Goal: Task Accomplishment & Management: Manage account settings

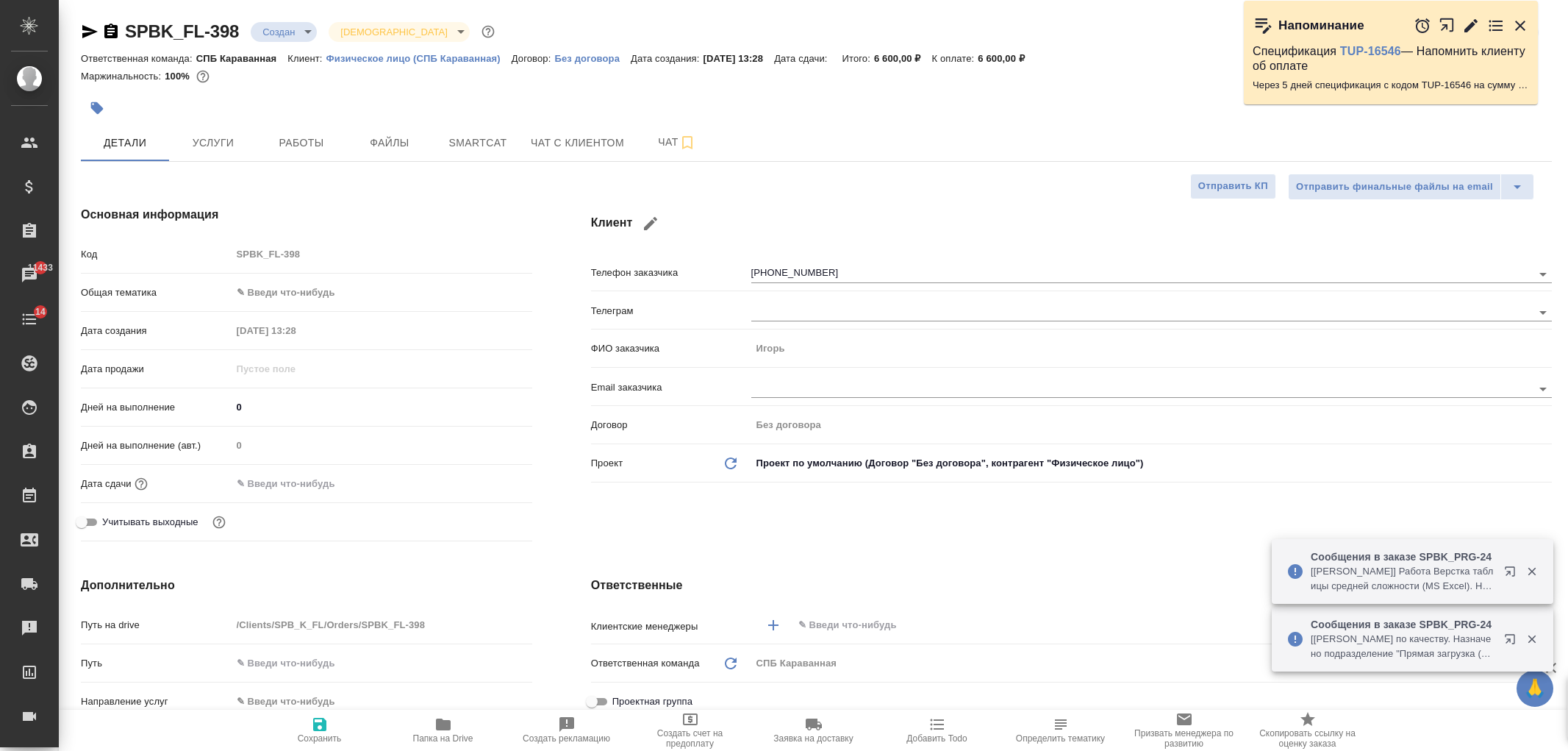
select select "RU"
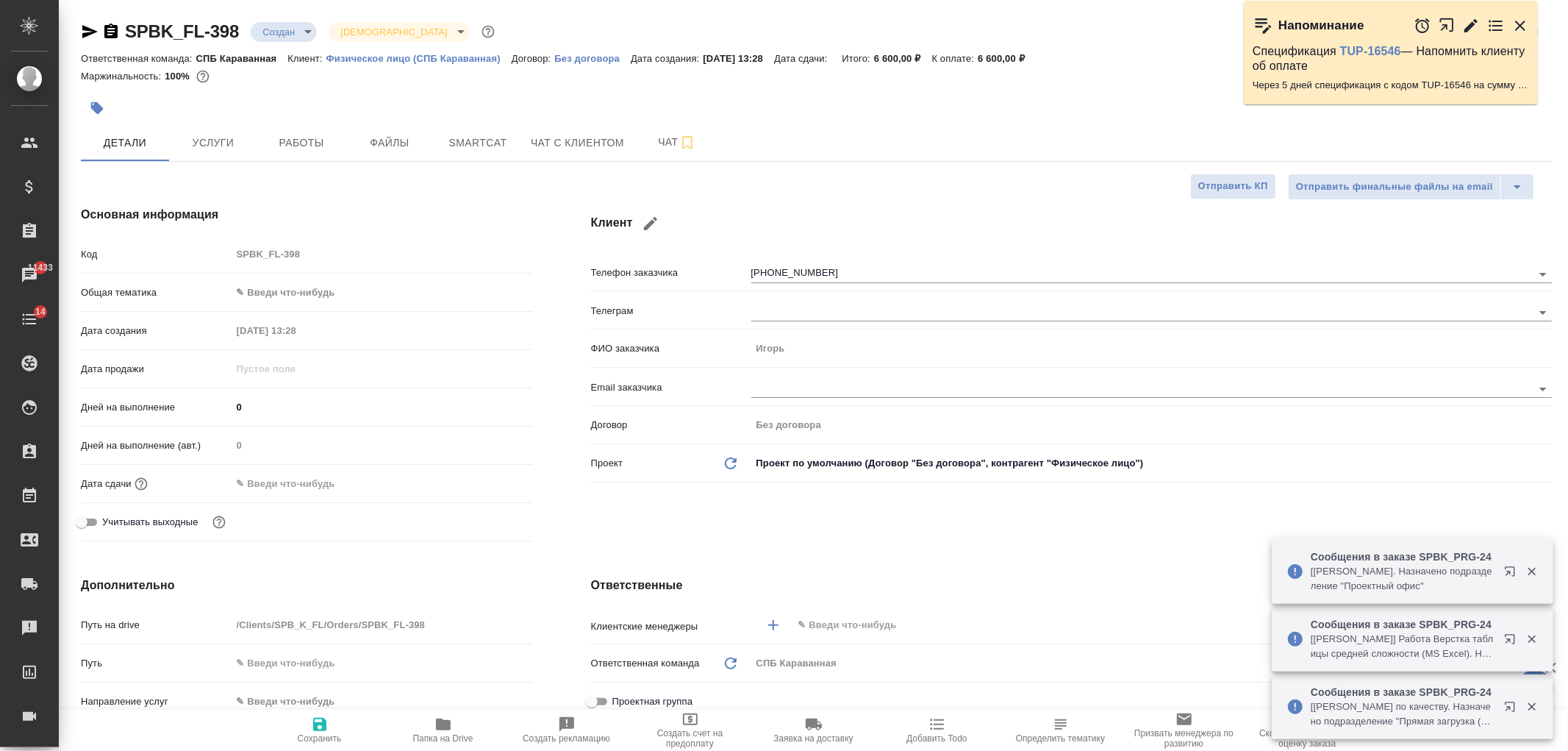
click at [1558, 128] on div "SPBK_FL-398 Создан new Святая троица holyTrinity Кратко детали заказа Ответстве…" at bounding box center [816, 721] width 1487 height 1443
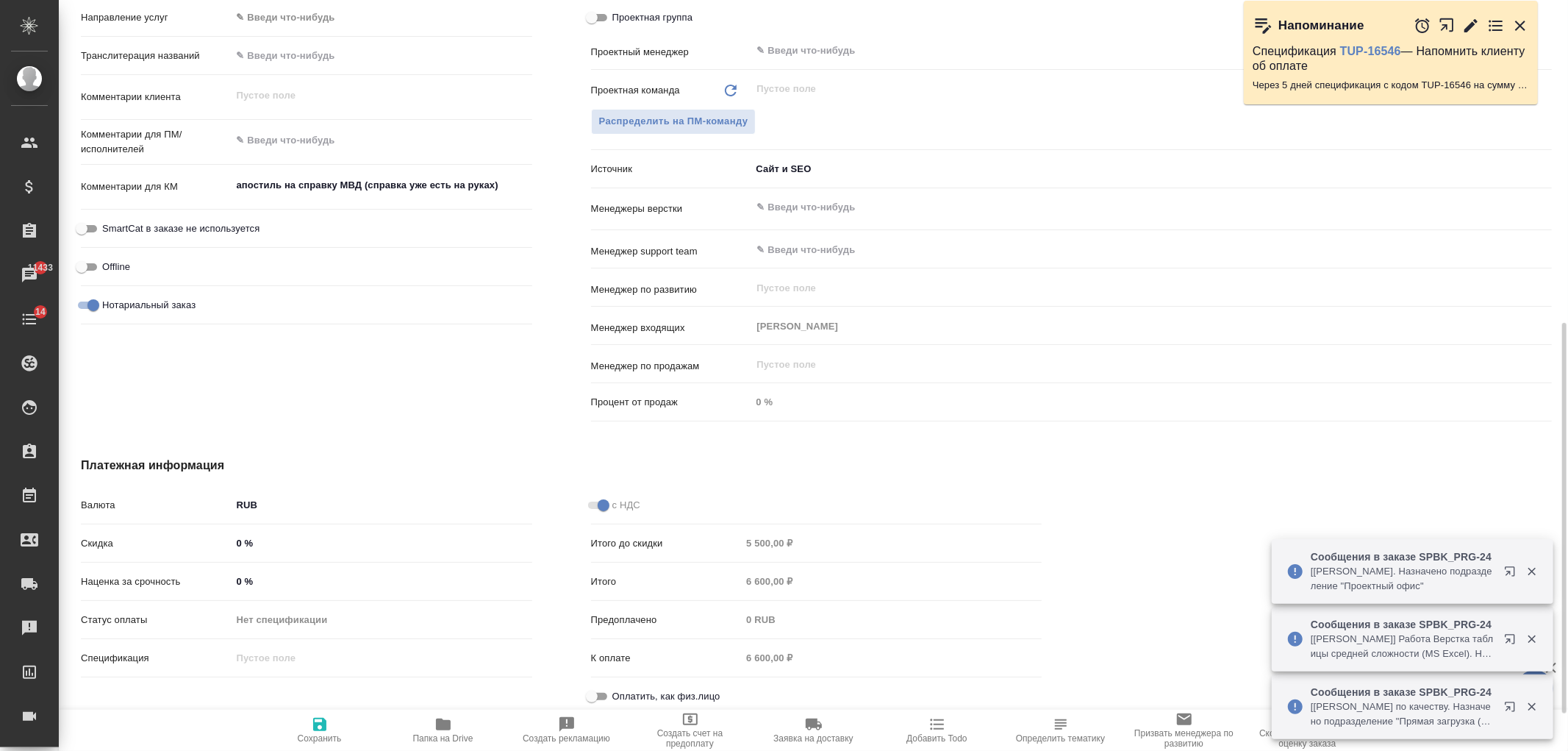
scroll to position [691, 0]
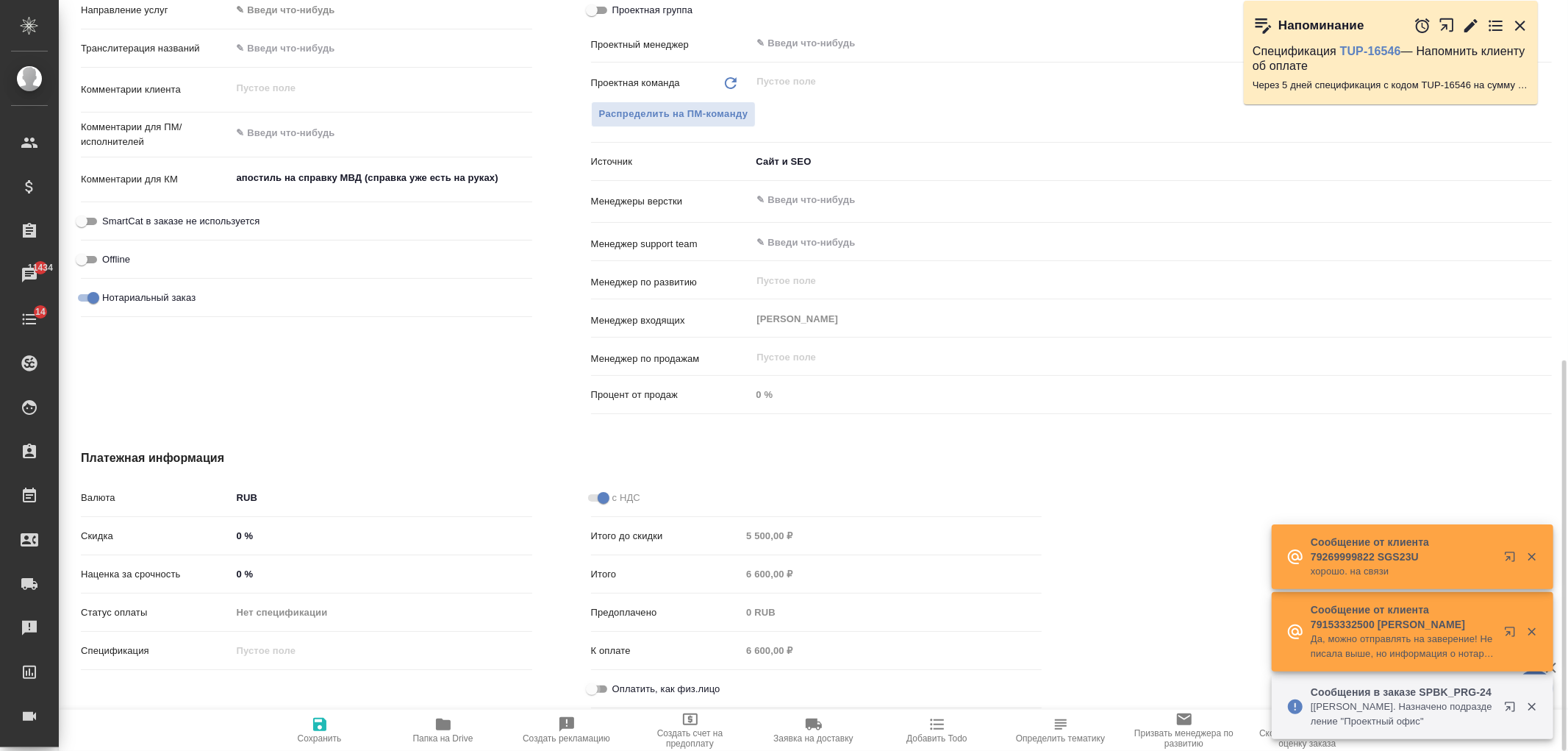
click at [600, 684] on input "Оплатить, как физ.лицо" at bounding box center [592, 689] width 53 height 18
checkbox input "true"
click at [325, 726] on icon "button" at bounding box center [319, 723] width 13 height 13
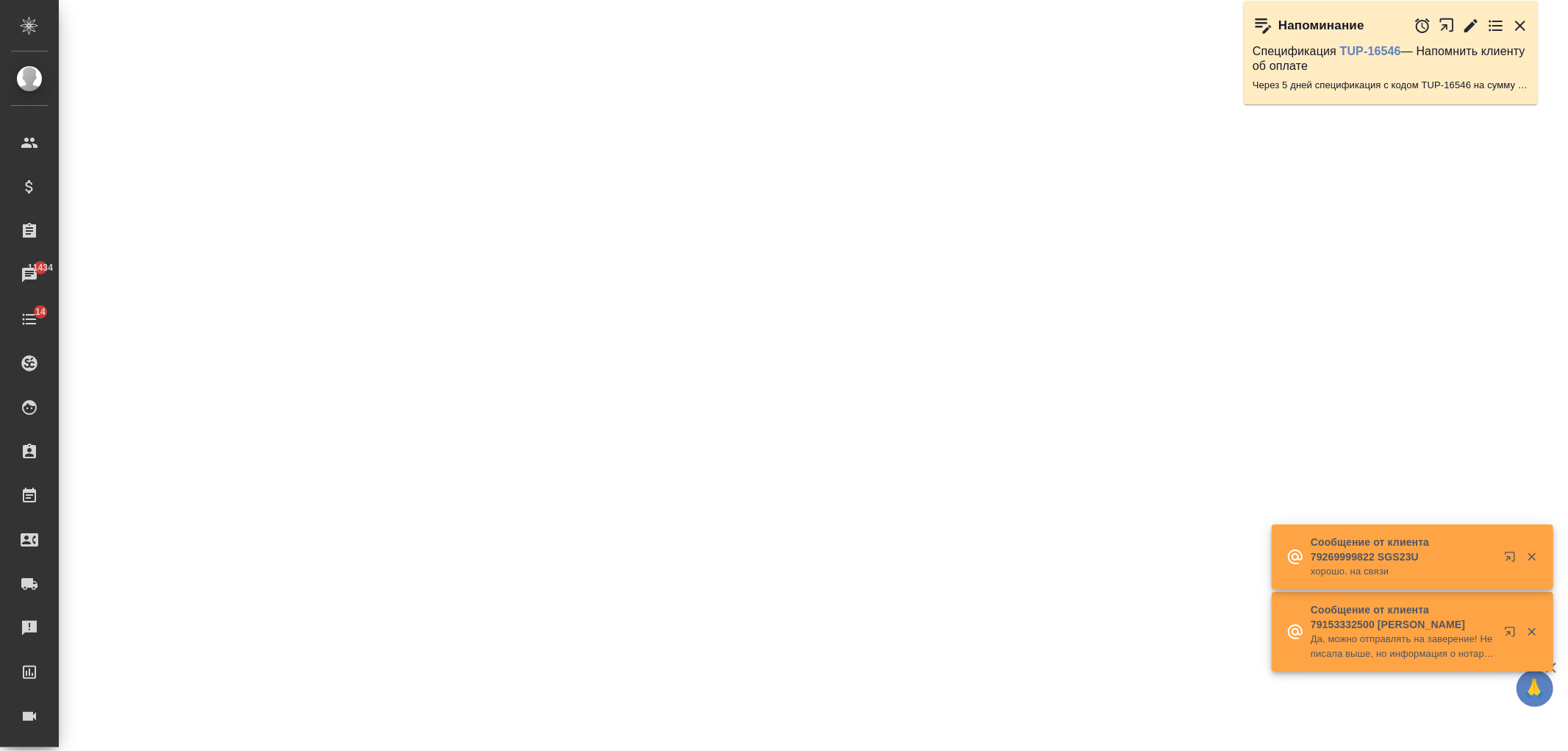
select select "RU"
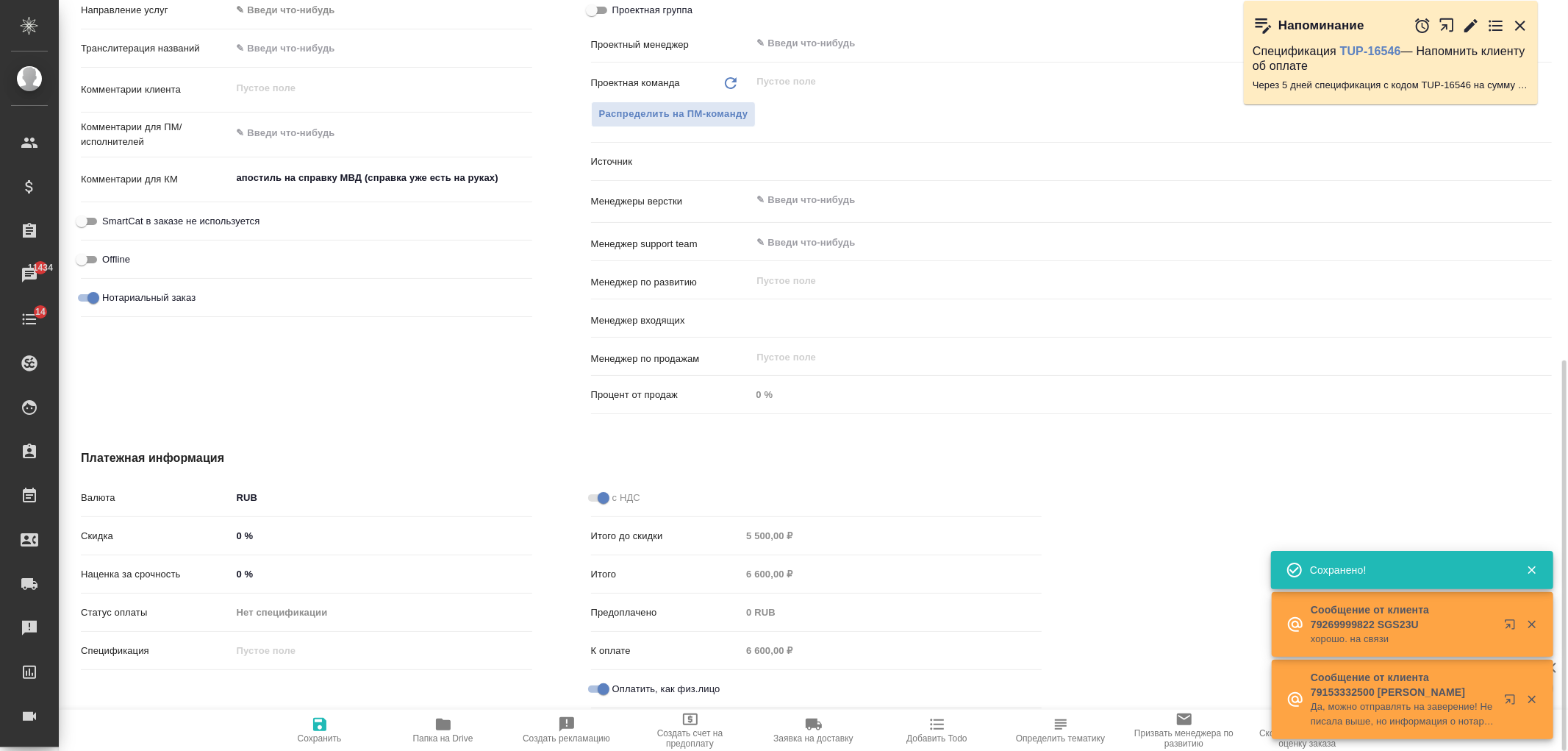
type textarea "x"
type input "Касаткина Александра"
click at [794, 436] on div "Платежная информация Валюта RUB RUB Скидка 0 % Наценка за срочность 0 % Статус …" at bounding box center [561, 581] width 1019 height 324
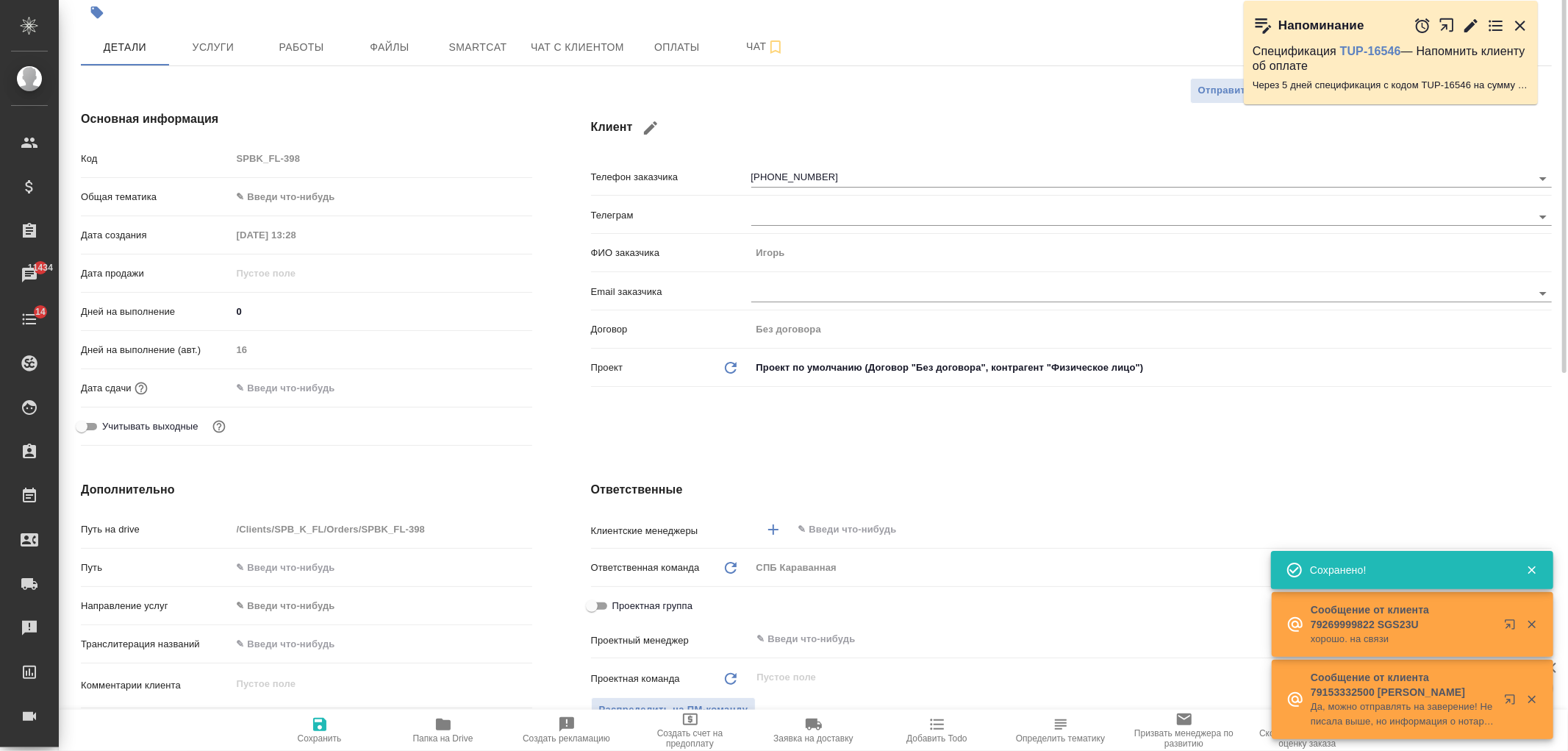
scroll to position [0, 0]
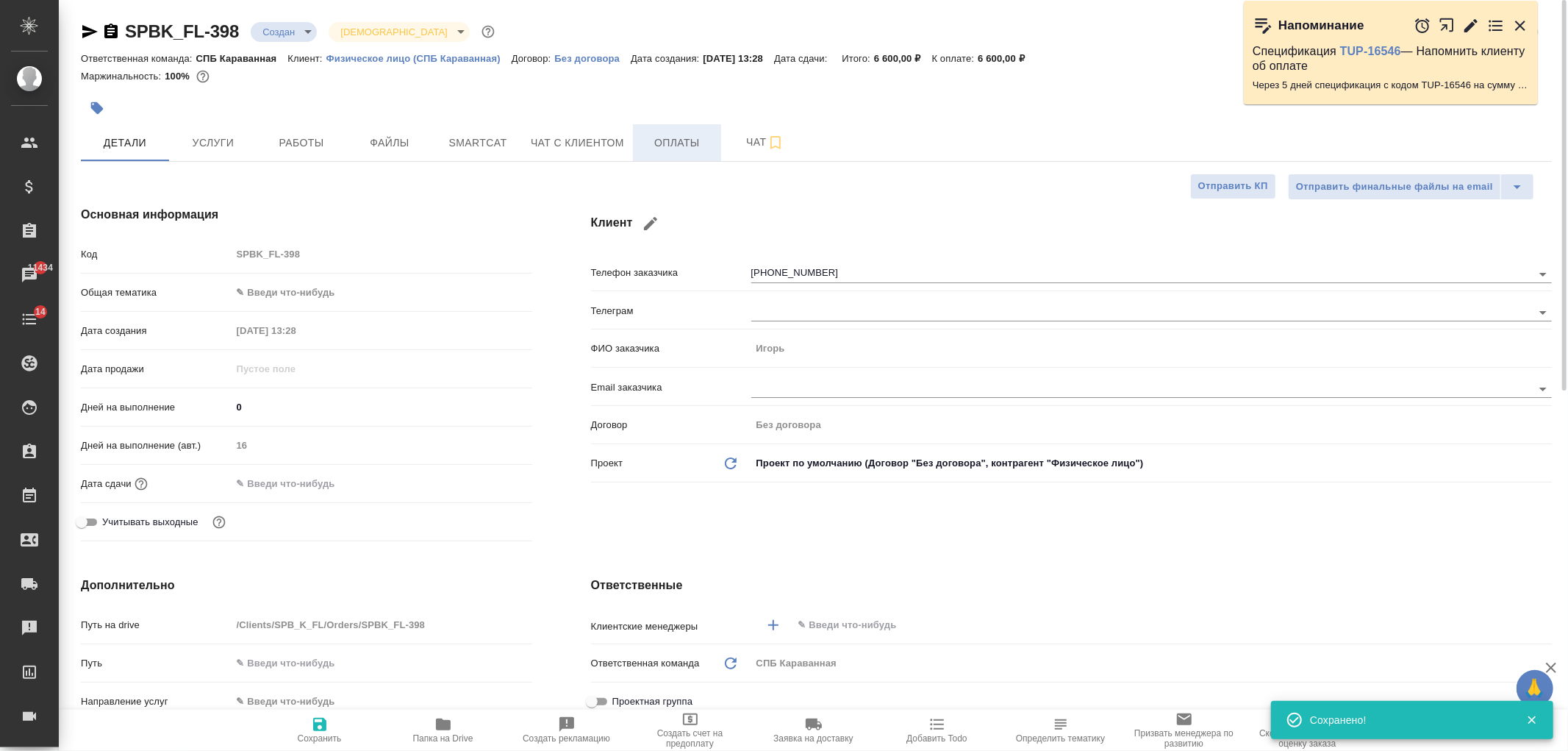
click at [655, 149] on span "Оплаты" at bounding box center [677, 143] width 70 height 18
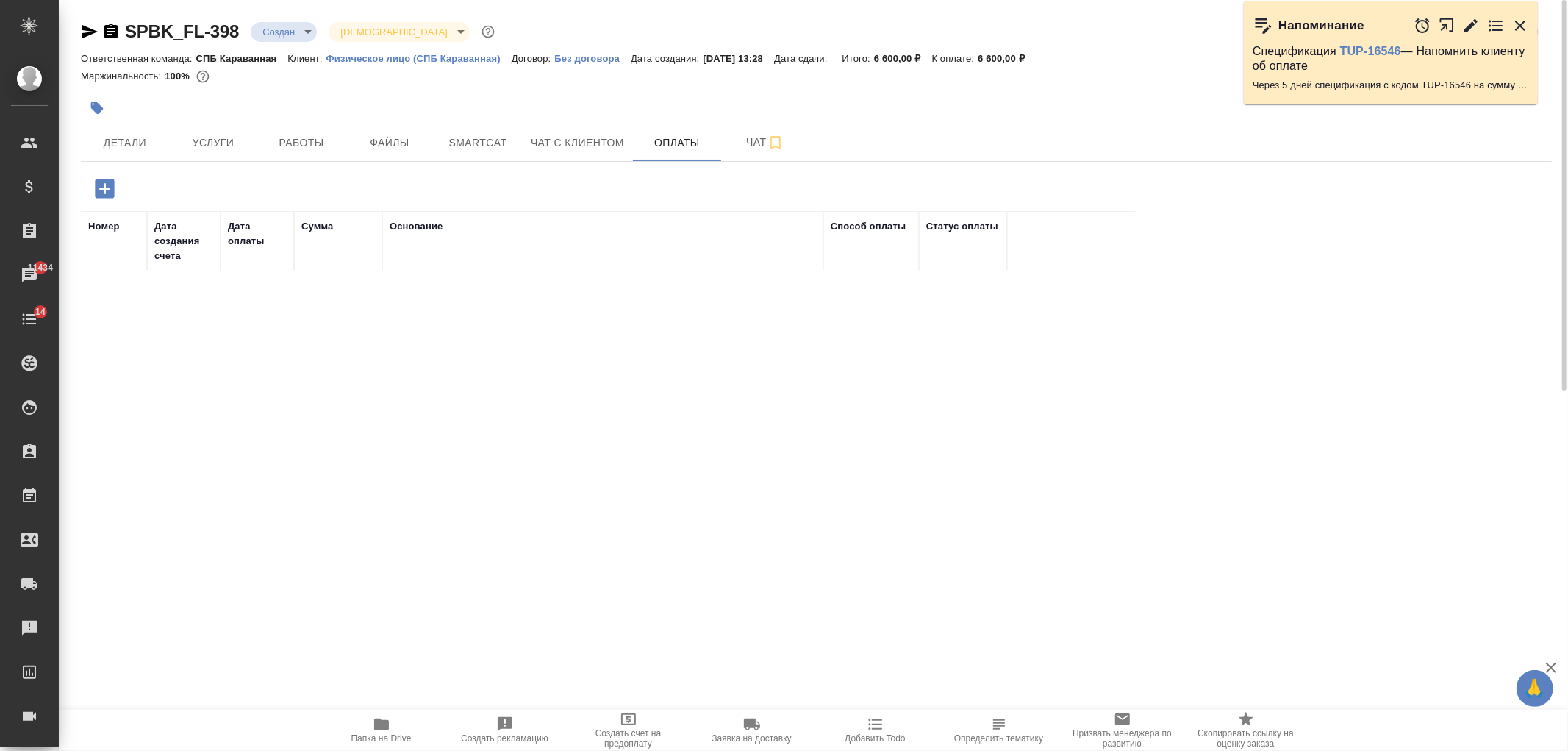
drag, startPoint x: 111, startPoint y: 192, endPoint x: 140, endPoint y: 201, distance: 30.4
click at [109, 192] on icon "button" at bounding box center [104, 188] width 19 height 19
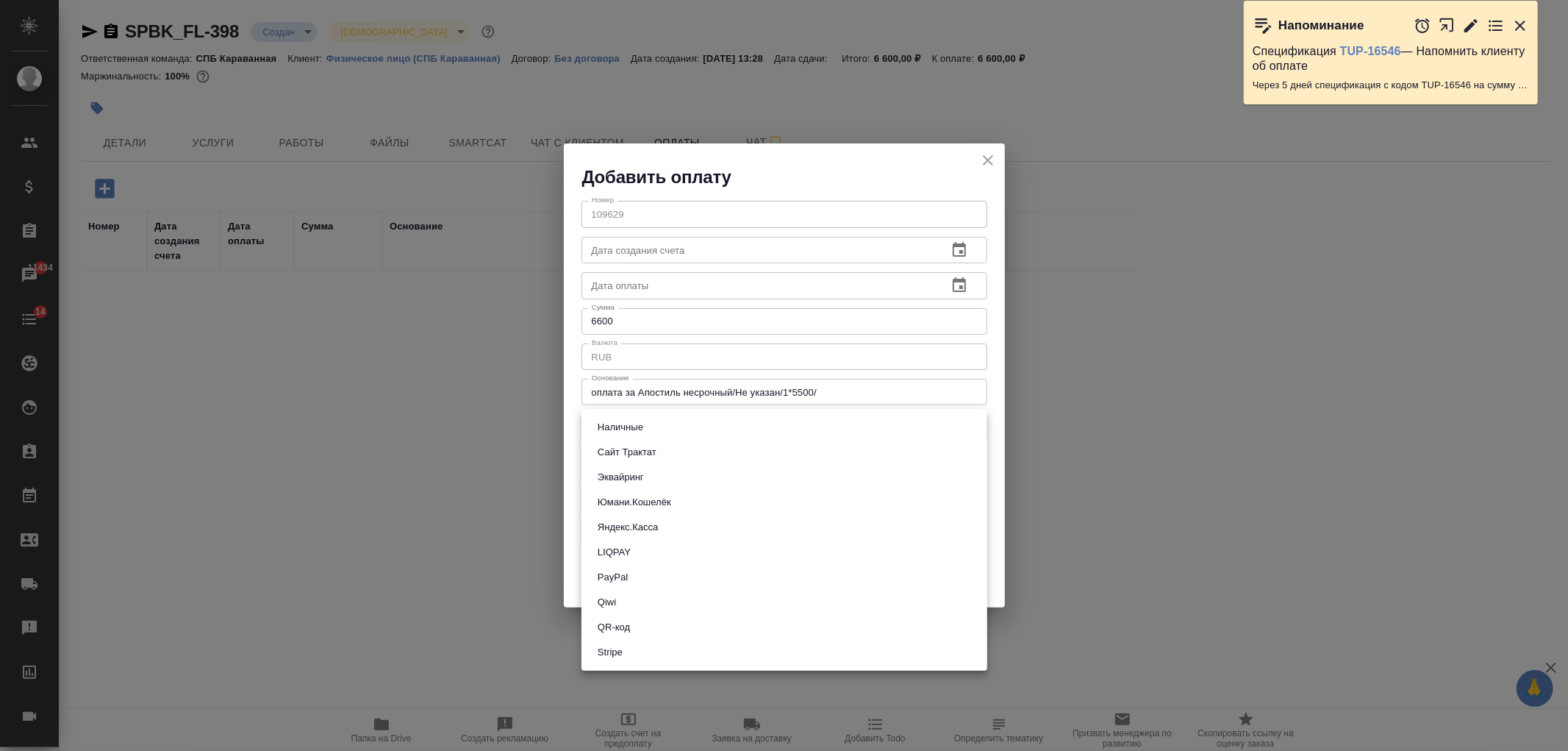
click at [725, 429] on body "🙏 .cls-1 fill:#fff; AWATERA Ivanova Arina Клиенты Спецификации Заказы 11434 Чат…" at bounding box center [784, 375] width 1568 height 751
click at [913, 140] on div at bounding box center [784, 375] width 1568 height 751
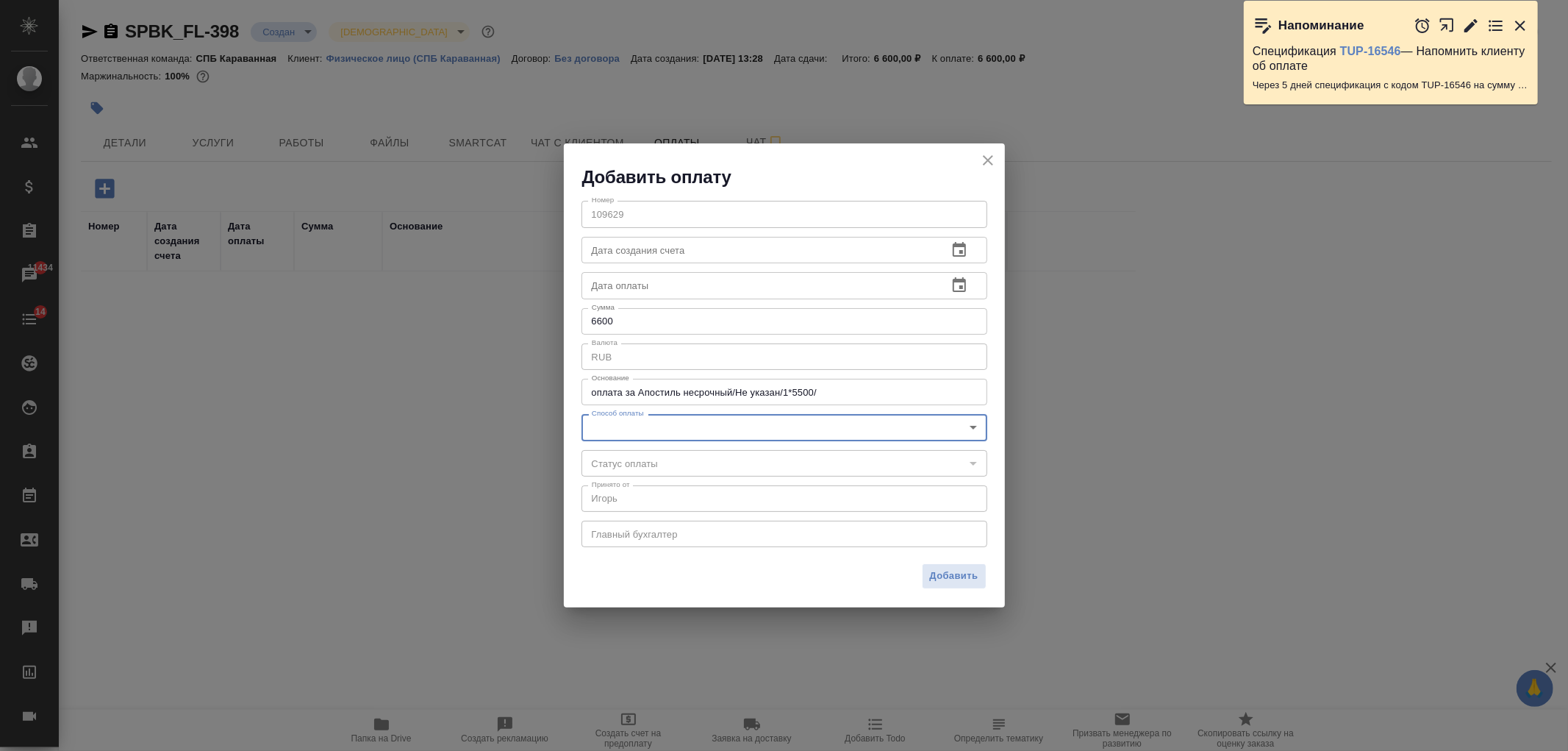
click at [989, 164] on icon "close" at bounding box center [987, 160] width 18 height 18
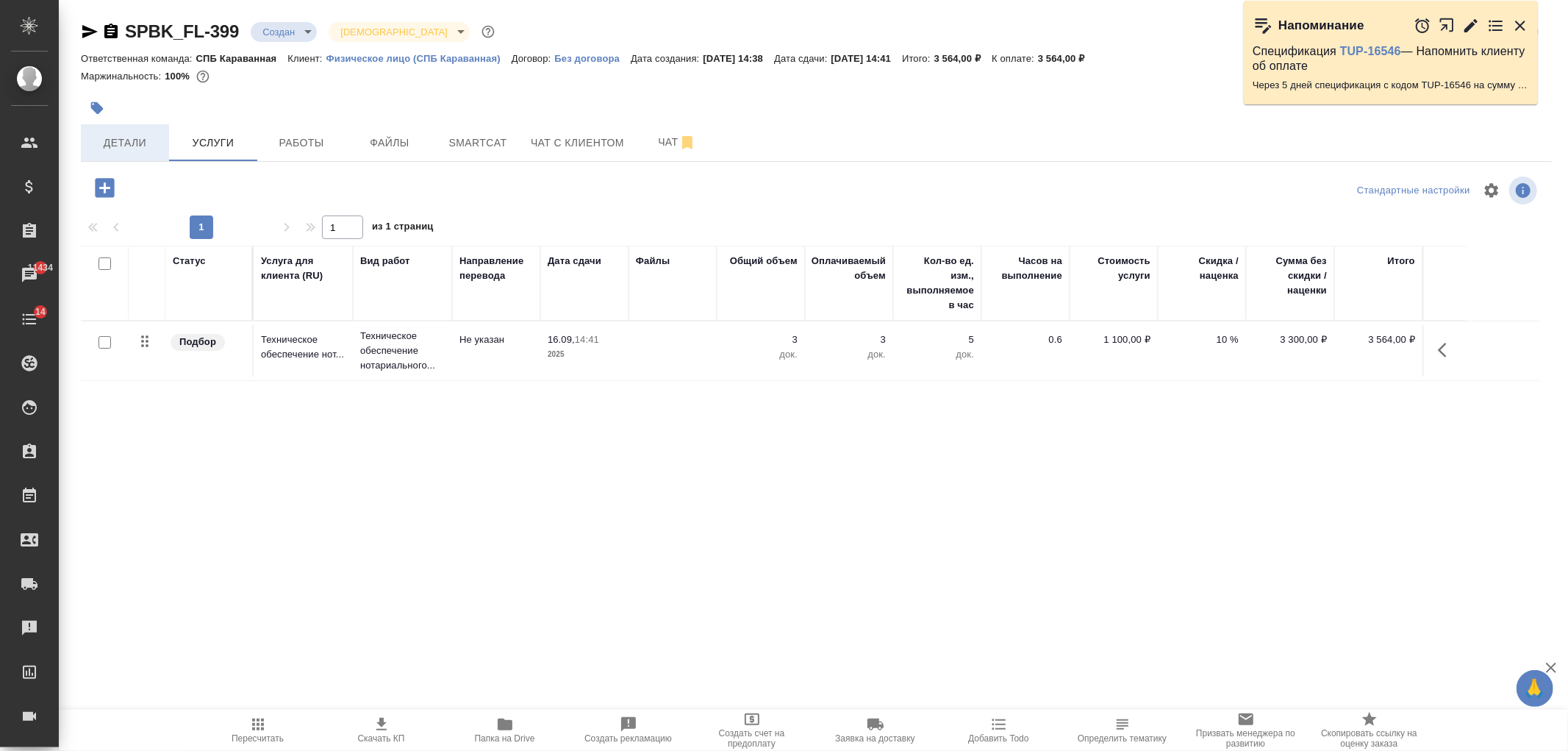
click at [128, 156] on button "Детали" at bounding box center [125, 142] width 88 height 37
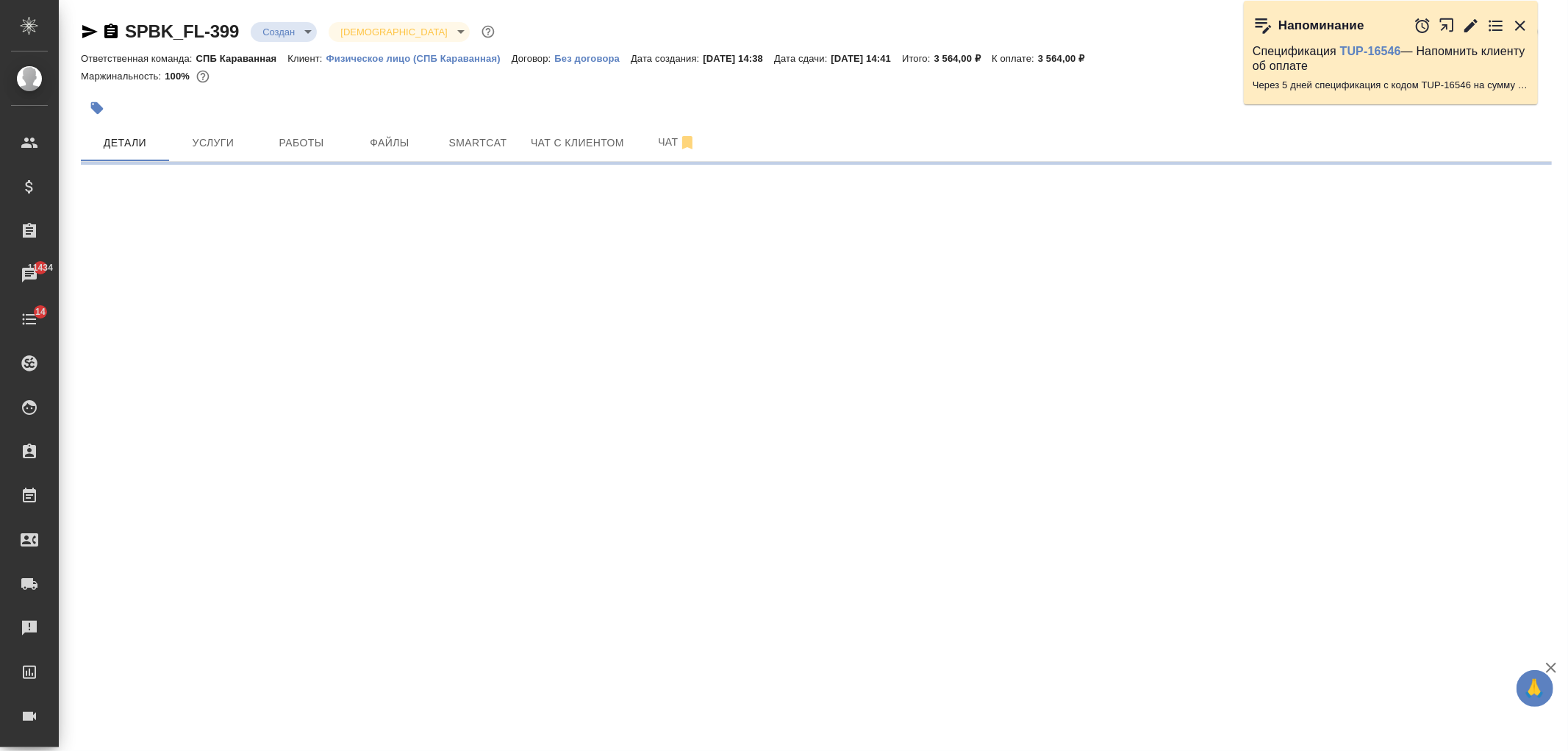
select select "RU"
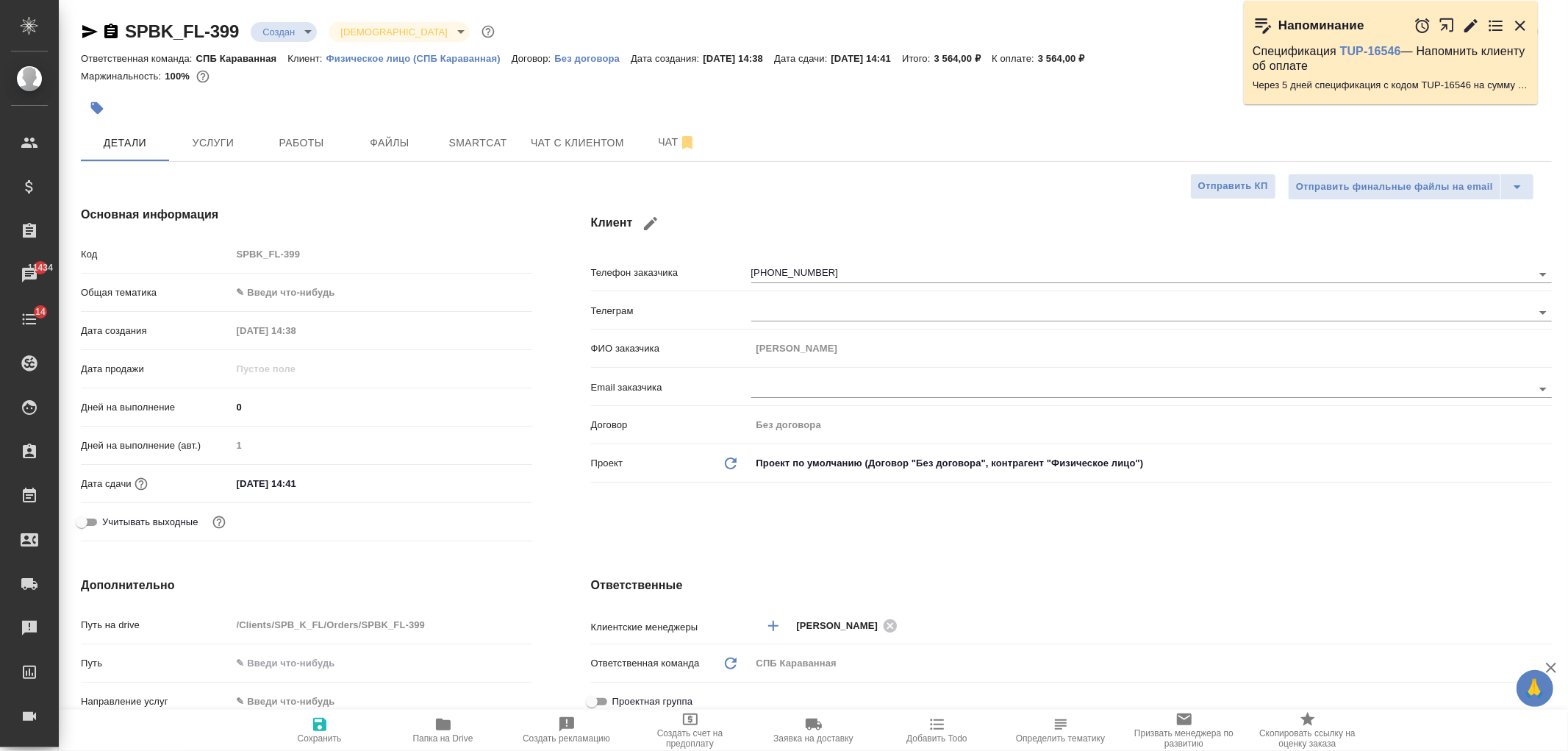
type textarea "x"
click at [1225, 578] on h4 "Ответственные" at bounding box center [1071, 585] width 960 height 18
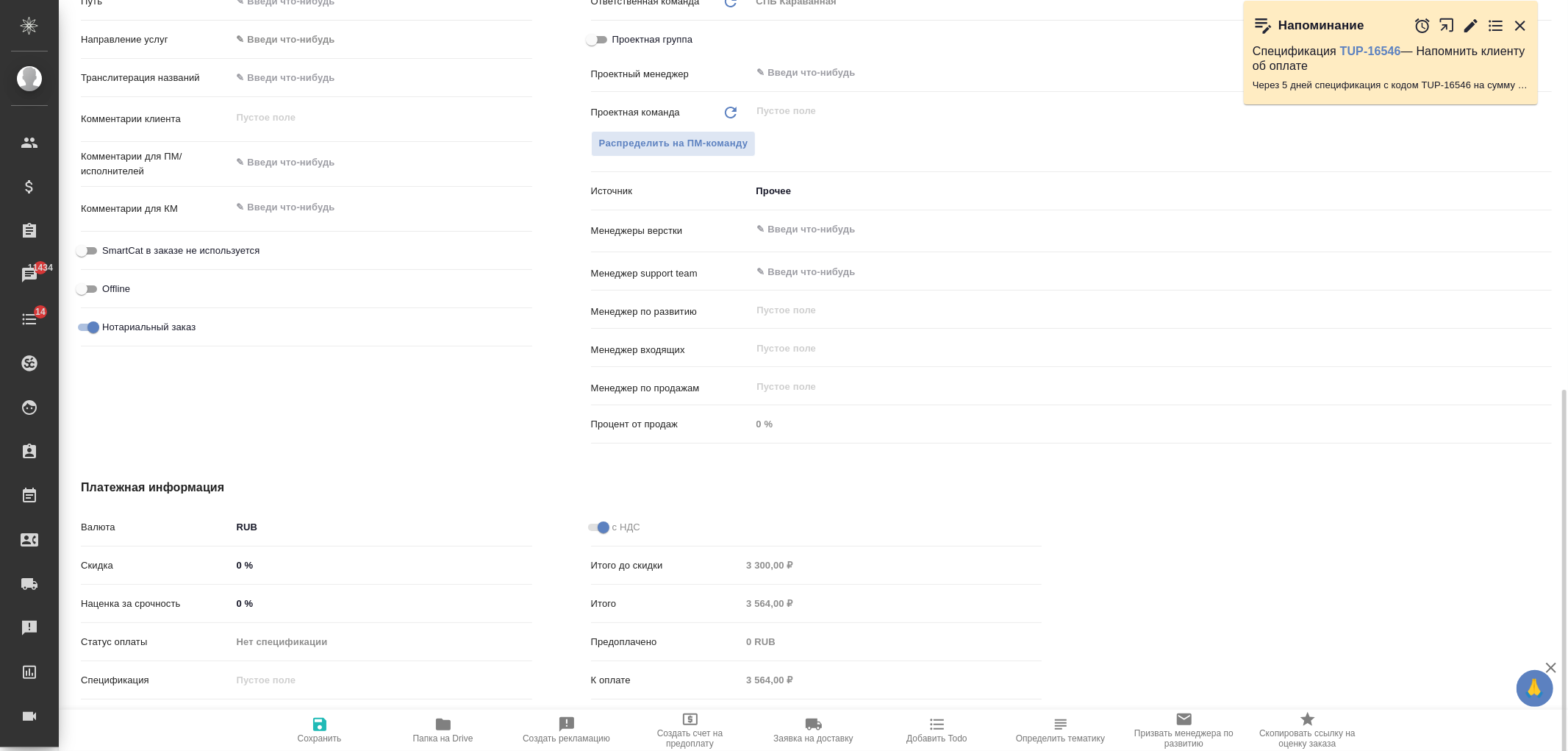
scroll to position [691, 0]
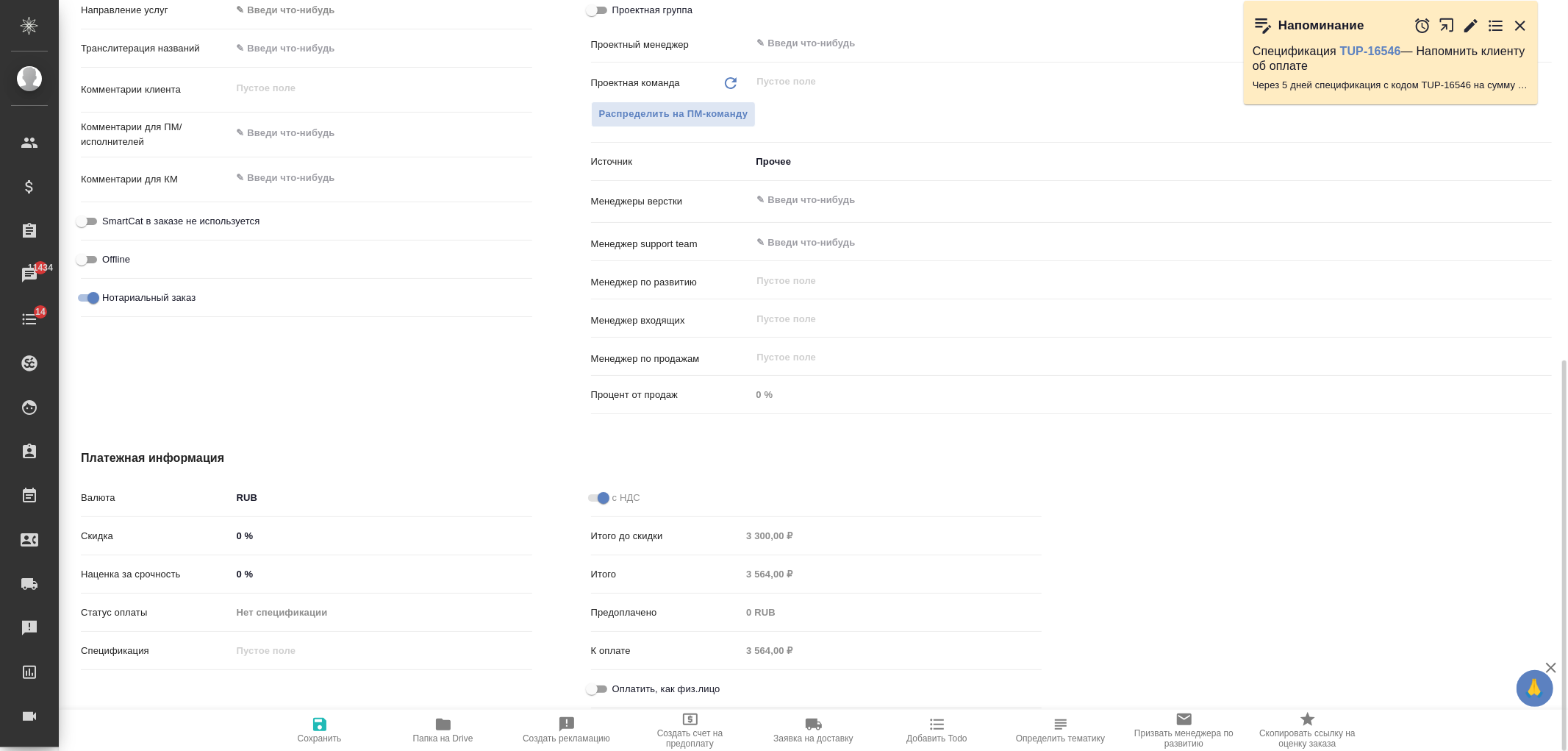
click at [599, 677] on div "Оплатить, как физ.лицо" at bounding box center [817, 689] width 451 height 26
click at [603, 686] on input "Оплатить, как физ.лицо" at bounding box center [592, 689] width 53 height 18
checkbox input "true"
type textarea "x"
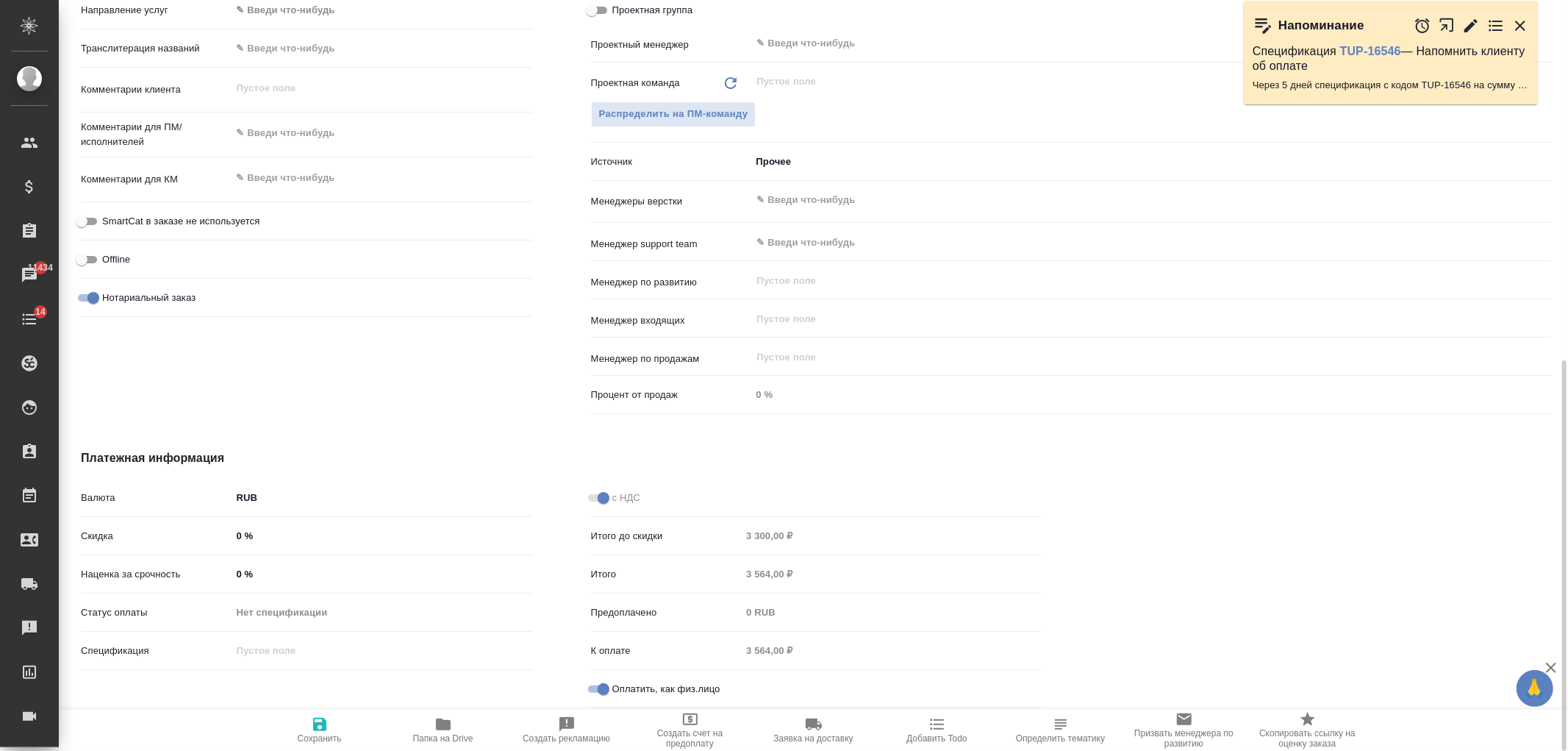
type textarea "x"
click at [305, 738] on span "Сохранить" at bounding box center [320, 738] width 44 height 10
type textarea "x"
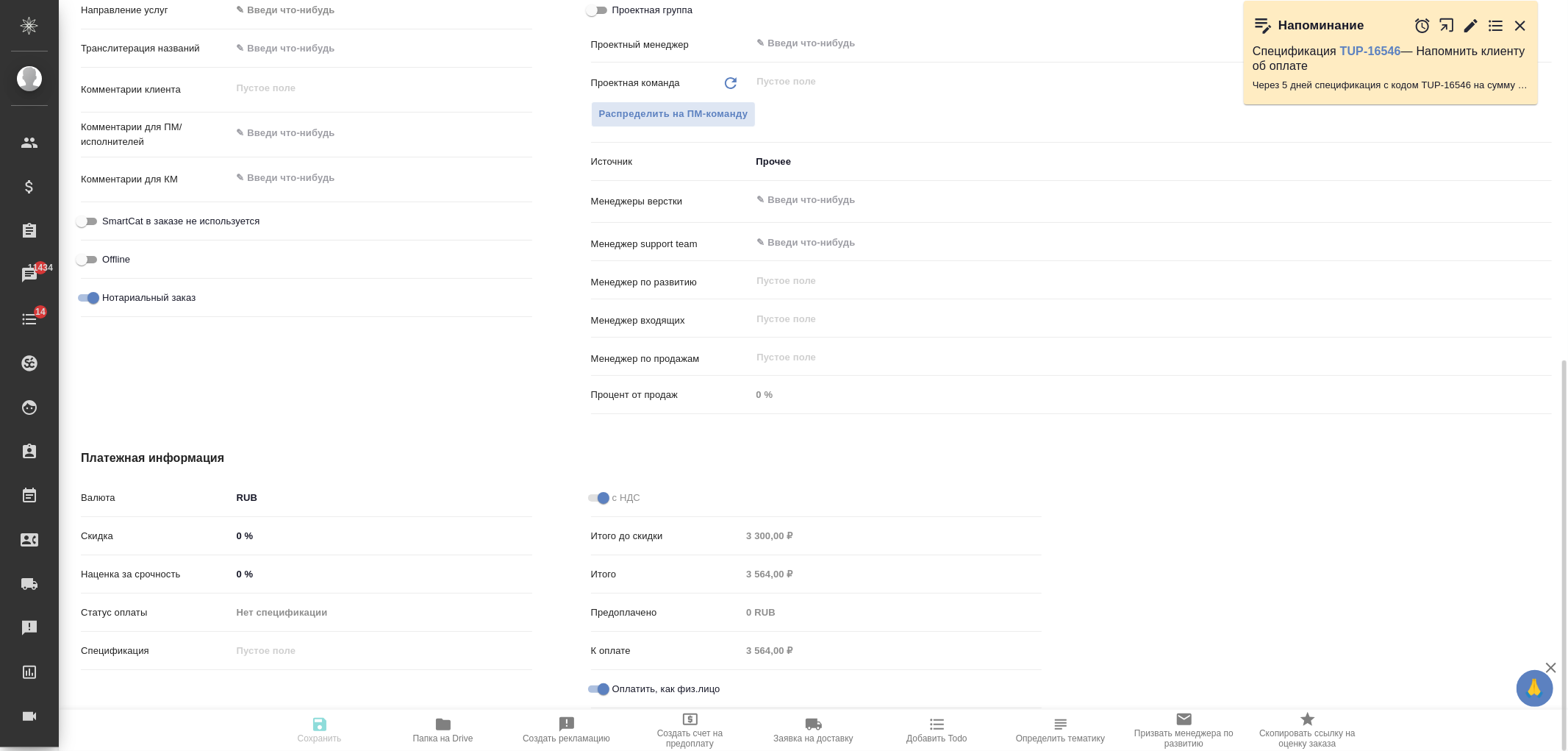
type textarea "x"
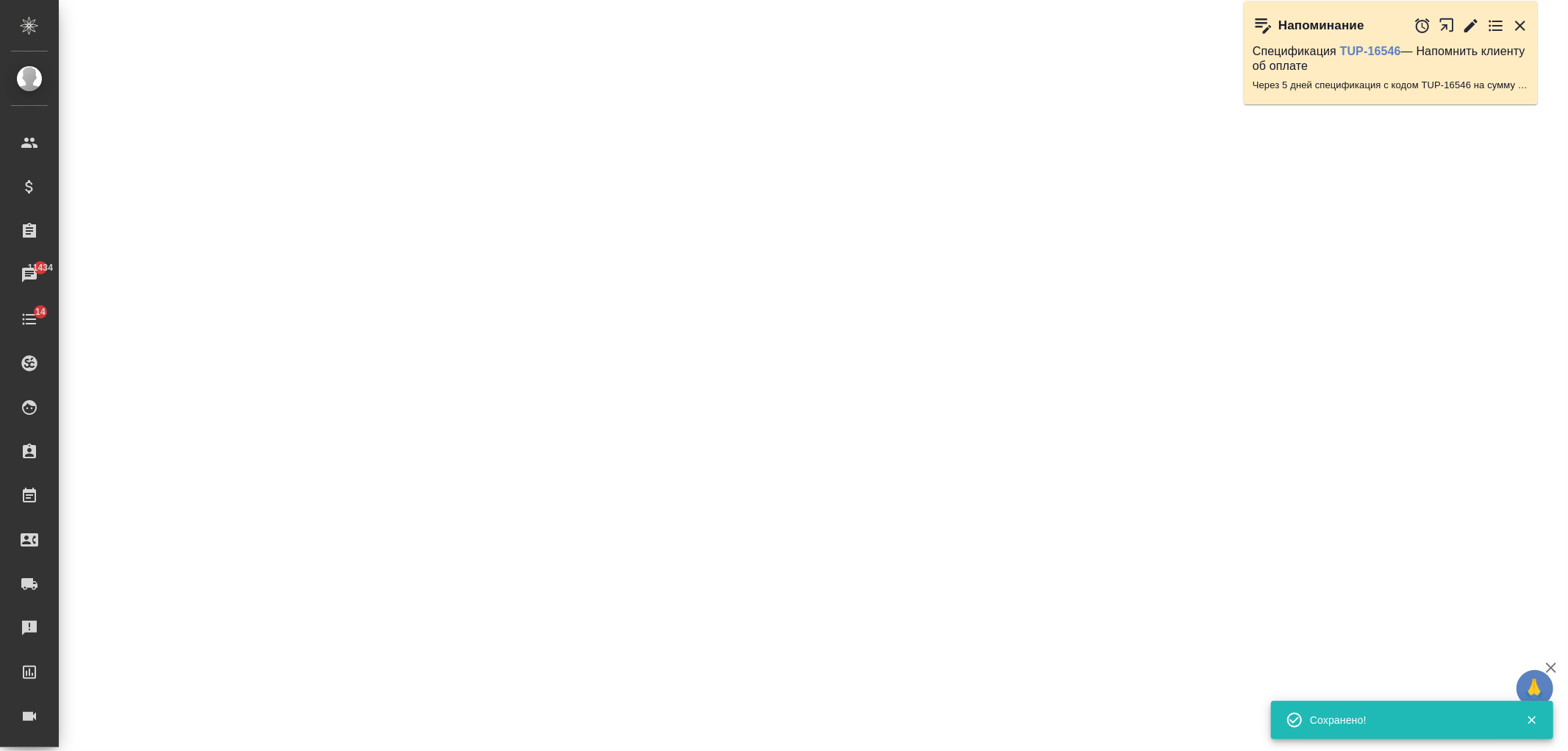
select select "RU"
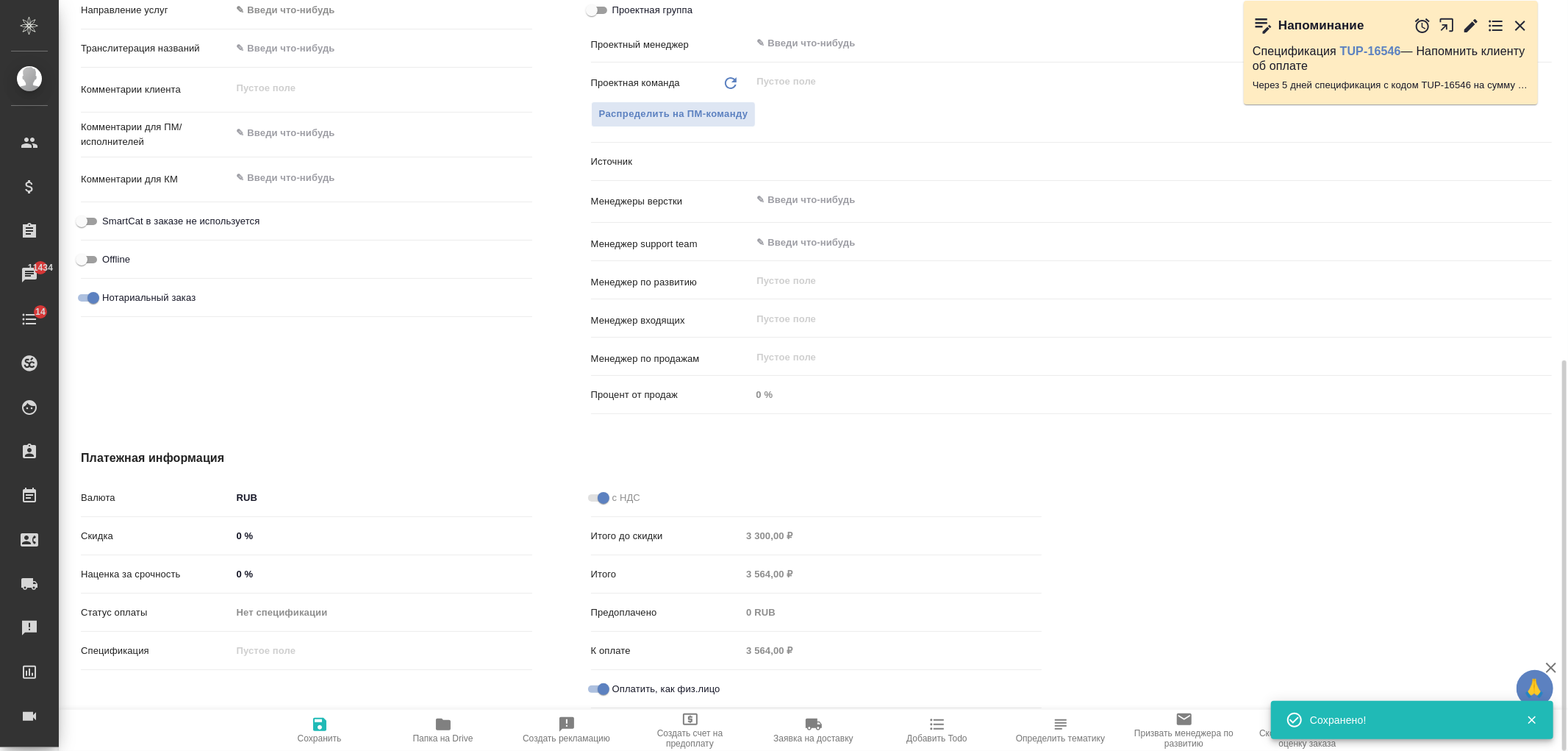
type textarea "x"
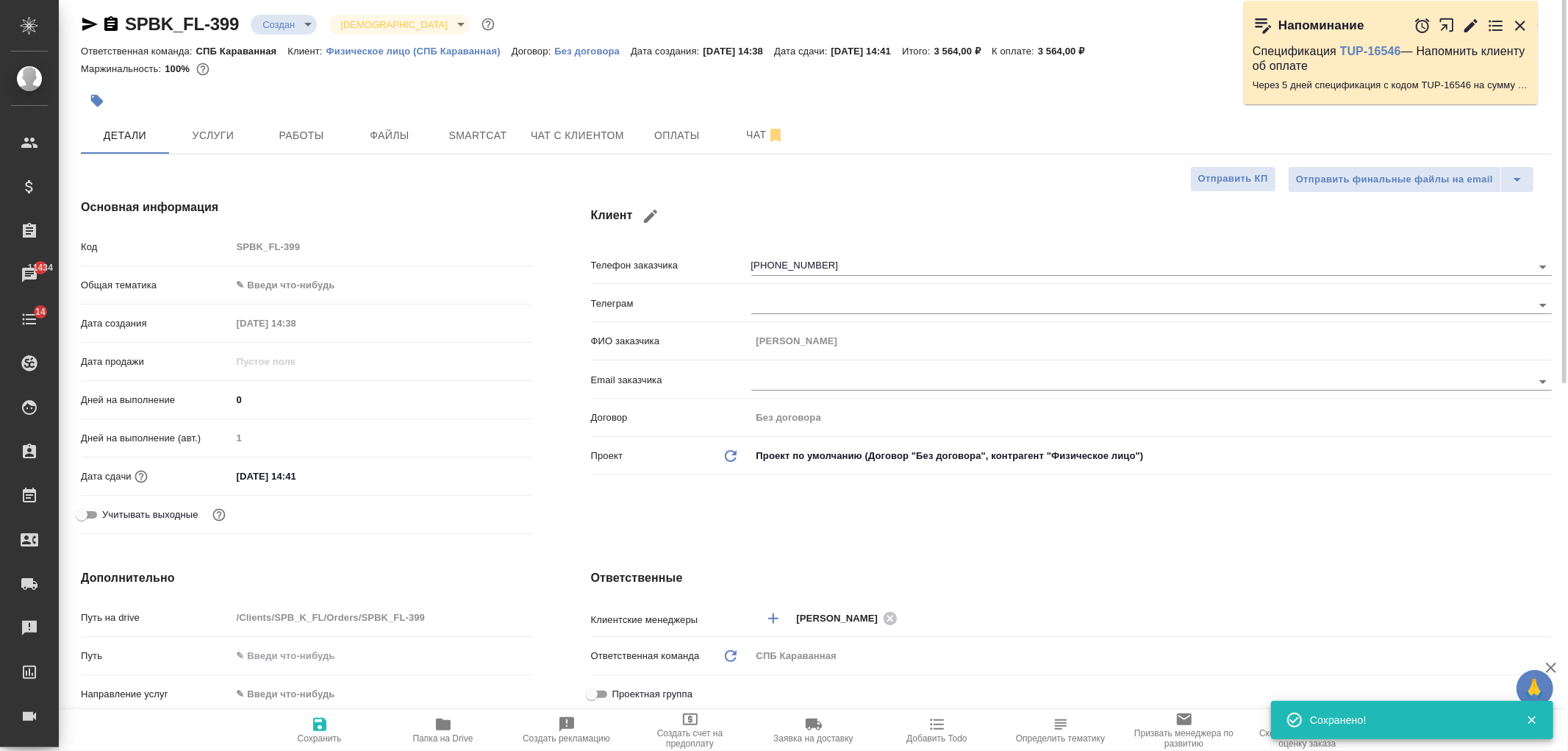
scroll to position [0, 0]
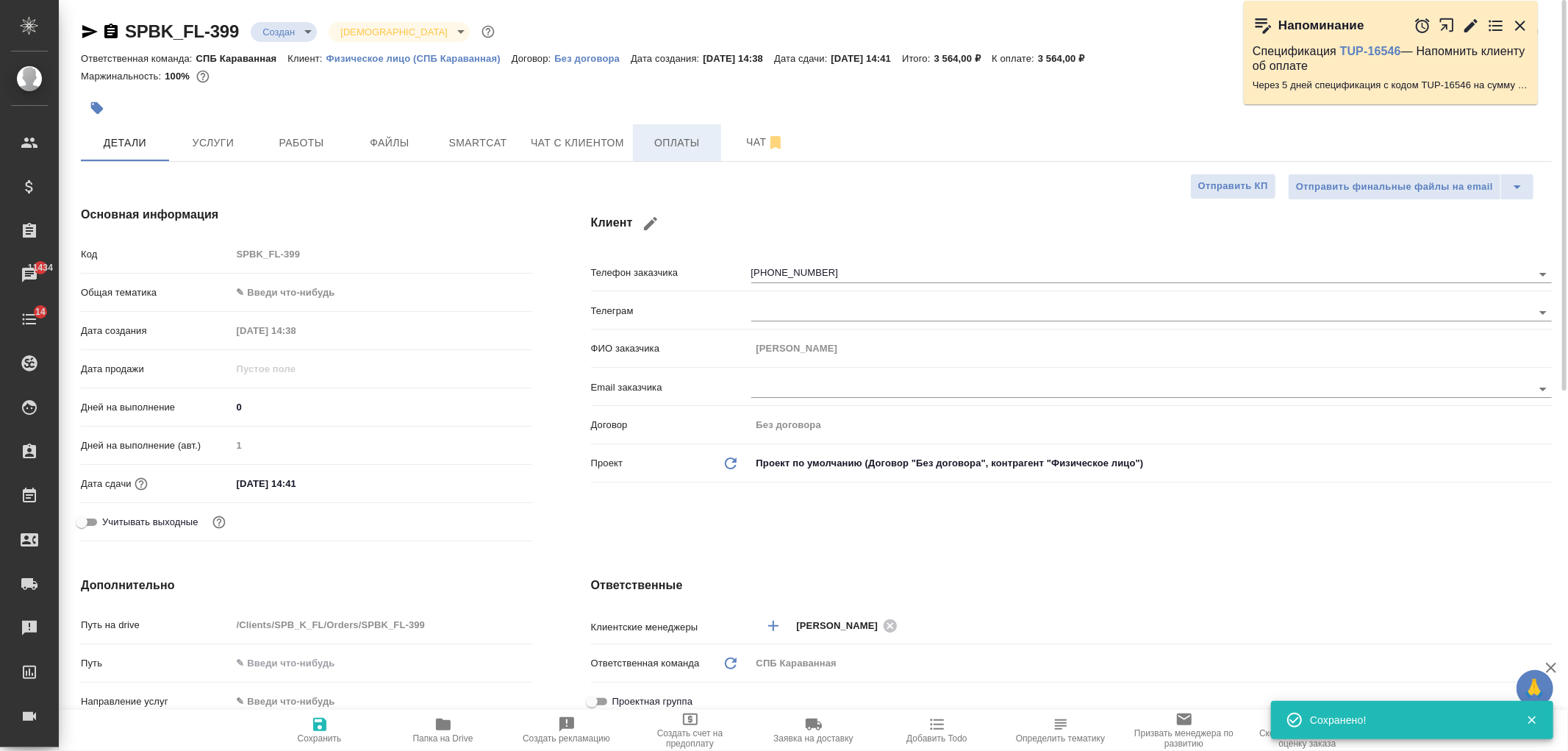
click at [695, 140] on span "Оплаты" at bounding box center [677, 143] width 70 height 18
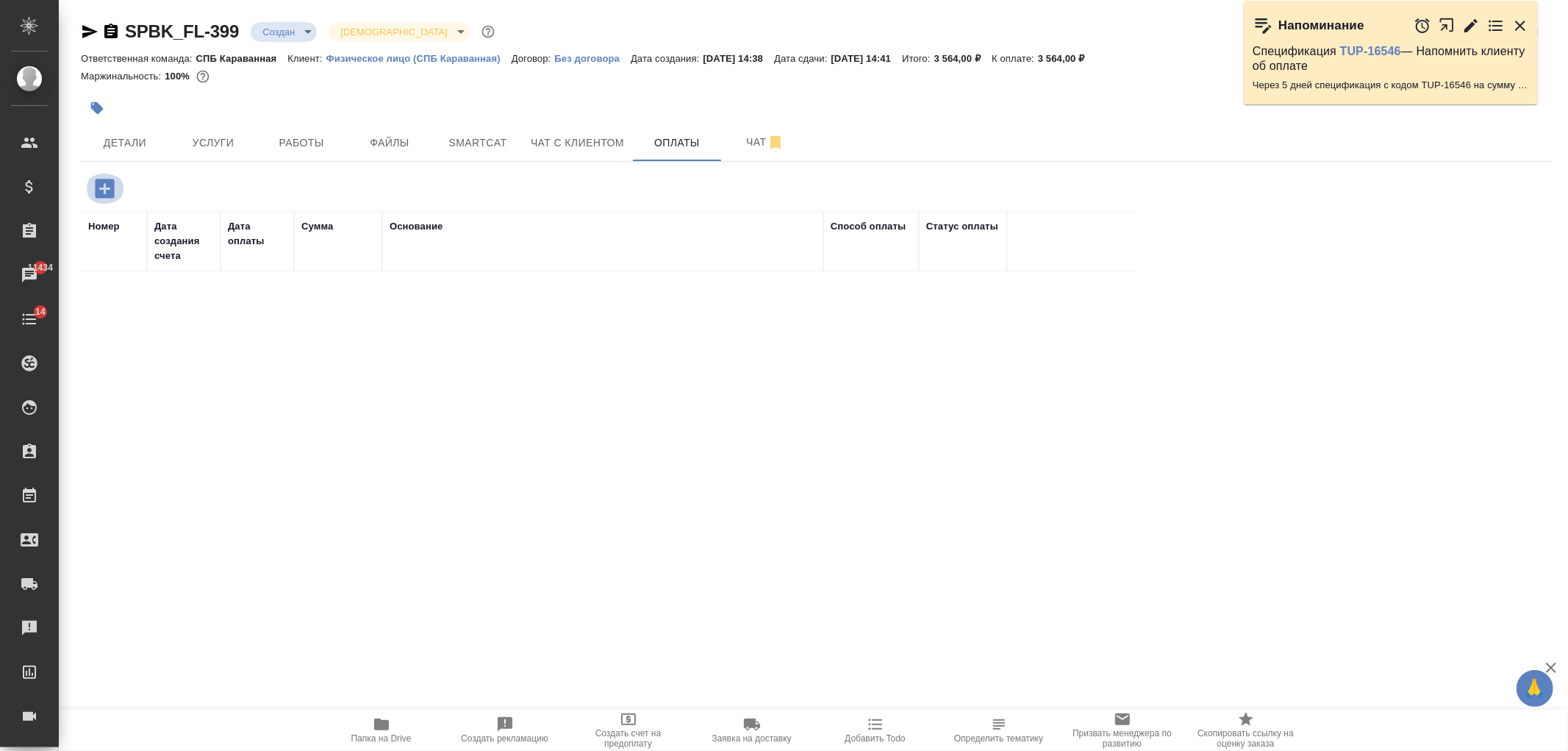
click at [104, 191] on icon "button" at bounding box center [105, 189] width 26 height 26
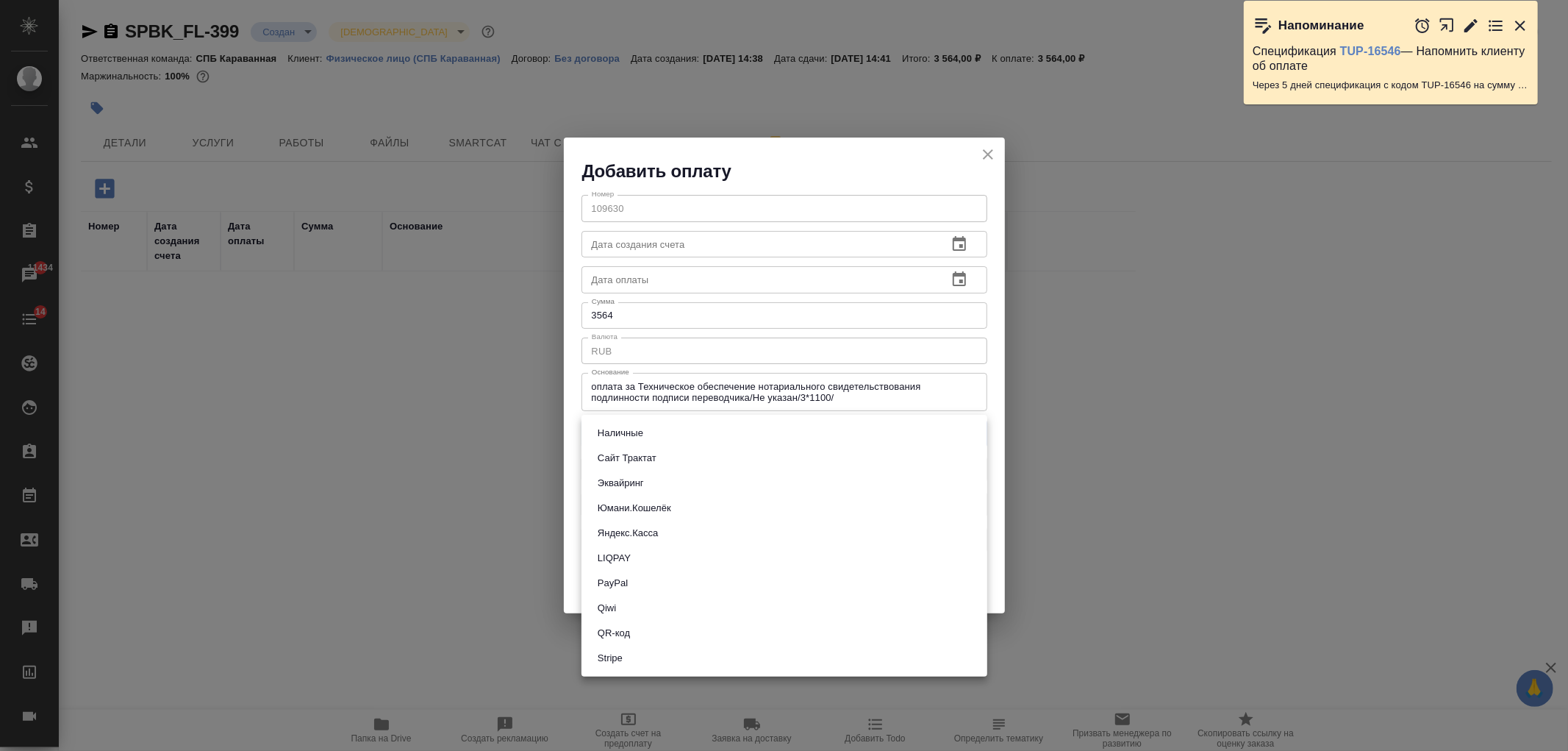
click at [674, 423] on body "🙏 .cls-1 fill:#fff; AWATERA Ivanova Arina Клиенты Спецификации Заказы 11434 Чат…" at bounding box center [784, 375] width 1568 height 751
click at [672, 456] on li "Сайт Трактат" at bounding box center [784, 458] width 406 height 25
type input "site-traktat"
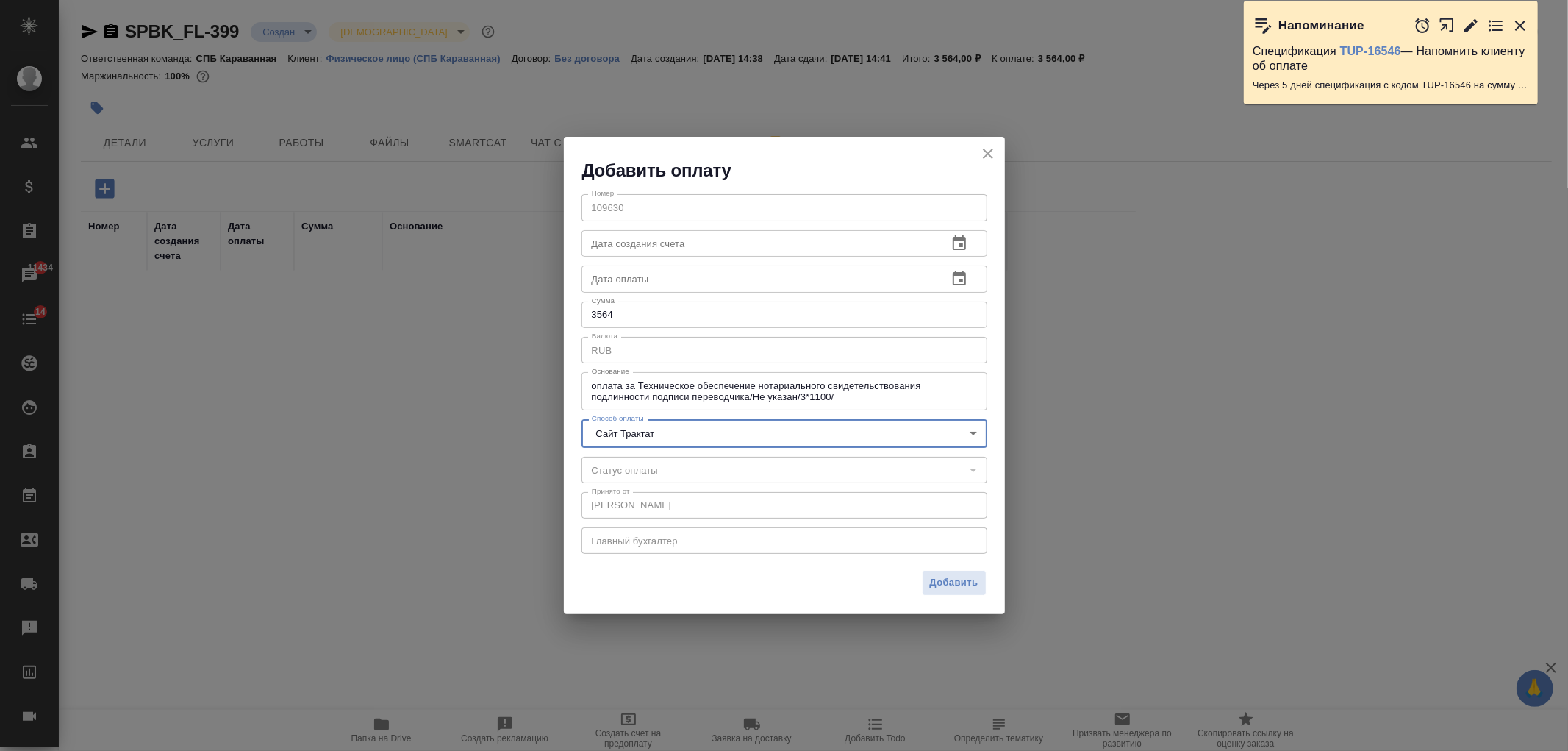
click at [980, 599] on div "Добавить" at bounding box center [784, 588] width 441 height 51
click at [944, 578] on span "Добавить" at bounding box center [954, 583] width 48 height 17
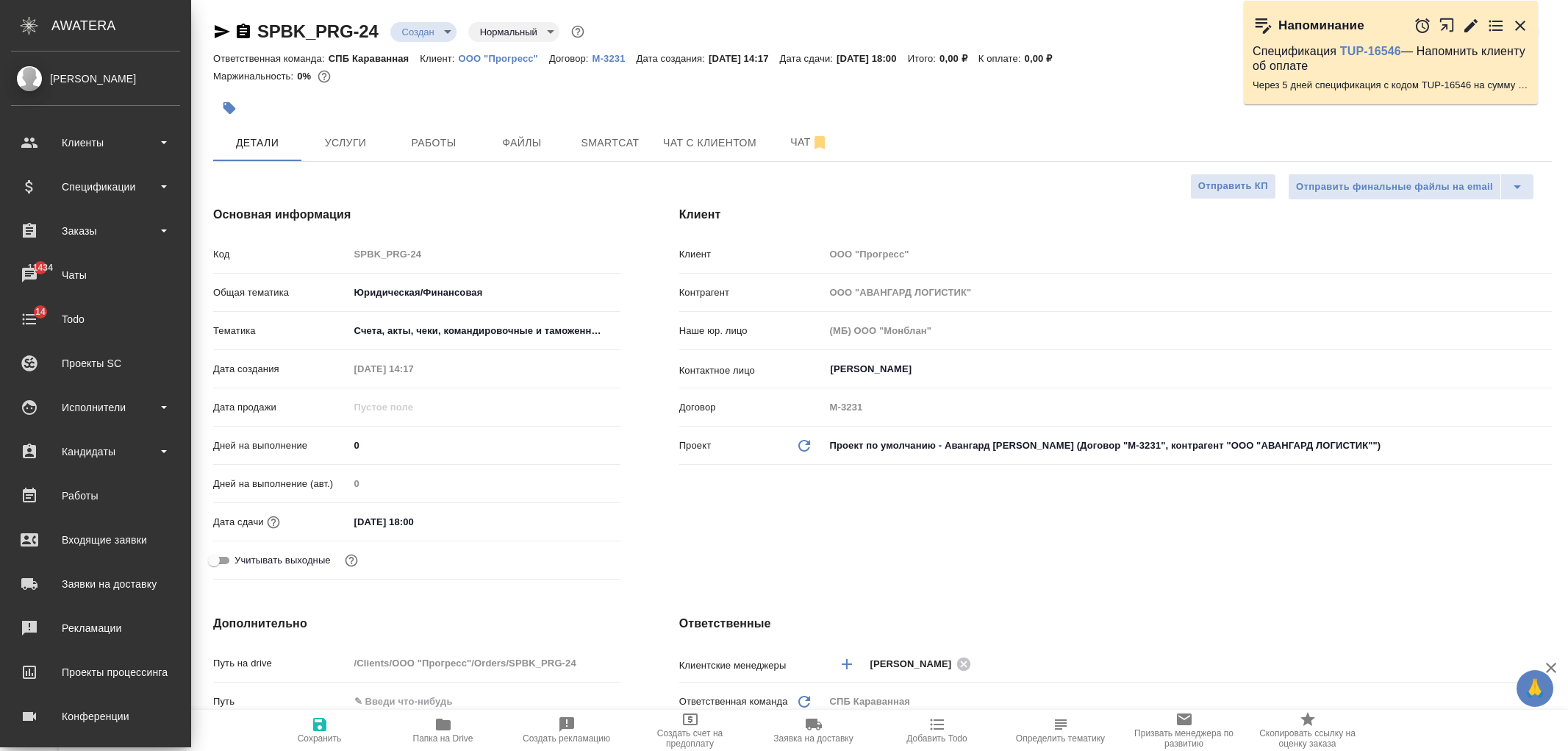
select select "RU"
click at [118, 231] on div "Заказы" at bounding box center [95, 230] width 169 height 22
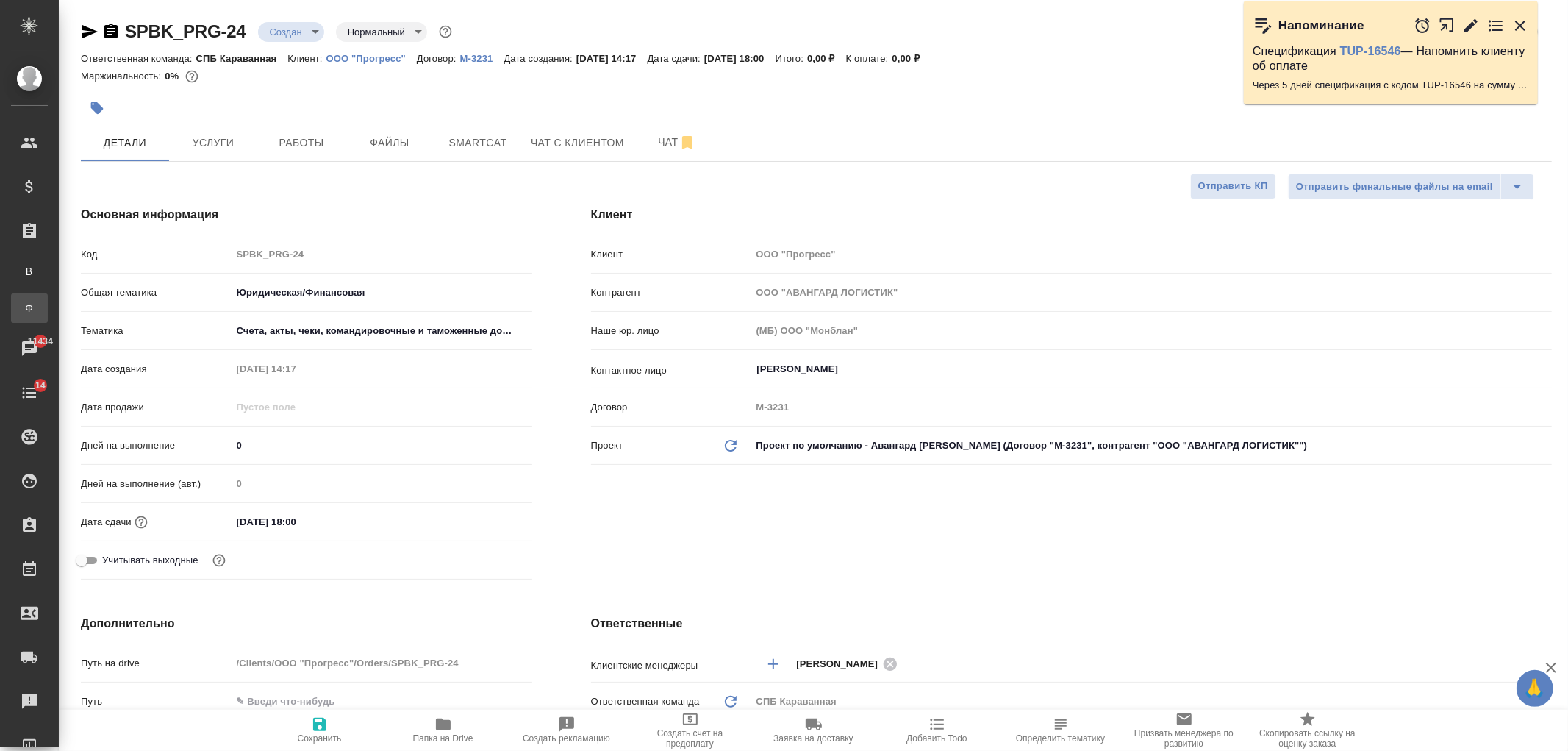
click at [22, 312] on div "Заказы физ. лиц" at bounding box center [11, 308] width 22 height 15
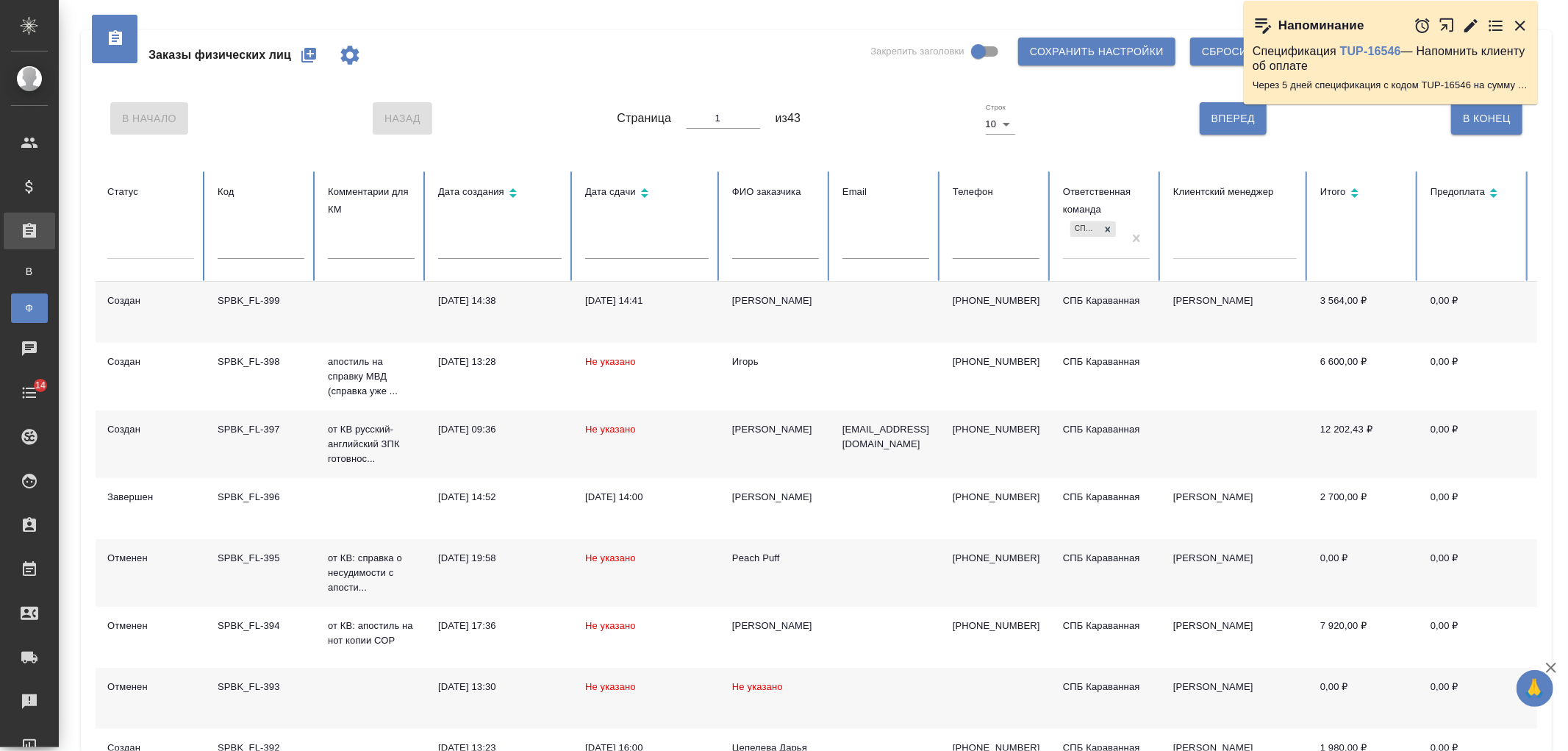
click at [307, 57] on icon "button" at bounding box center [308, 54] width 15 height 15
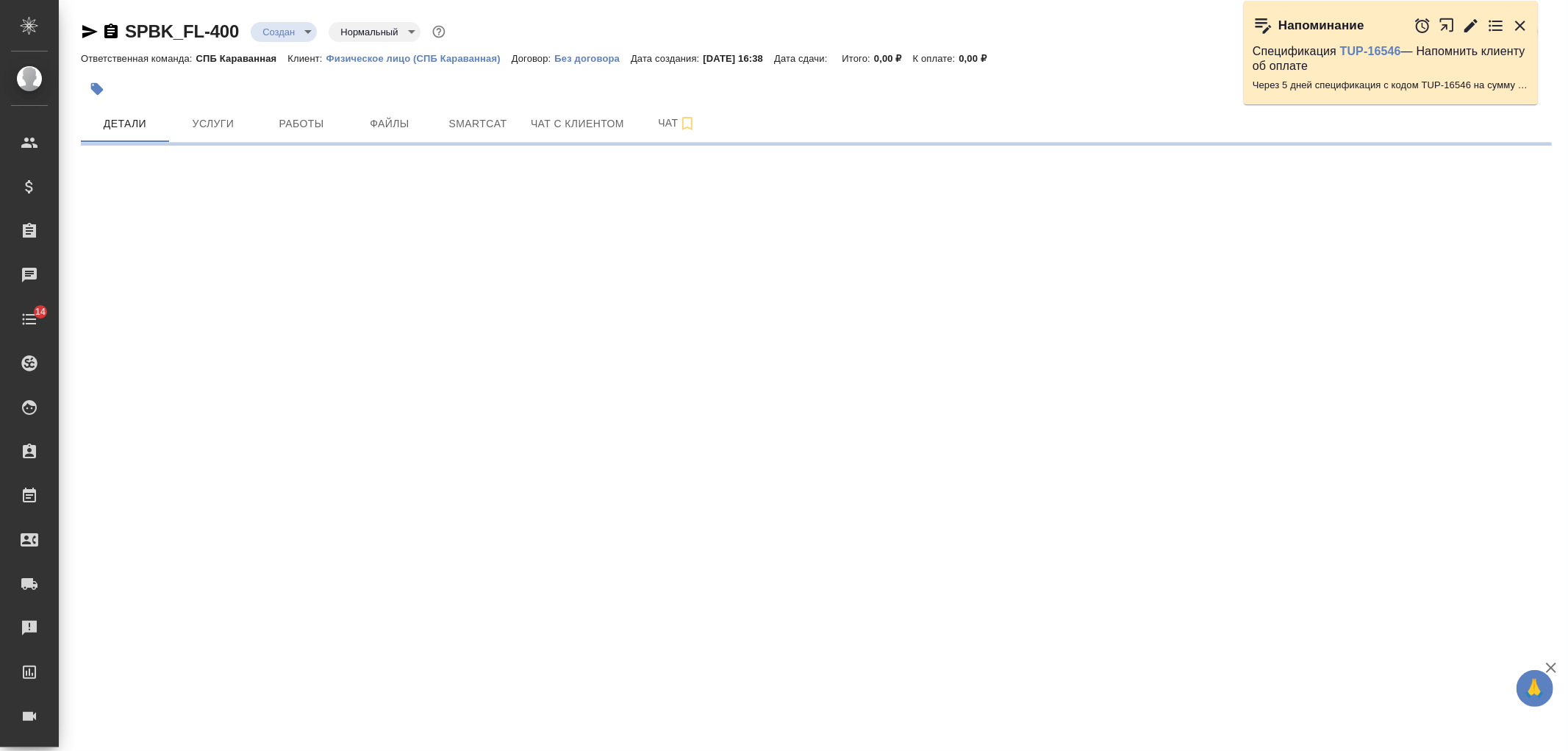
select select "RU"
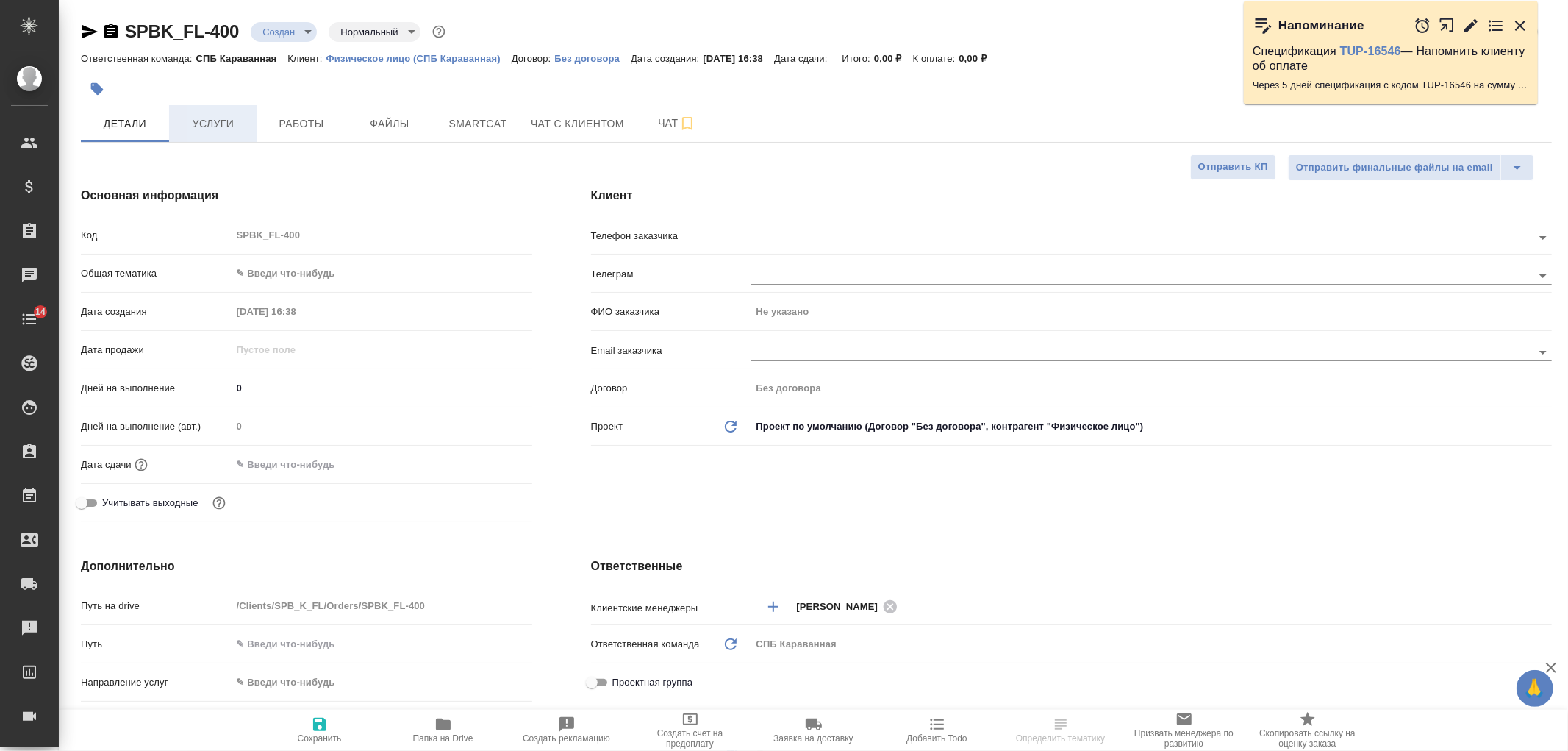
type textarea "x"
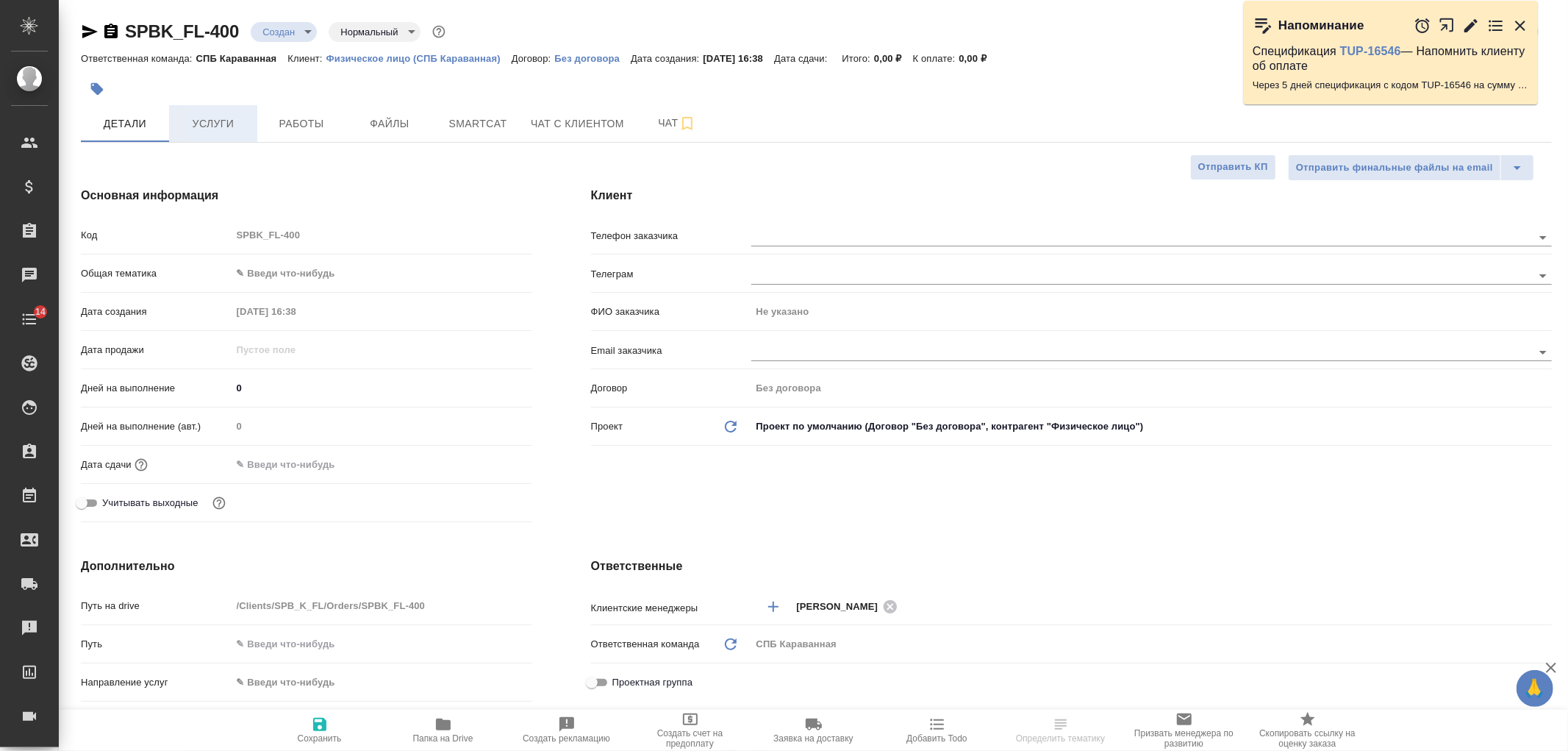
type textarea "x"
click at [210, 129] on span "Услуги" at bounding box center [213, 124] width 70 height 18
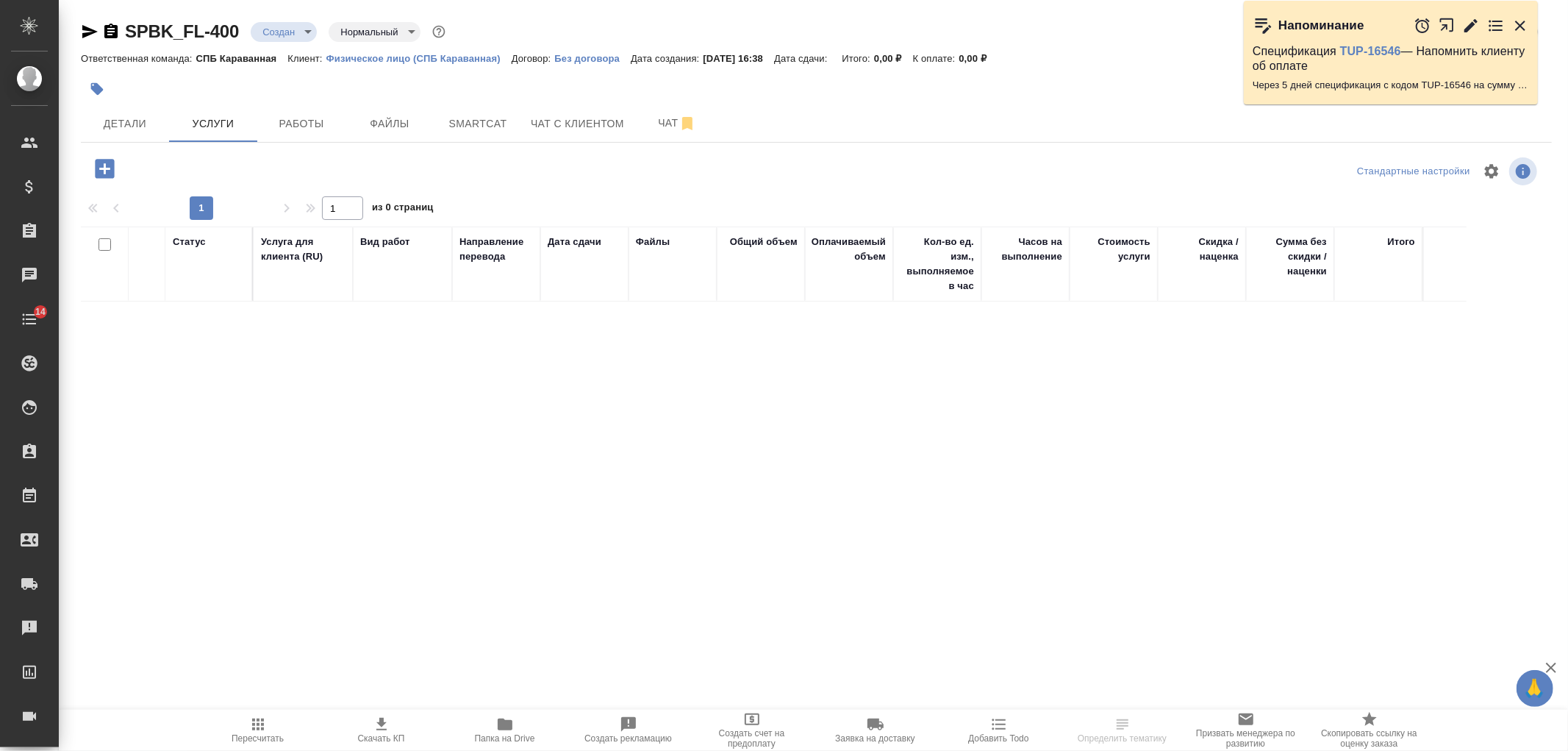
click at [96, 170] on icon "button" at bounding box center [104, 168] width 19 height 19
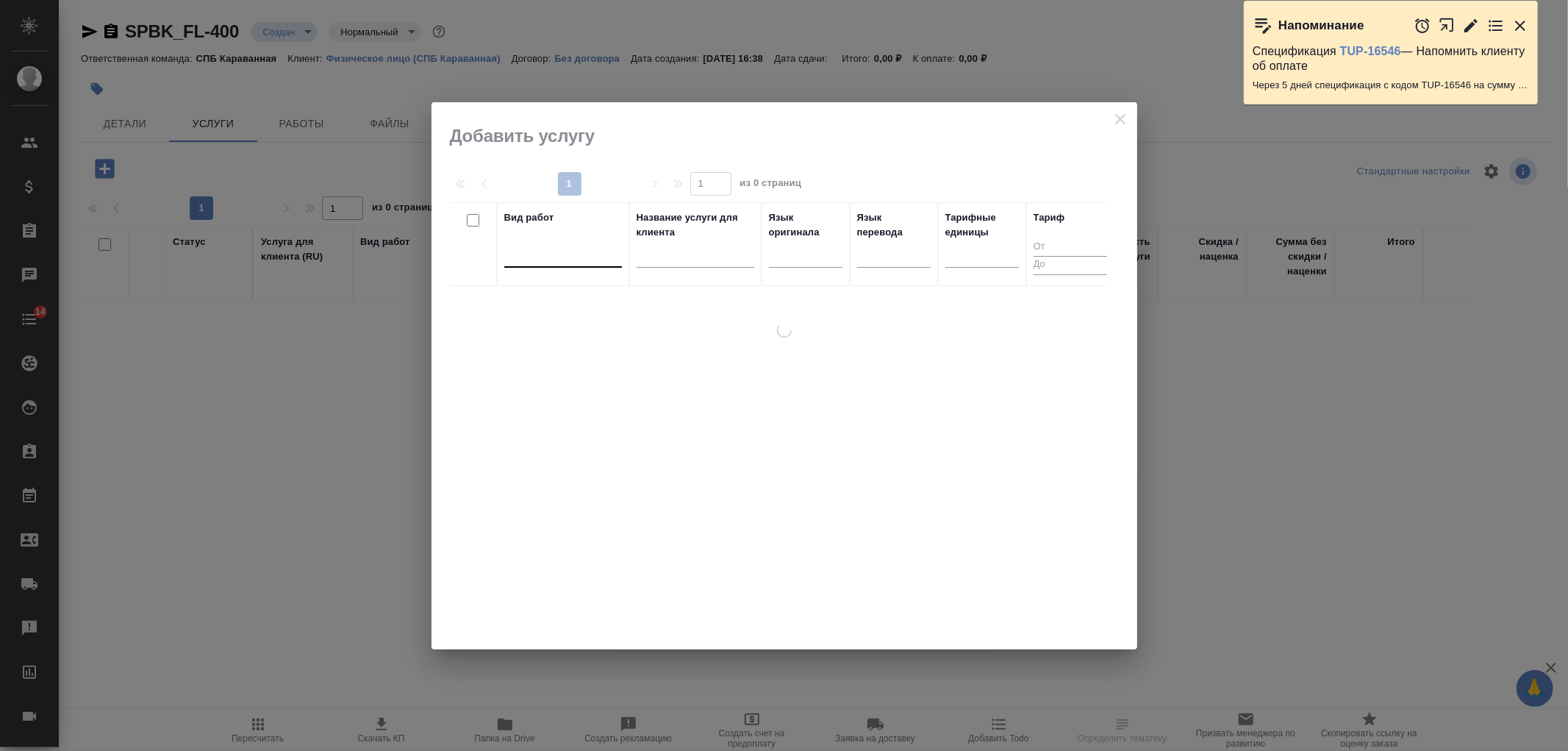
click at [545, 263] on div at bounding box center [563, 253] width 118 height 28
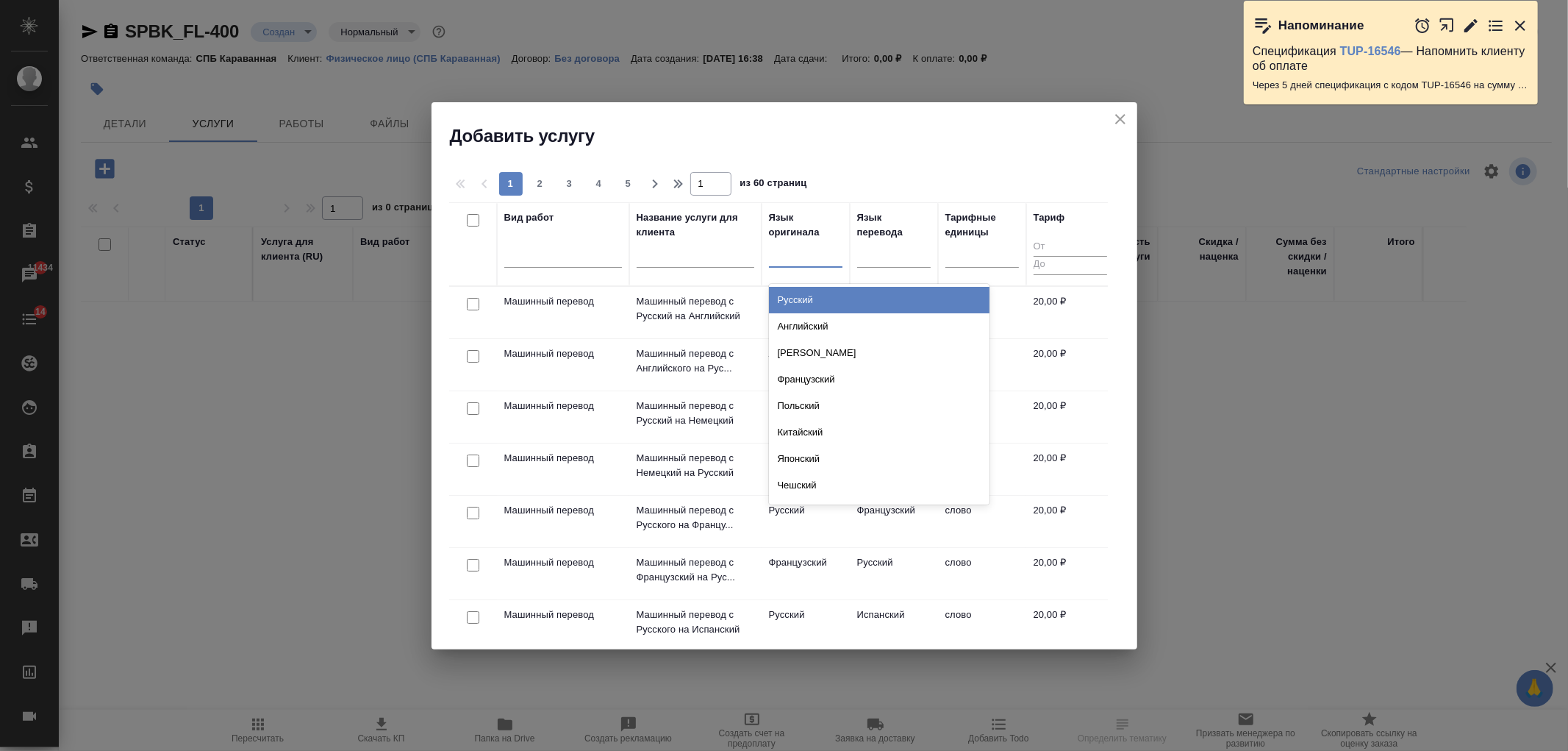
click at [805, 240] on div at bounding box center [806, 253] width 73 height 28
type input "бело"
click at [835, 304] on div "Белорусский" at bounding box center [879, 300] width 220 height 27
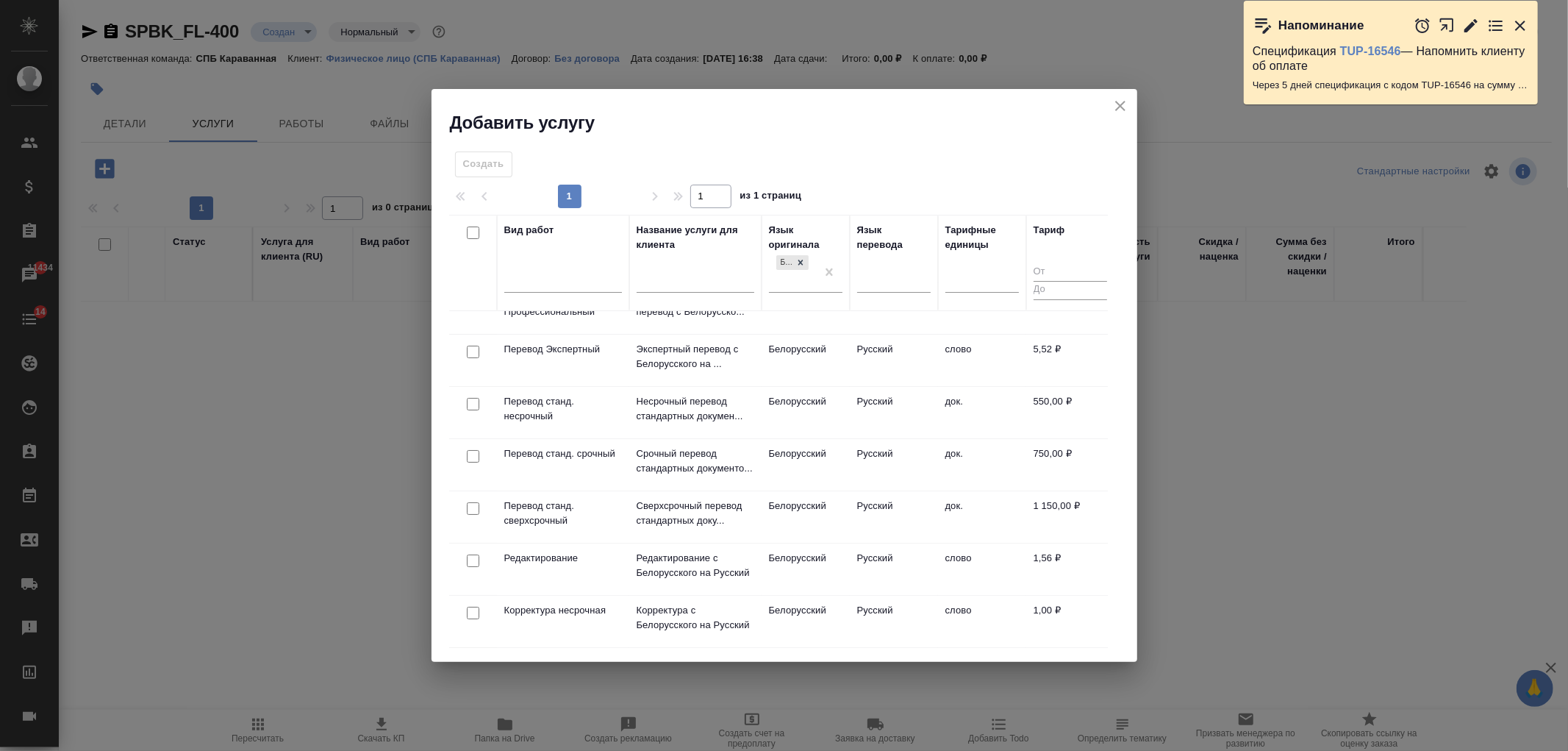
scroll to position [214, 0]
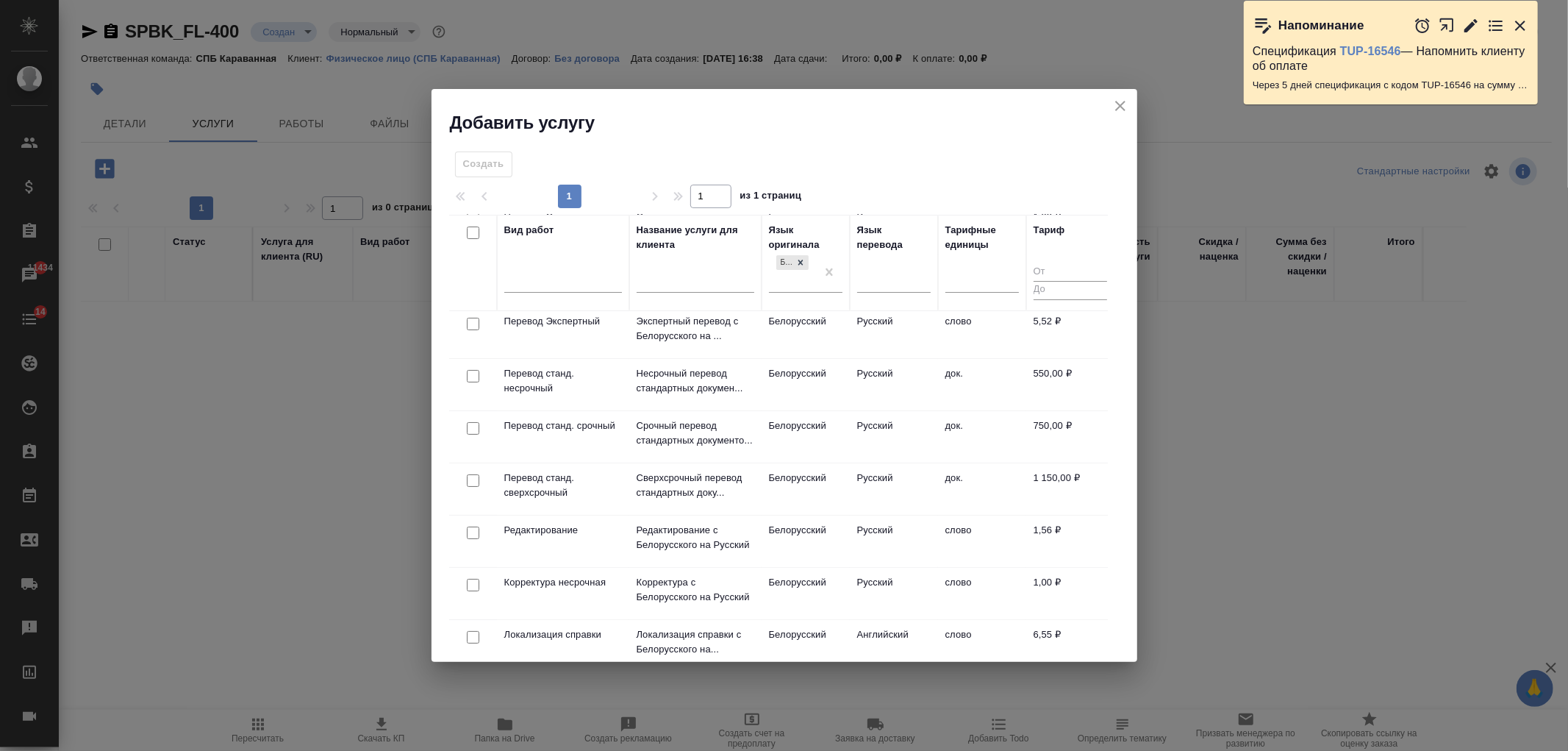
click at [474, 426] on input "checkbox" at bounding box center [473, 428] width 12 height 12
checkbox input "true"
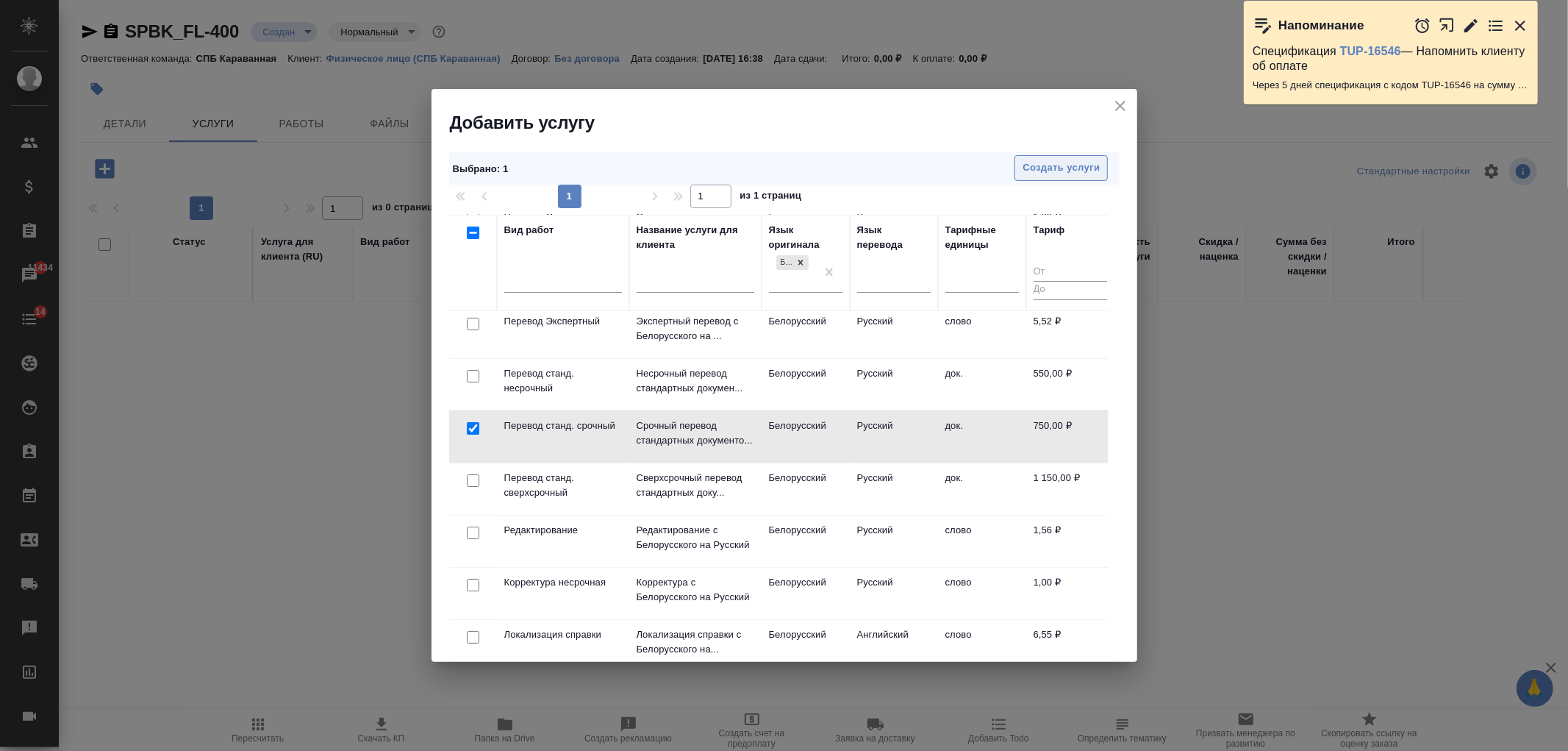
click at [1052, 171] on span "Создать услуги" at bounding box center [1061, 168] width 77 height 17
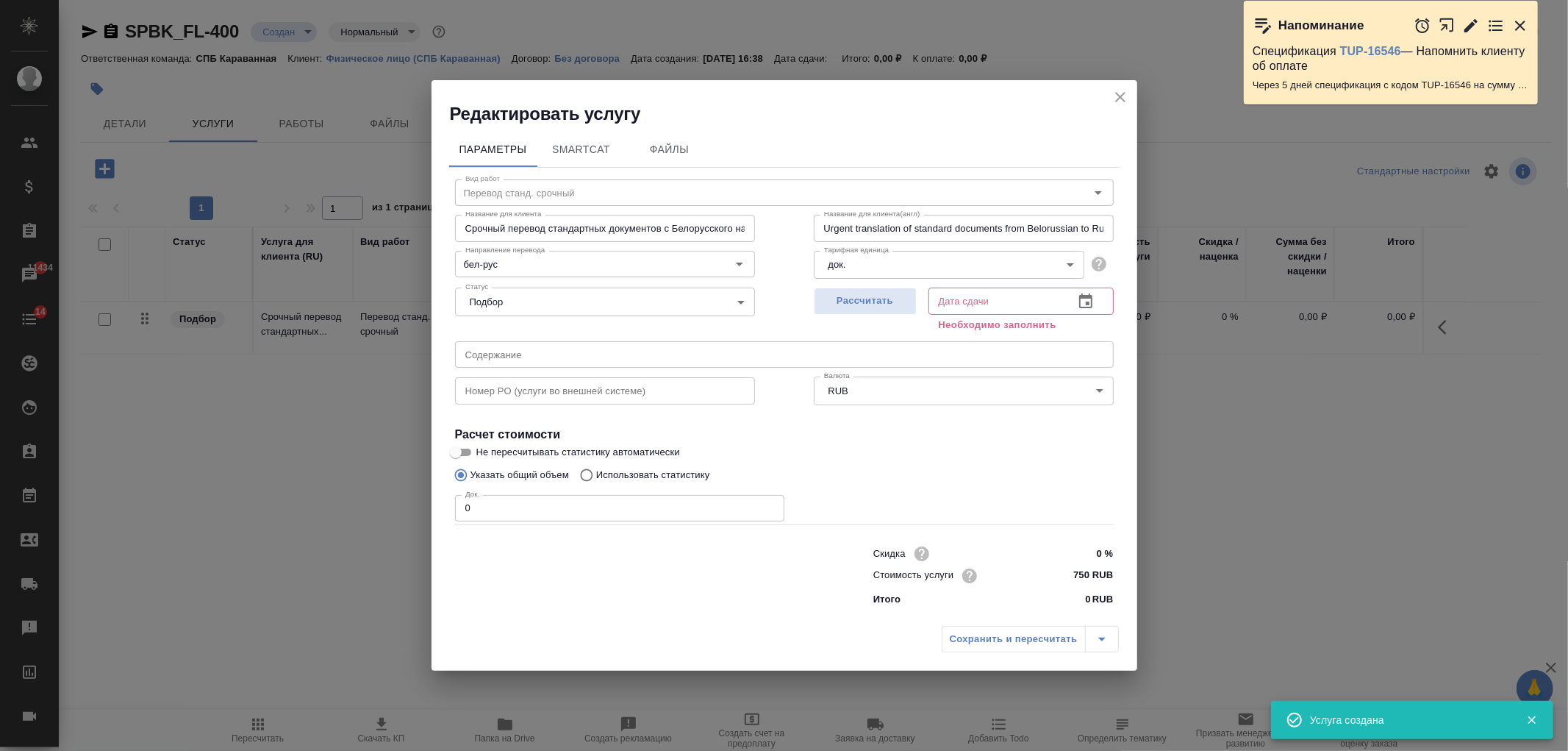
click at [1120, 92] on icon "close" at bounding box center [1120, 96] width 18 height 18
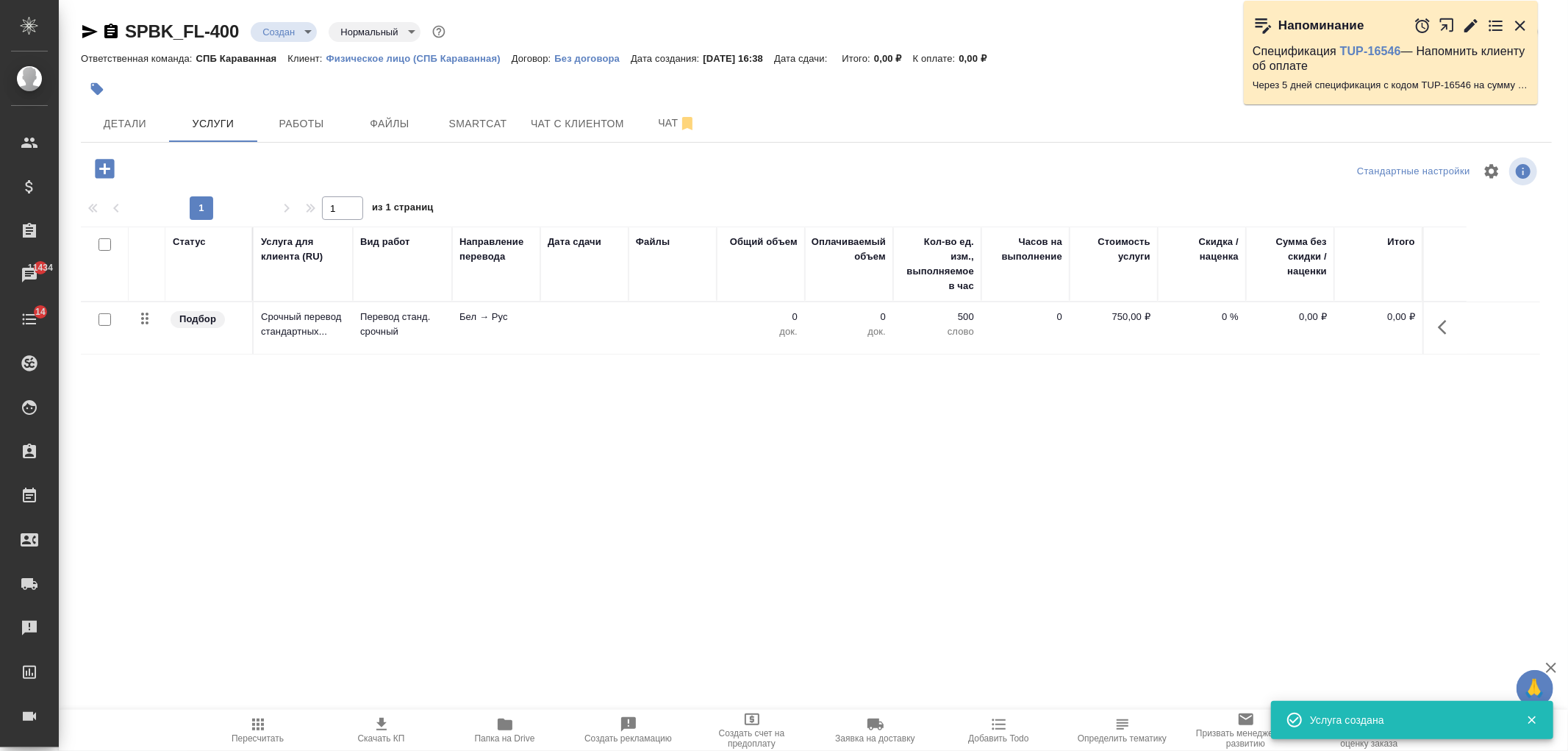
click at [101, 170] on icon "button" at bounding box center [104, 168] width 19 height 19
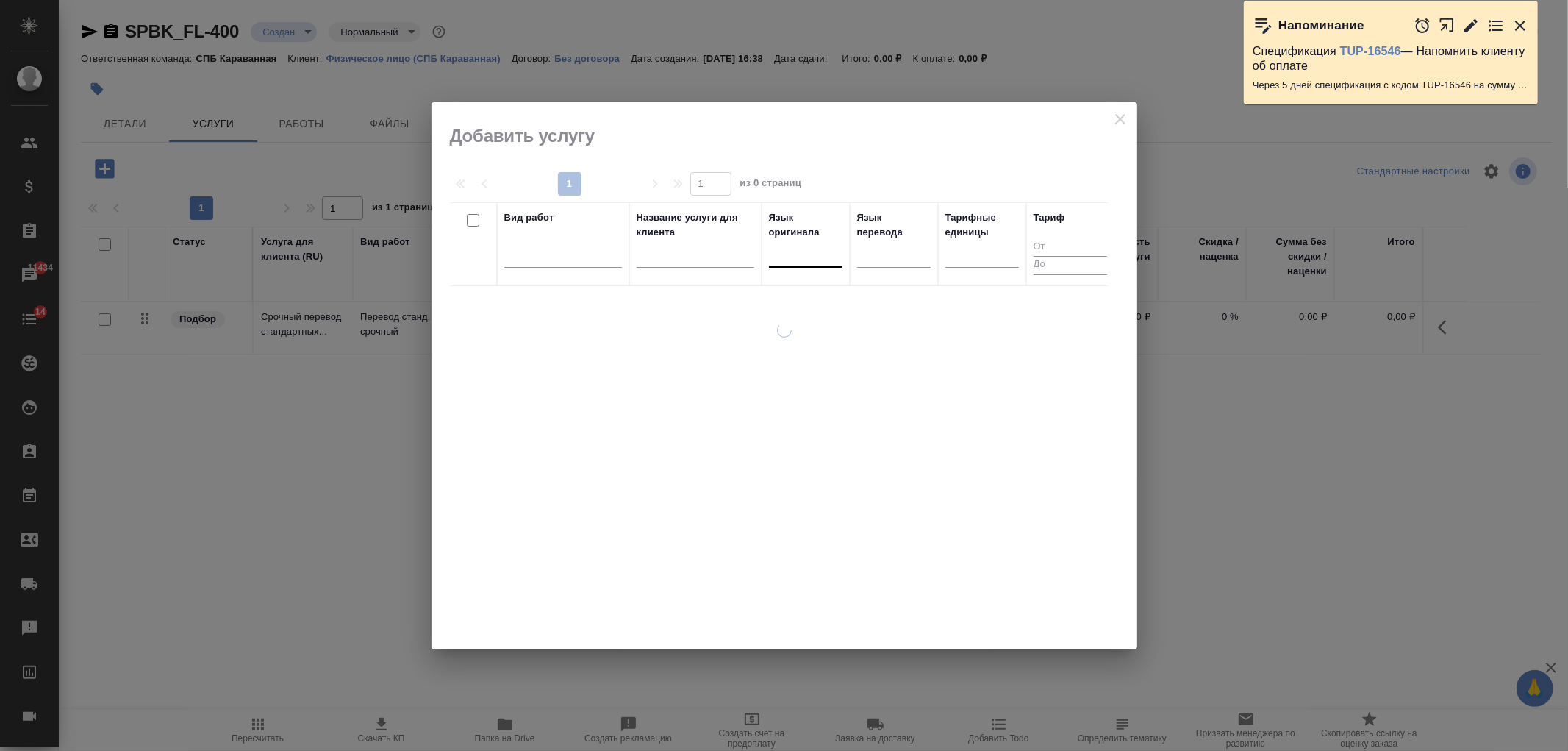
click at [792, 259] on div at bounding box center [806, 253] width 73 height 21
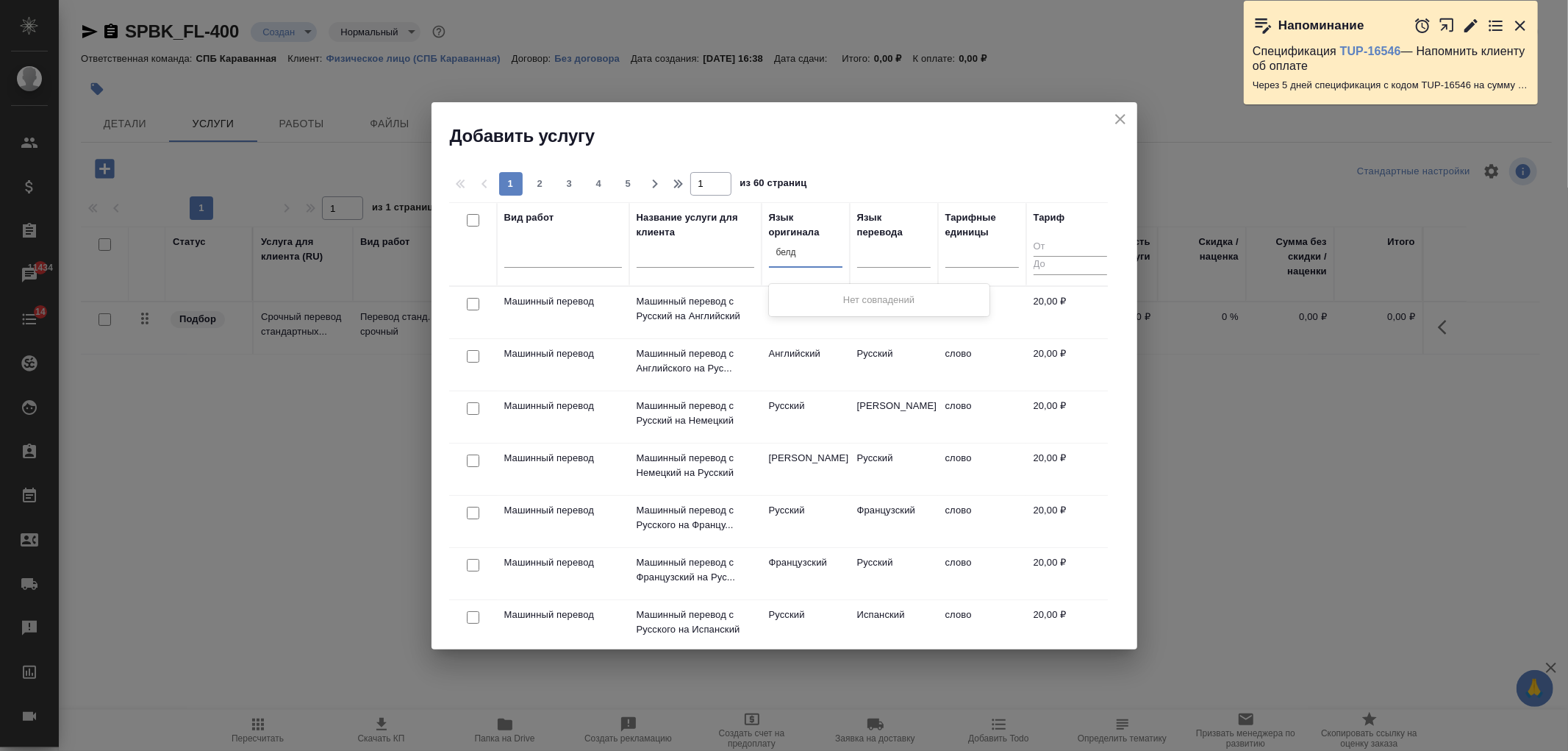
type input "бел"
click at [807, 302] on div "Белорусский" at bounding box center [879, 300] width 220 height 27
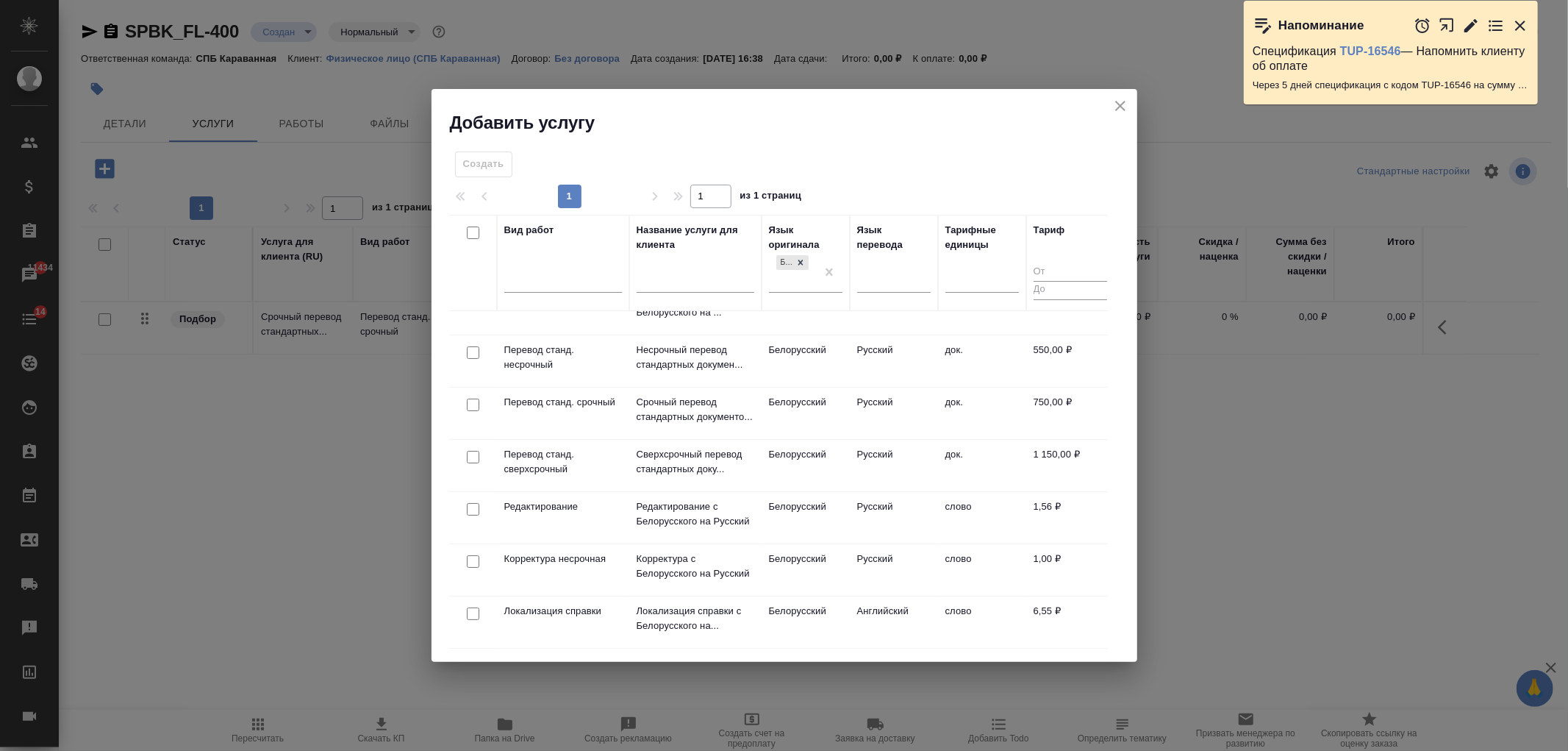
scroll to position [259, 0]
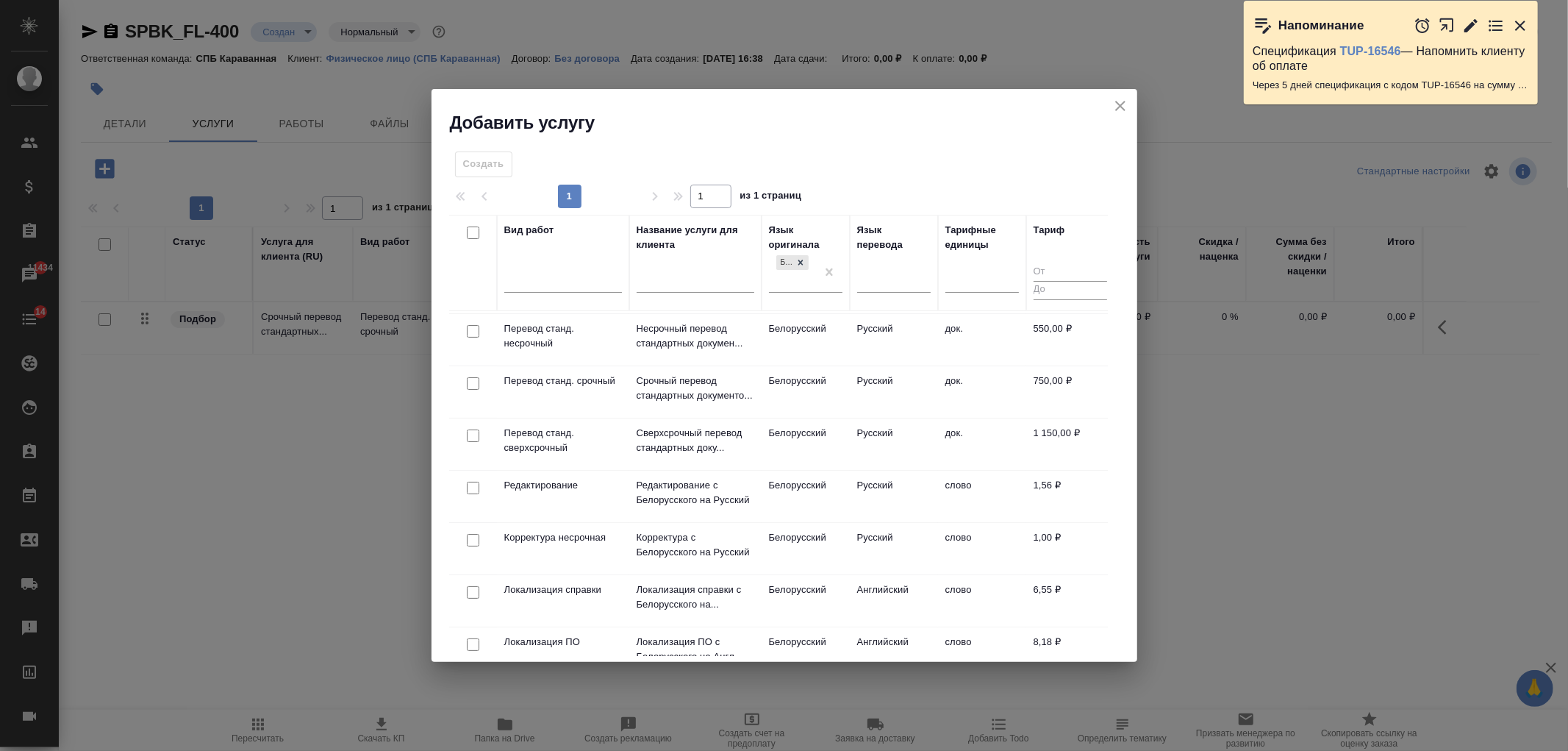
click at [460, 328] on div at bounding box center [472, 331] width 33 height 21
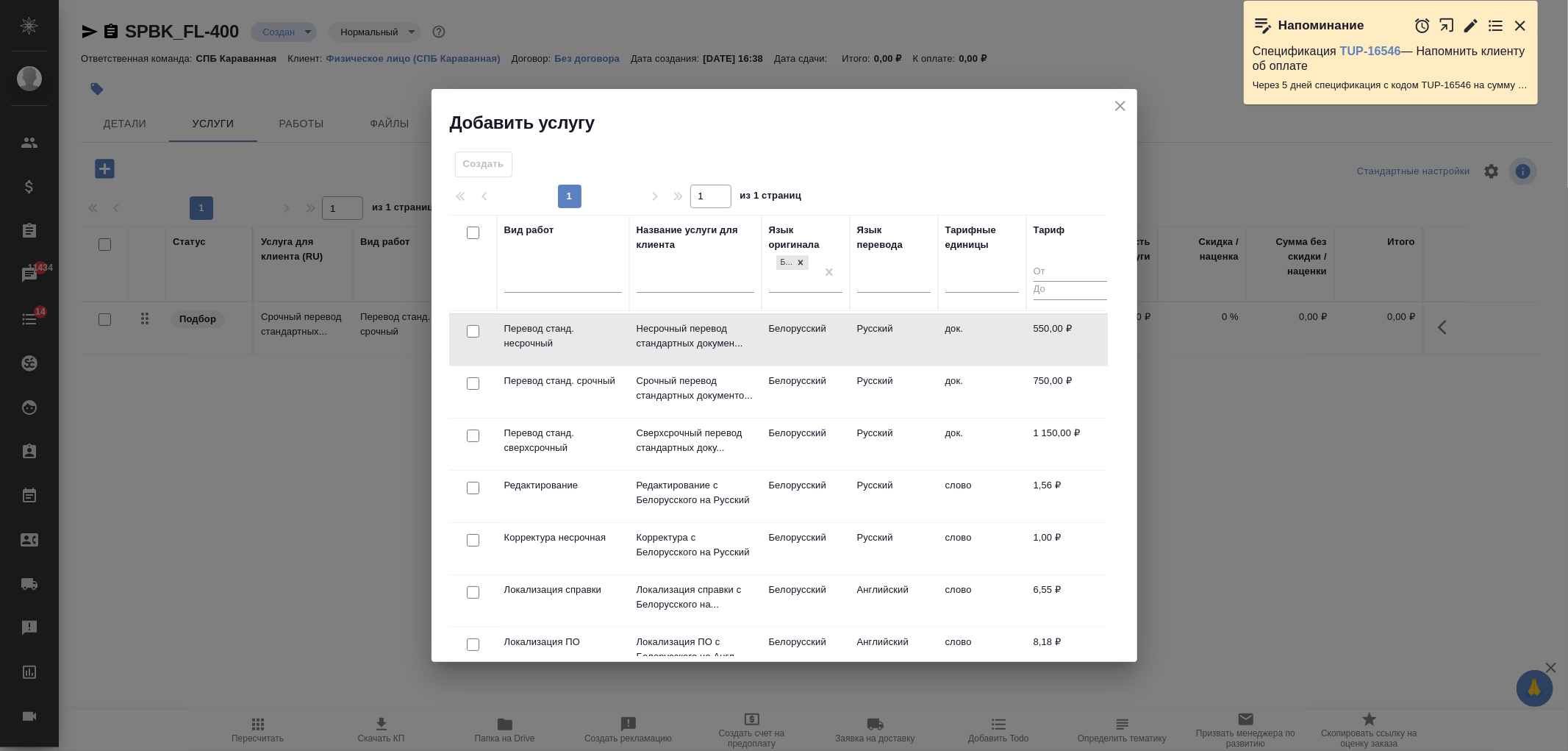
click at [473, 326] on input "checkbox" at bounding box center [473, 331] width 12 height 12
checkbox input "true"
click at [1090, 160] on span "Создать услуги" at bounding box center [1061, 168] width 77 height 17
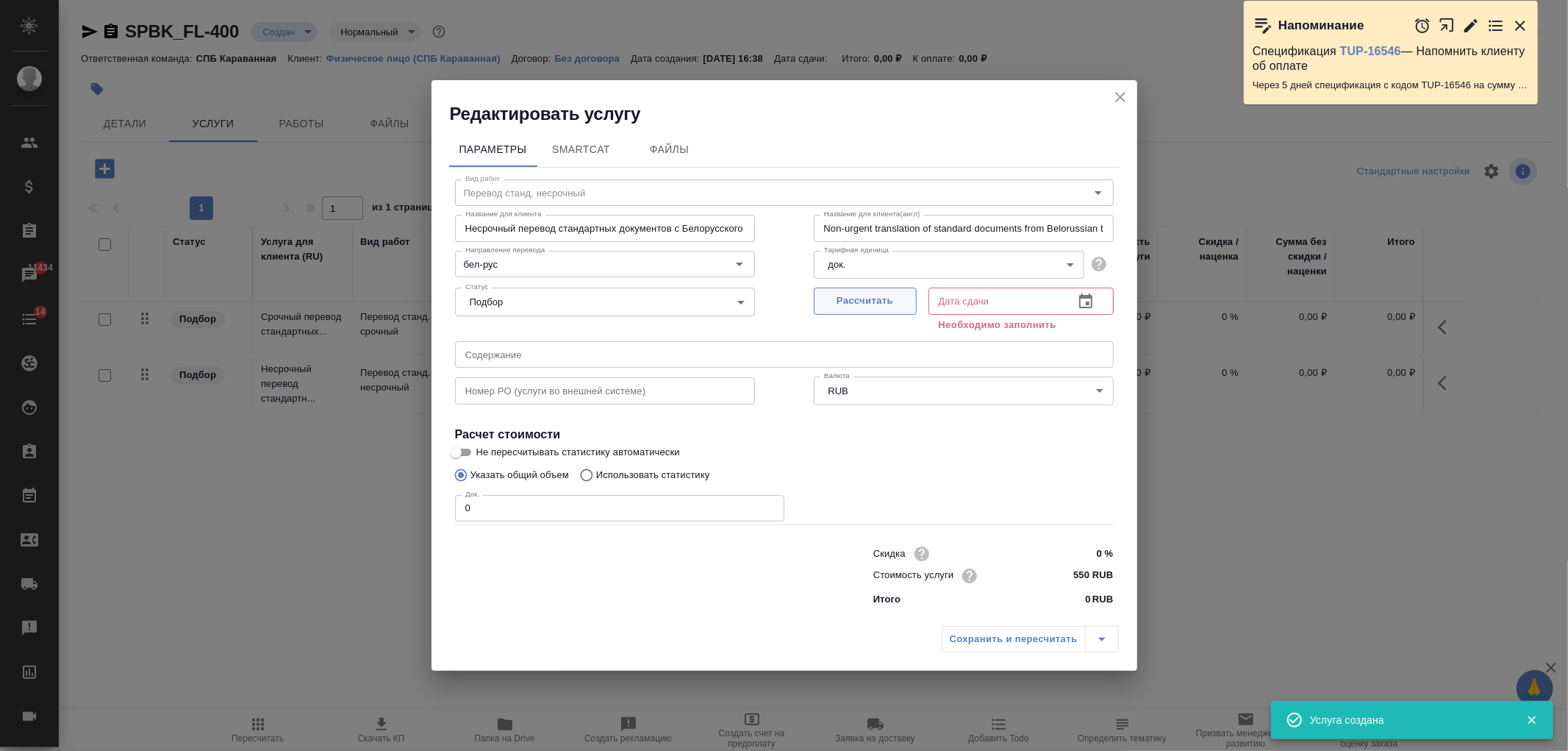
click at [849, 298] on span "Рассчитать" at bounding box center [865, 301] width 86 height 17
type input "15.09.2025 16:39"
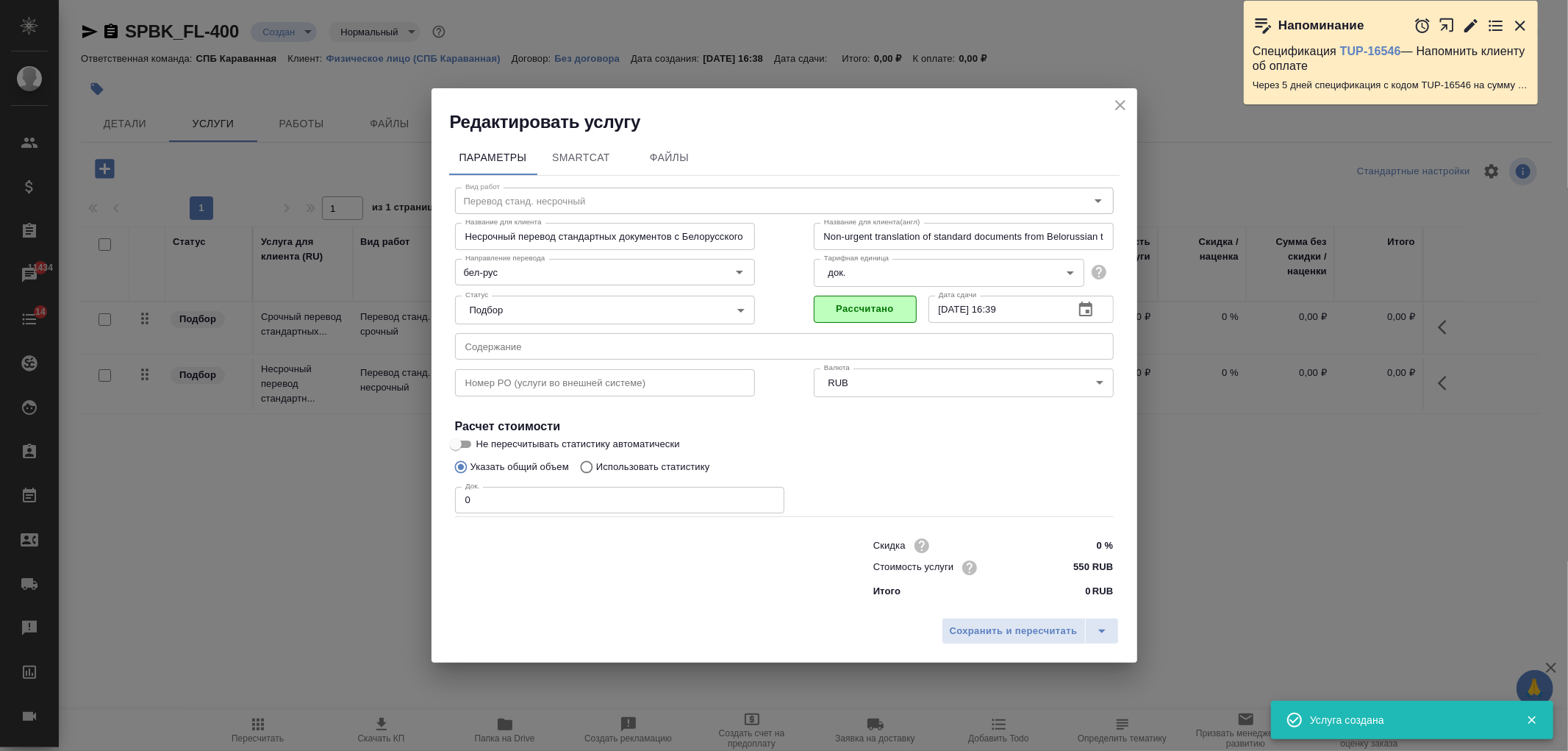
click at [510, 503] on input "0" at bounding box center [620, 500] width 329 height 27
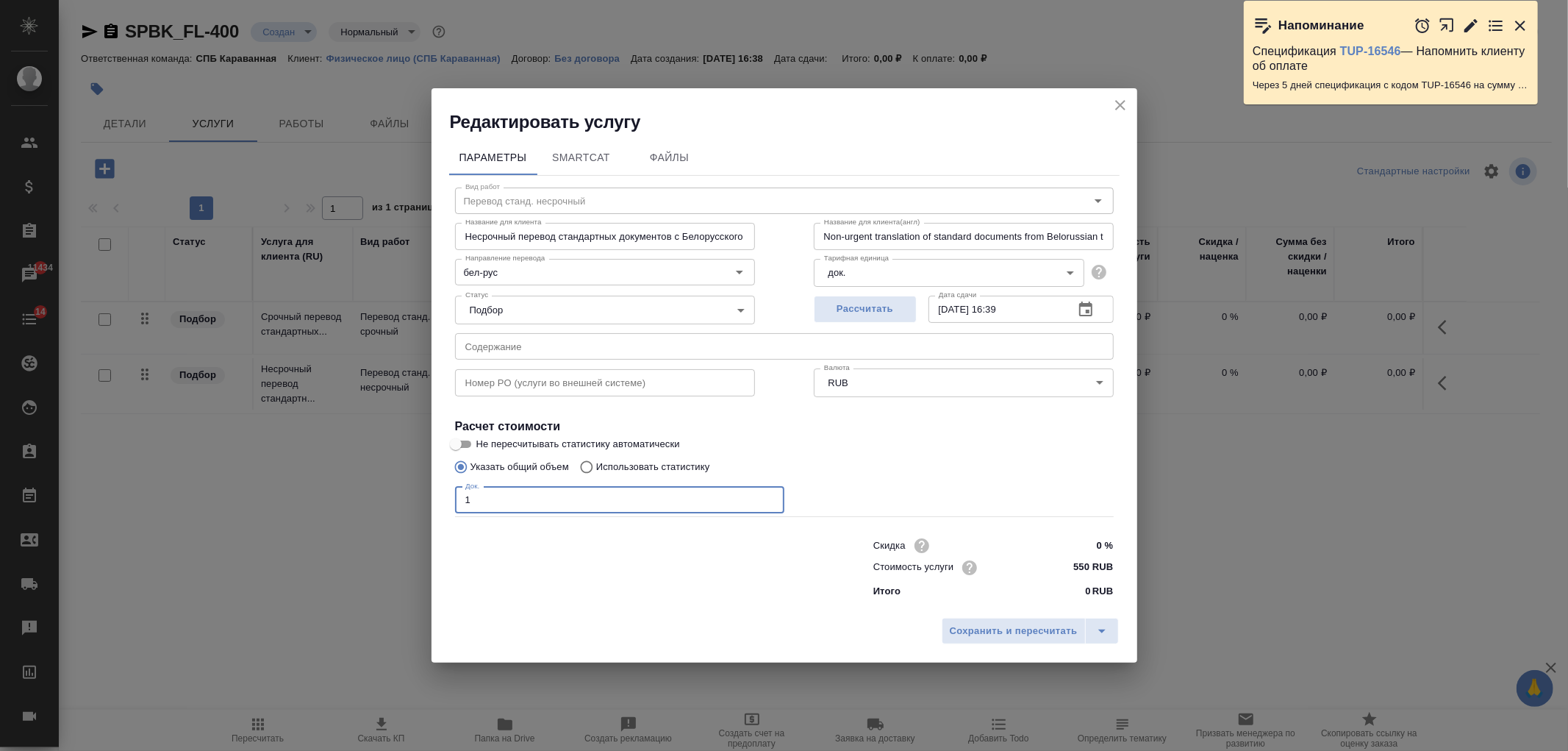
type input "1"
click at [1123, 97] on icon "close" at bounding box center [1120, 105] width 18 height 18
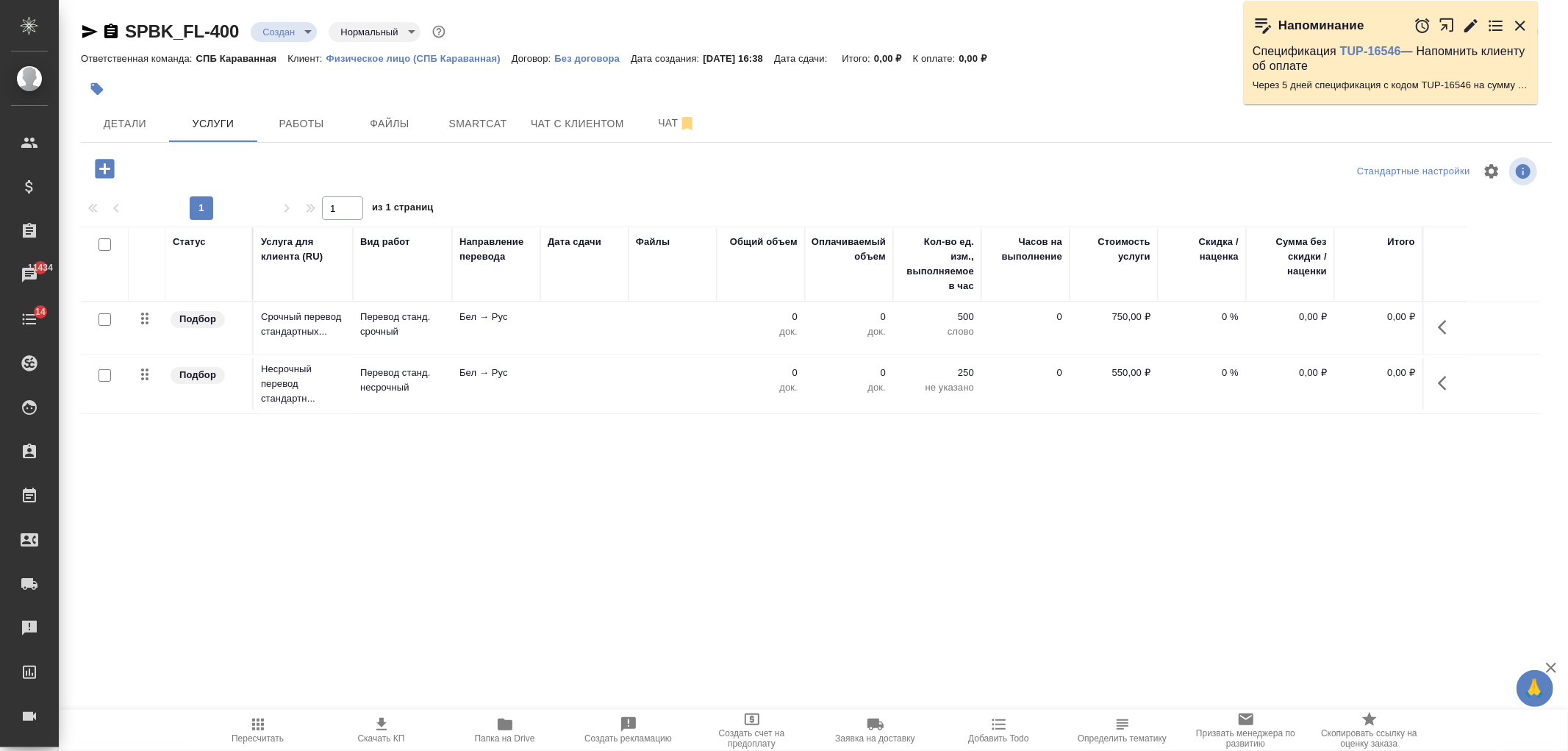
click at [100, 325] on input "checkbox" at bounding box center [105, 319] width 12 height 12
checkbox input "true"
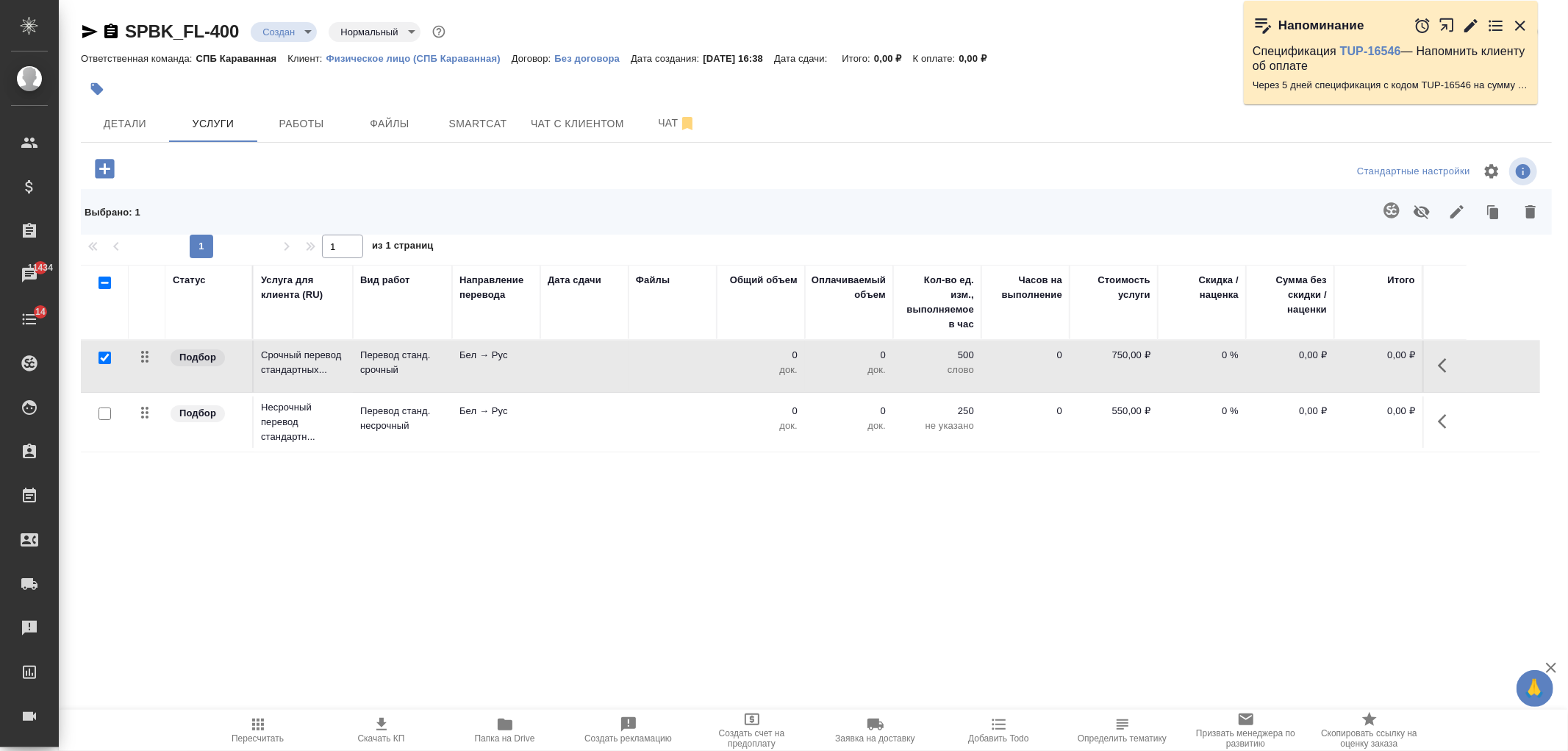
click at [103, 409] on input "checkbox" at bounding box center [105, 413] width 12 height 12
checkbox input "true"
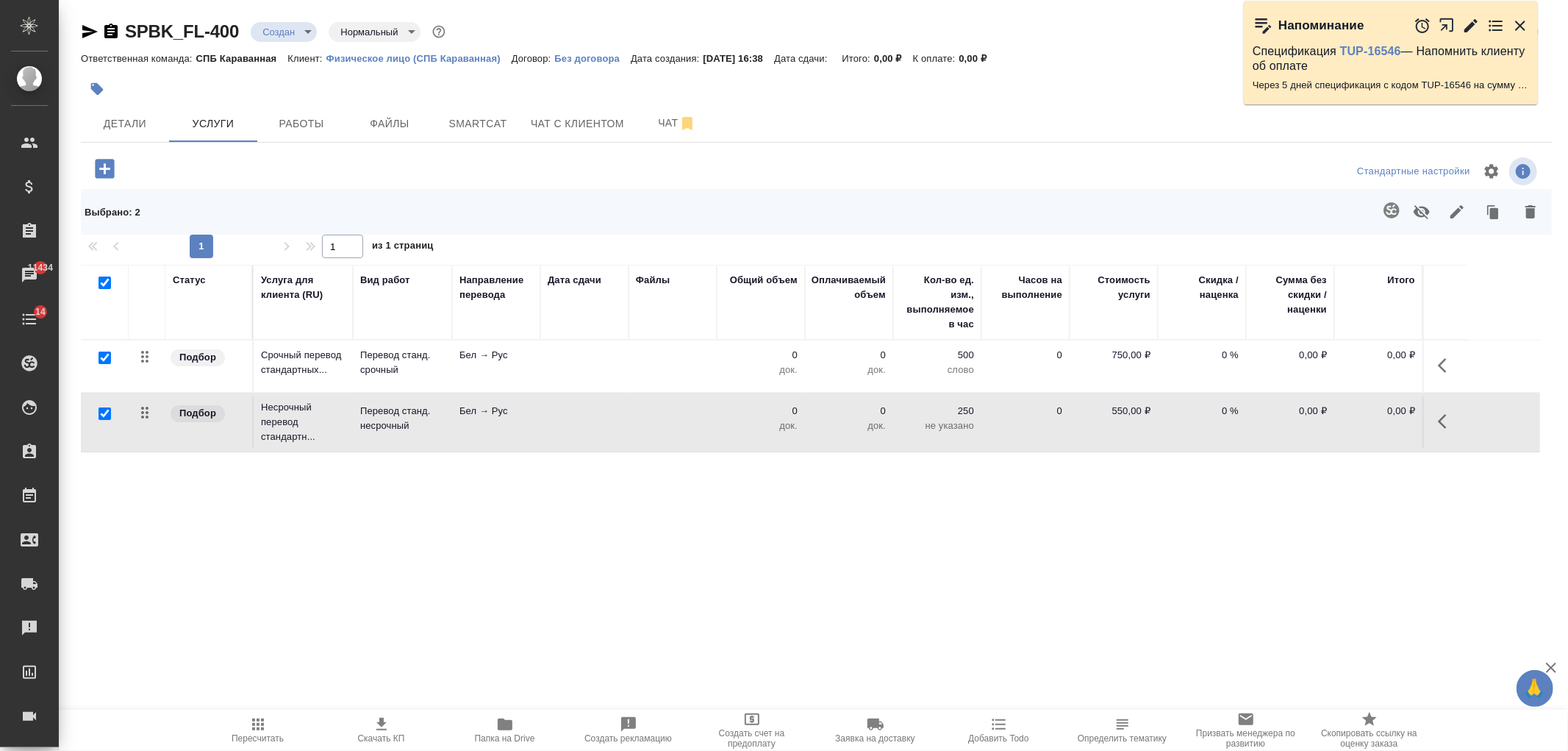
click at [1537, 204] on icon "button" at bounding box center [1530, 211] width 18 height 18
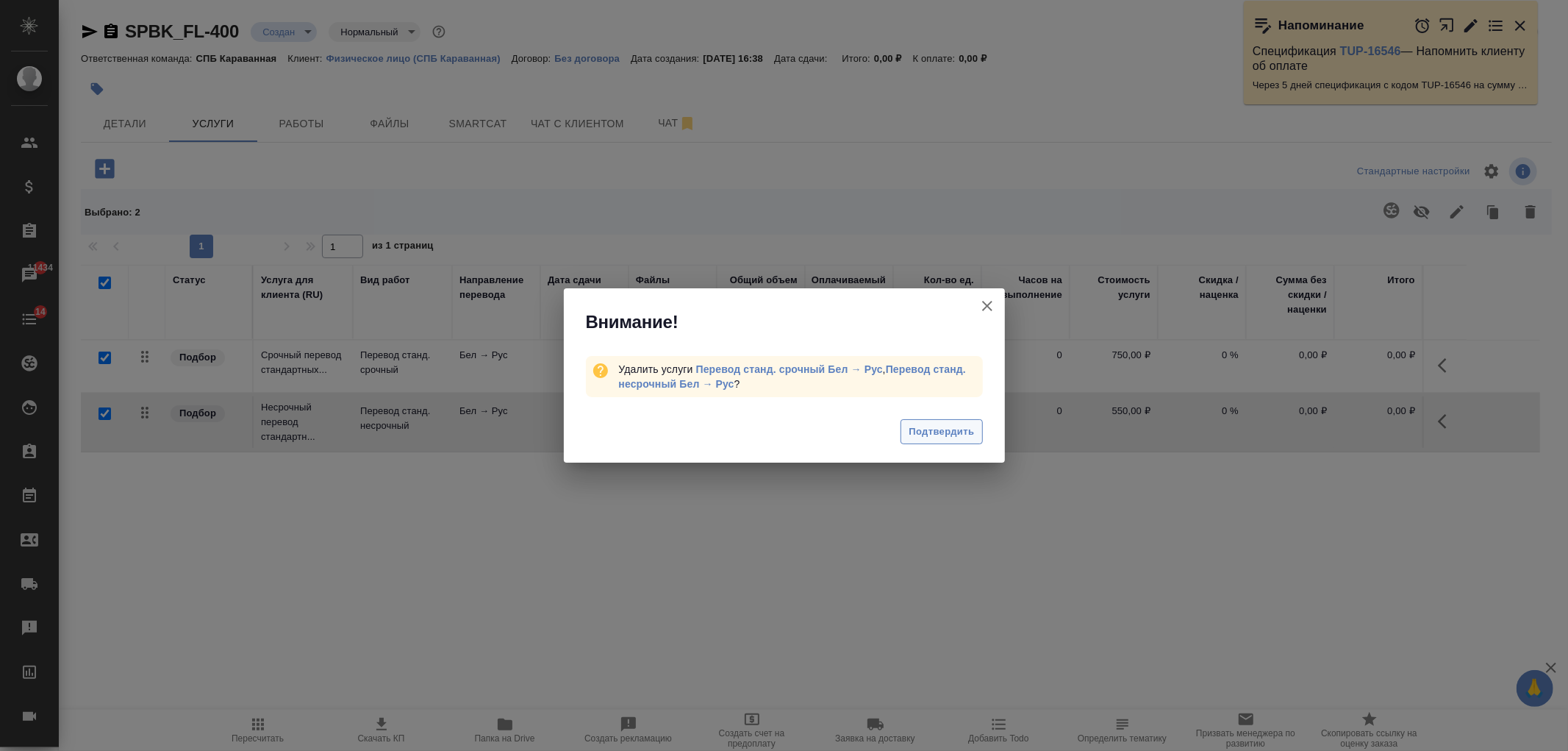
click at [954, 442] on button "Подтвердить" at bounding box center [941, 433] width 82 height 26
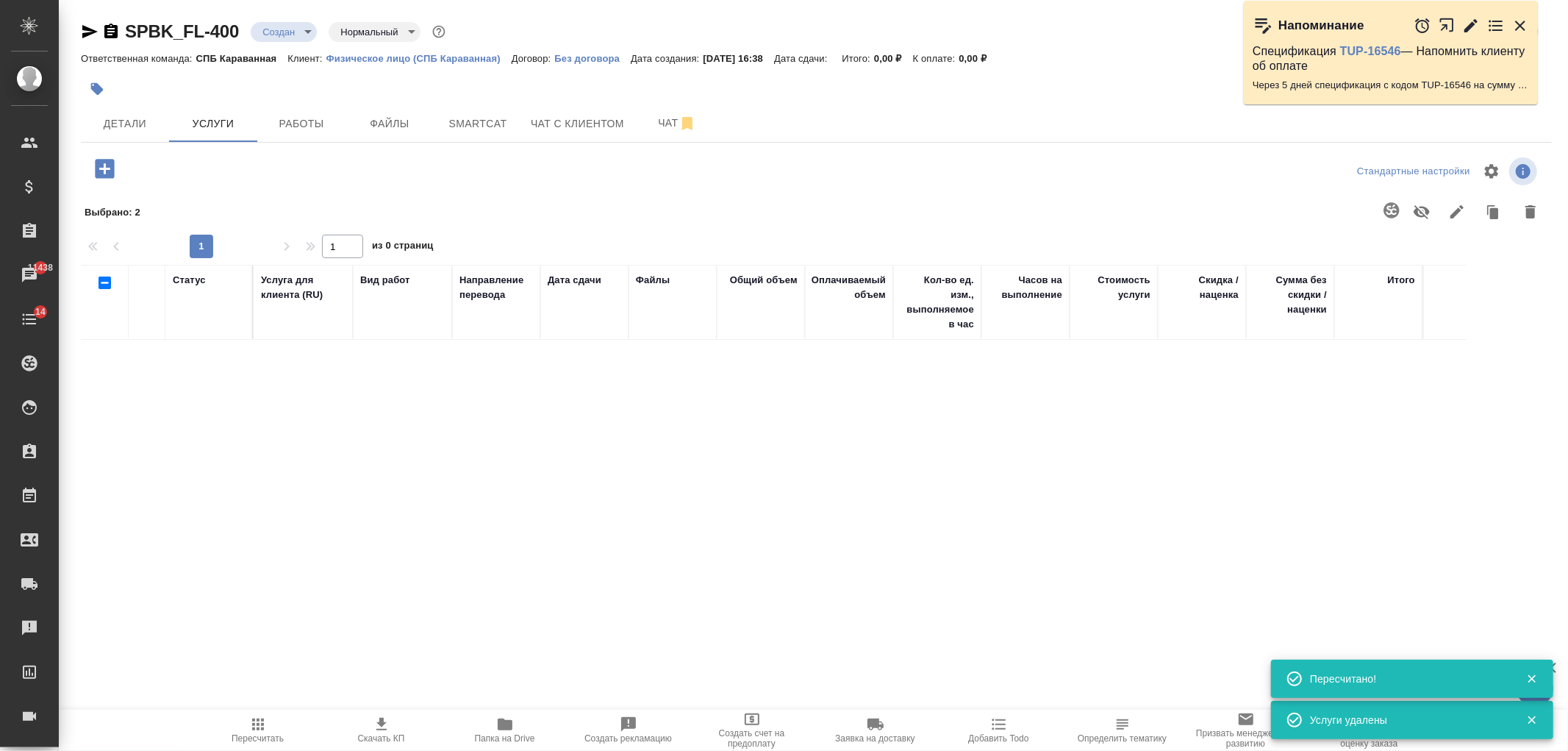
click at [98, 168] on icon "button" at bounding box center [104, 168] width 19 height 19
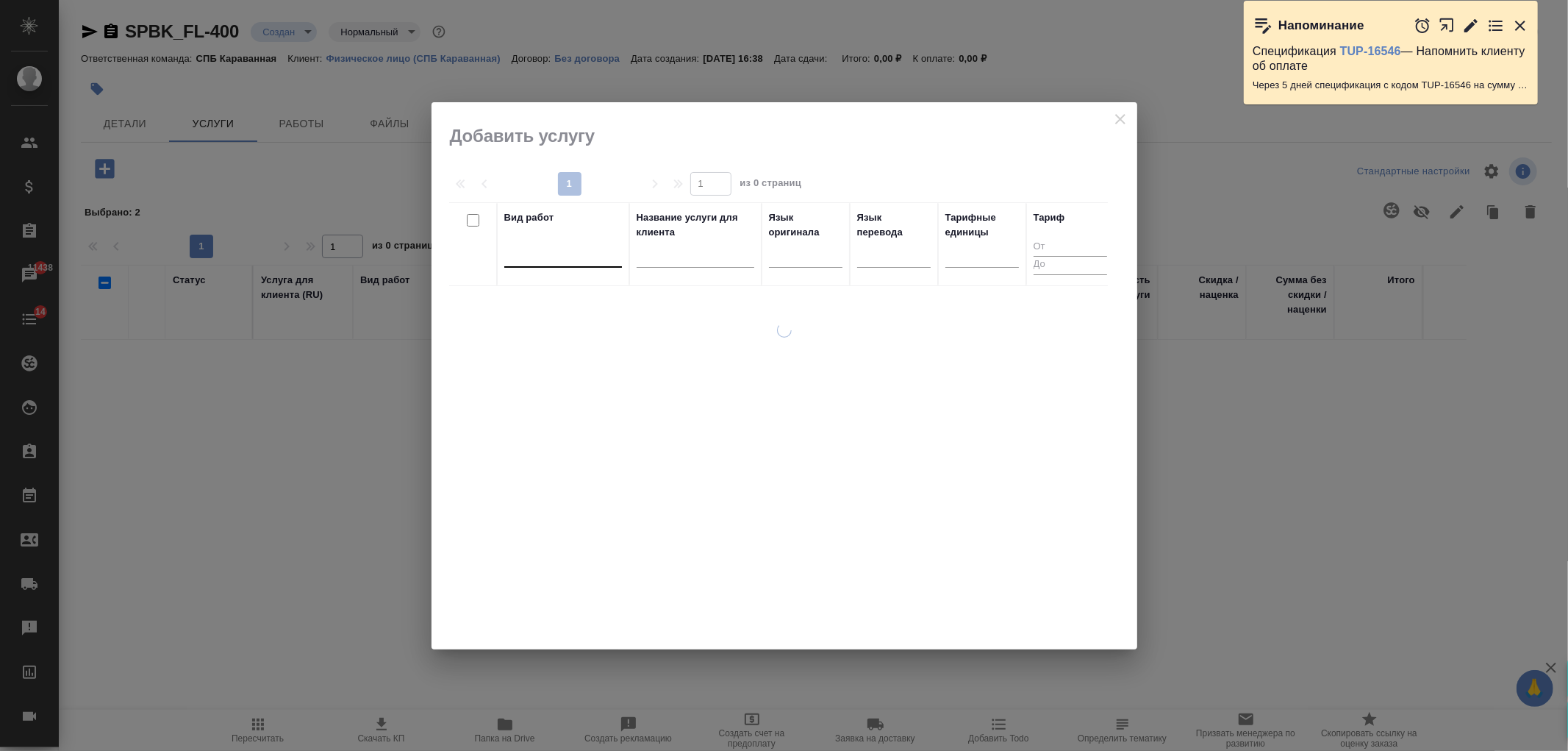
click at [569, 266] on div at bounding box center [563, 253] width 118 height 28
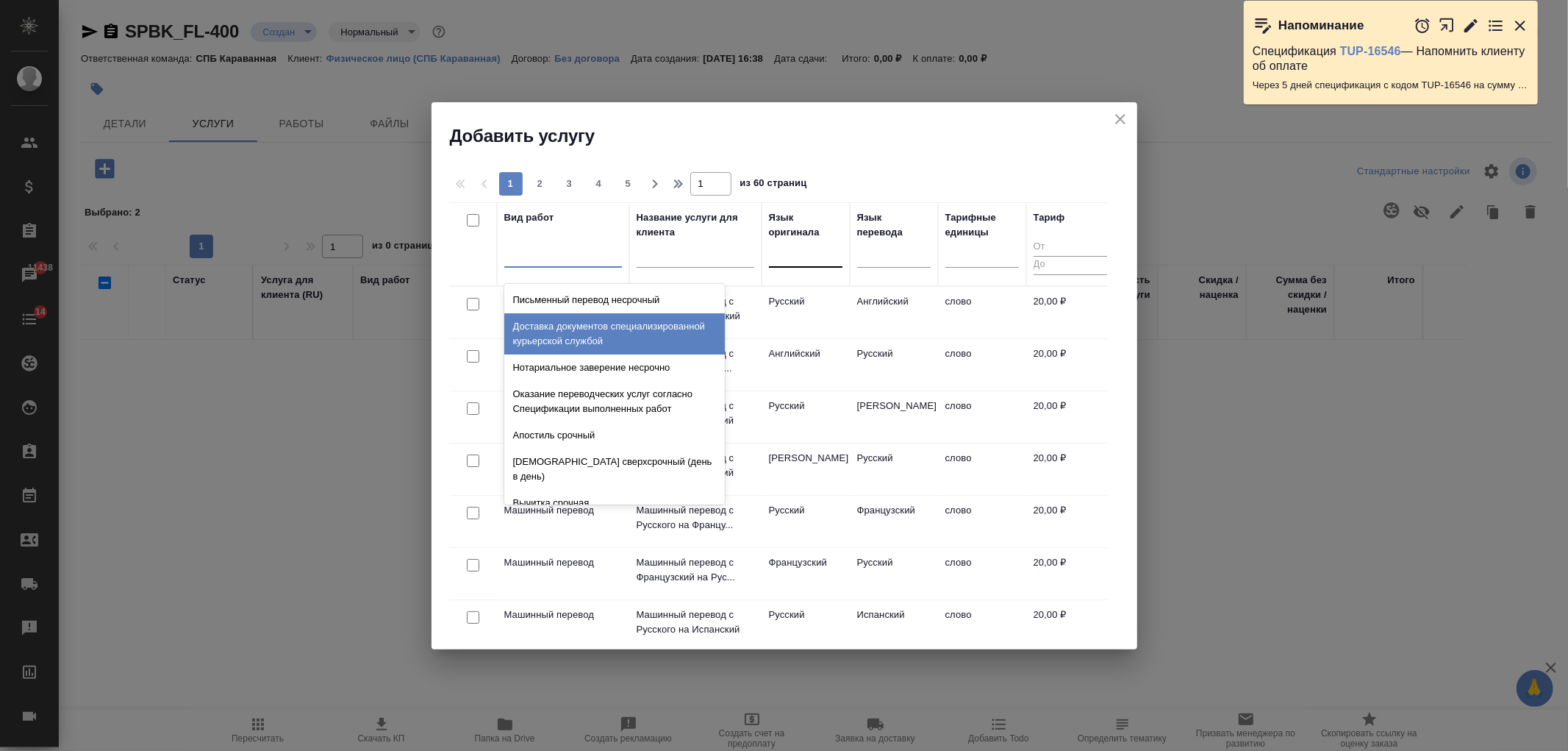
click at [803, 257] on div at bounding box center [806, 253] width 73 height 21
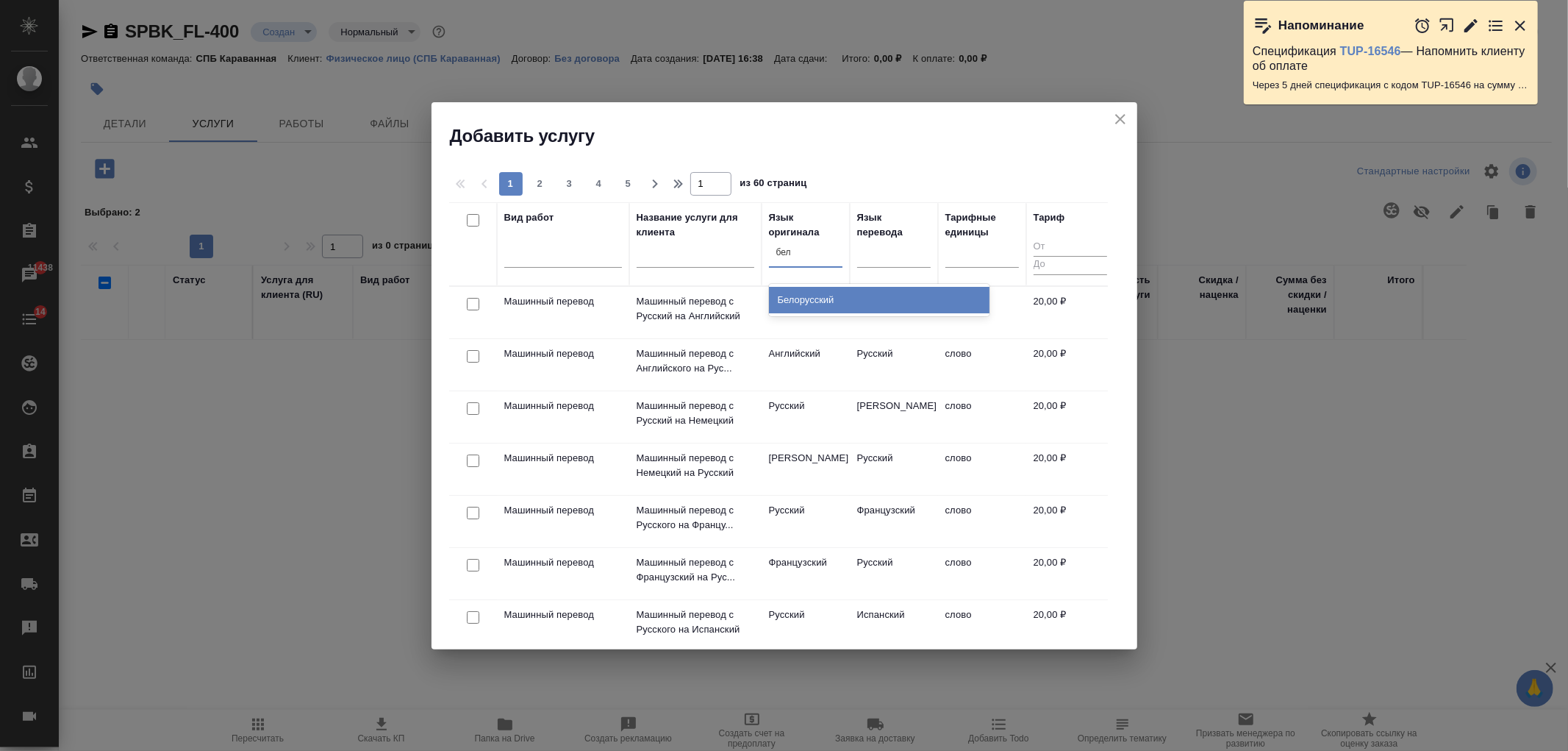
type input "бело"
click at [810, 302] on div "Белорусский" at bounding box center [879, 300] width 220 height 27
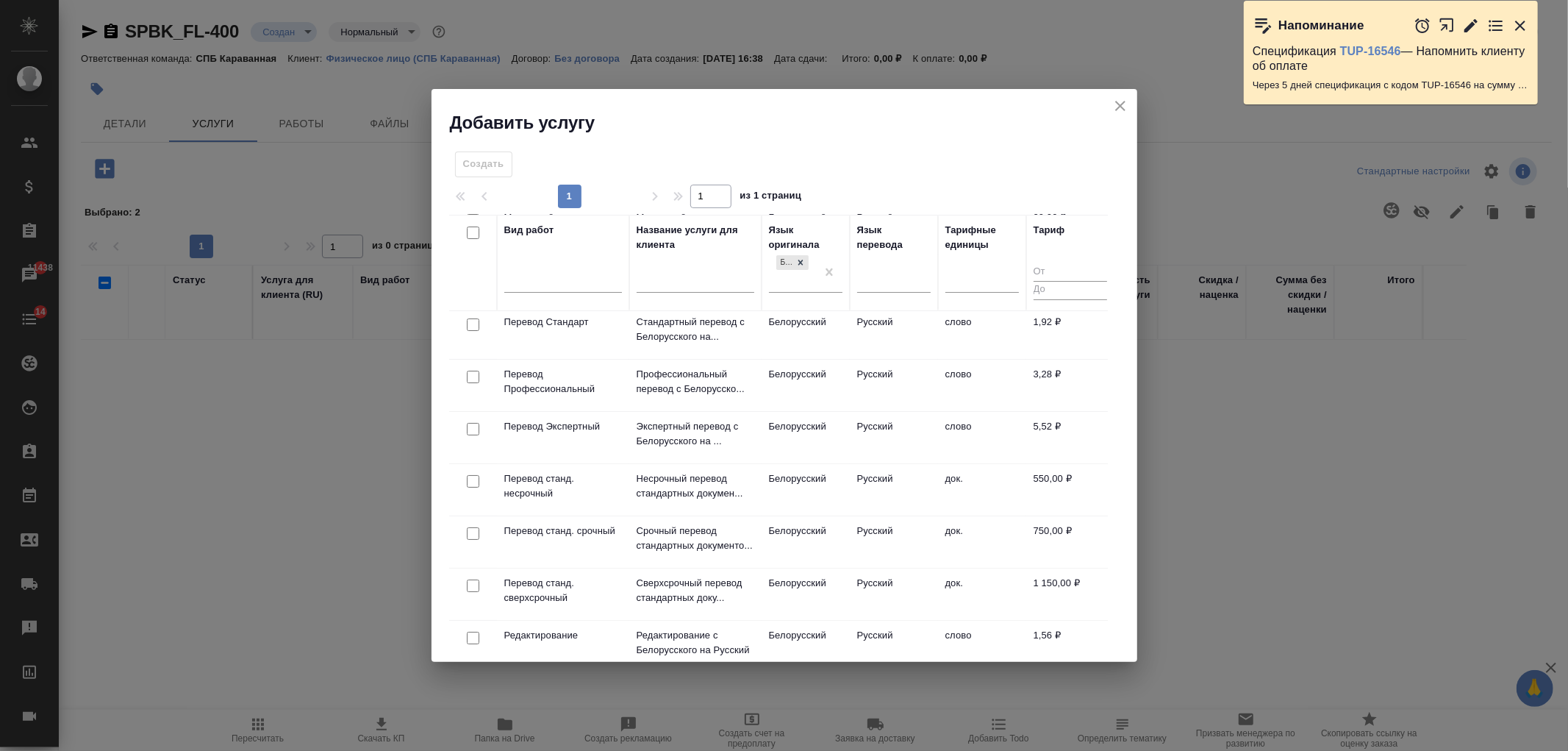
scroll to position [206, 0]
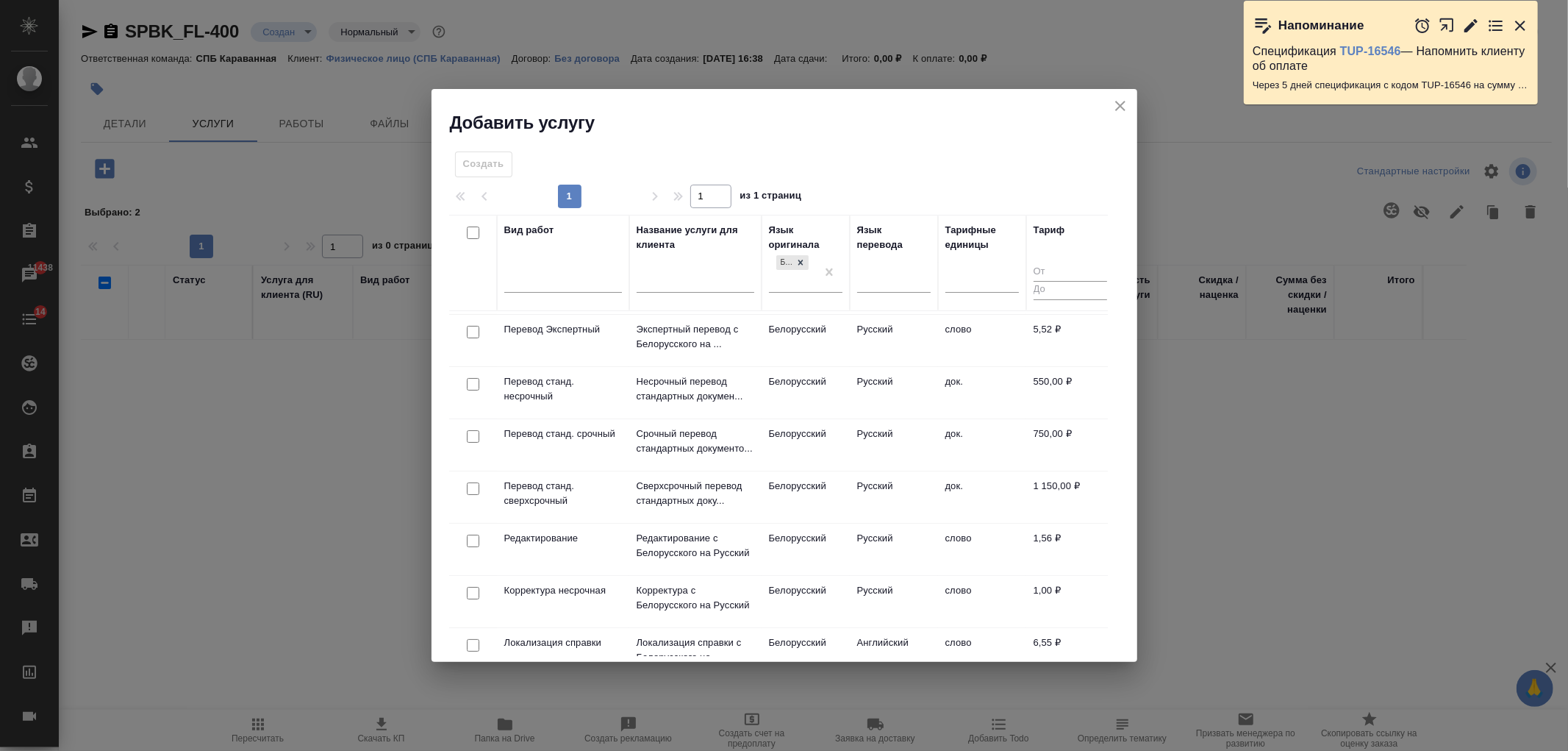
click at [468, 381] on input "checkbox" at bounding box center [473, 384] width 12 height 12
checkbox input "true"
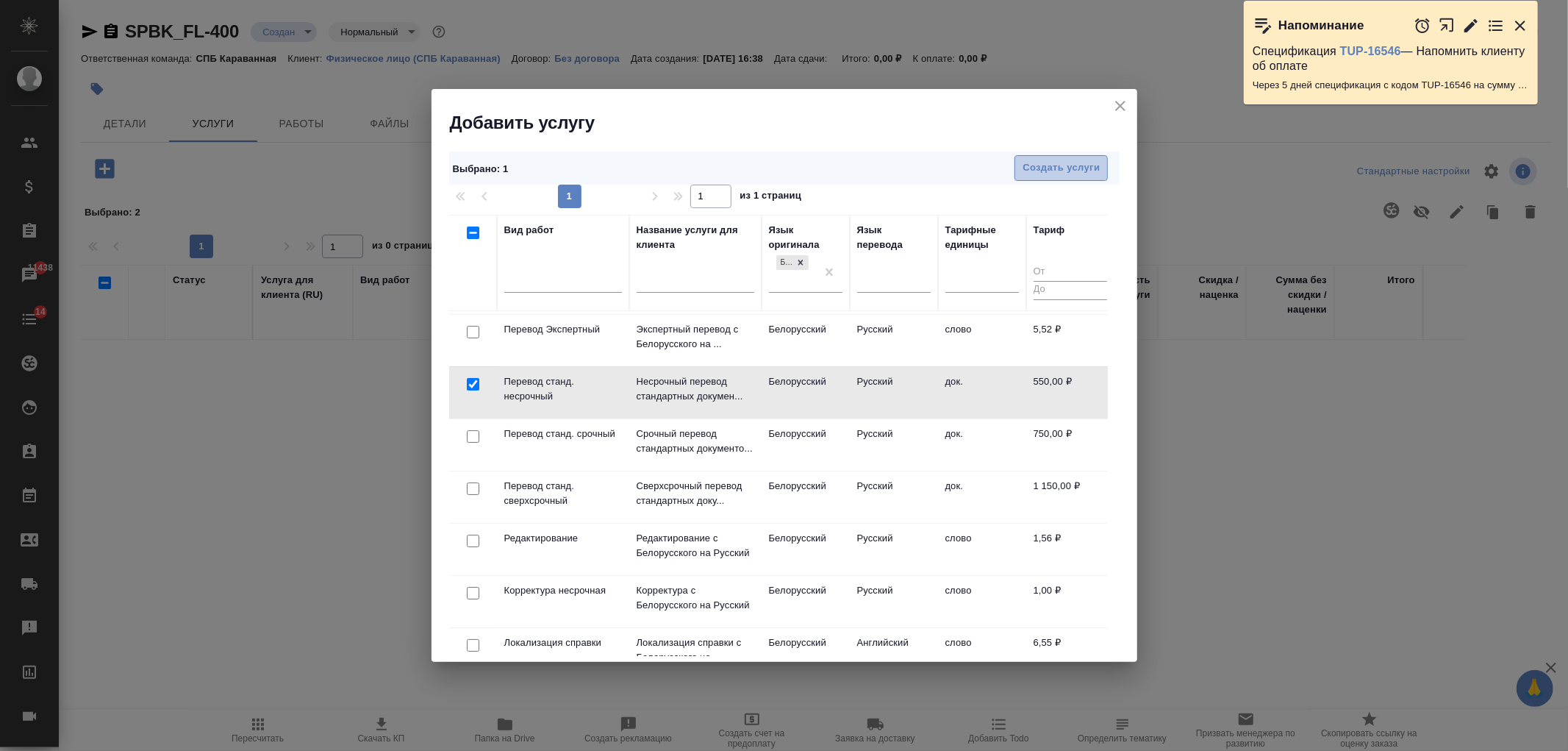
click at [1056, 169] on span "Создать услуги" at bounding box center [1061, 168] width 77 height 17
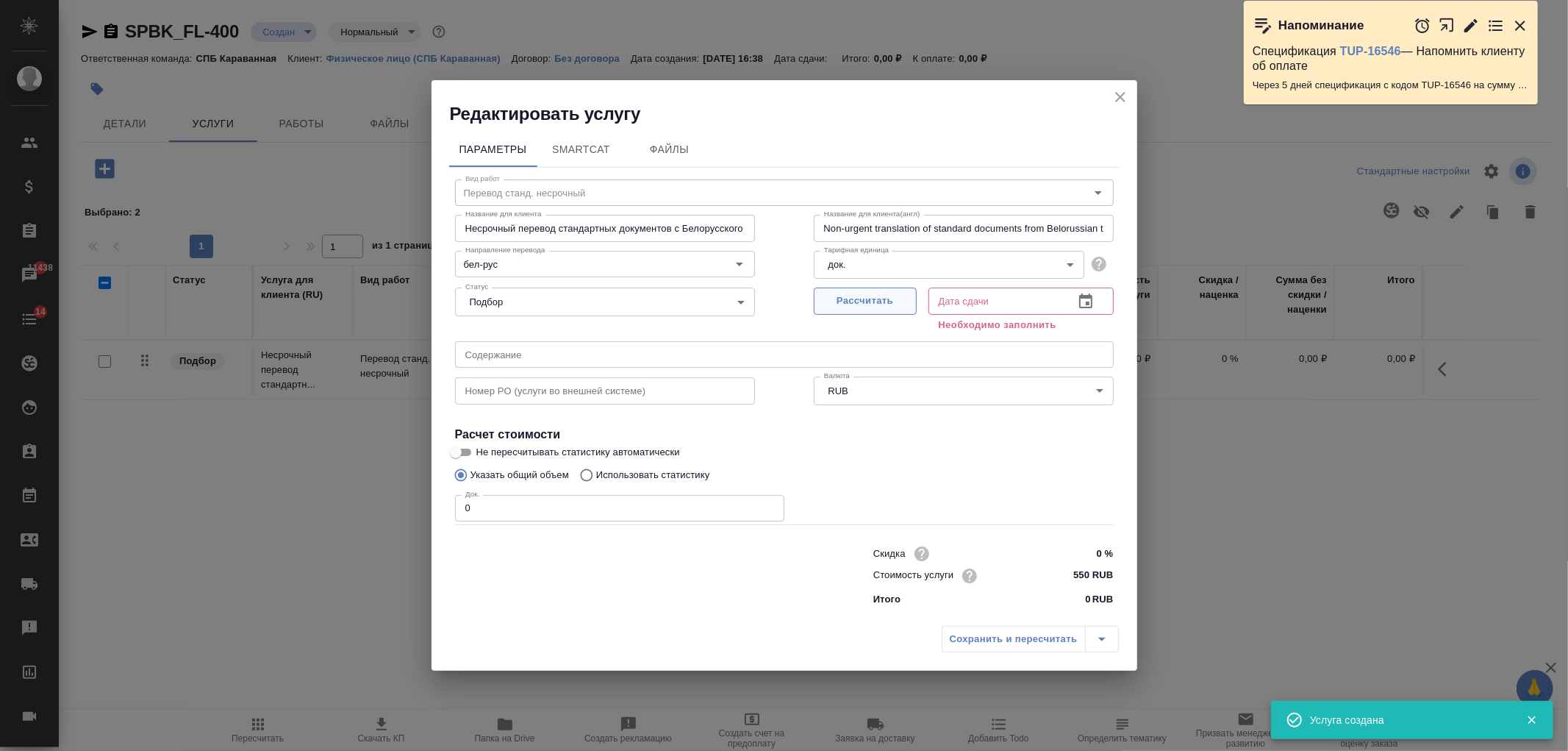
click at [843, 300] on span "Рассчитать" at bounding box center [865, 301] width 86 height 17
type input "15.09.2025 16:48"
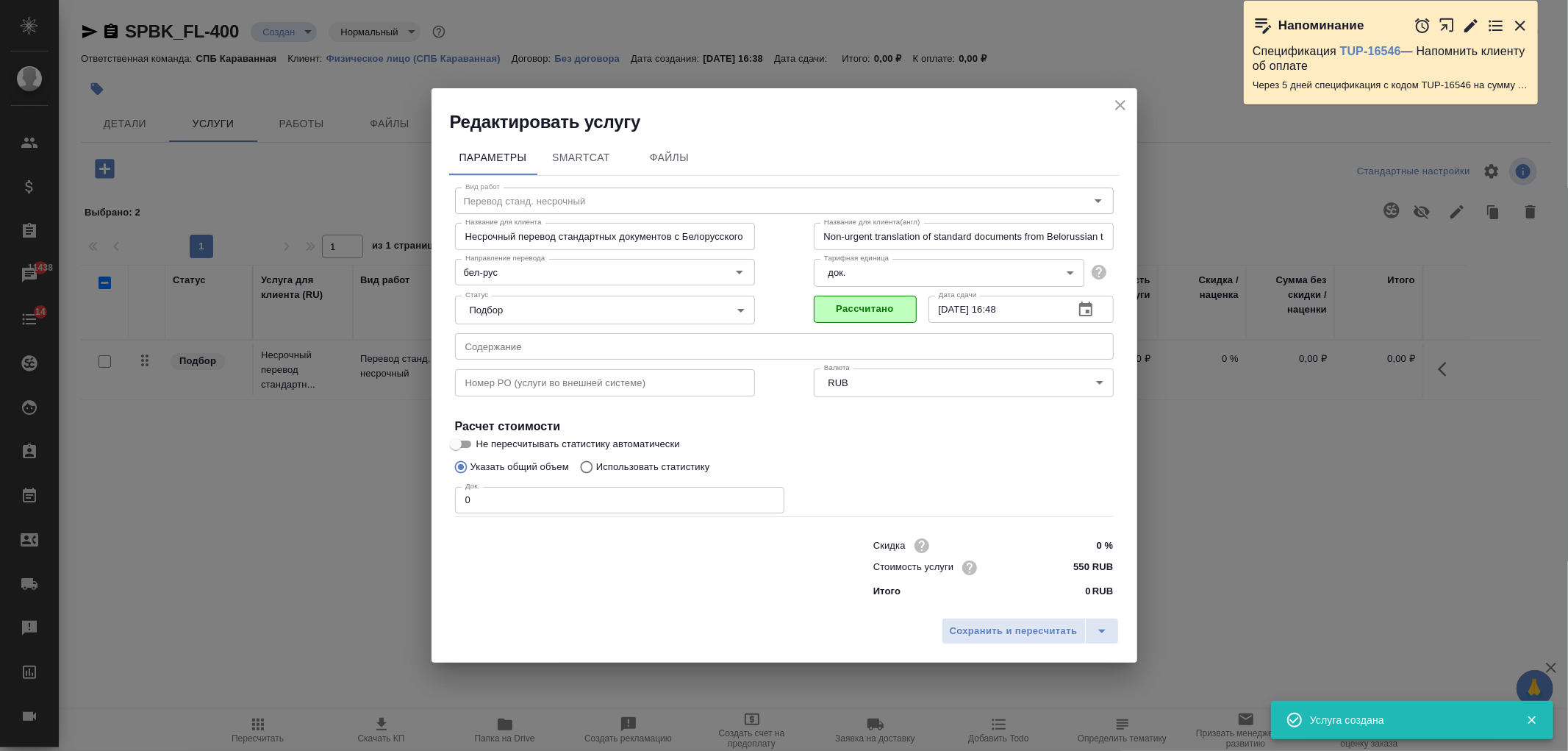
click at [500, 498] on input "0" at bounding box center [620, 500] width 329 height 27
type input "1"
click at [980, 637] on span "Сохранить и пересчитать" at bounding box center [1013, 632] width 128 height 17
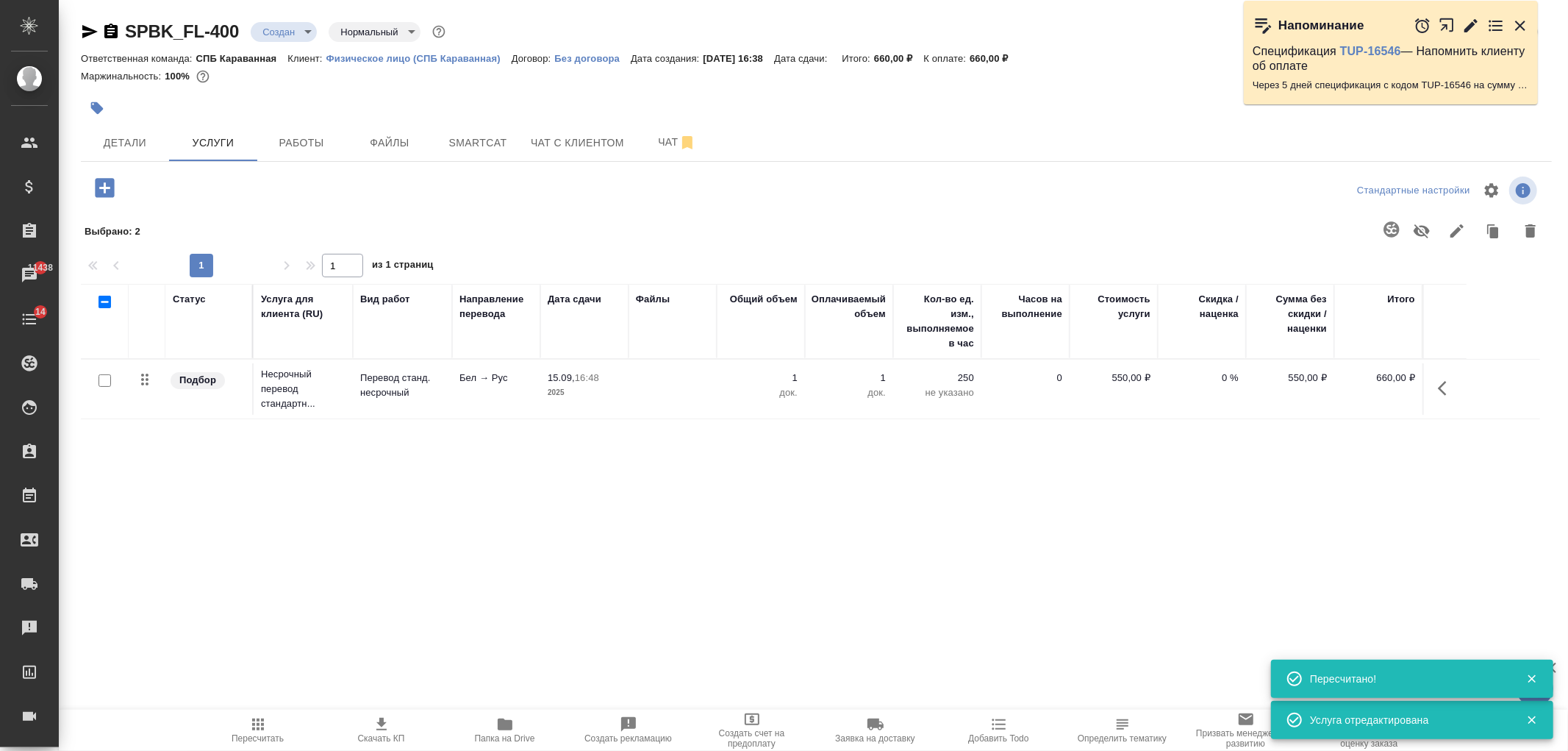
click at [103, 184] on icon "button" at bounding box center [105, 188] width 26 height 26
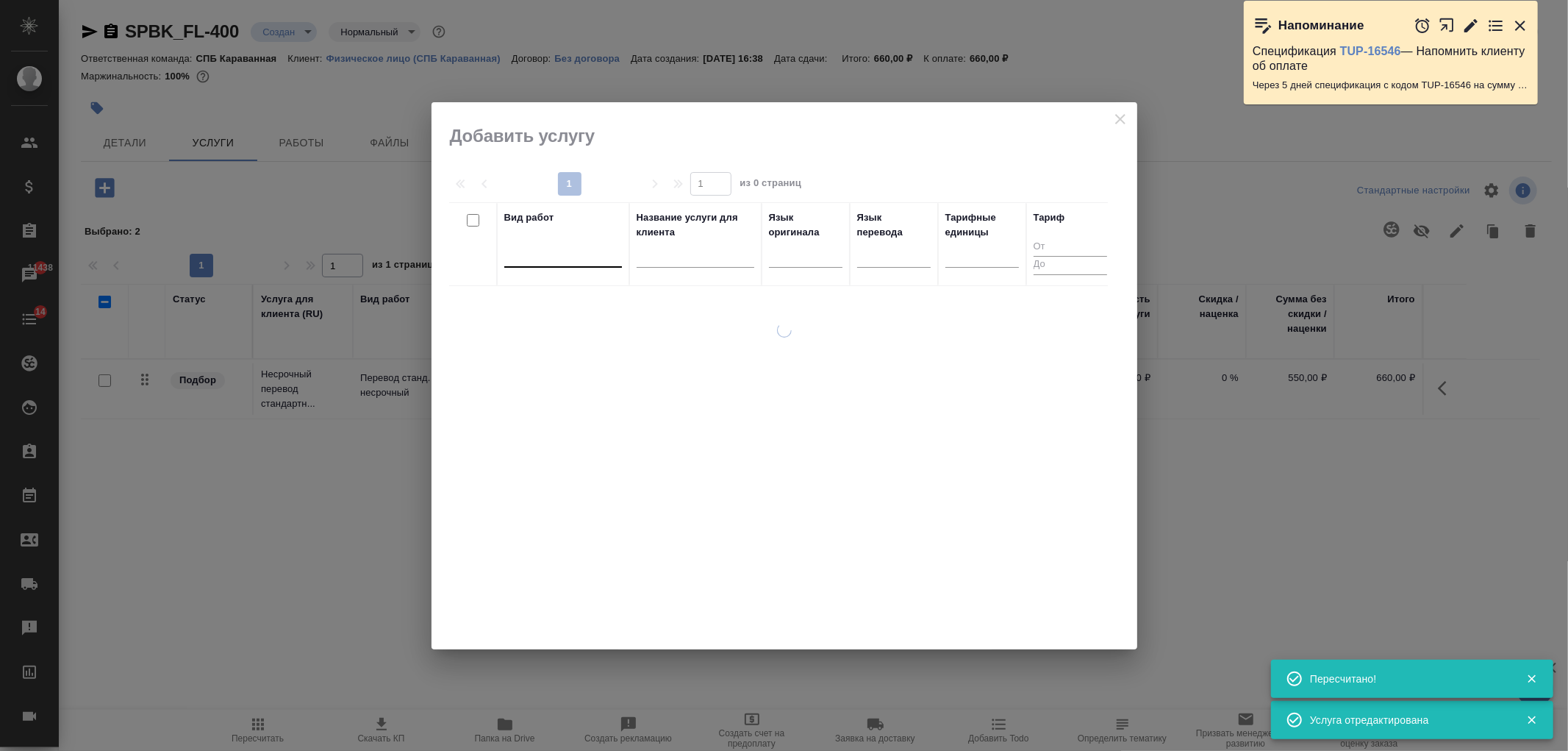
click at [557, 260] on div at bounding box center [563, 253] width 118 height 21
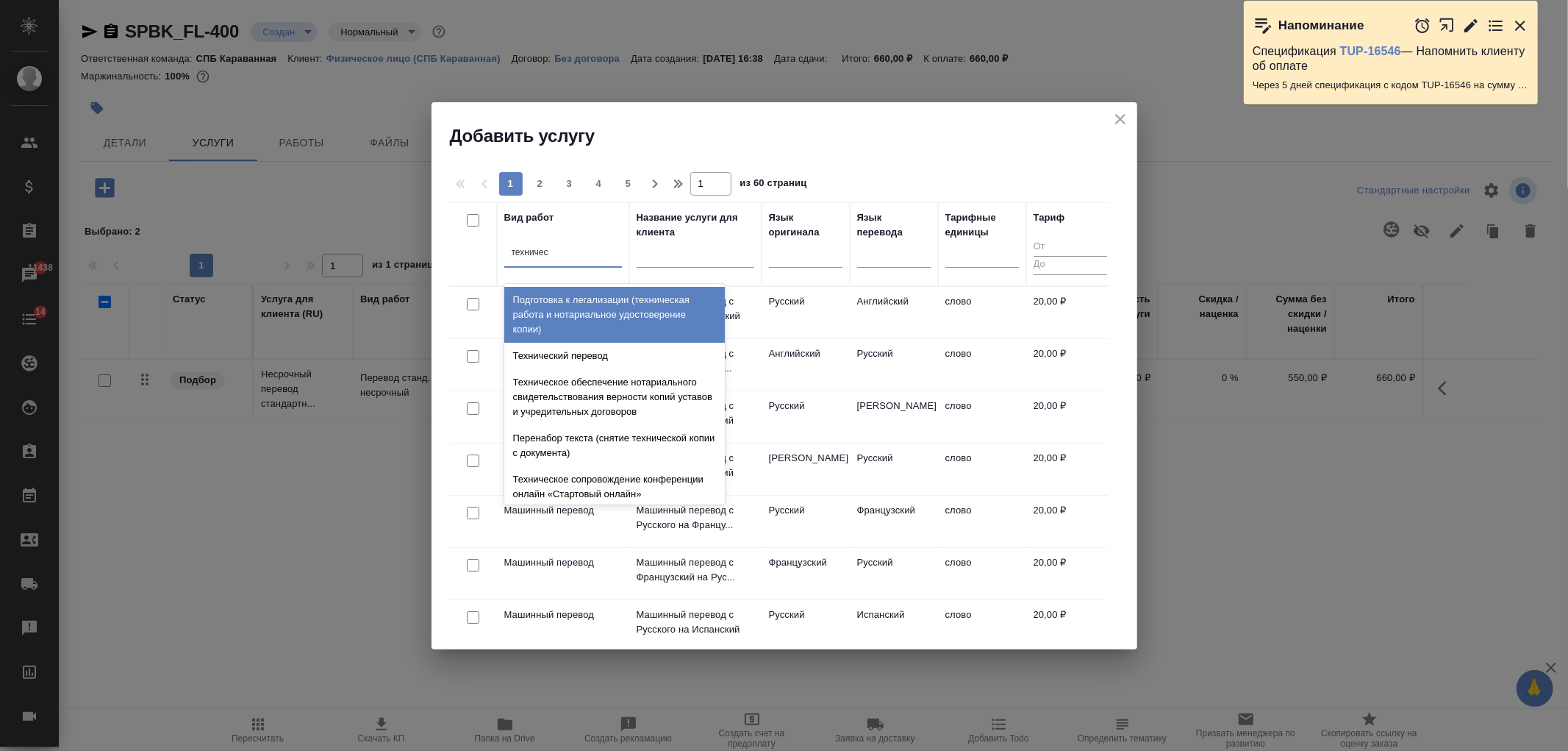
type input "техническ"
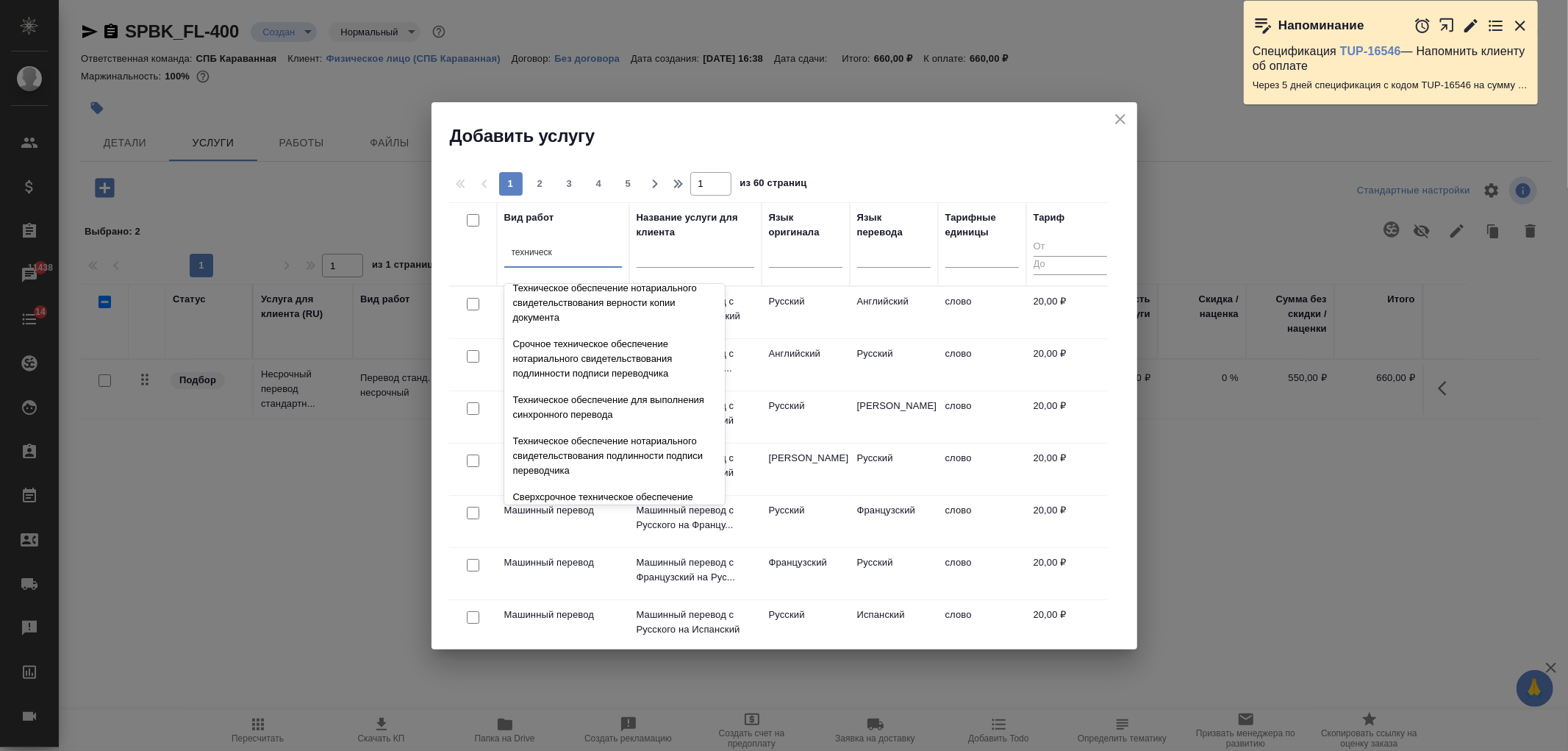
scroll to position [338, 0]
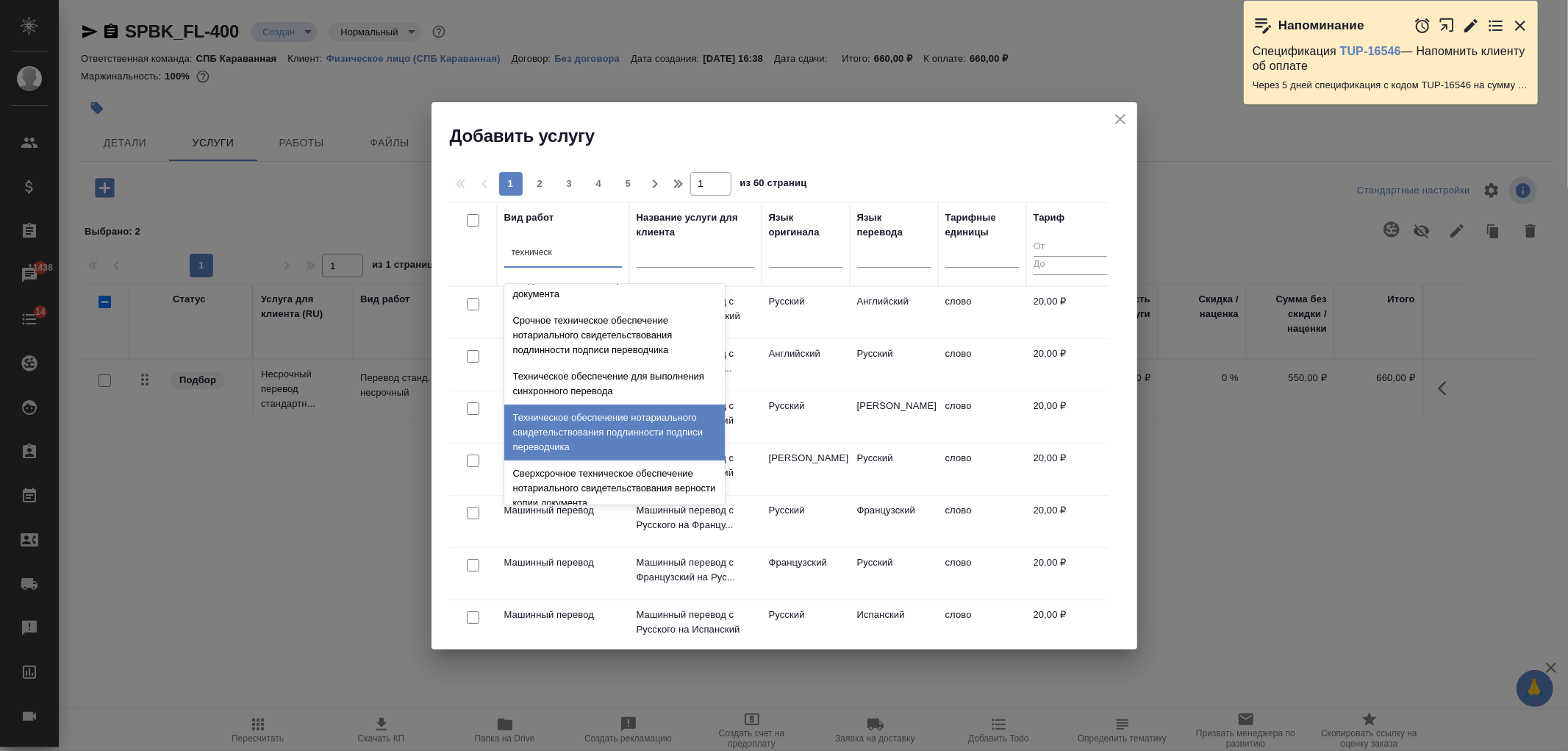
click at [686, 425] on div "Техническое обеспечение нотариального свидетельствования подлинности подписи пе…" at bounding box center [614, 432] width 220 height 56
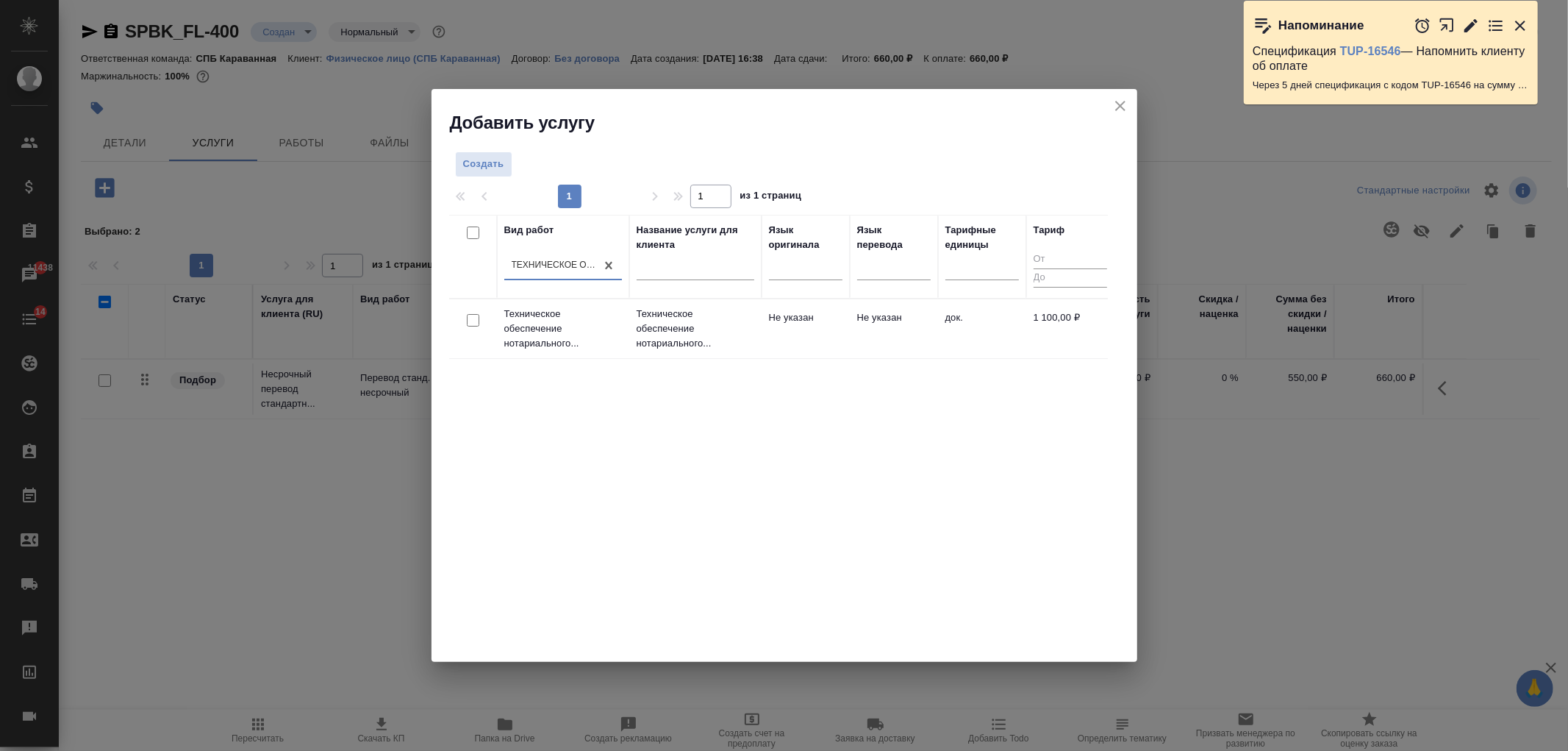
click at [472, 325] on input "checkbox" at bounding box center [473, 320] width 12 height 12
checkbox input "true"
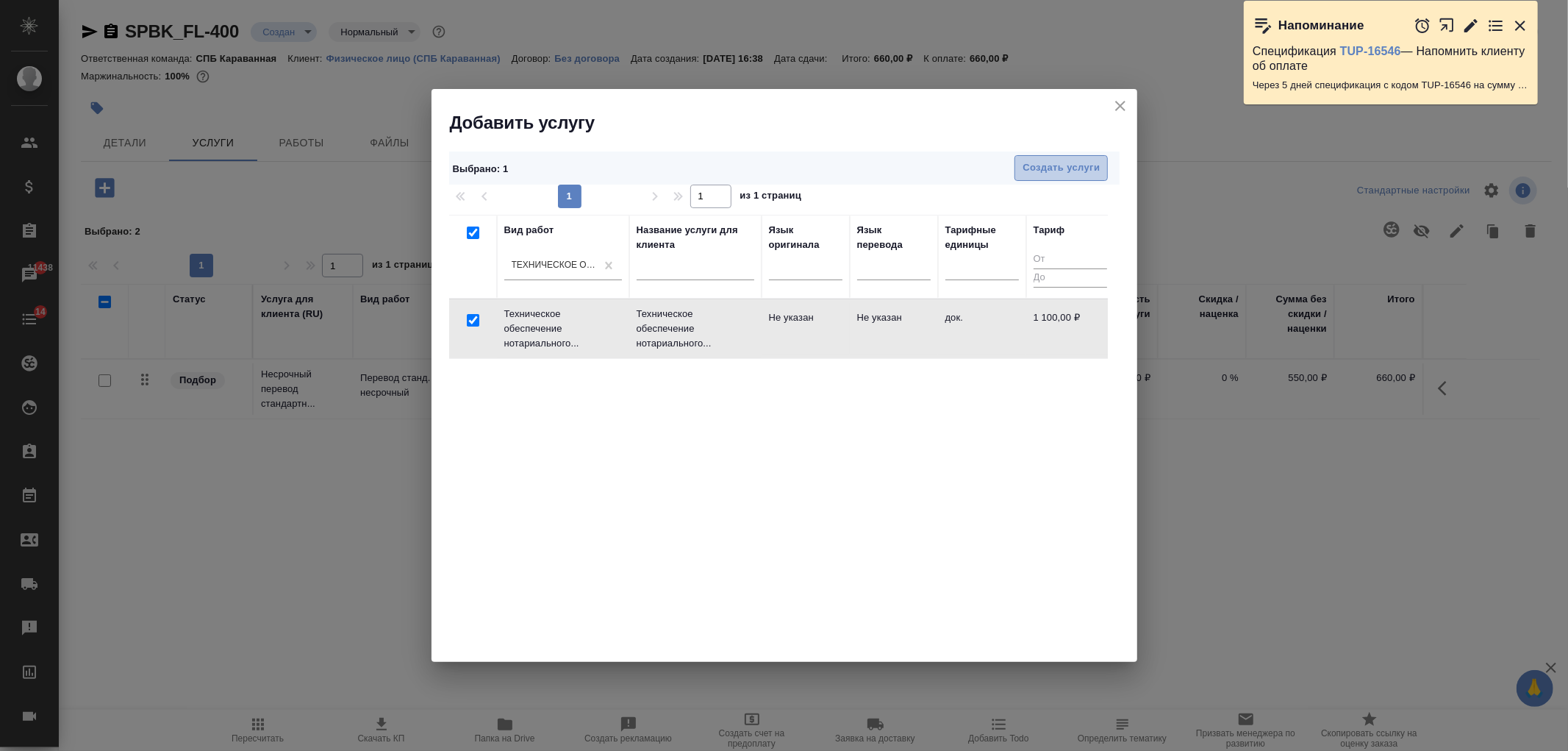
click at [1046, 165] on span "Создать услуги" at bounding box center [1061, 168] width 77 height 17
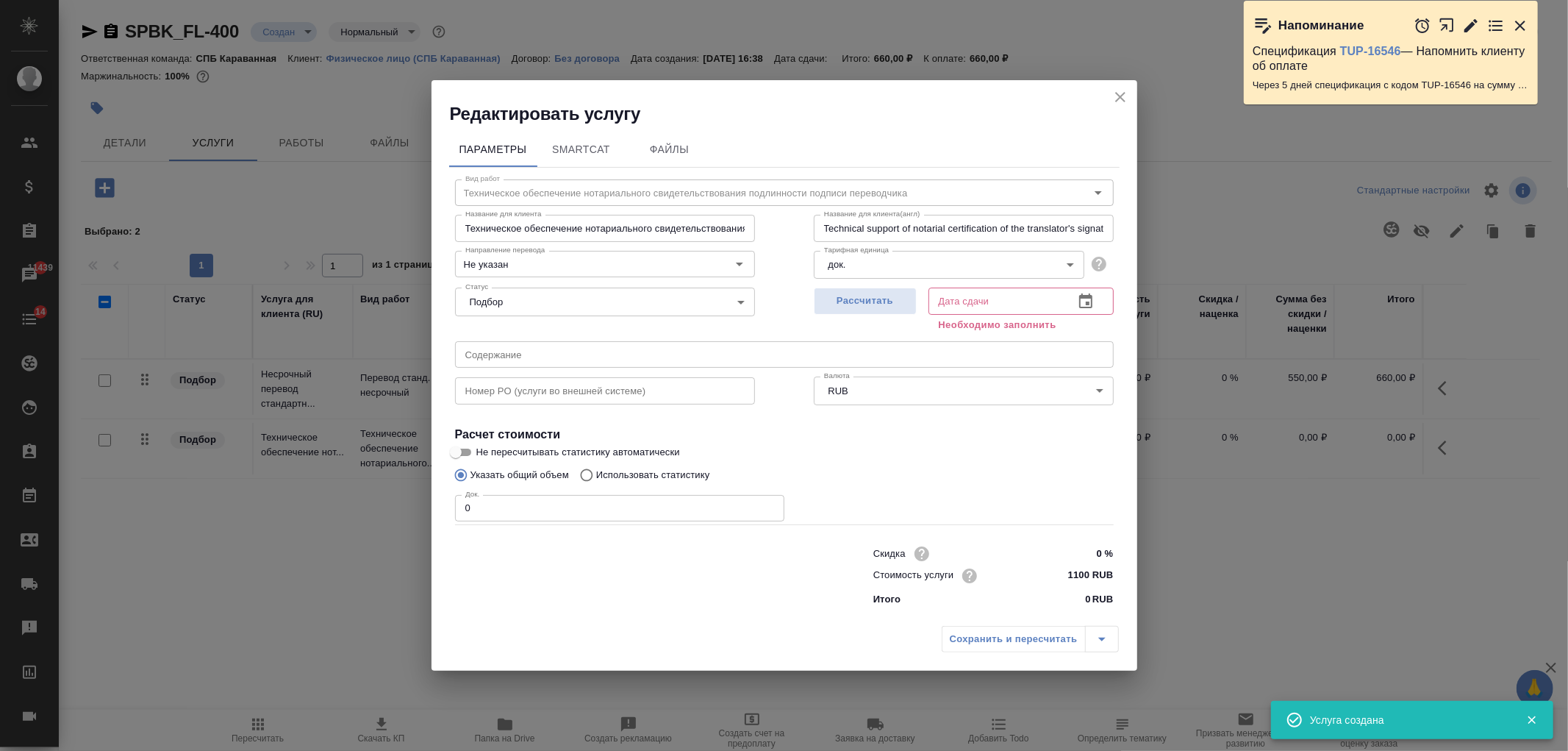
drag, startPoint x: 865, startPoint y: 304, endPoint x: 642, endPoint y: 363, distance: 230.7
click at [863, 304] on span "Рассчитать" at bounding box center [865, 301] width 86 height 17
type input "15.09.2025 16:48"
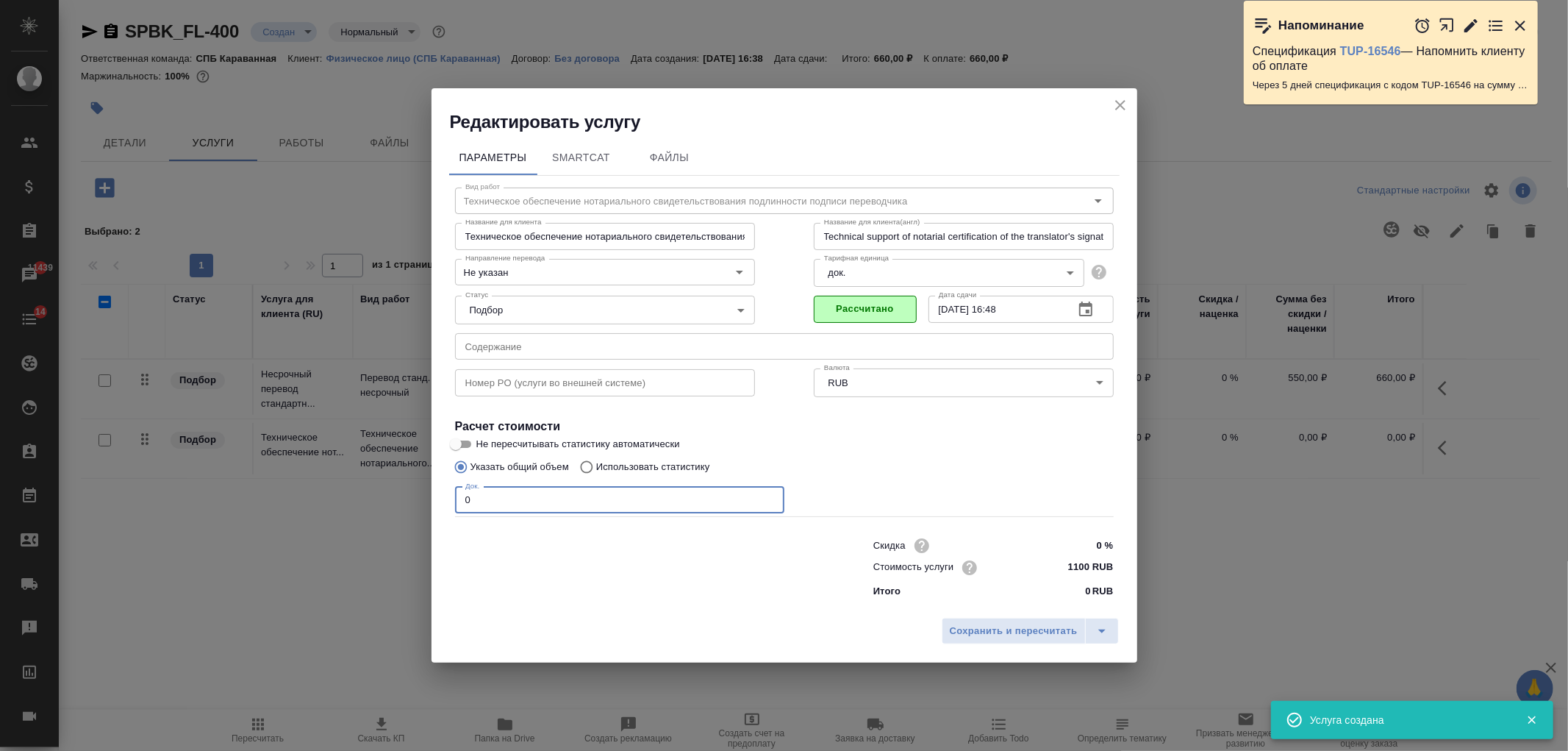
click at [488, 503] on input "0" at bounding box center [620, 500] width 329 height 27
type input "1"
click at [1018, 641] on button "Сохранить и пересчитать" at bounding box center [1013, 631] width 144 height 27
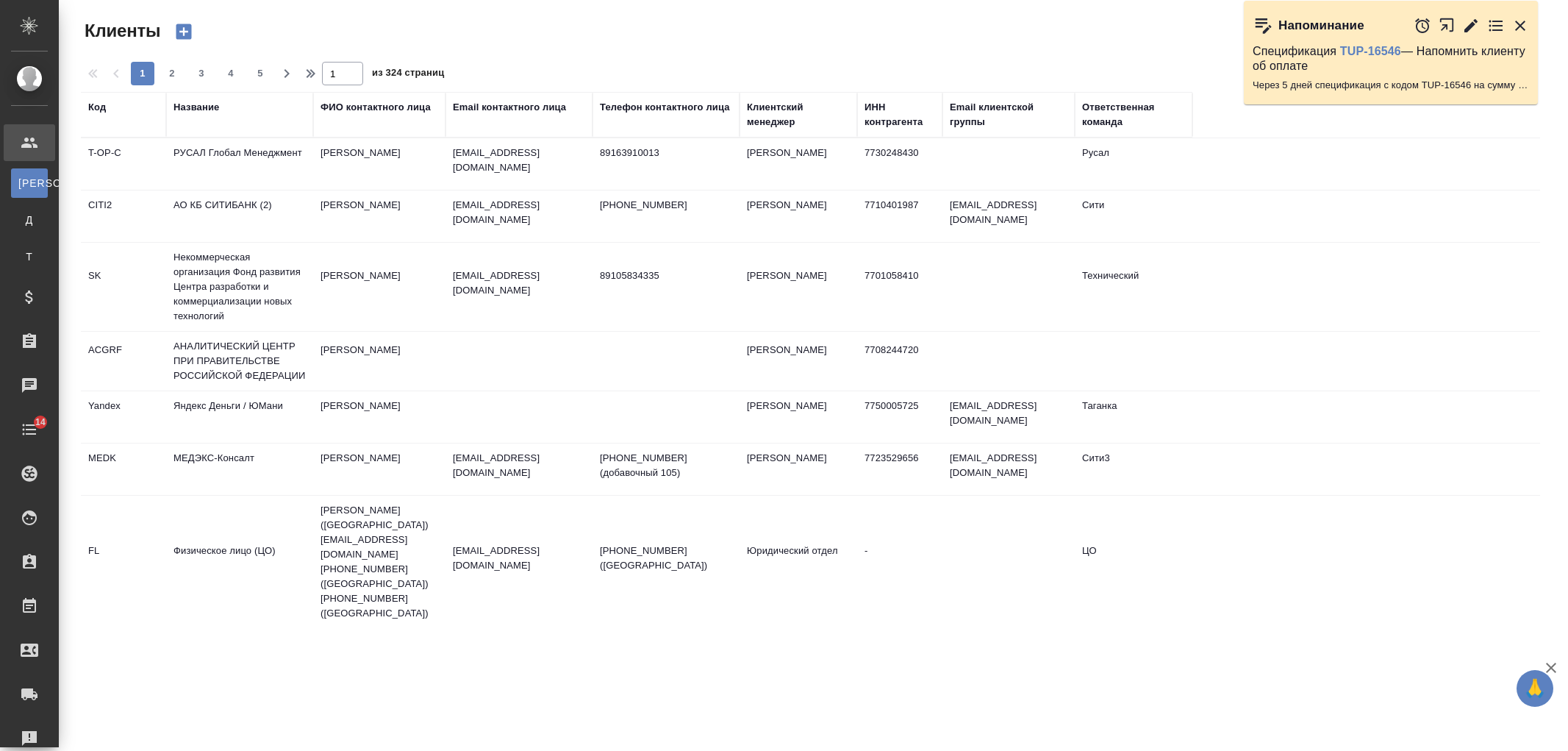
select select "RU"
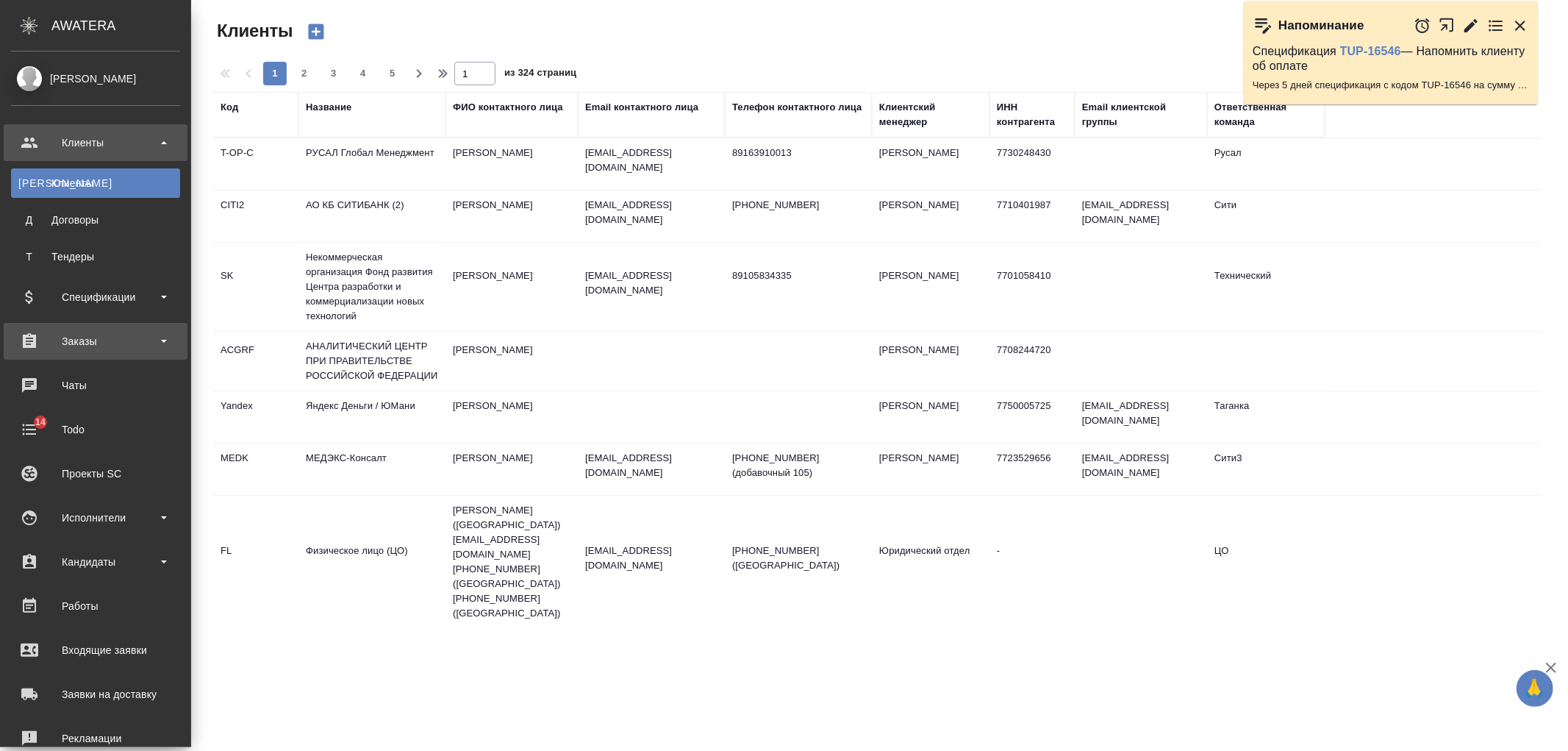
click at [100, 333] on div "Заказы" at bounding box center [95, 341] width 169 height 22
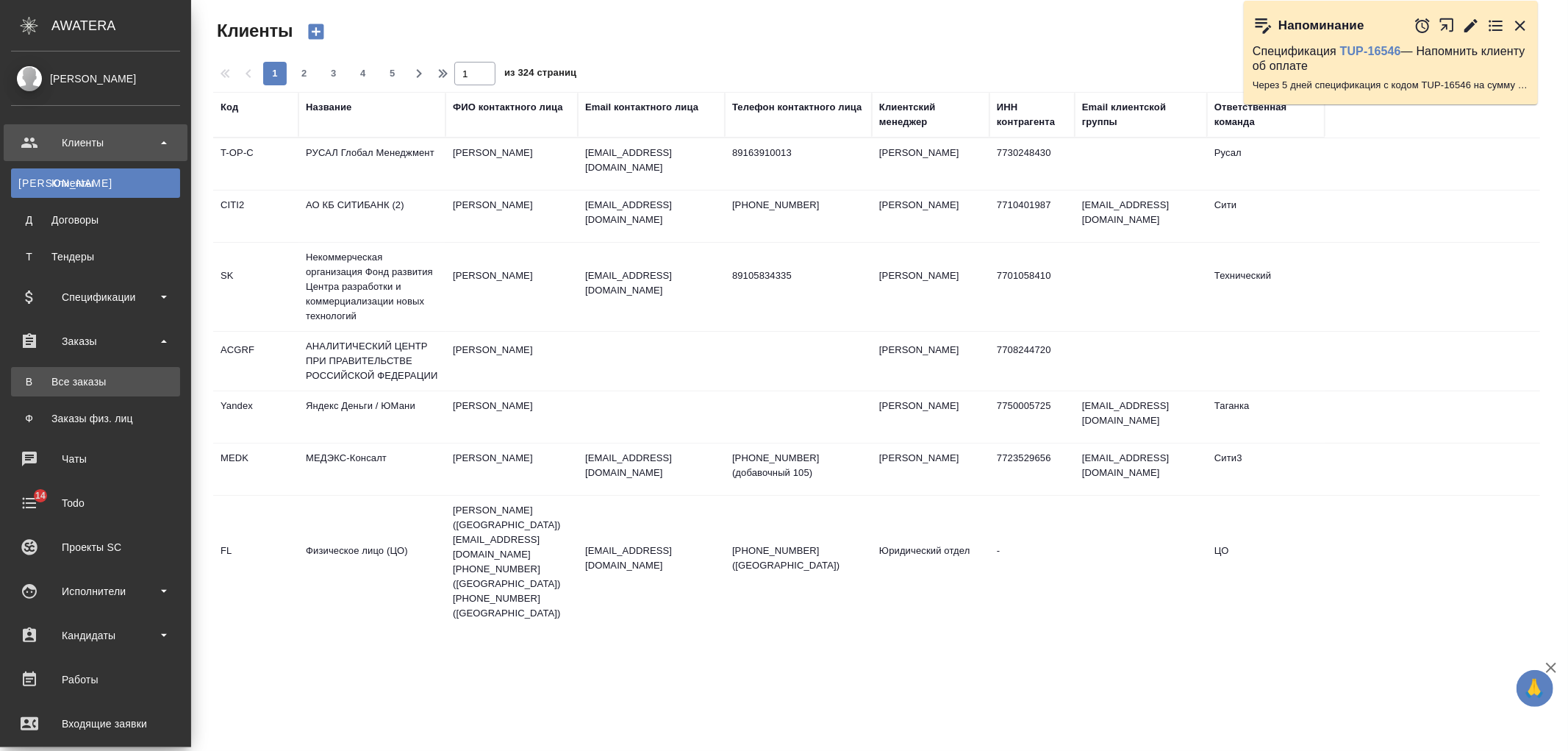
click at [122, 378] on div "Все заказы" at bounding box center [96, 381] width 155 height 15
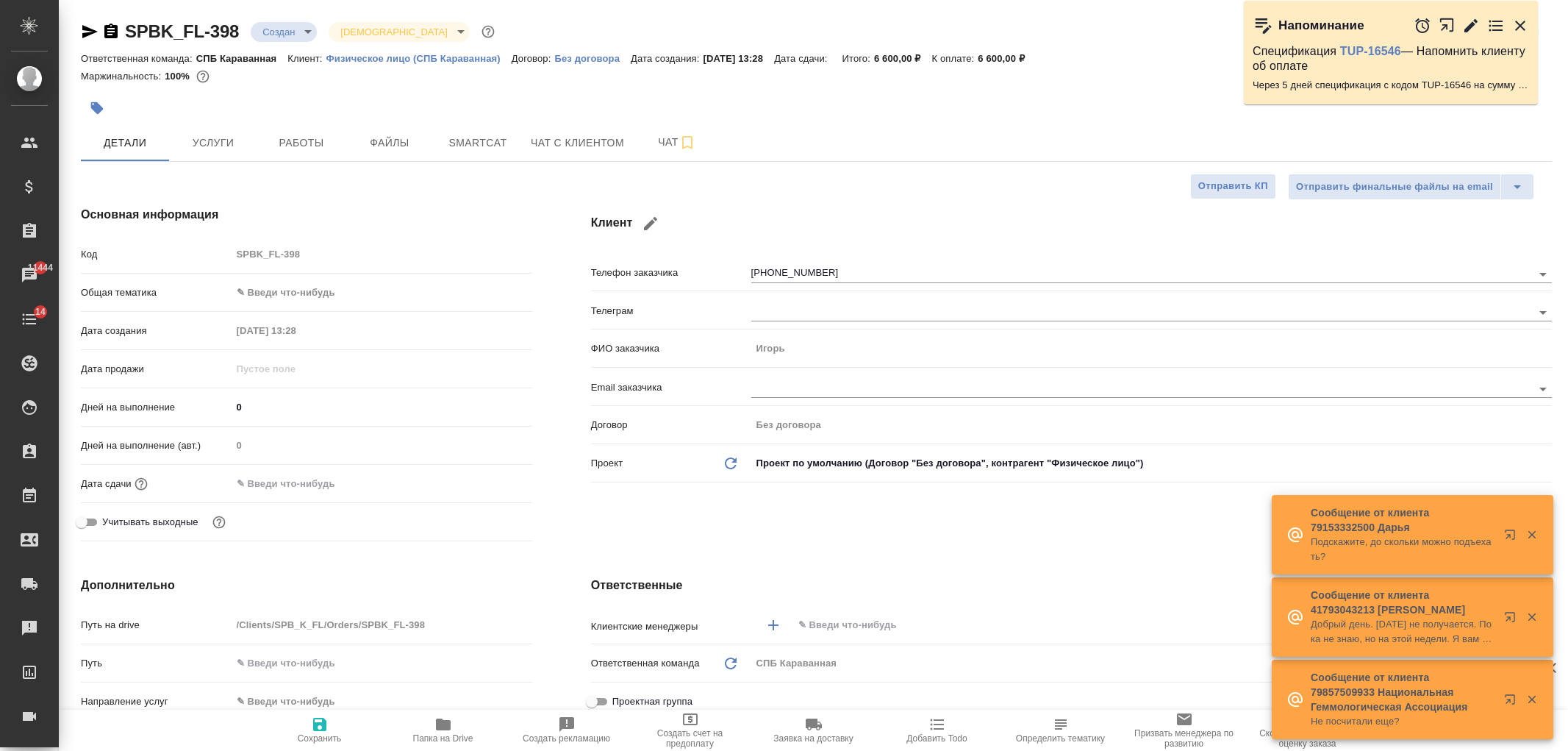
select select "RU"
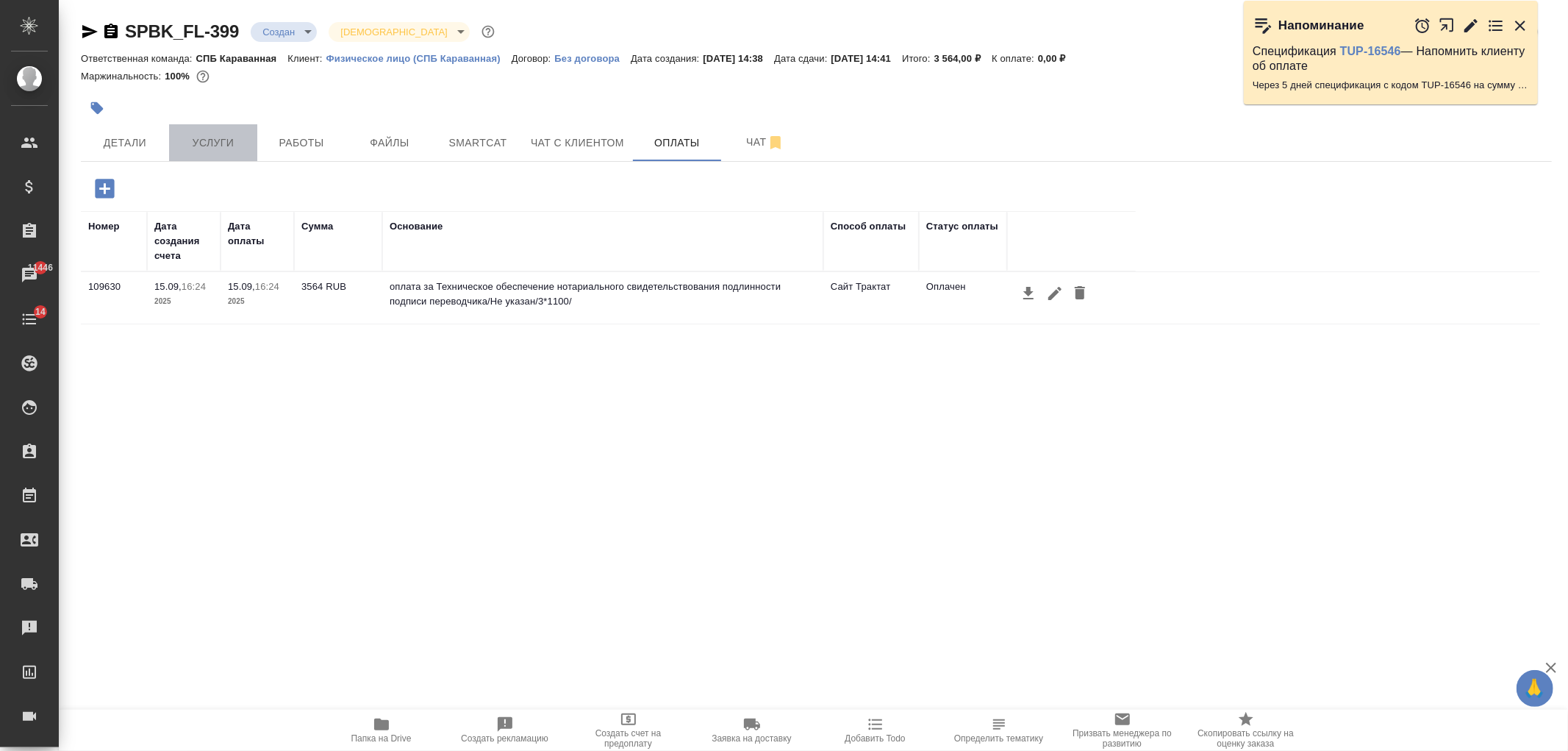
click at [230, 145] on span "Услуги" at bounding box center [213, 143] width 70 height 18
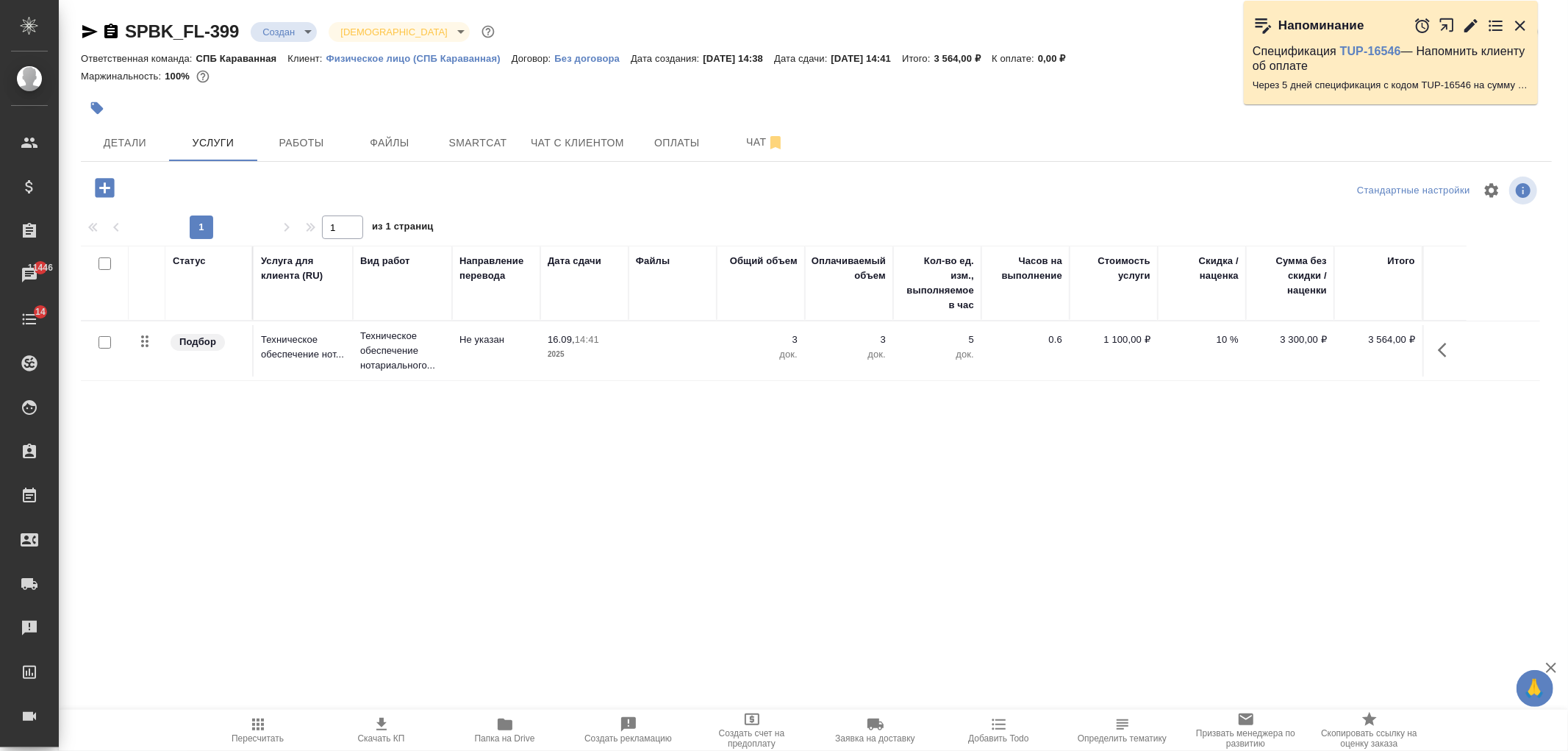
click at [303, 31] on body "🙏 .cls-1 fill:#fff; AWATERA [PERSON_NAME] Спецификации Заказы 11446 Чаты 14 Tod…" at bounding box center [784, 375] width 1568 height 751
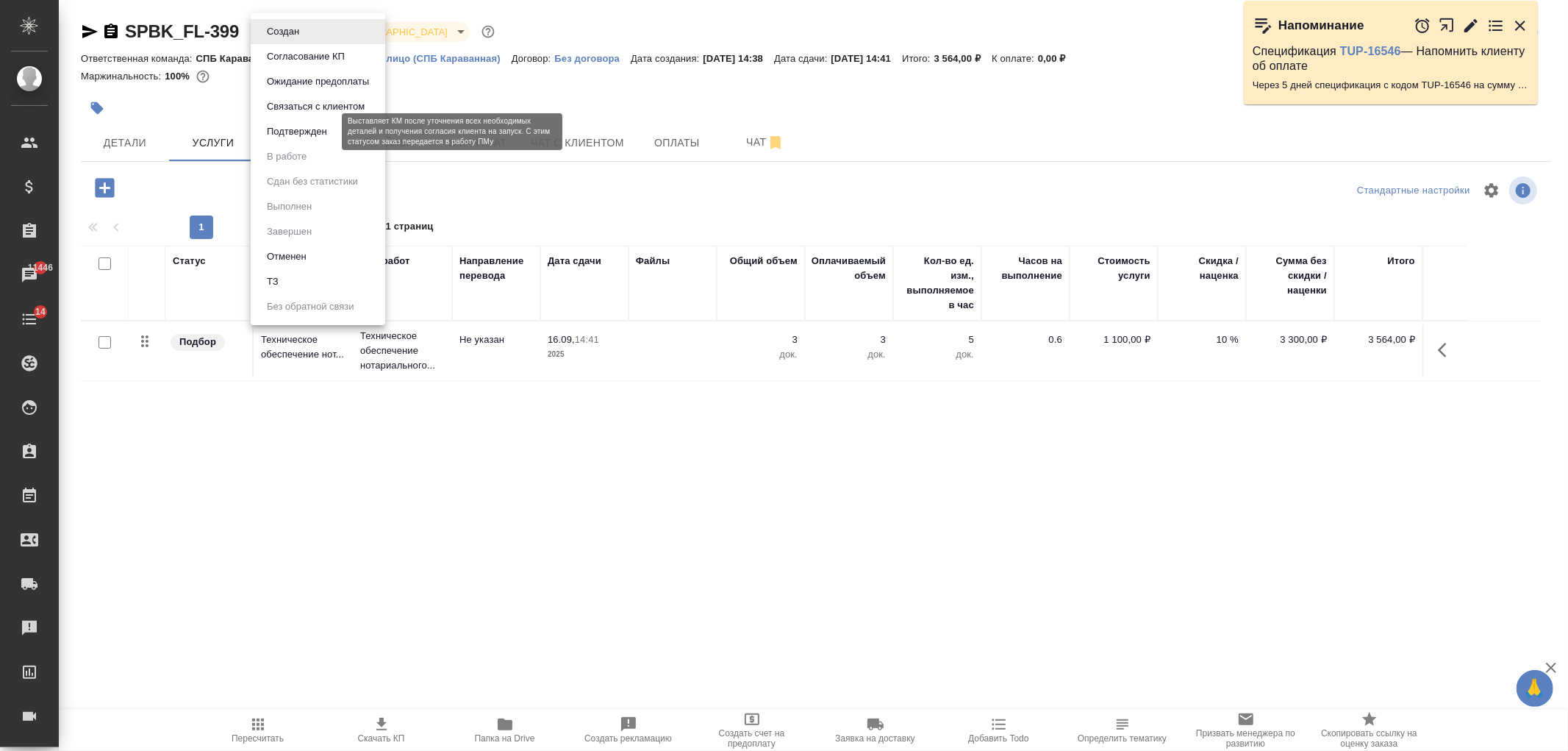
click at [324, 135] on button "Подтвержден" at bounding box center [297, 131] width 69 height 16
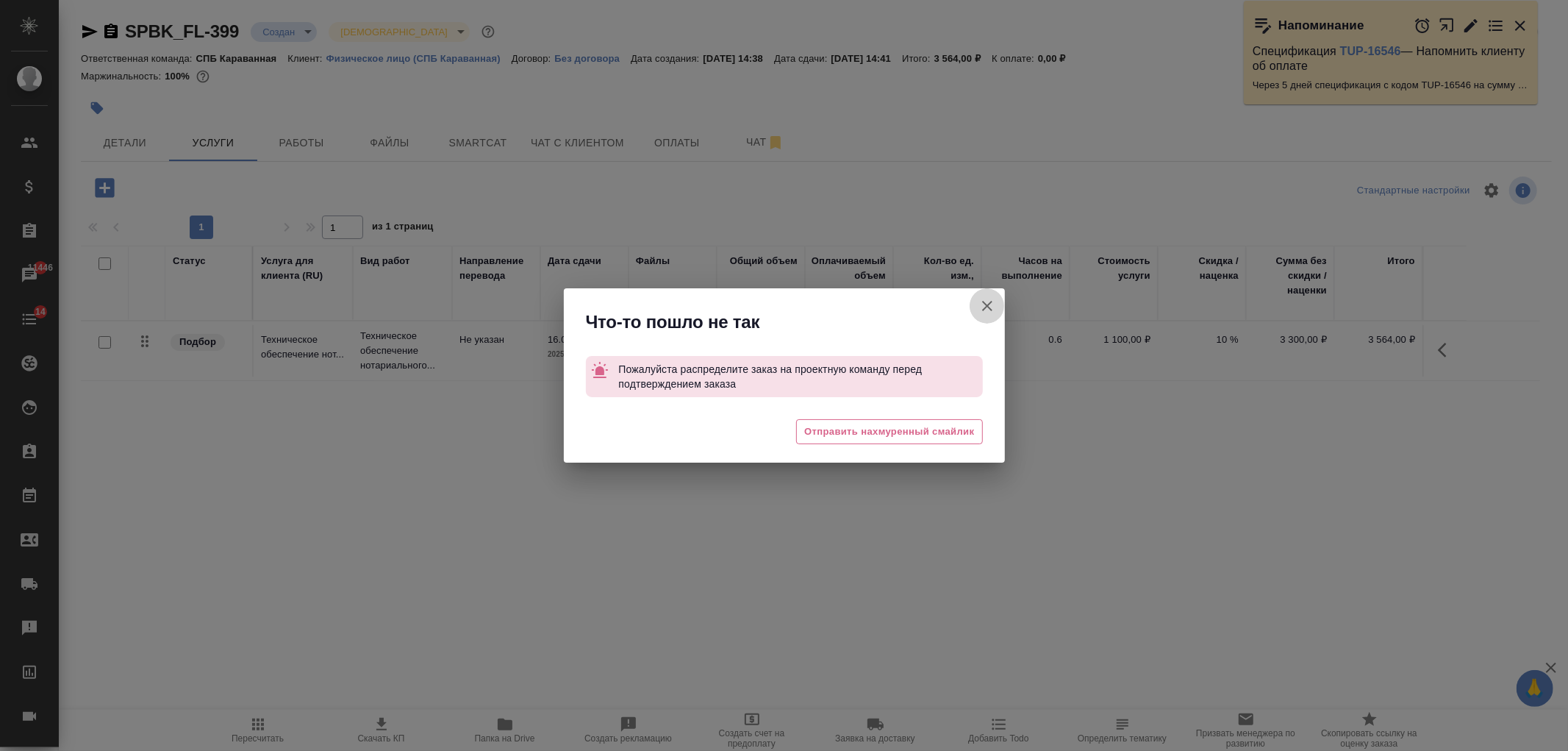
click at [993, 298] on icon "button" at bounding box center [986, 305] width 18 height 18
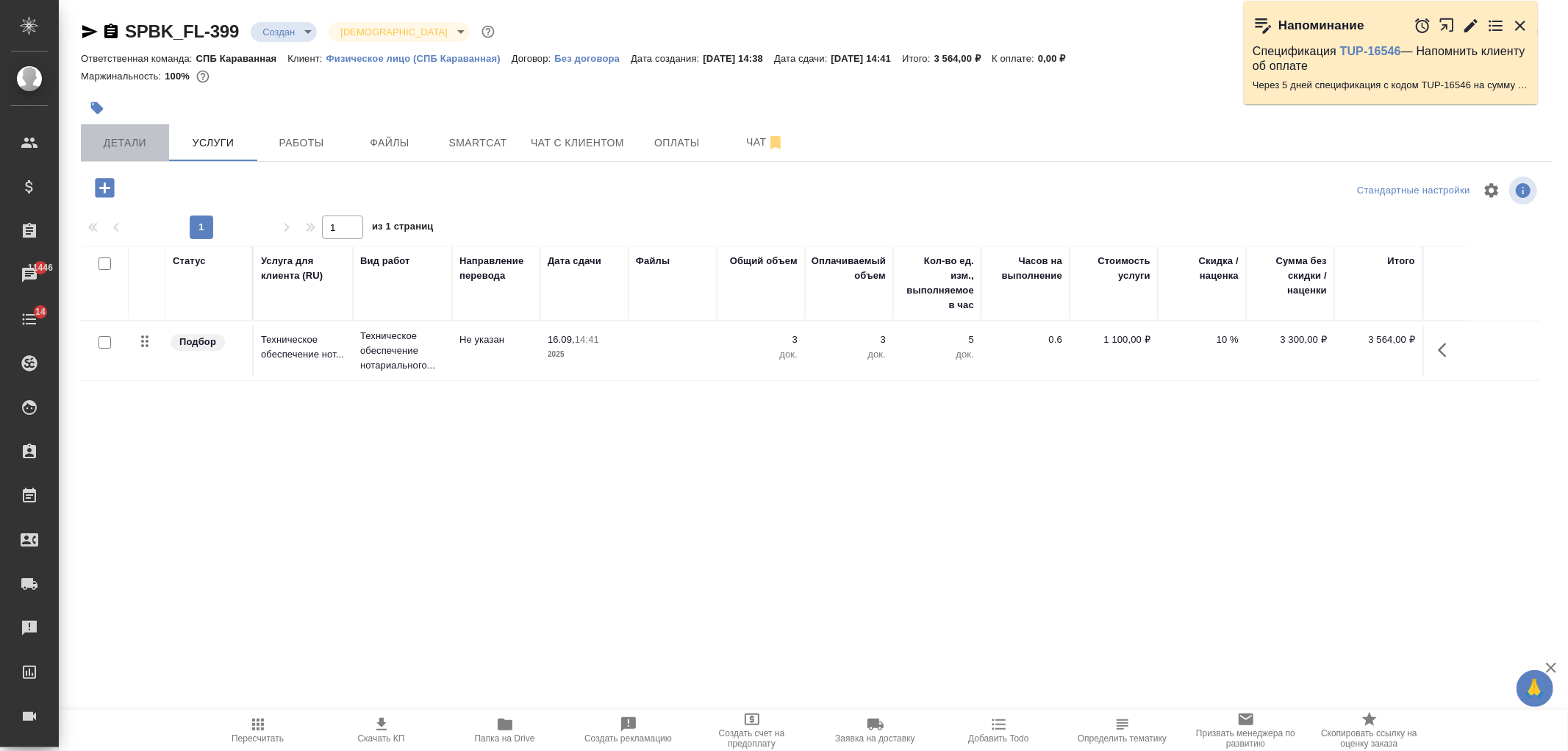
click at [105, 142] on span "Детали" at bounding box center [125, 143] width 70 height 18
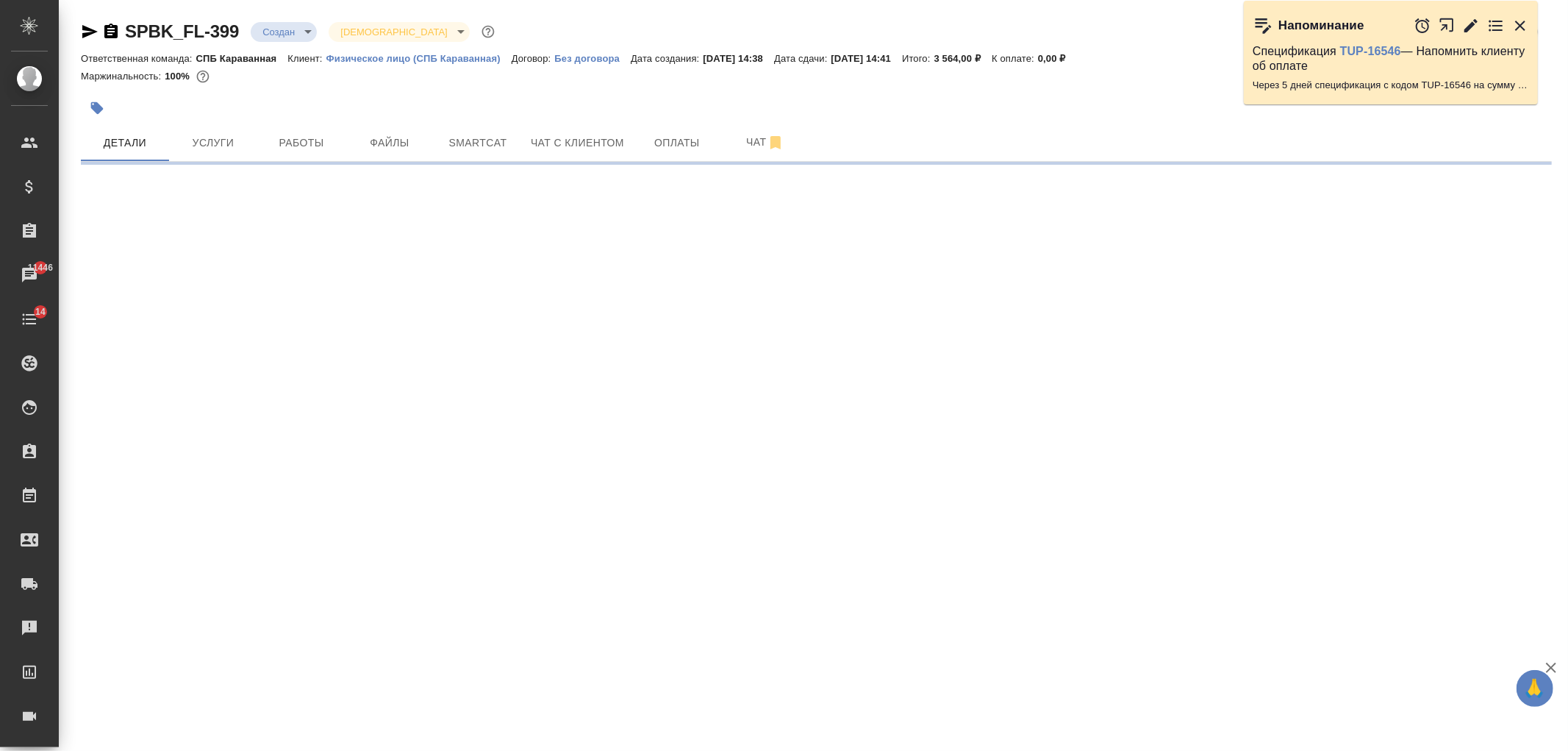
select select "RU"
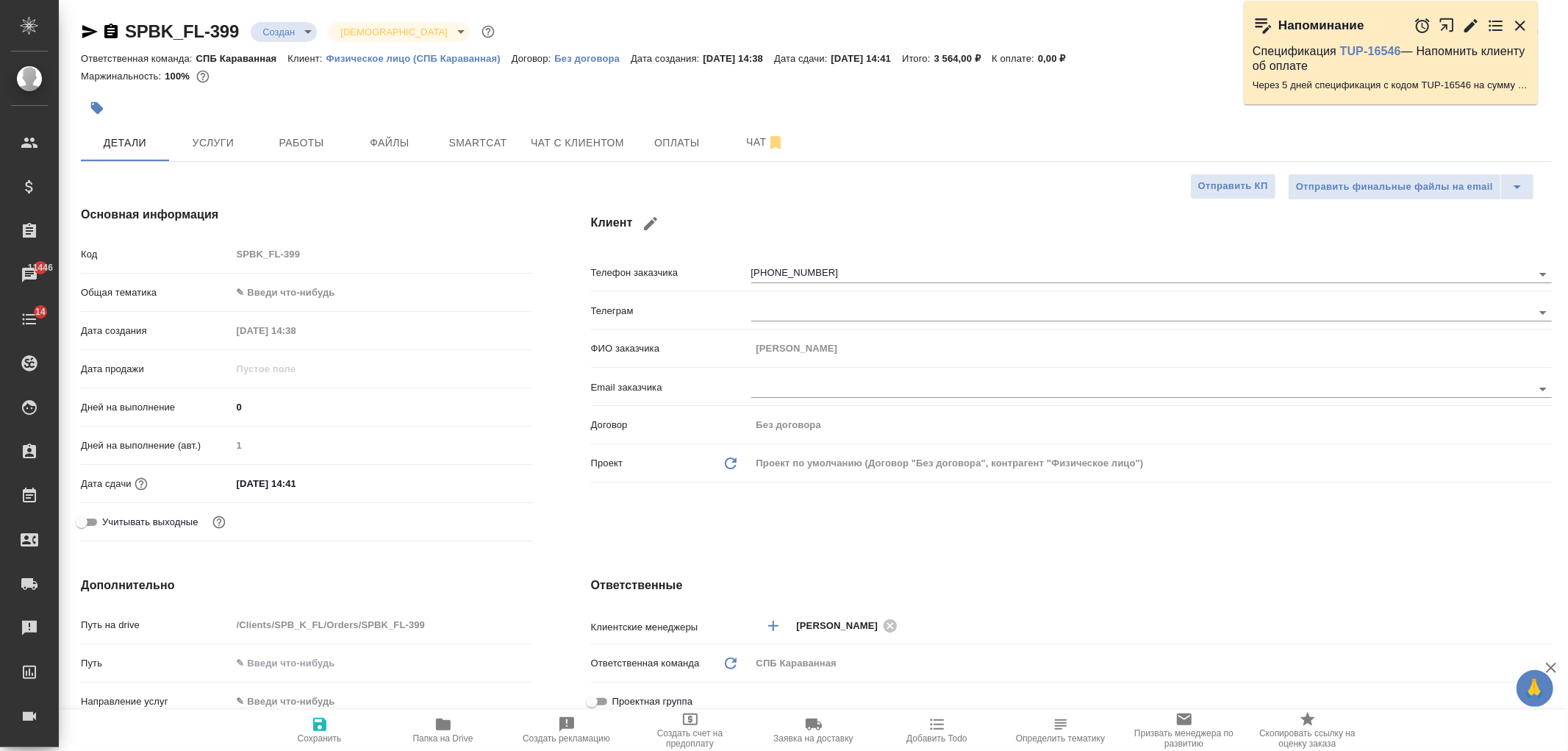
type textarea "x"
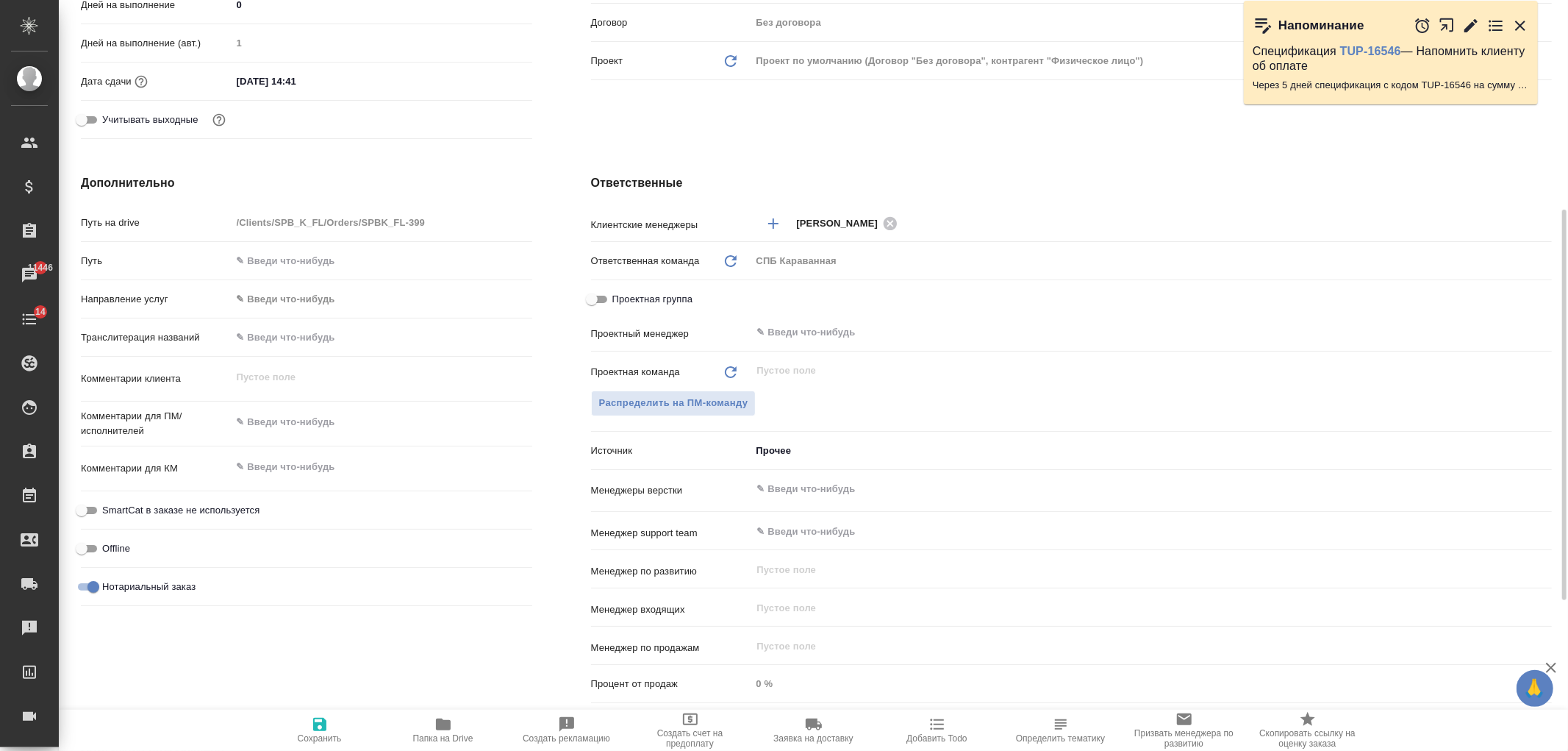
scroll to position [407, 0]
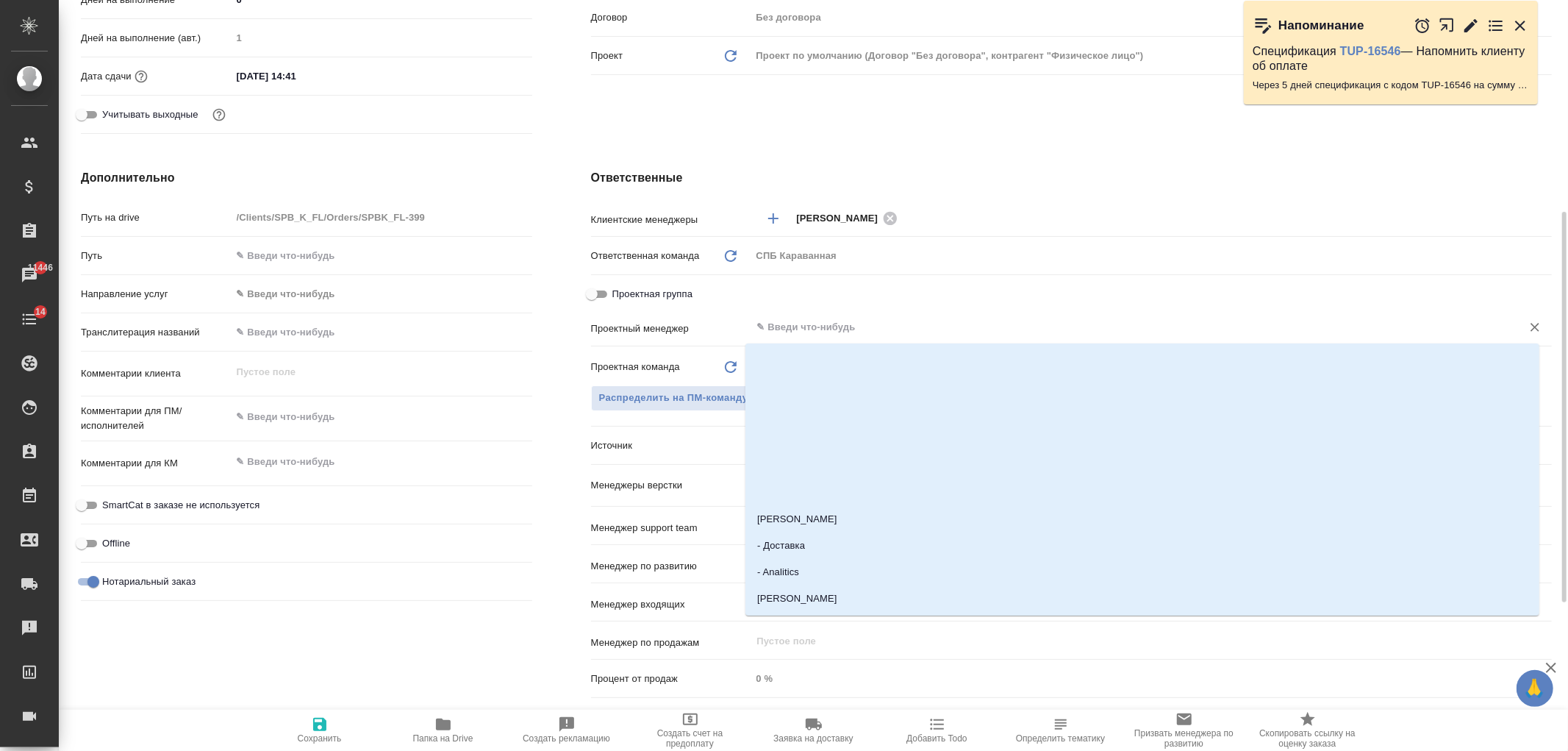
click at [813, 325] on input "text" at bounding box center [1126, 327] width 742 height 18
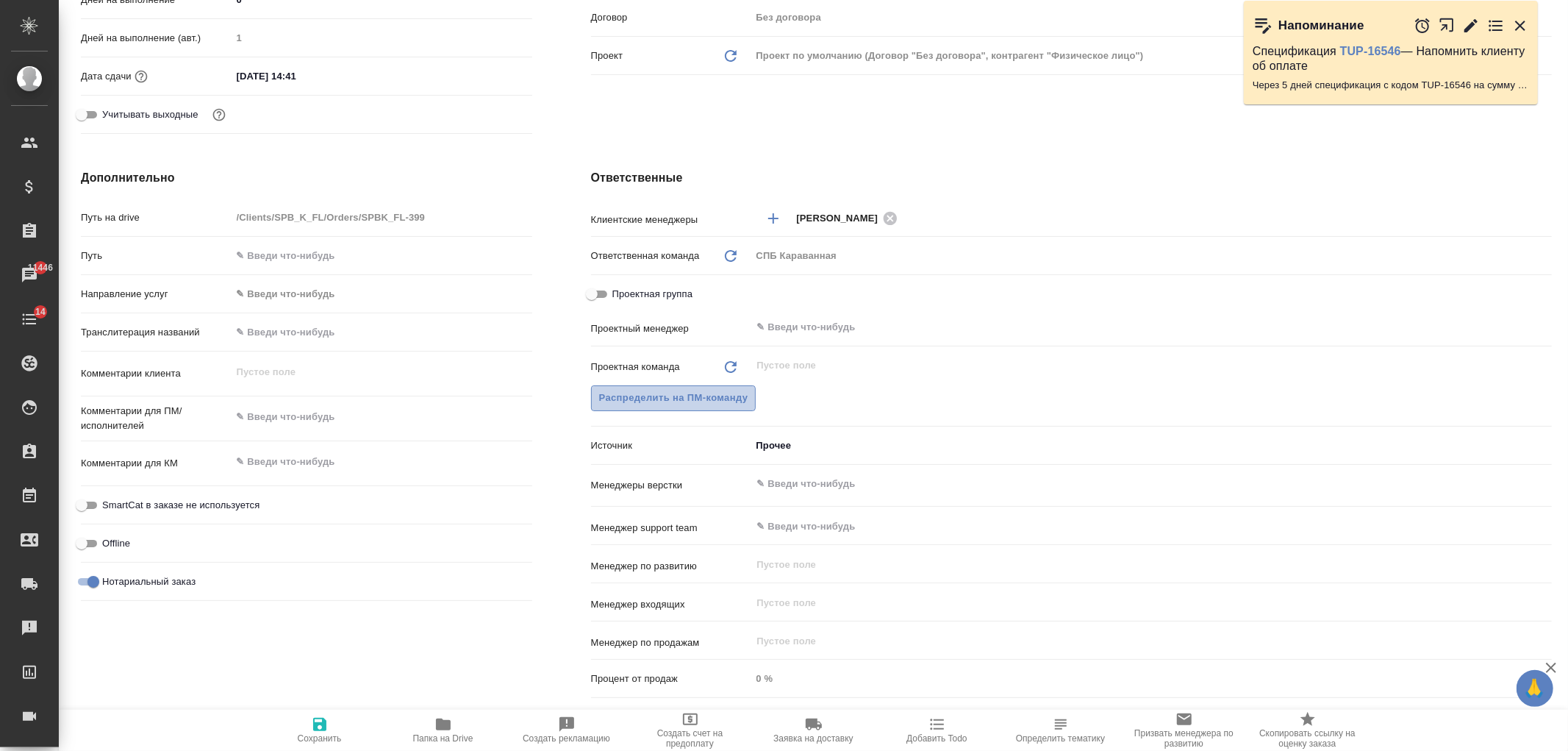
click at [678, 392] on span "Распределить на ПМ-команду" at bounding box center [673, 398] width 149 height 17
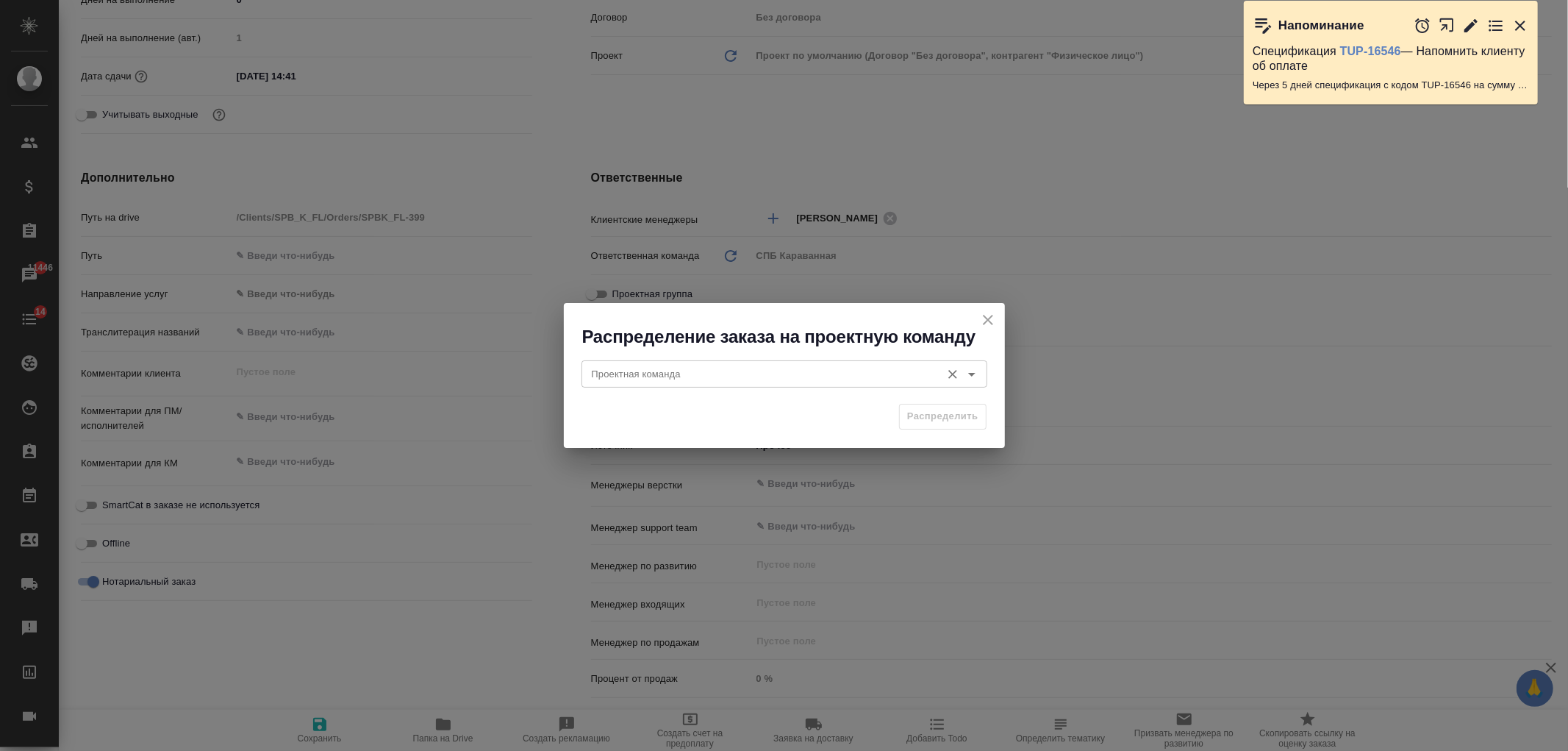
click at [699, 365] on input "Проектная команда" at bounding box center [760, 373] width 347 height 18
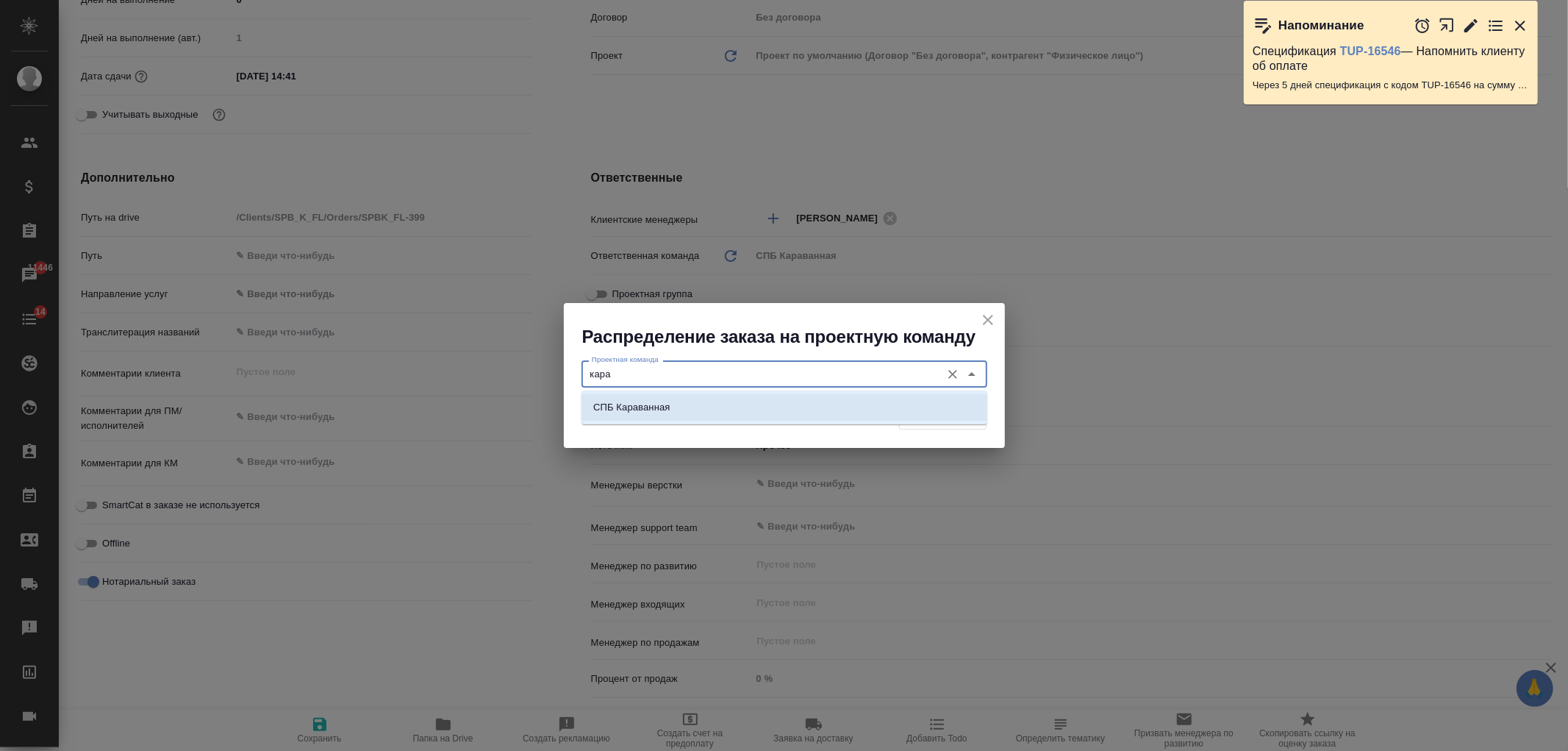
click at [736, 394] on li "СПБ Караванная" at bounding box center [784, 407] width 406 height 27
type input "СПБ Караванная"
click at [946, 420] on span "Распределить" at bounding box center [942, 416] width 71 height 17
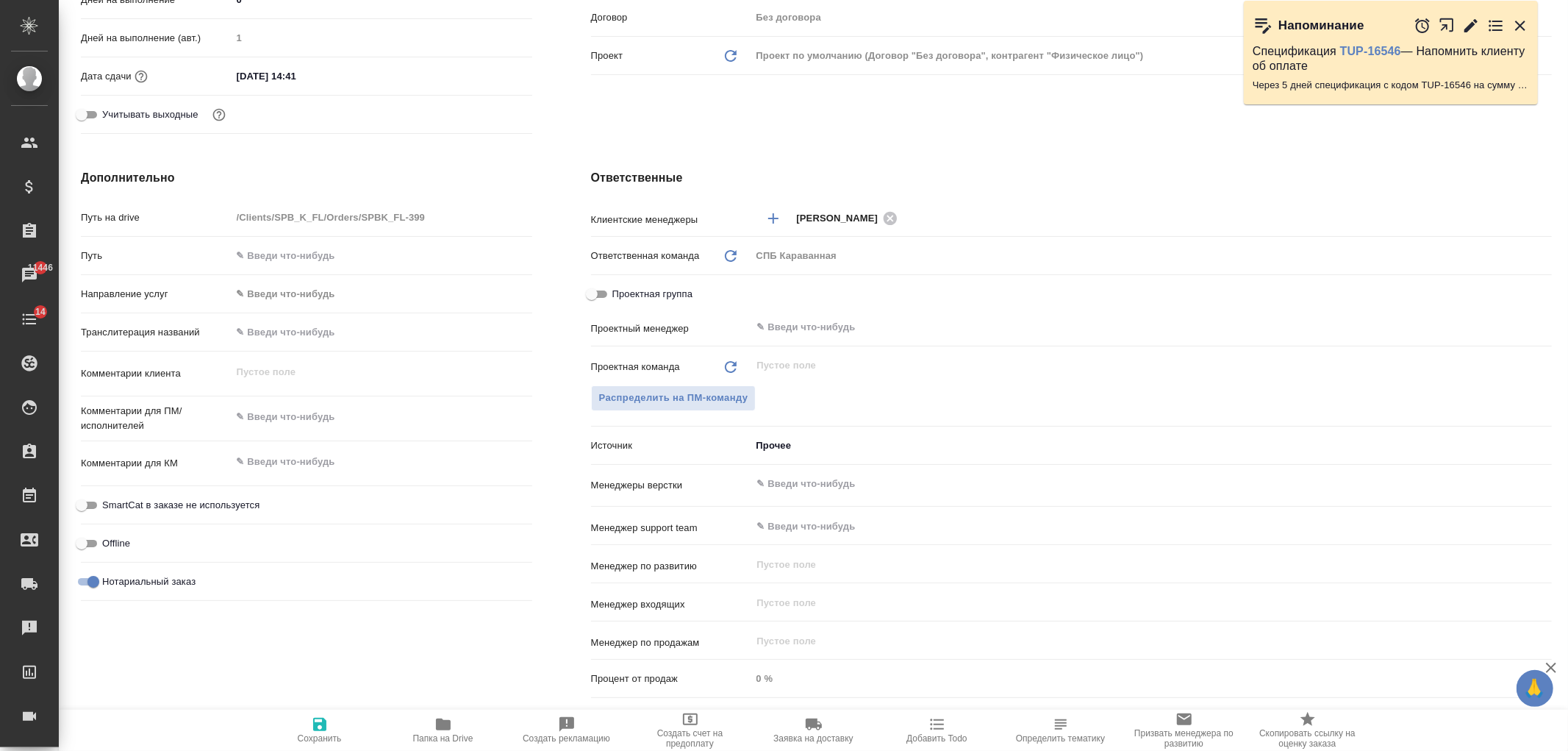
type textarea "x"
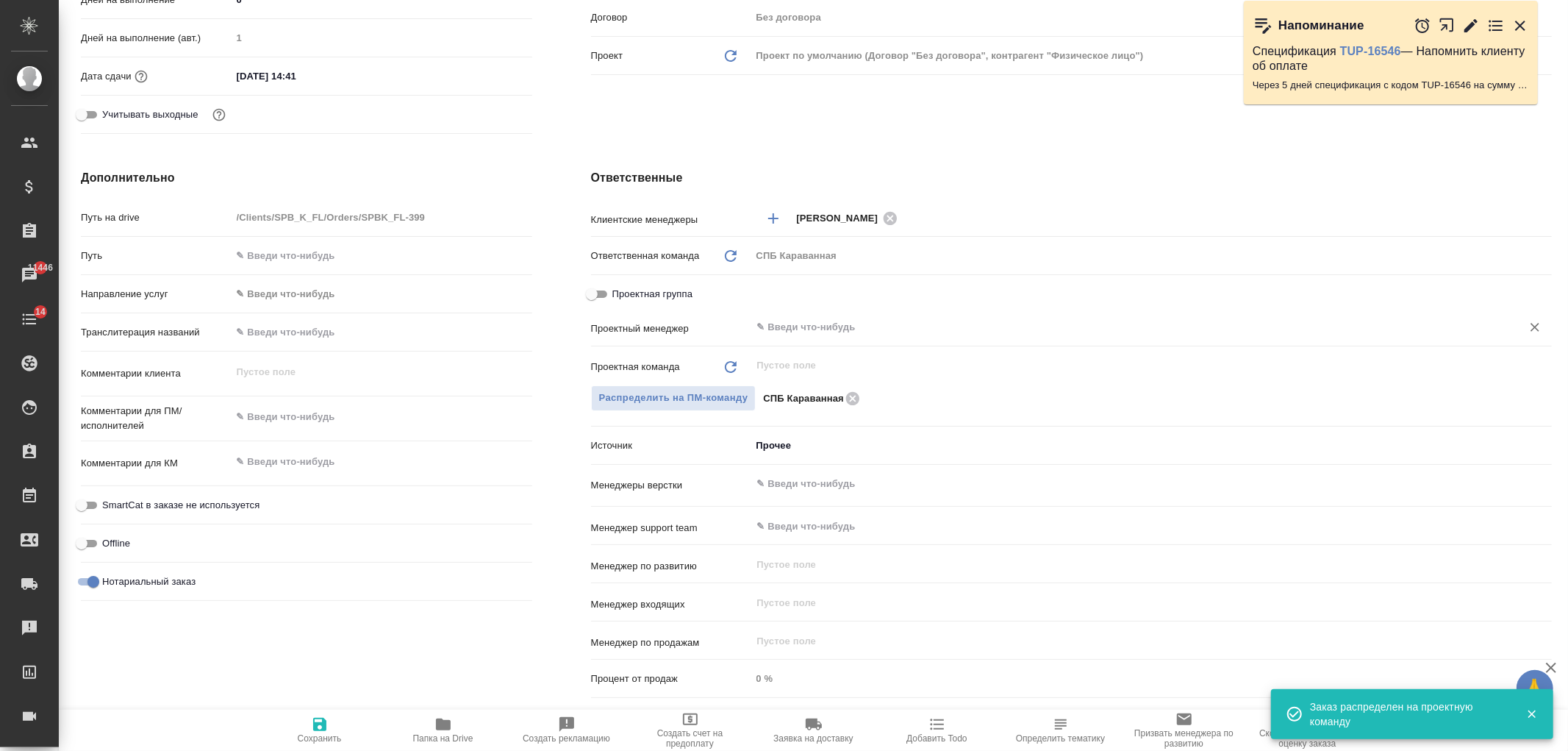
click at [777, 333] on input "text" at bounding box center [1126, 327] width 742 height 18
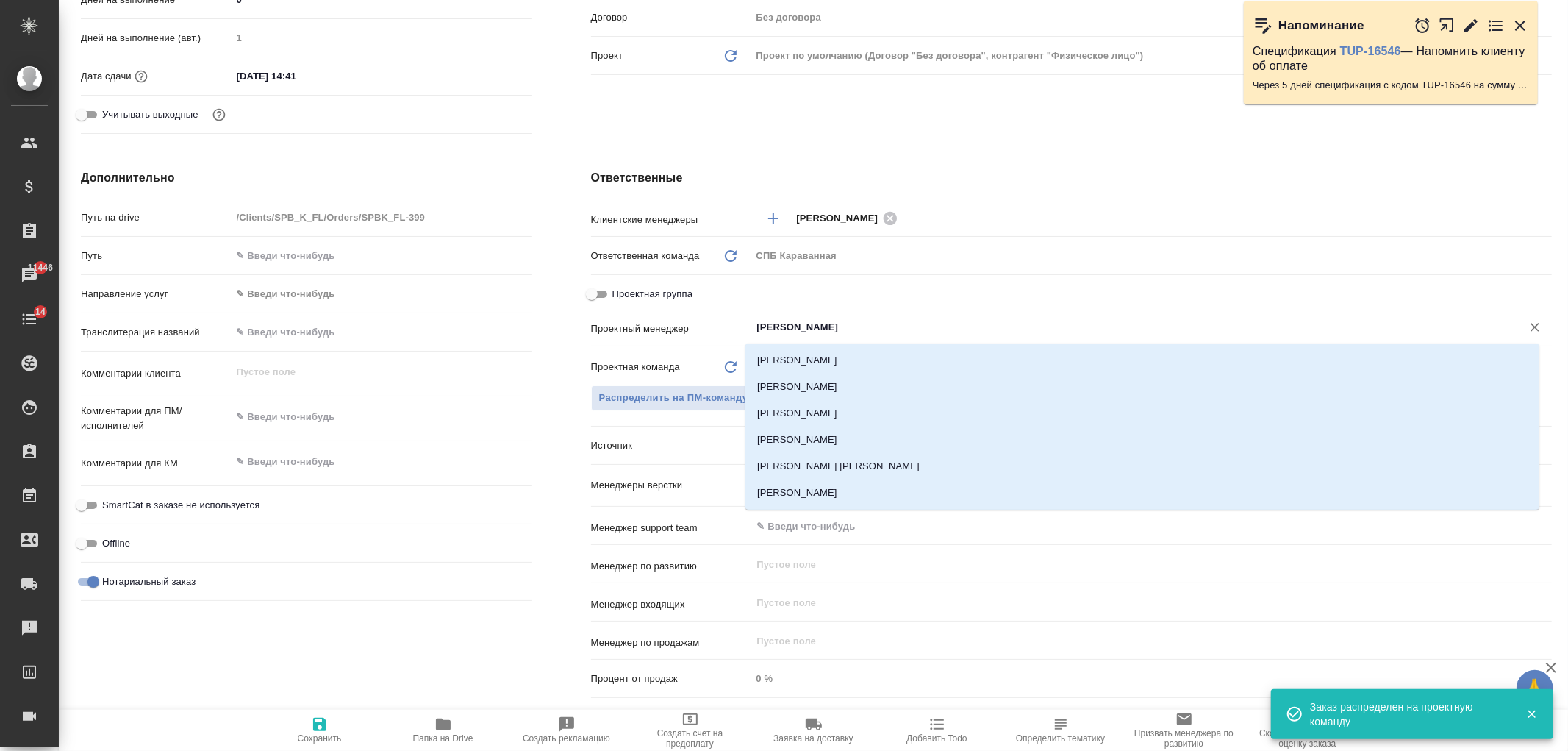
type input "ивано"
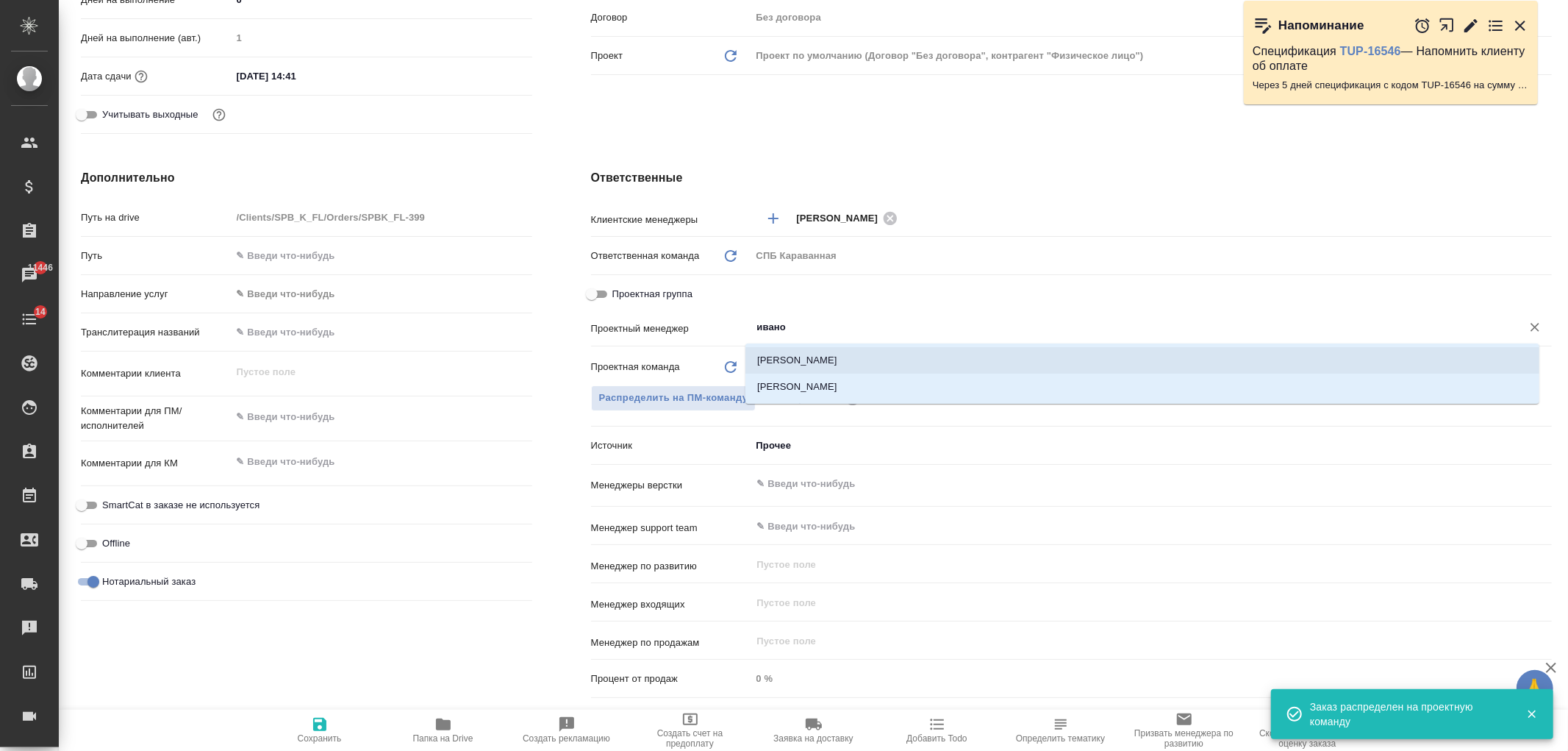
click at [812, 348] on li "[PERSON_NAME]" at bounding box center [1142, 360] width 794 height 27
type textarea "x"
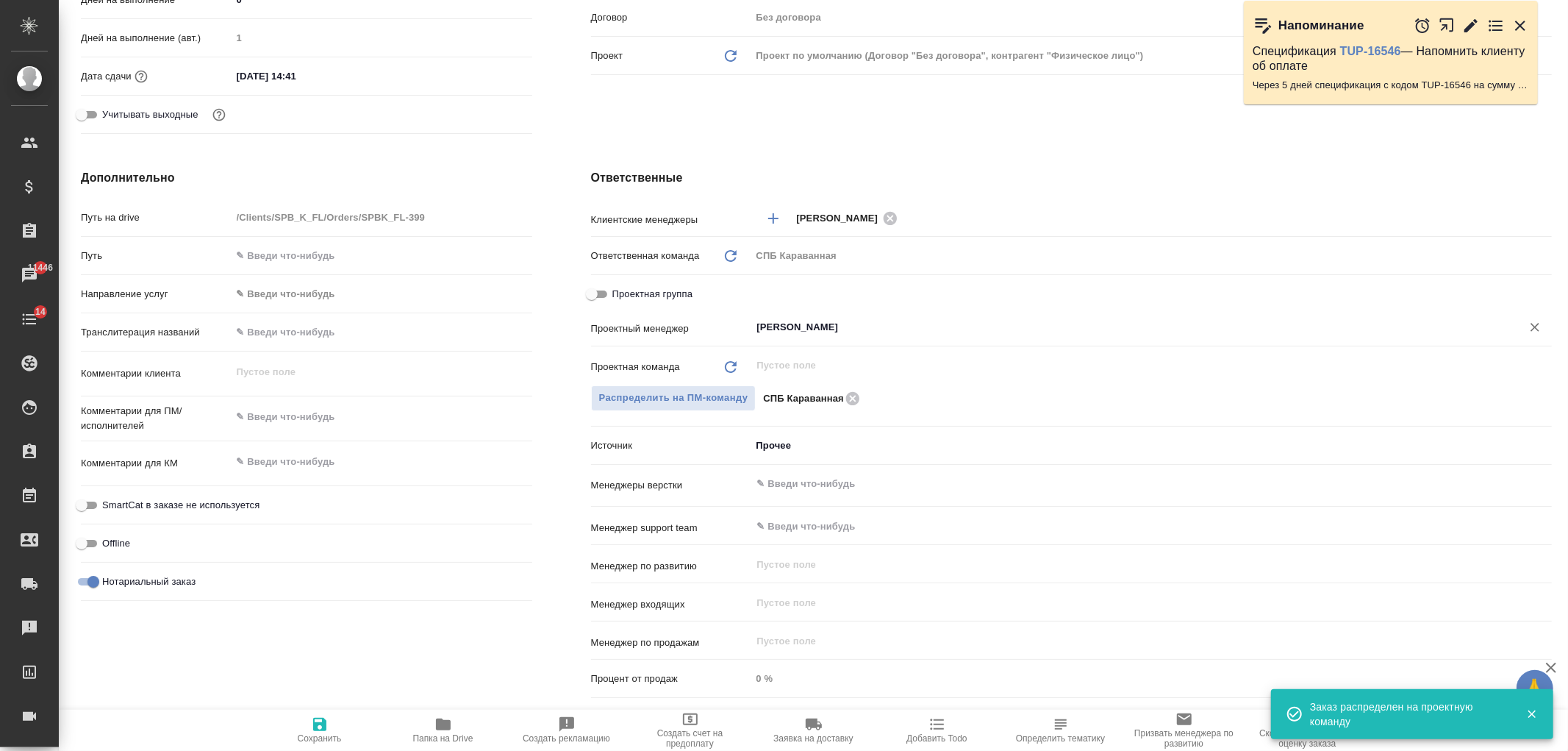
type input "[PERSON_NAME]"
click at [325, 713] on button "Сохранить" at bounding box center [319, 730] width 123 height 41
type textarea "x"
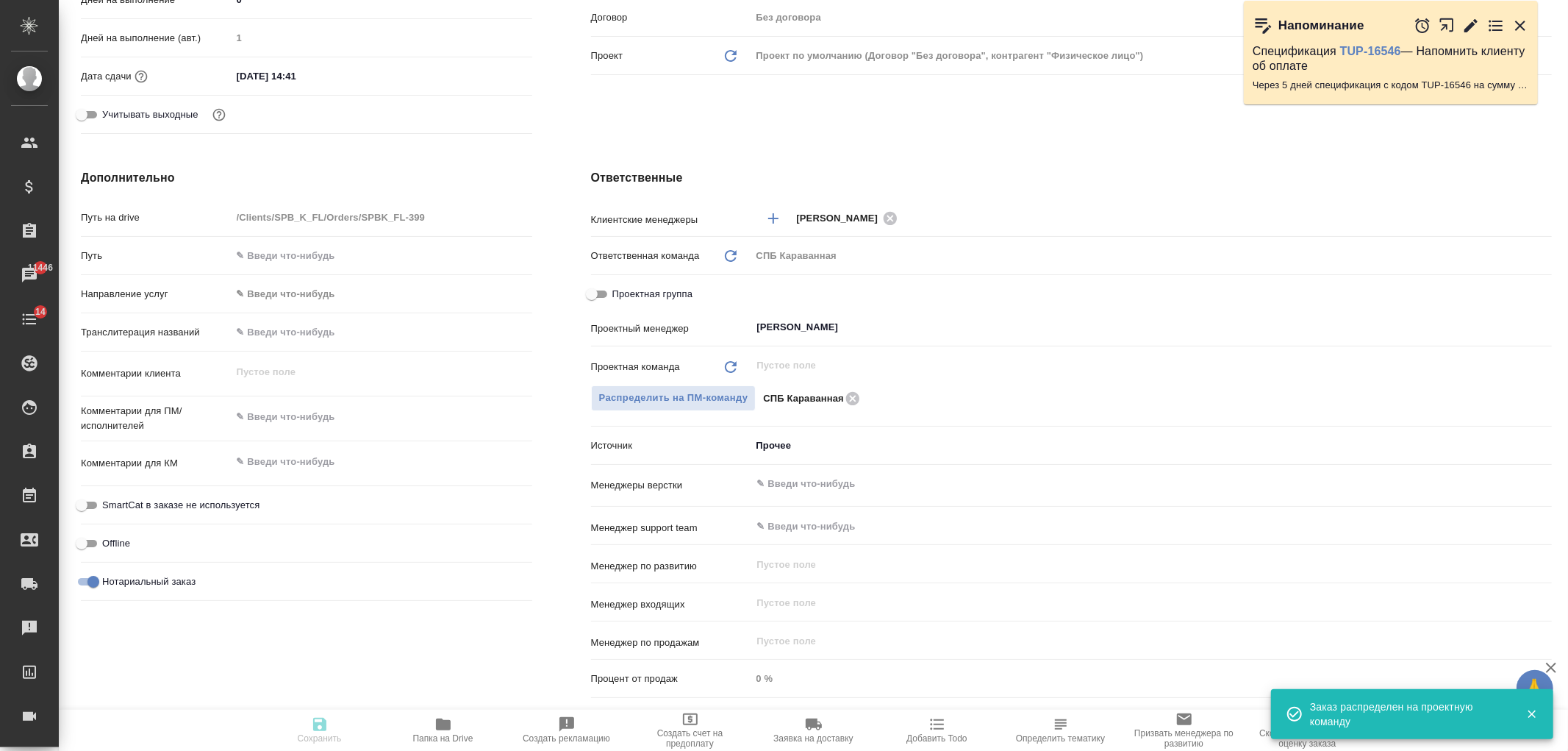
type textarea "x"
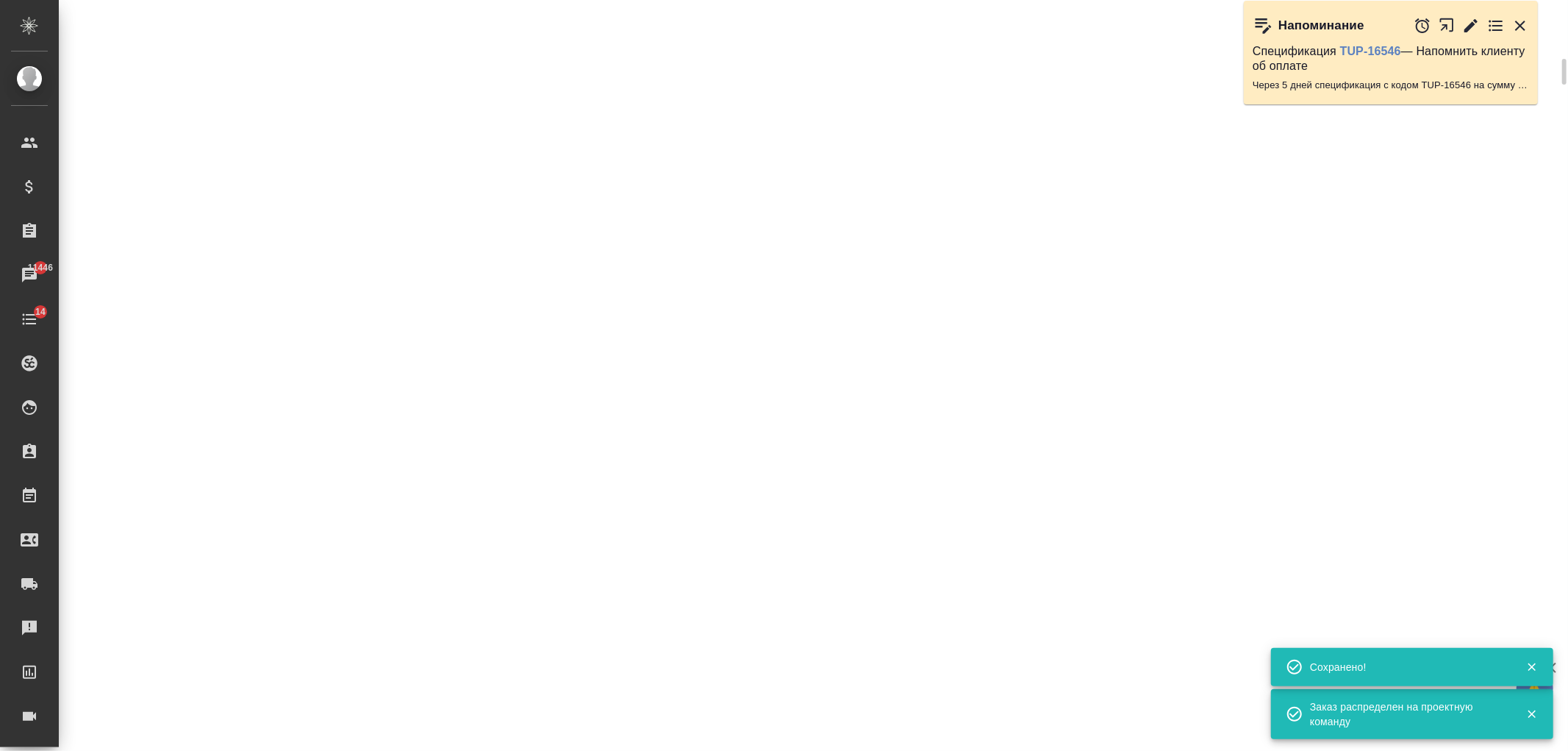
select select "RU"
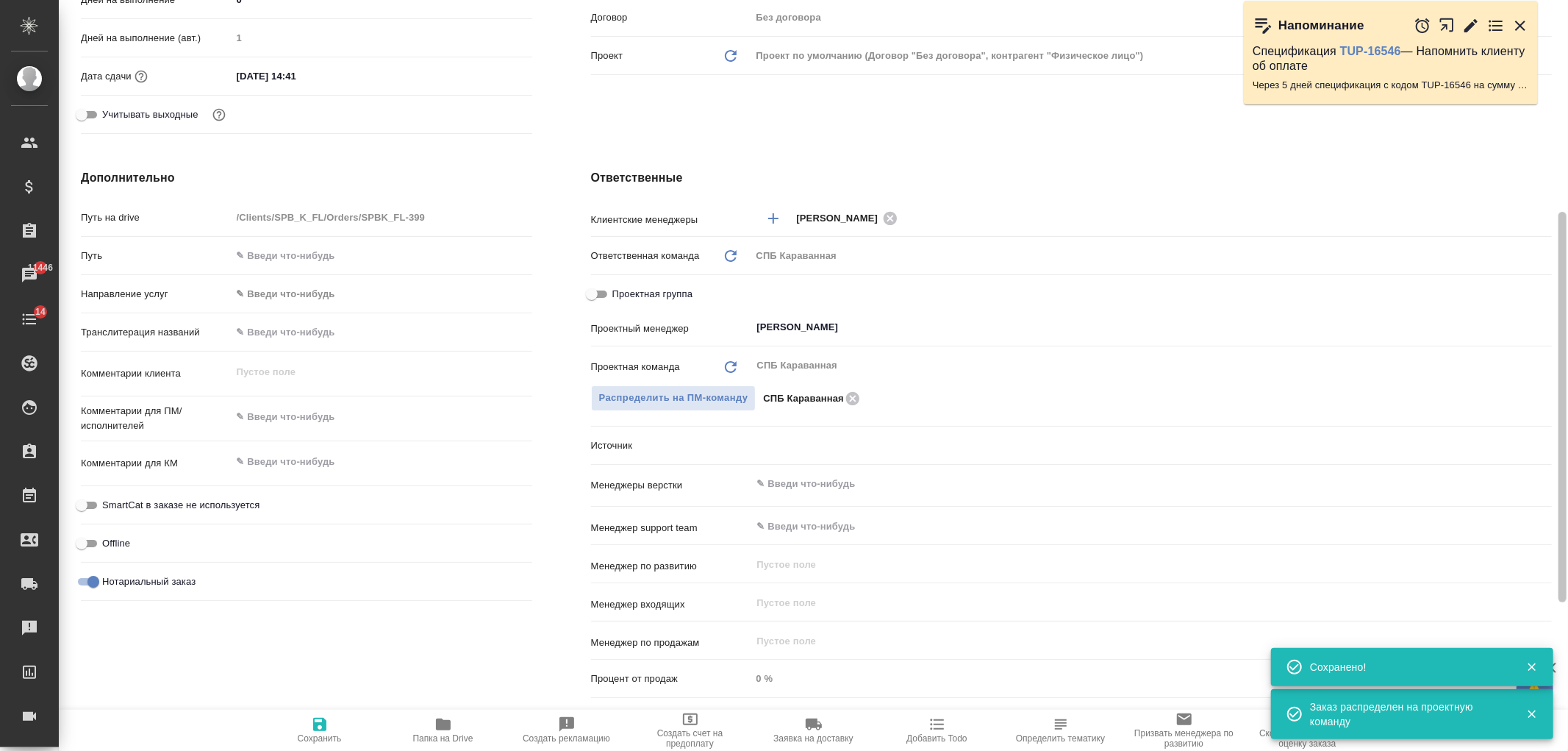
type textarea "x"
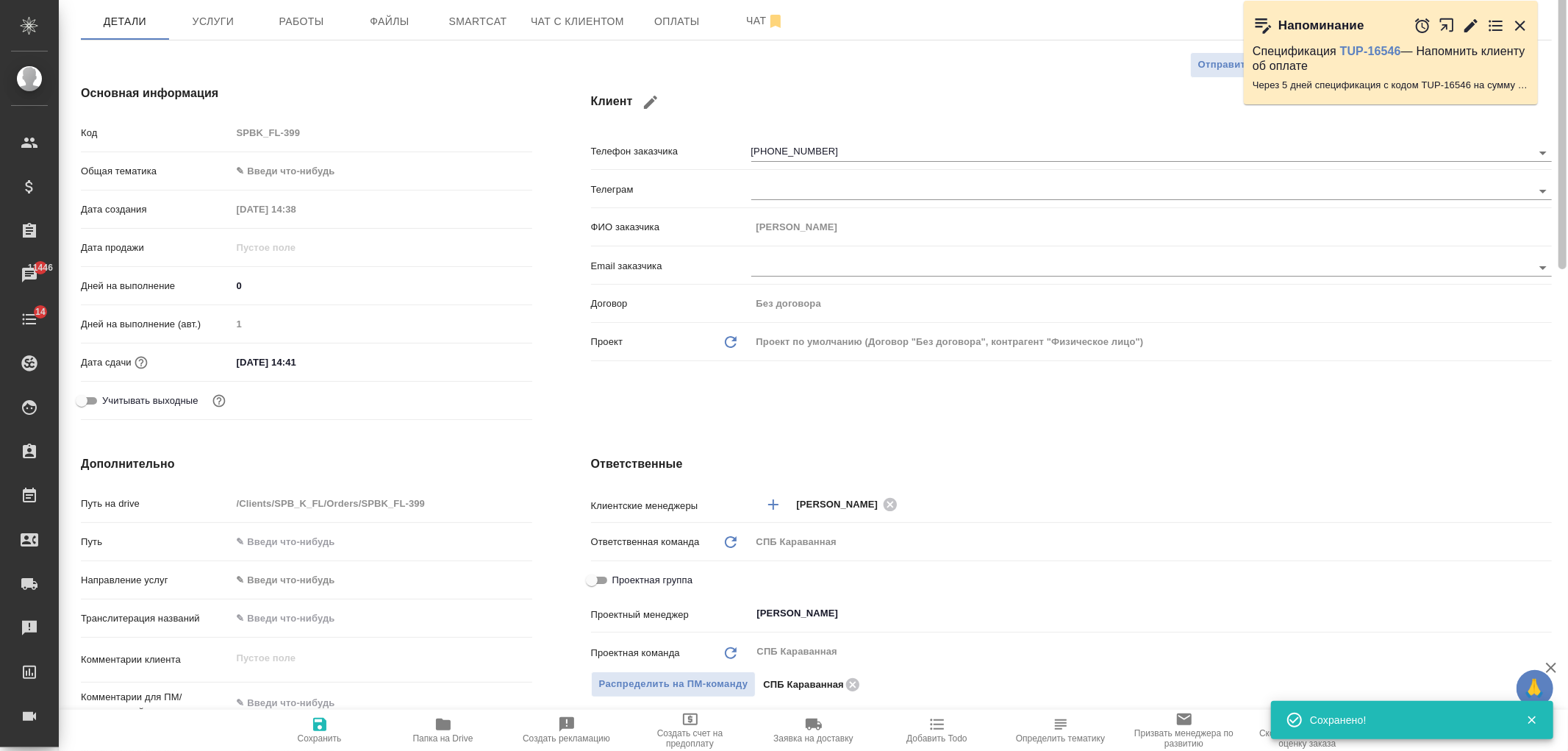
scroll to position [0, 0]
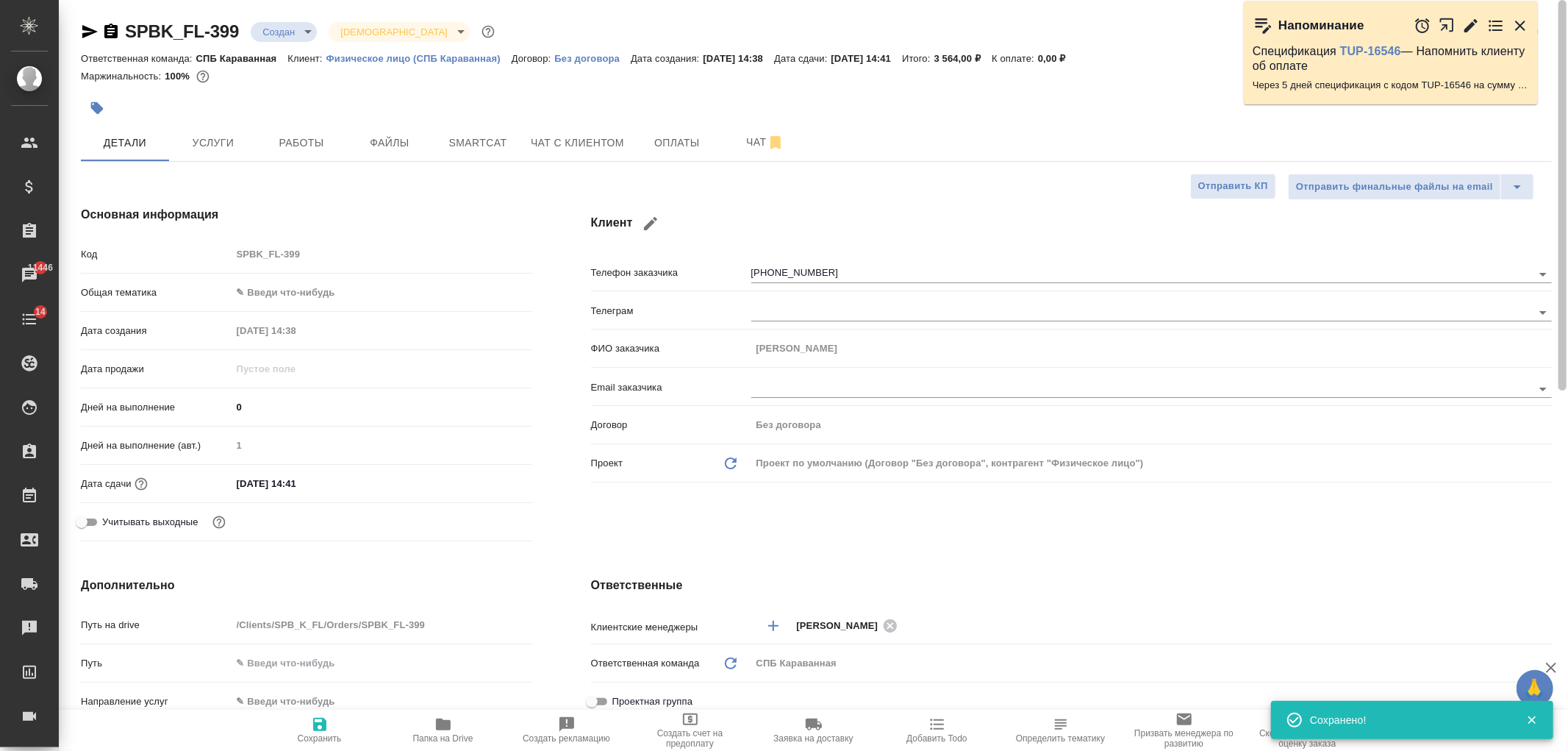
drag, startPoint x: 1553, startPoint y: 504, endPoint x: 1567, endPoint y: 102, distance: 402.2
click at [1567, 102] on div "SPBK_FL-399 Создан new Святая троица holyTrinity Кратко детали заказа Ответстве…" at bounding box center [813, 375] width 1509 height 751
click at [302, 481] on input "16.09.2025 14:41" at bounding box center [297, 484] width 129 height 21
click at [485, 480] on icon "button" at bounding box center [489, 482] width 18 height 18
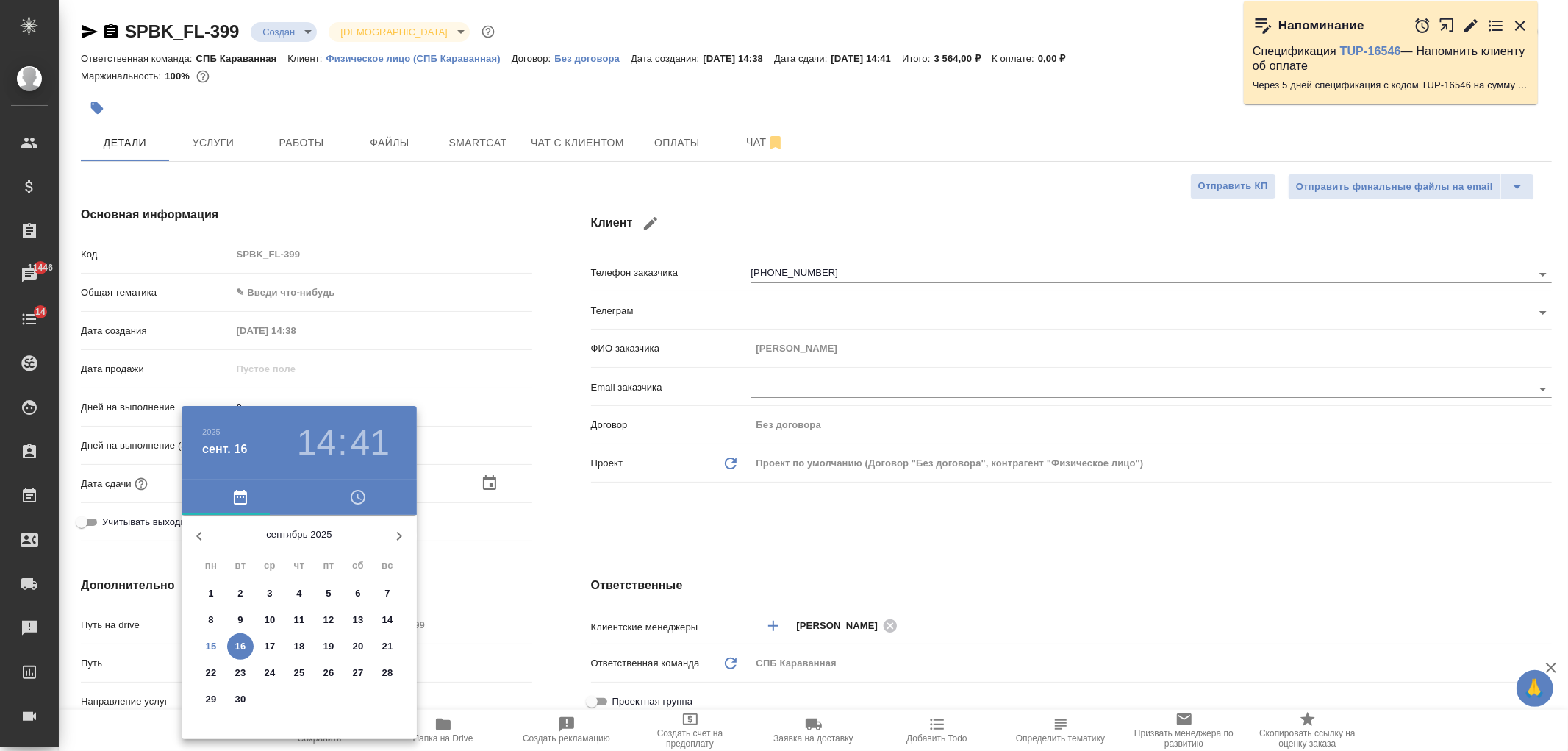
click at [239, 643] on p "16" at bounding box center [240, 646] width 11 height 15
type textarea "x"
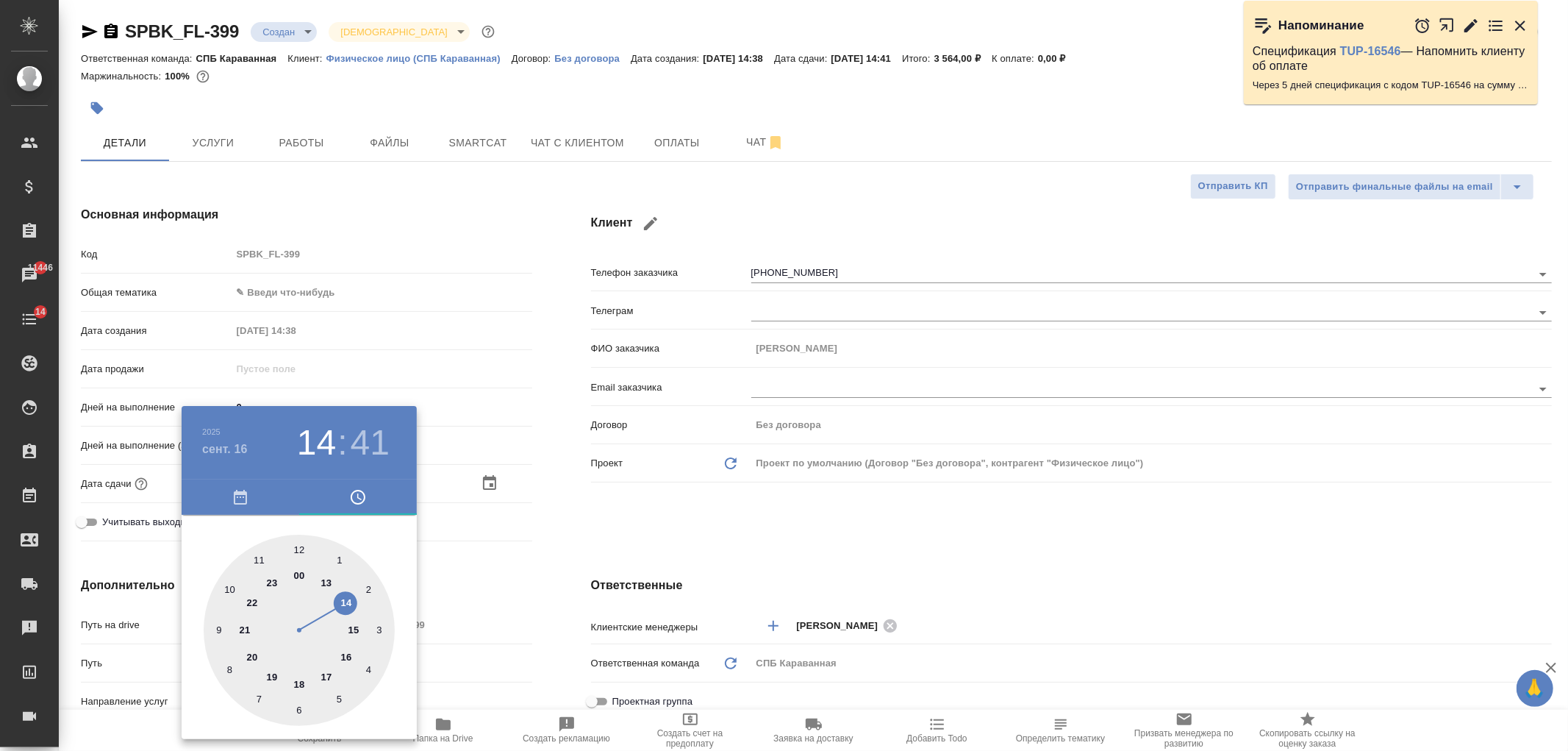
click at [263, 562] on div at bounding box center [299, 630] width 191 height 191
type input "16.09.2025 11:41"
type textarea "x"
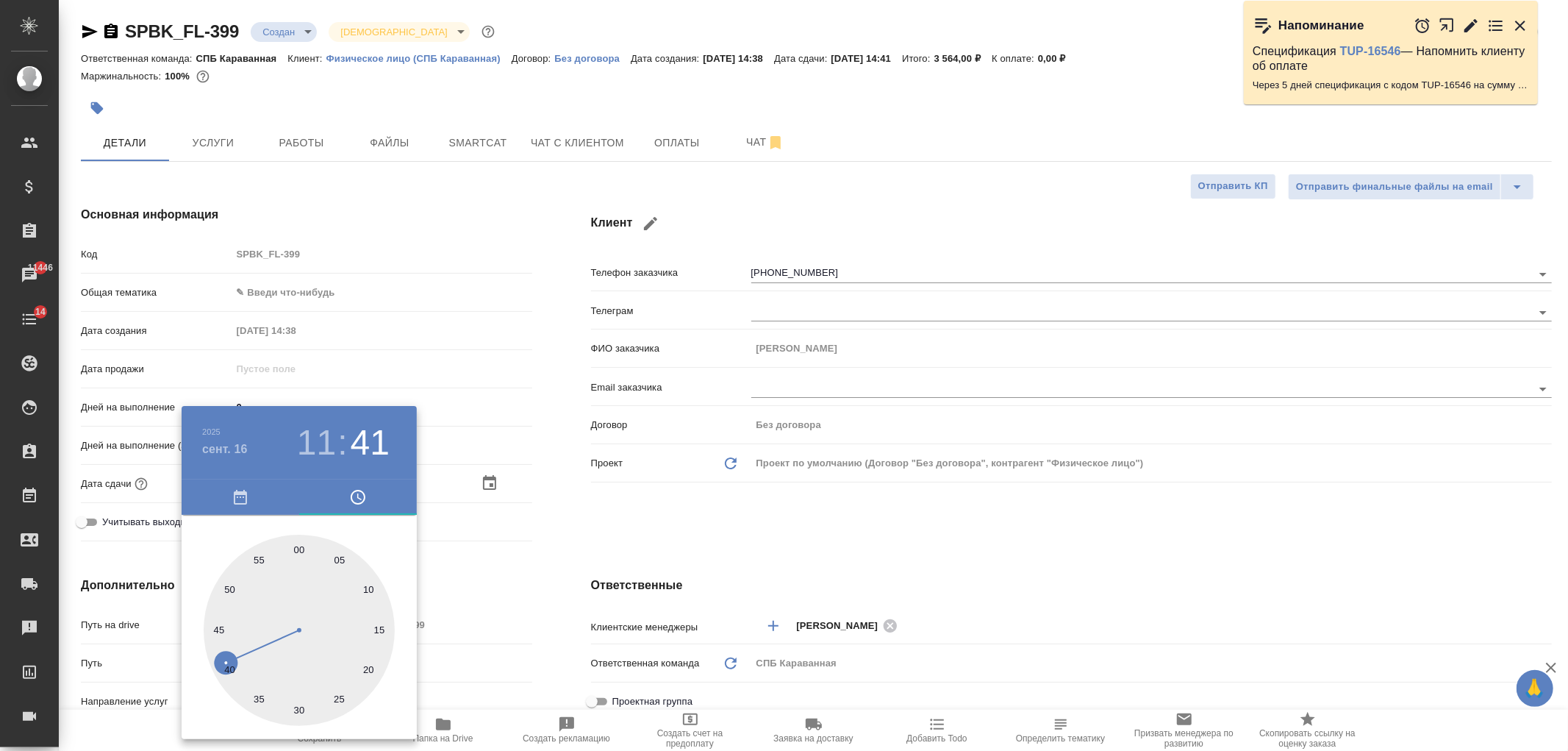
click at [303, 547] on div at bounding box center [299, 630] width 191 height 191
type input "16.09.2025 11:00"
type textarea "x"
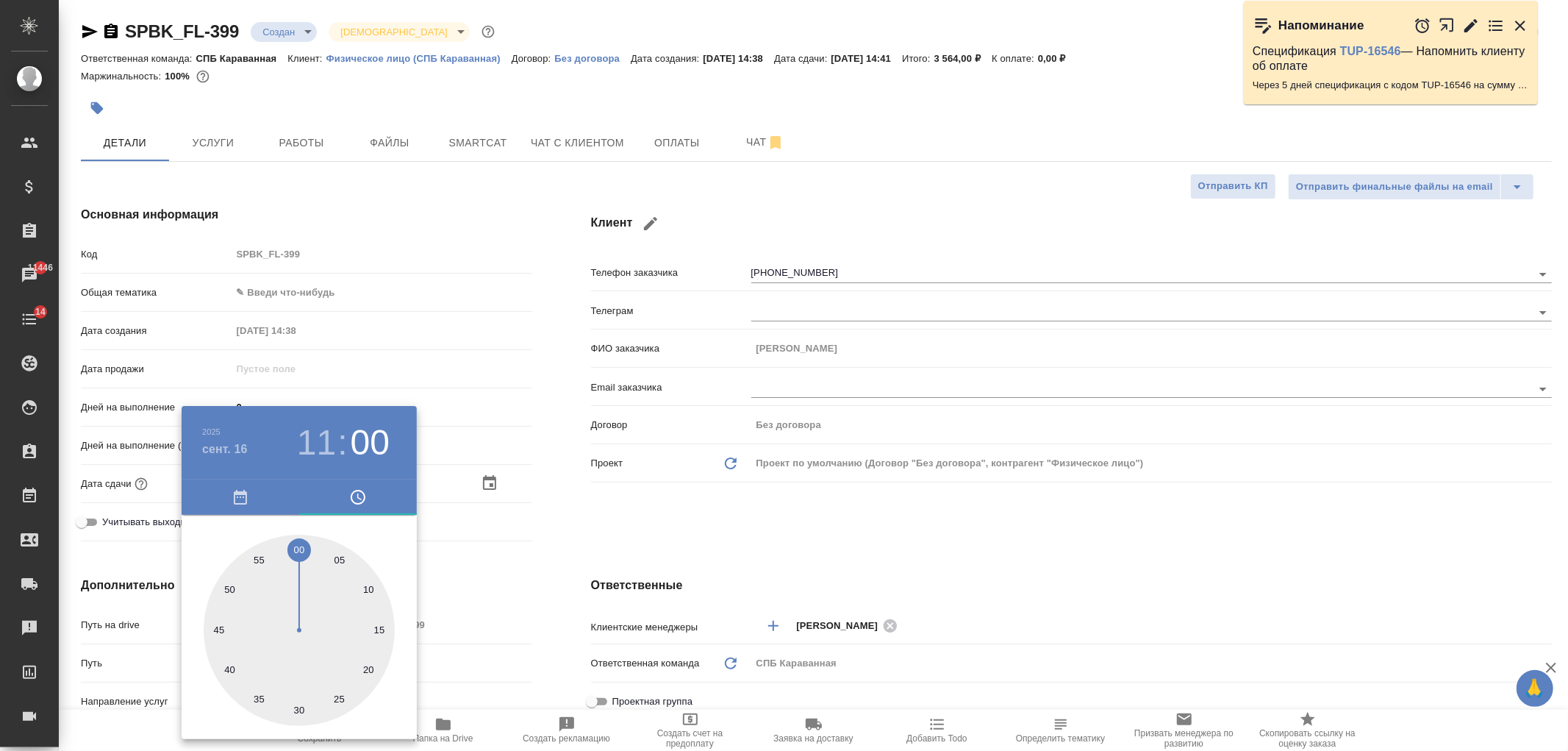
click at [571, 553] on div at bounding box center [784, 375] width 1568 height 751
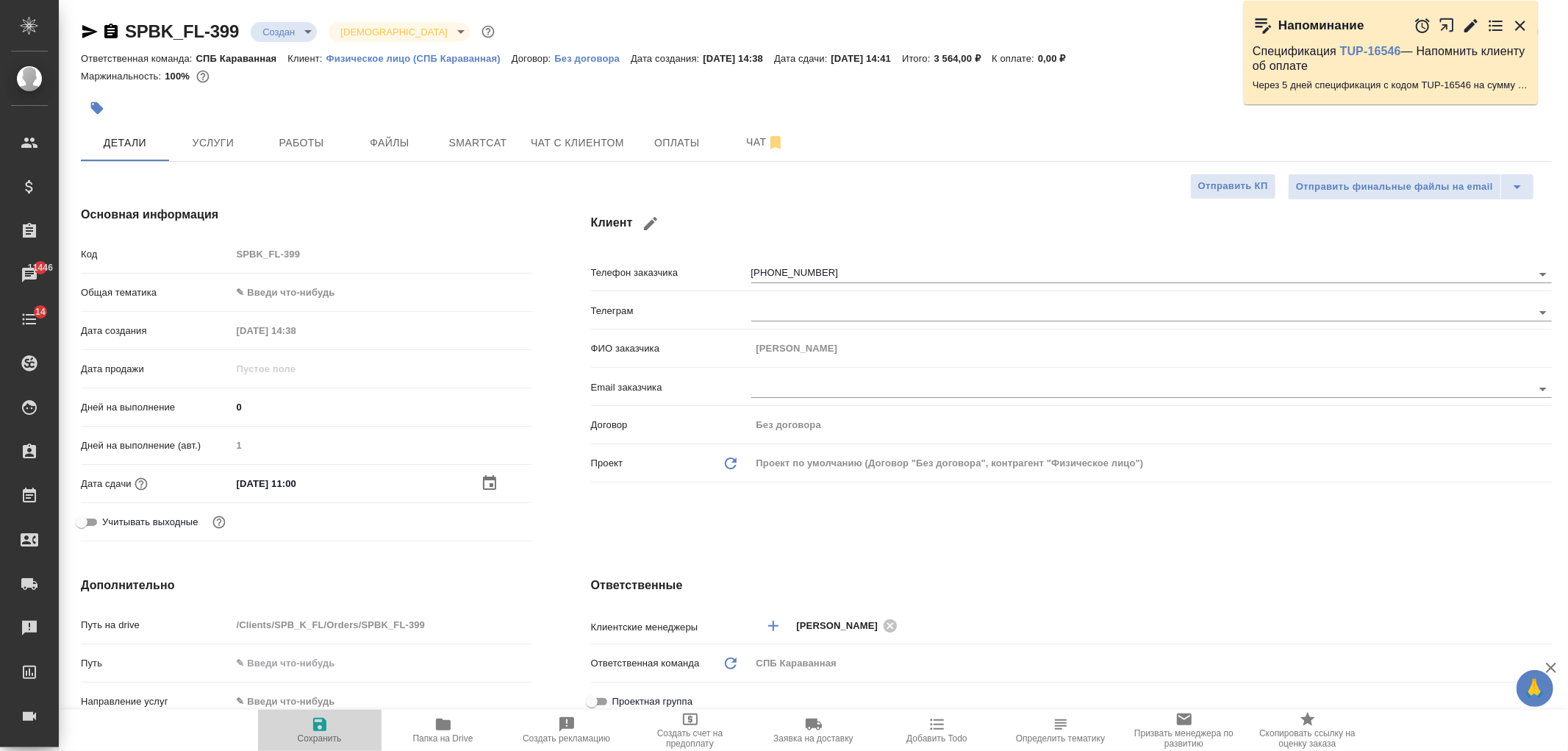
click at [320, 717] on icon "button" at bounding box center [319, 724] width 18 height 18
type textarea "x"
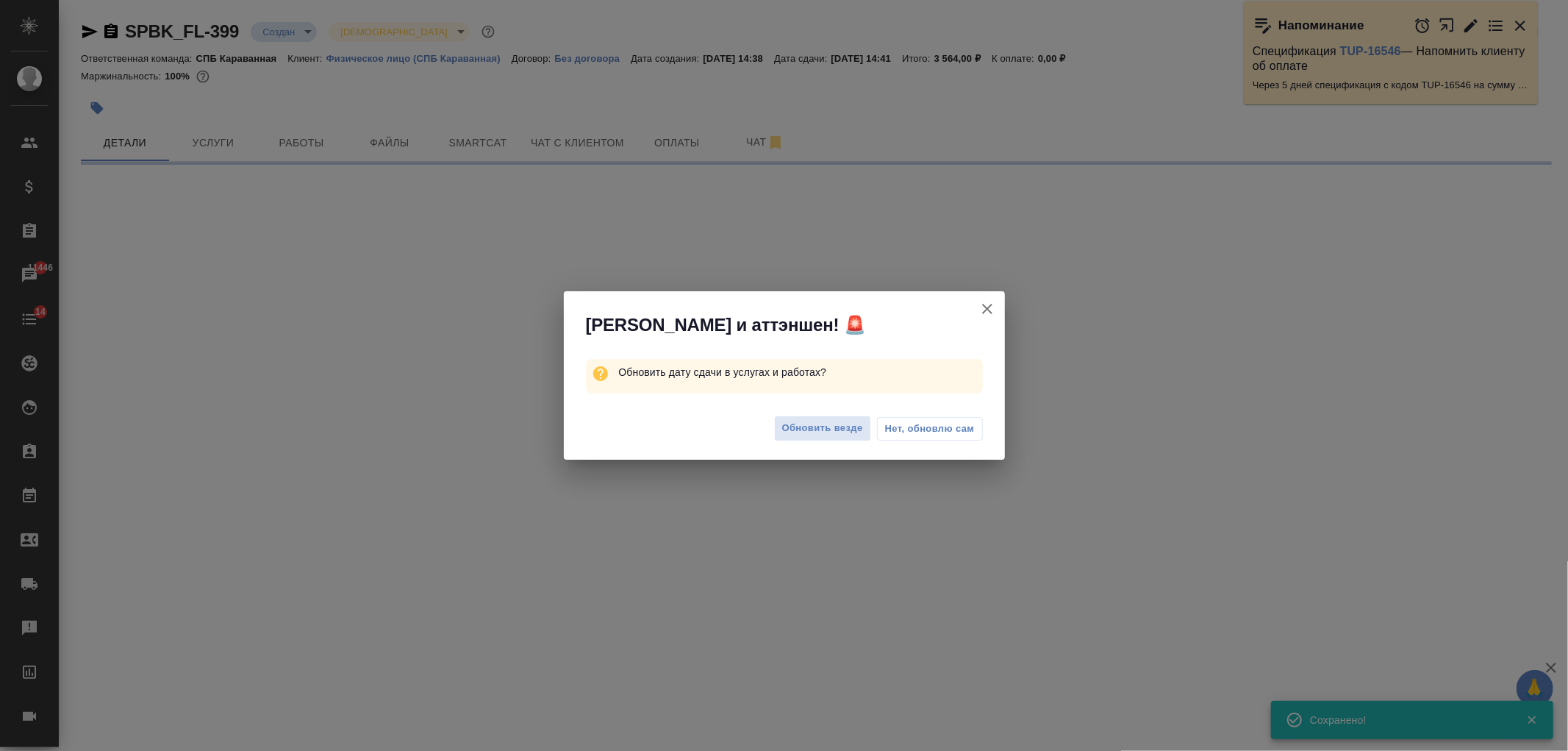
select select "RU"
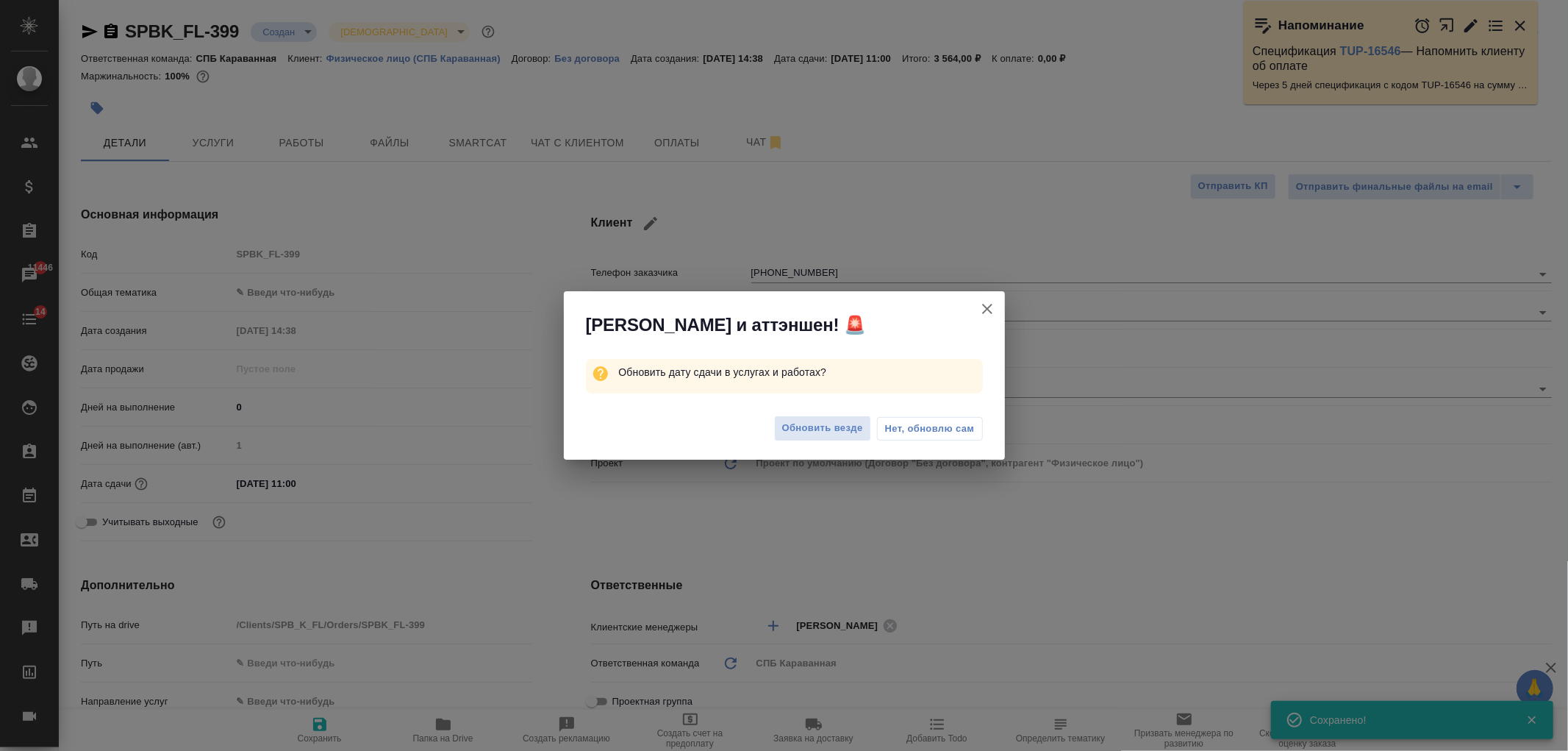
type textarea "x"
click at [797, 414] on div "Обновить везде Нет, обновлю сам" at bounding box center [784, 429] width 441 height 59
click at [802, 430] on span "Обновить везде" at bounding box center [823, 428] width 81 height 17
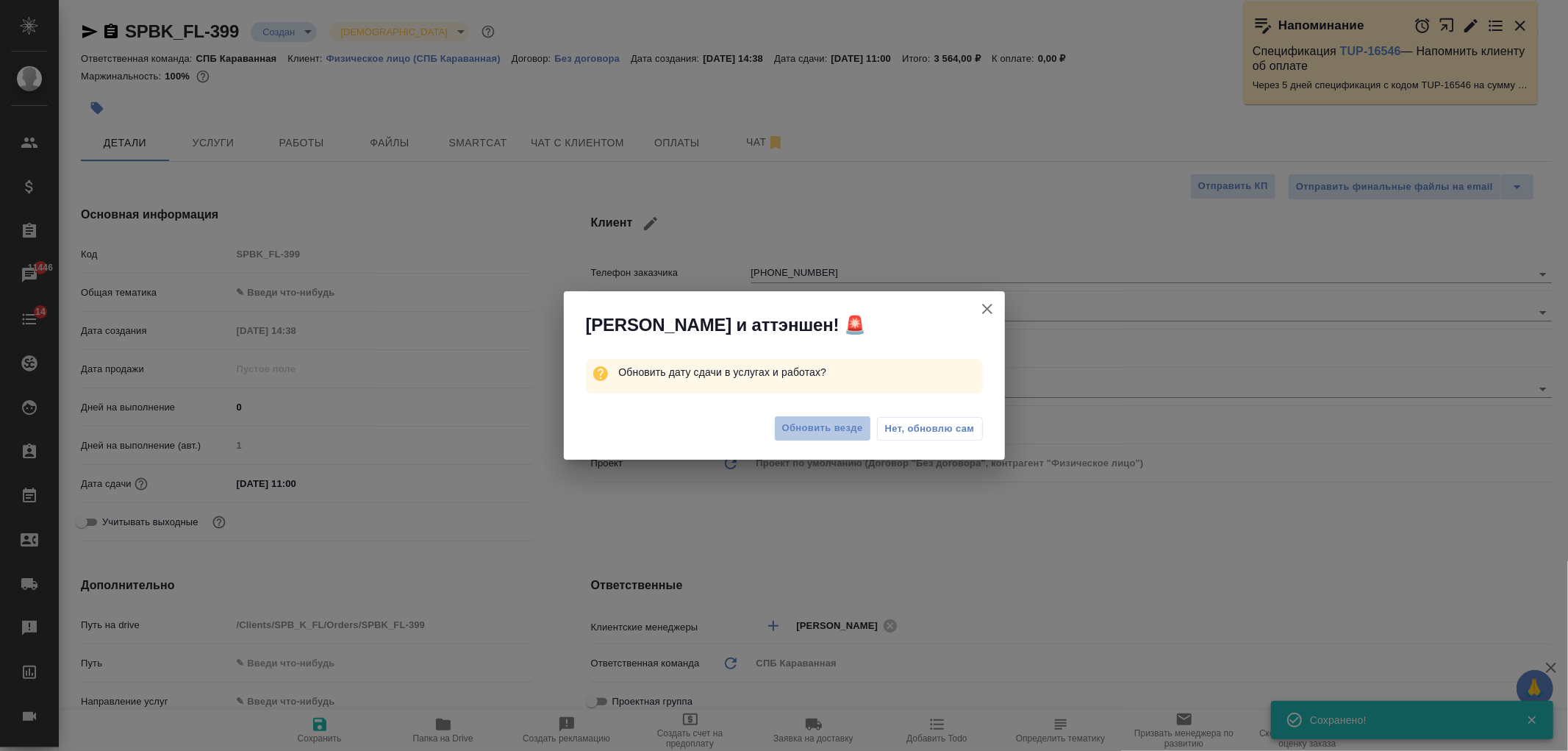
type textarea "x"
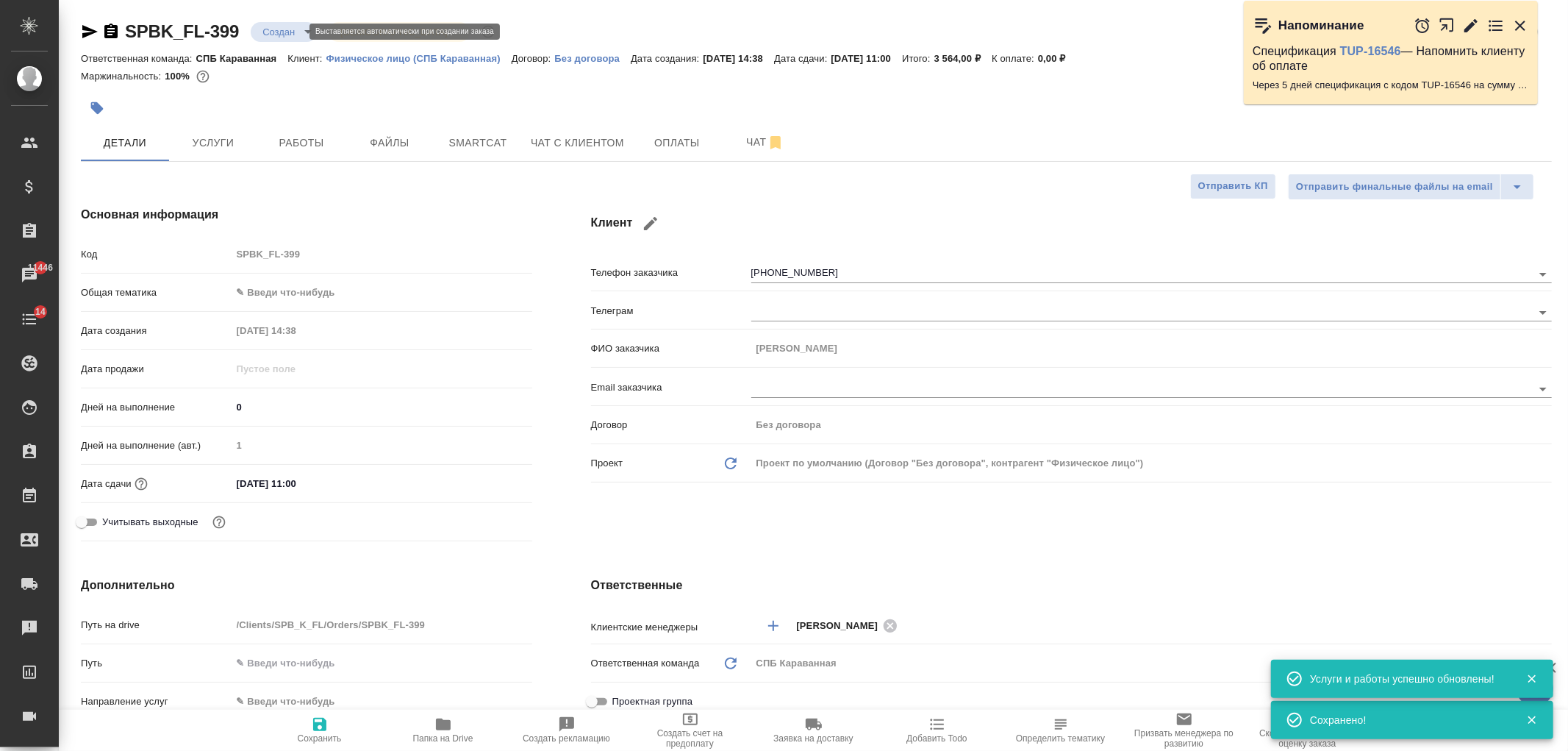
click at [285, 34] on body "🙏 .cls-1 fill:#fff; AWATERA Ivanova Arina Клиенты Спецификации Заказы 11446 Чат…" at bounding box center [784, 375] width 1568 height 751
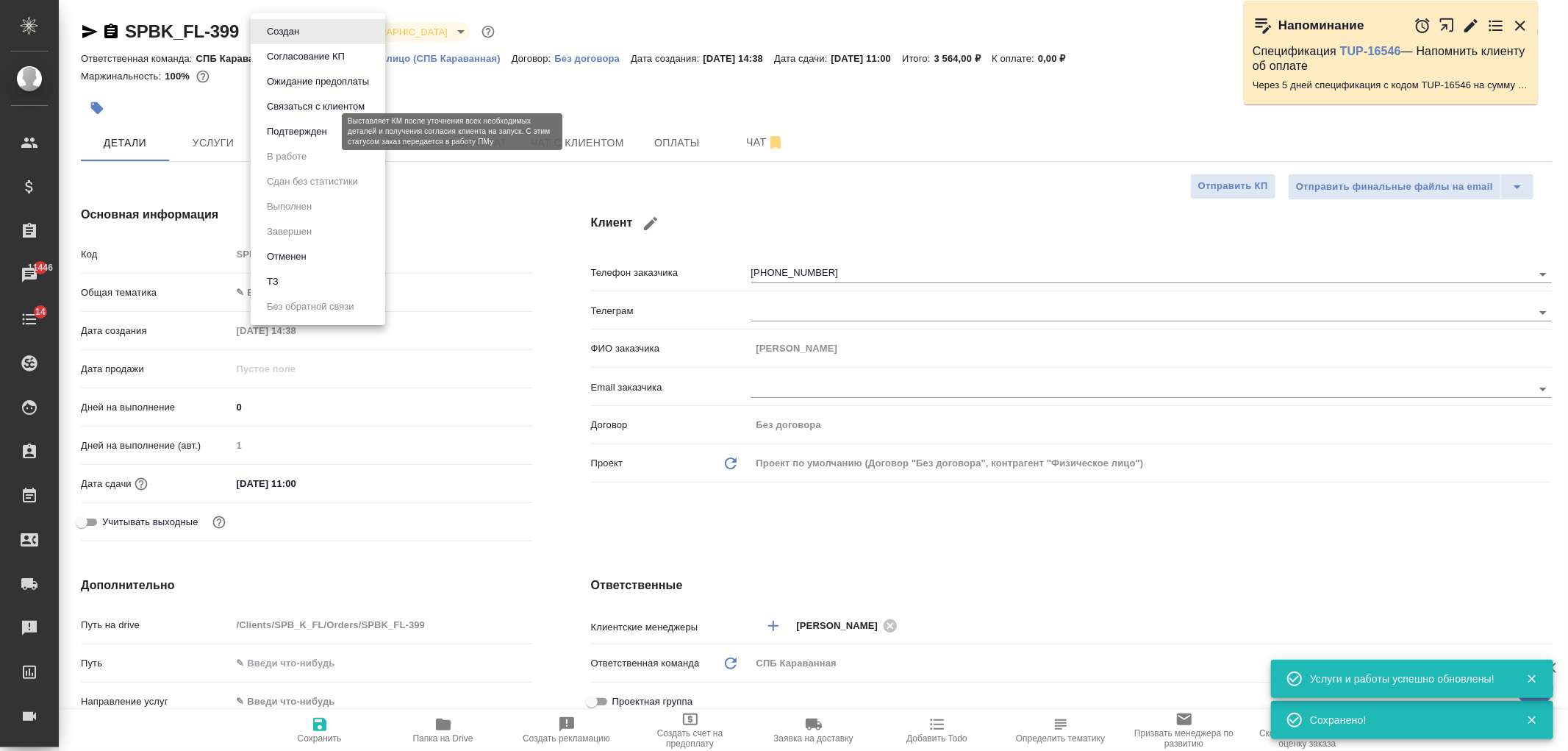
click at [314, 128] on button "Подтвержден" at bounding box center [297, 131] width 69 height 16
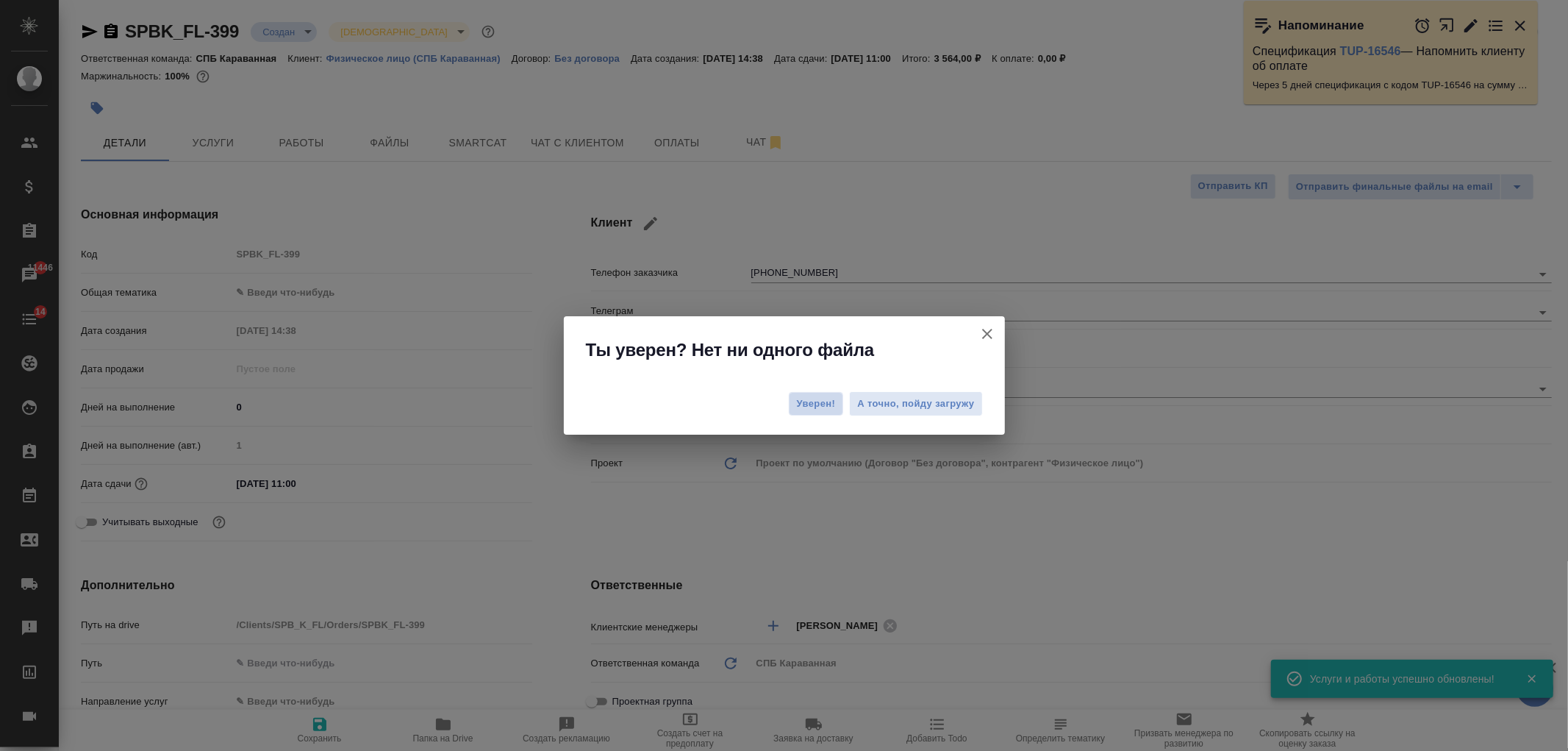
click at [799, 400] on span "Уверен!" at bounding box center [816, 403] width 39 height 15
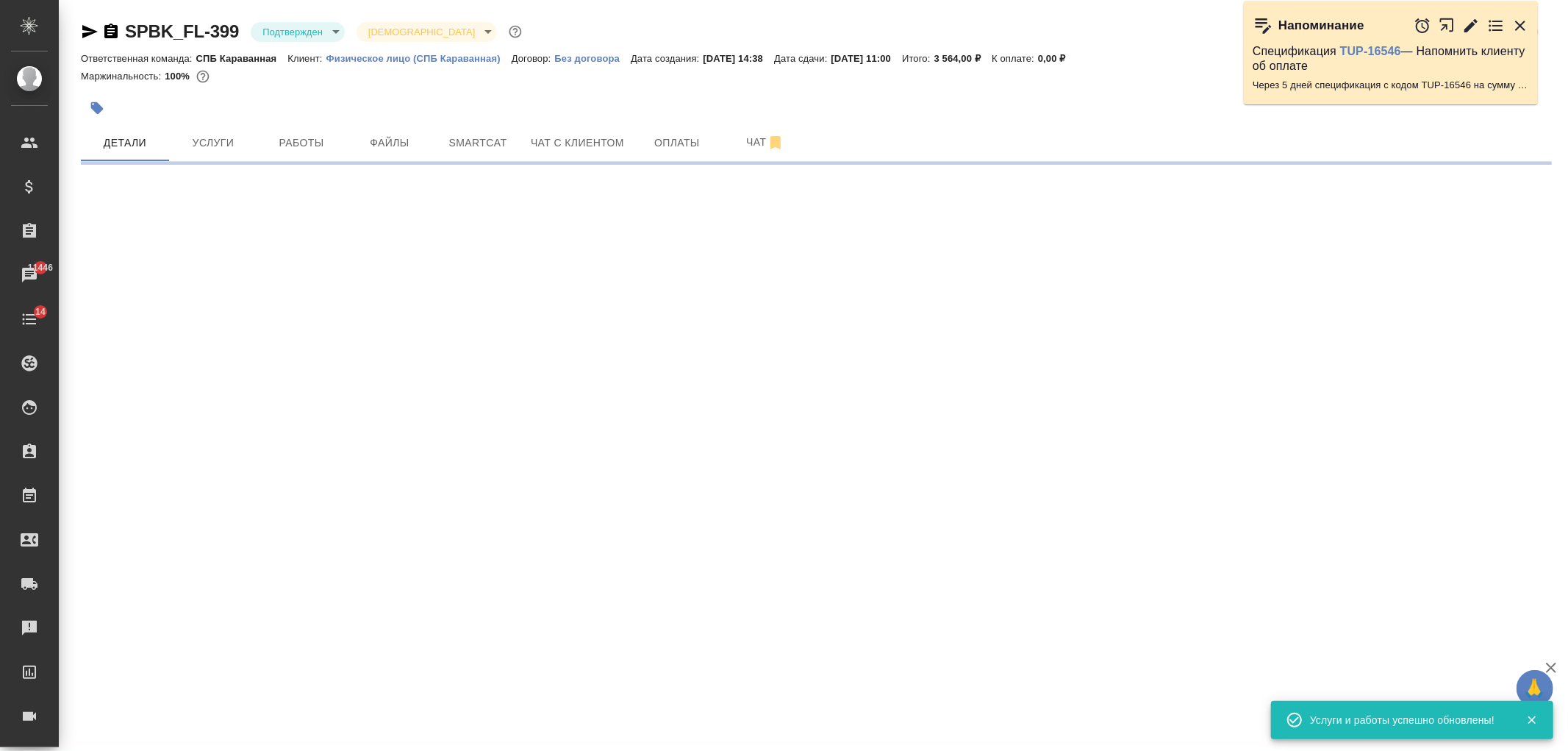
select select "RU"
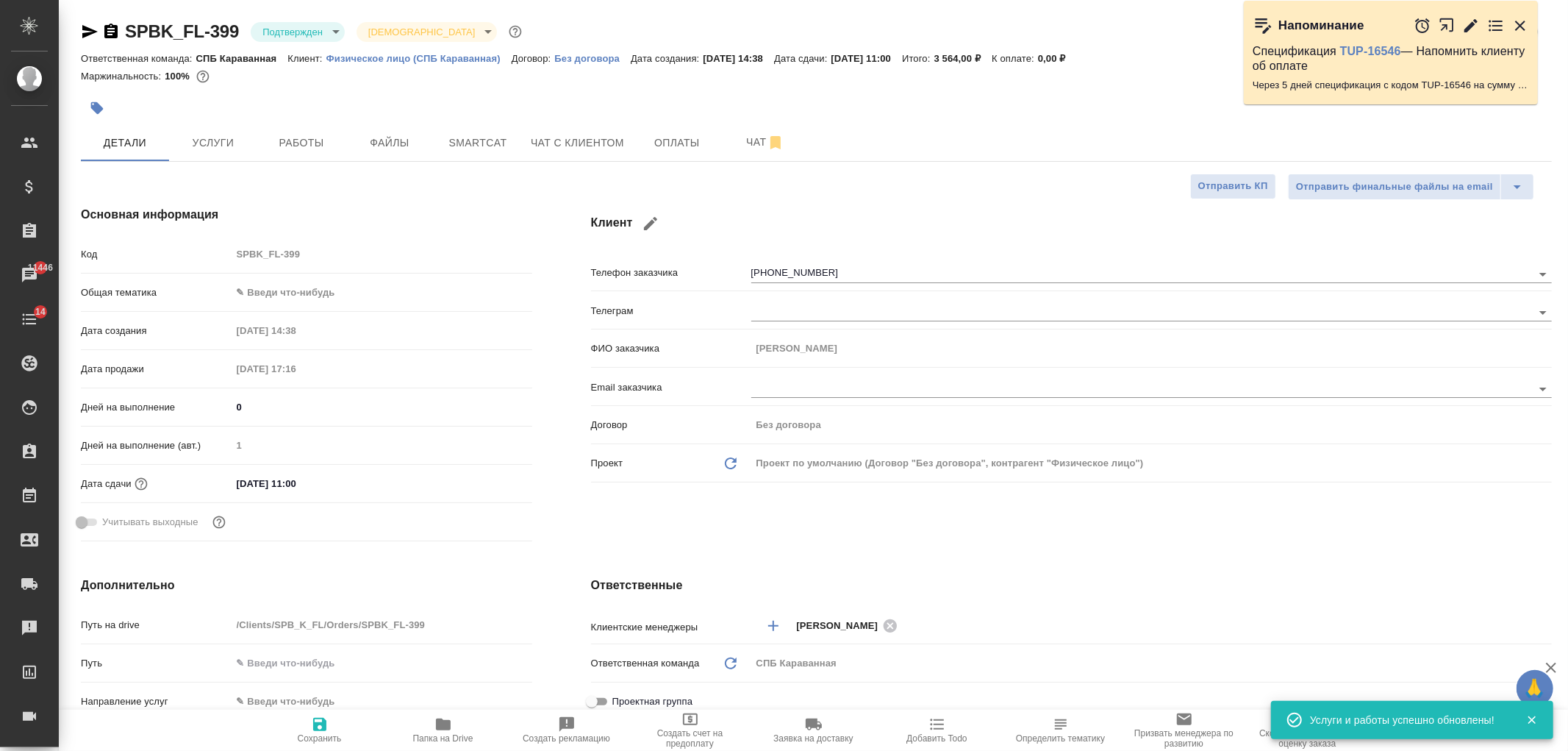
type textarea "x"
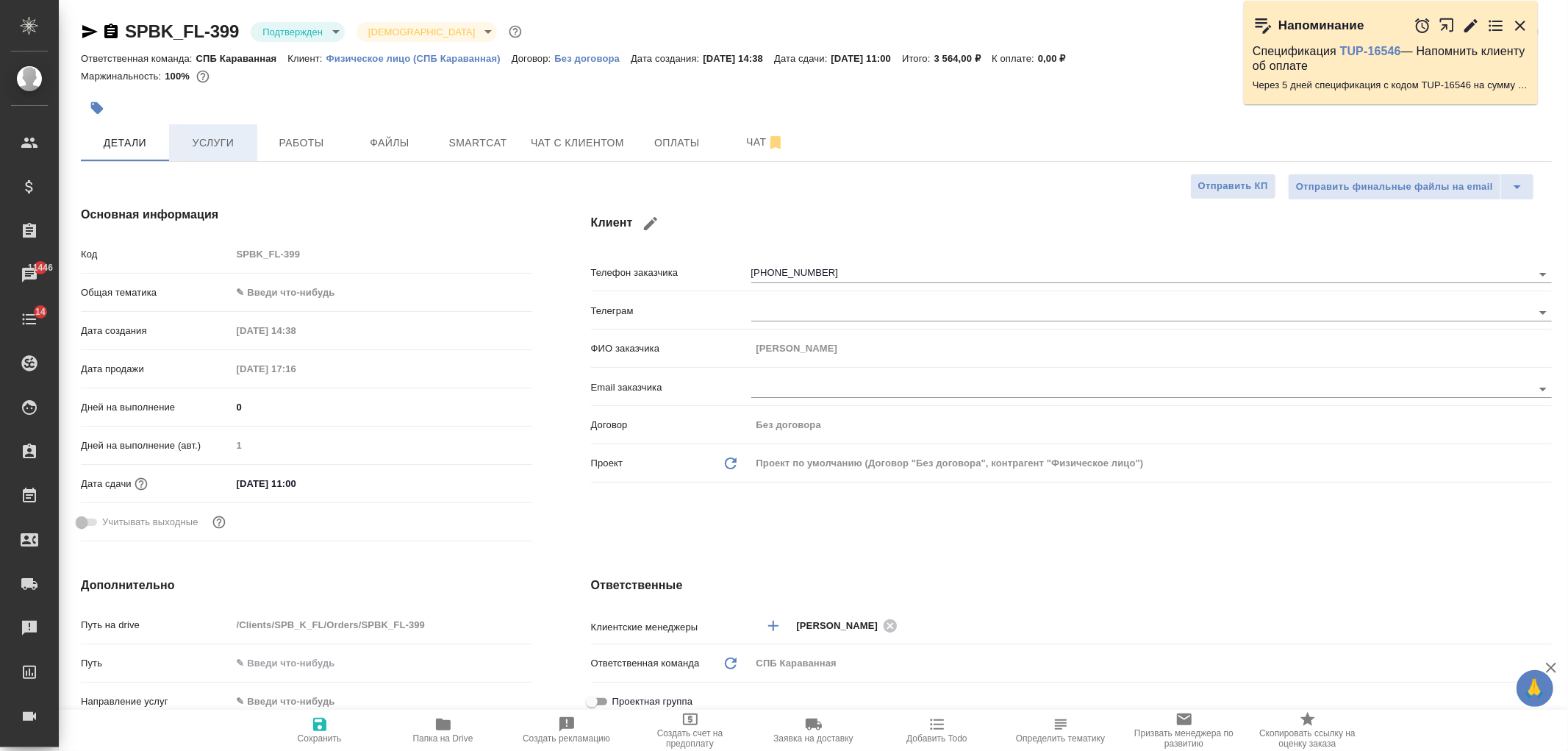
click at [208, 142] on span "Услуги" at bounding box center [213, 143] width 70 height 18
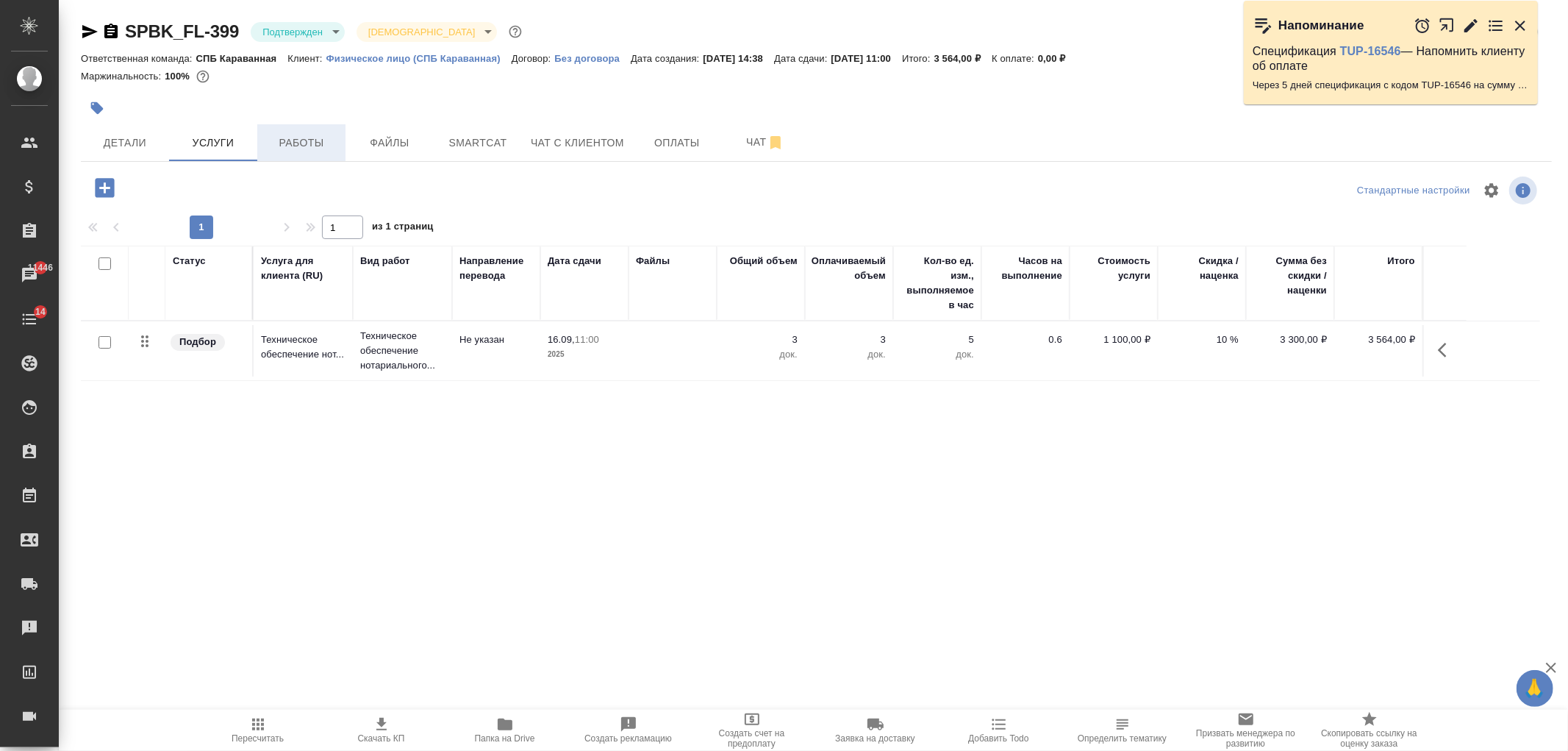
click at [296, 131] on button "Работы" at bounding box center [301, 142] width 88 height 37
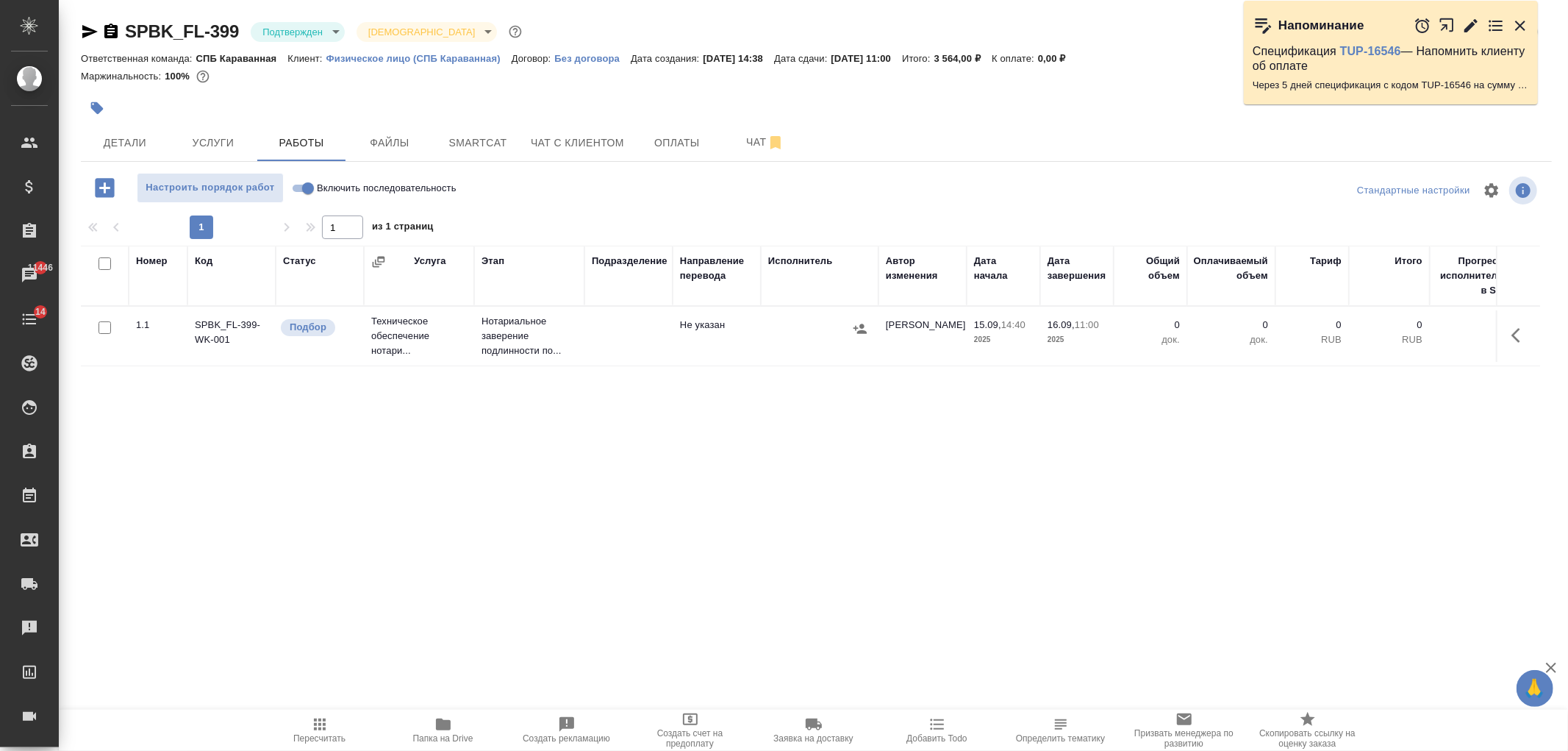
click at [312, 190] on input "Включить последовательность" at bounding box center [308, 188] width 53 height 18
checkbox input "true"
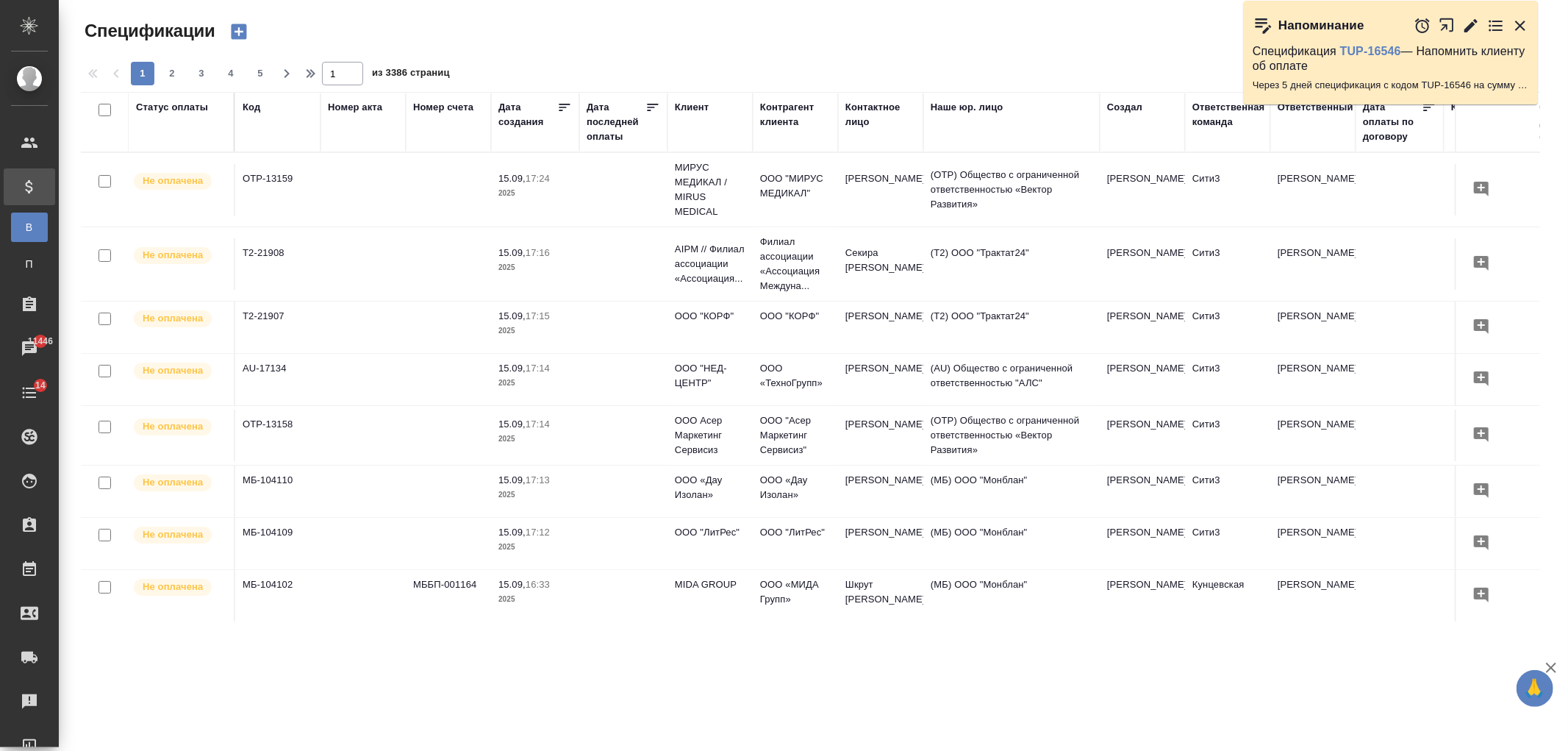
click at [680, 97] on th "Клиент" at bounding box center [709, 122] width 85 height 60
click at [686, 106] on div "Клиент" at bounding box center [692, 107] width 34 height 15
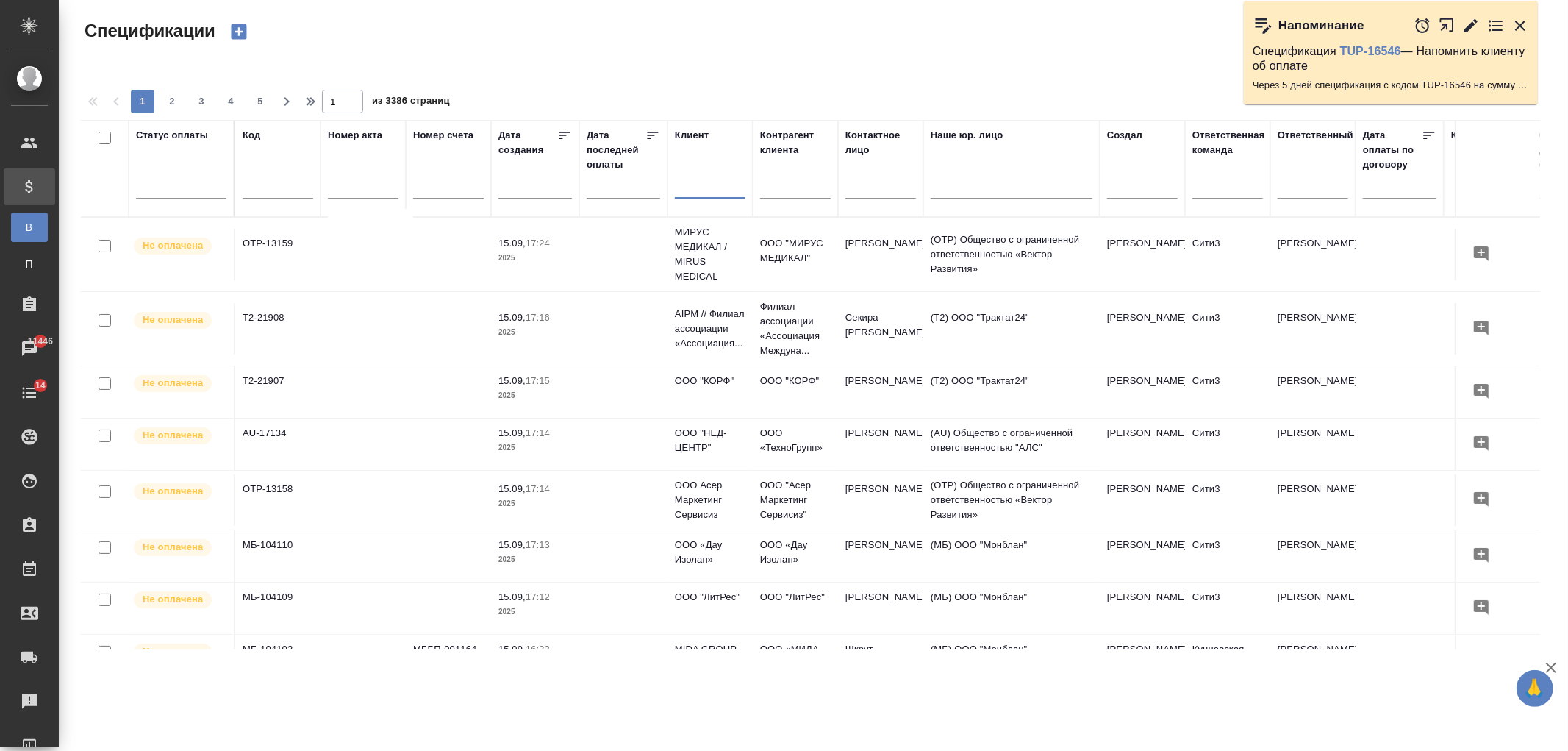
click at [702, 186] on input "text" at bounding box center [710, 188] width 70 height 18
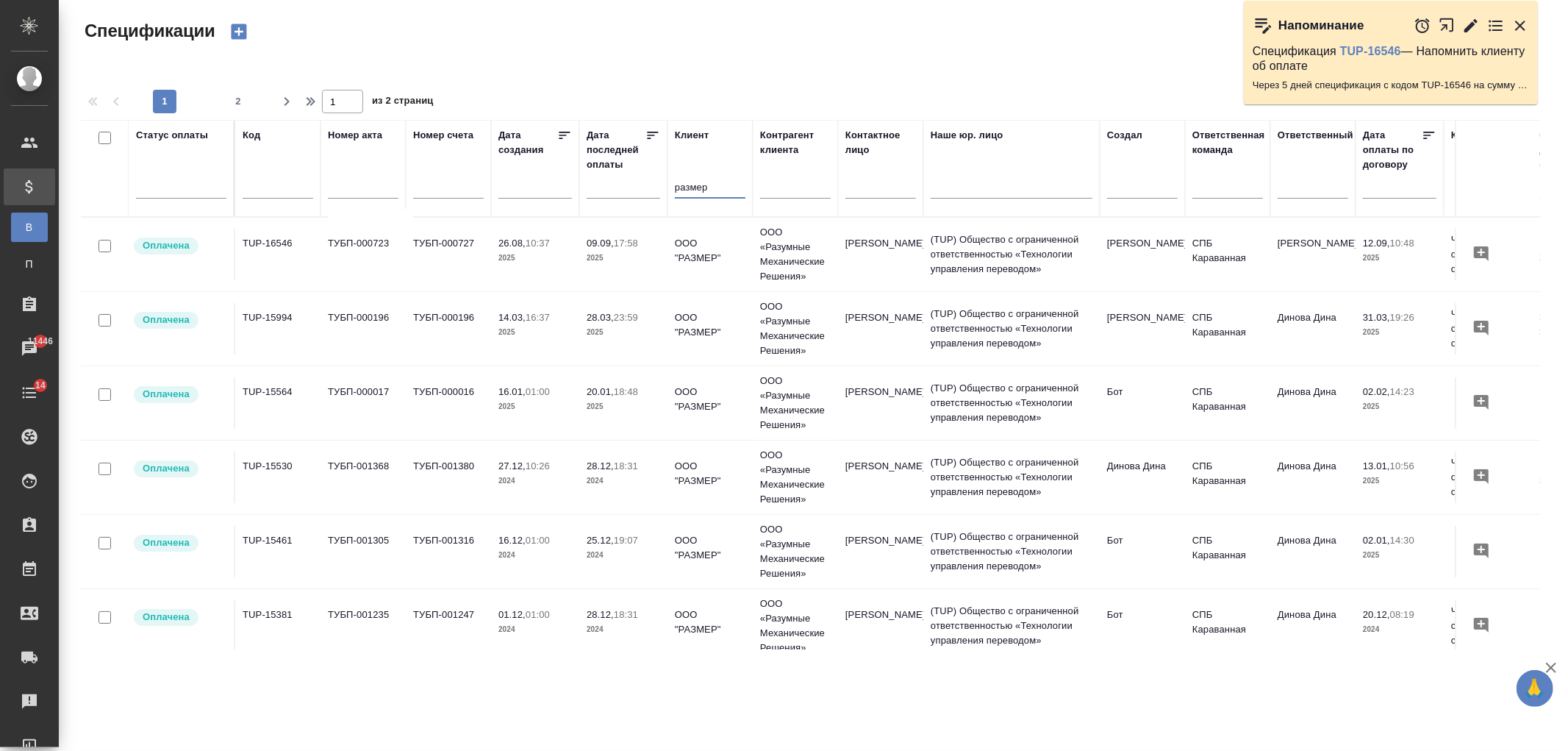
drag, startPoint x: 721, startPoint y: 189, endPoint x: 437, endPoint y: 186, distance: 284.0
click at [437, 186] on tr "Статус оплаты Код Номер акта Номер счета Дата создания Дата последней оплаты Кл…" at bounding box center [1035, 168] width 1909 height 97
type input "размер"
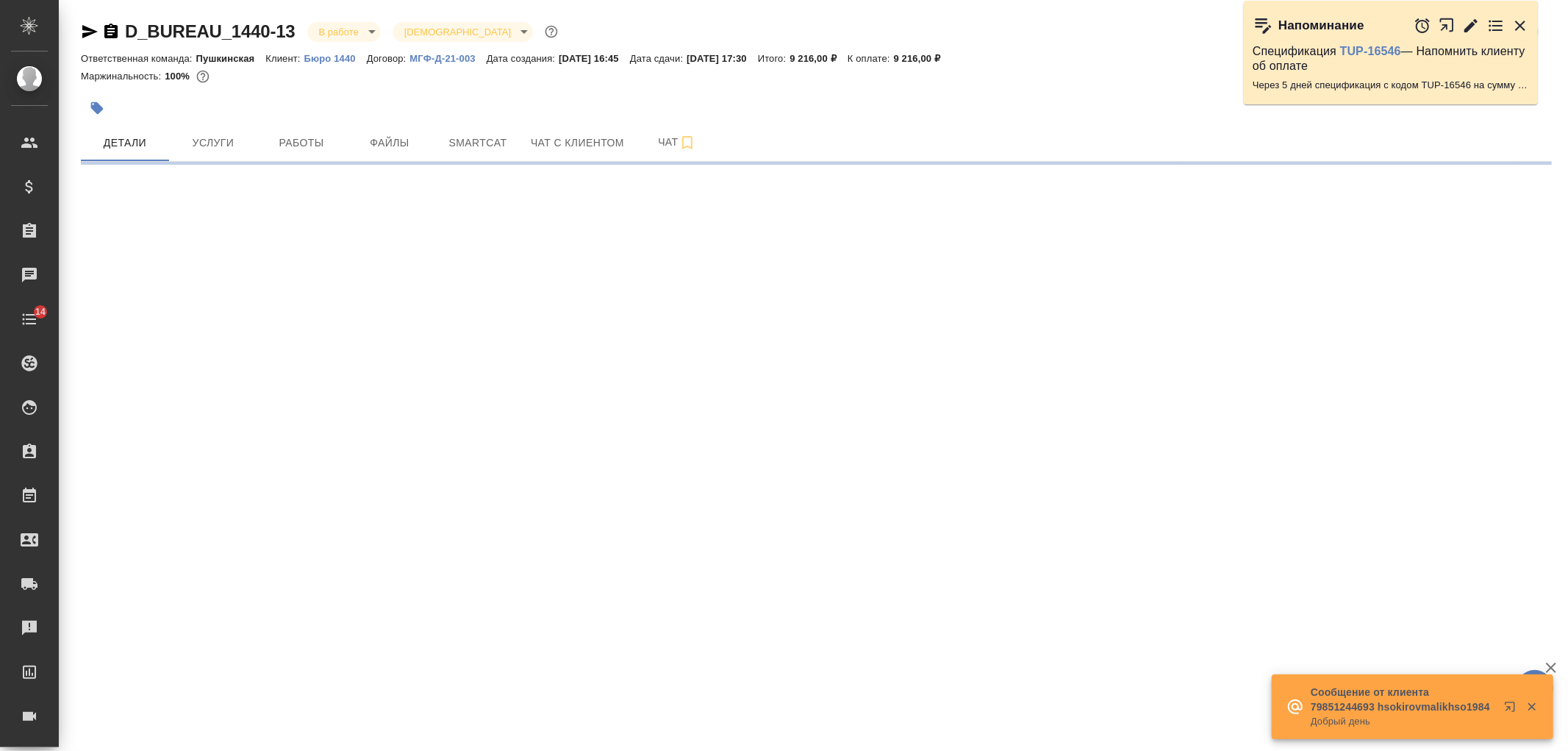
select select "RU"
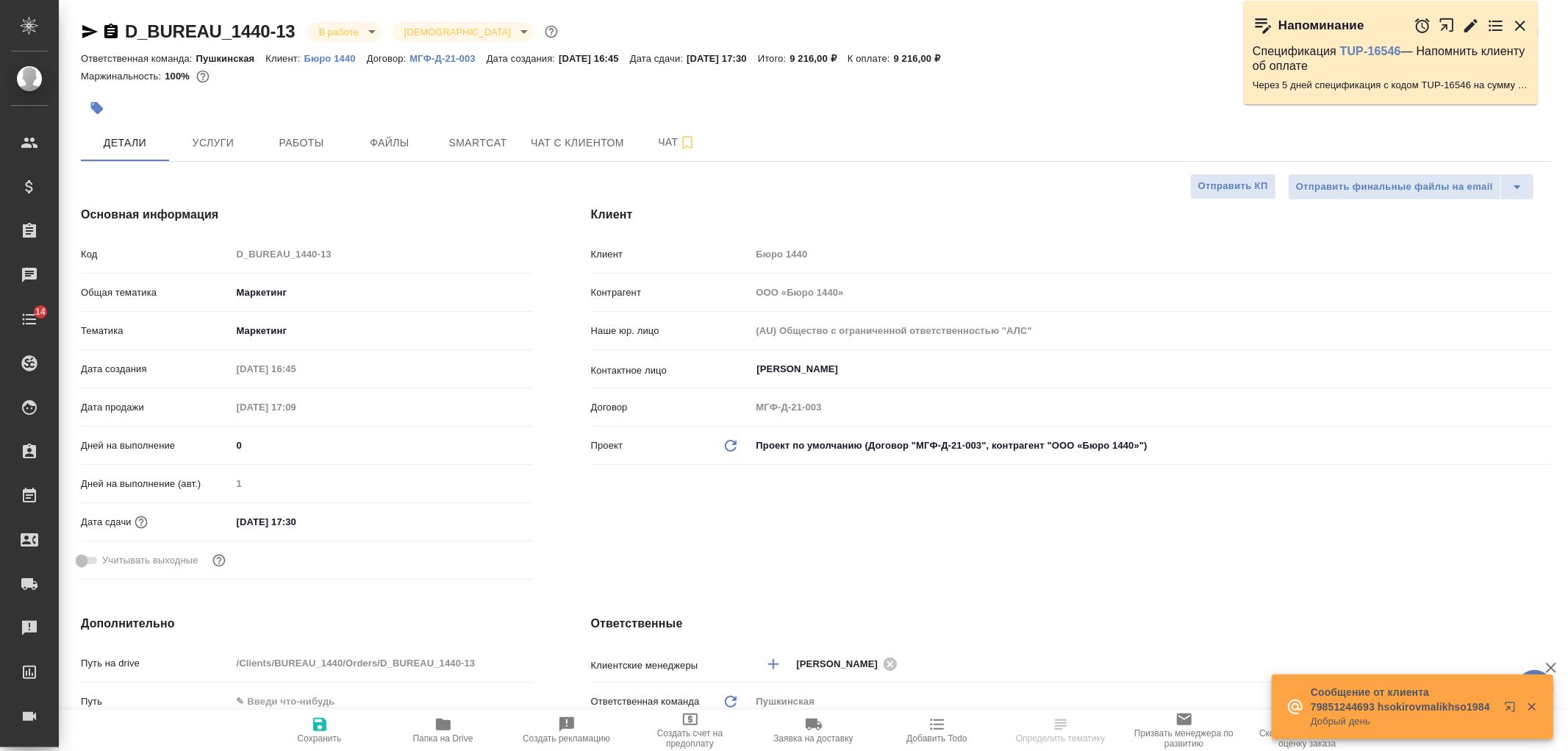
type textarea "x"
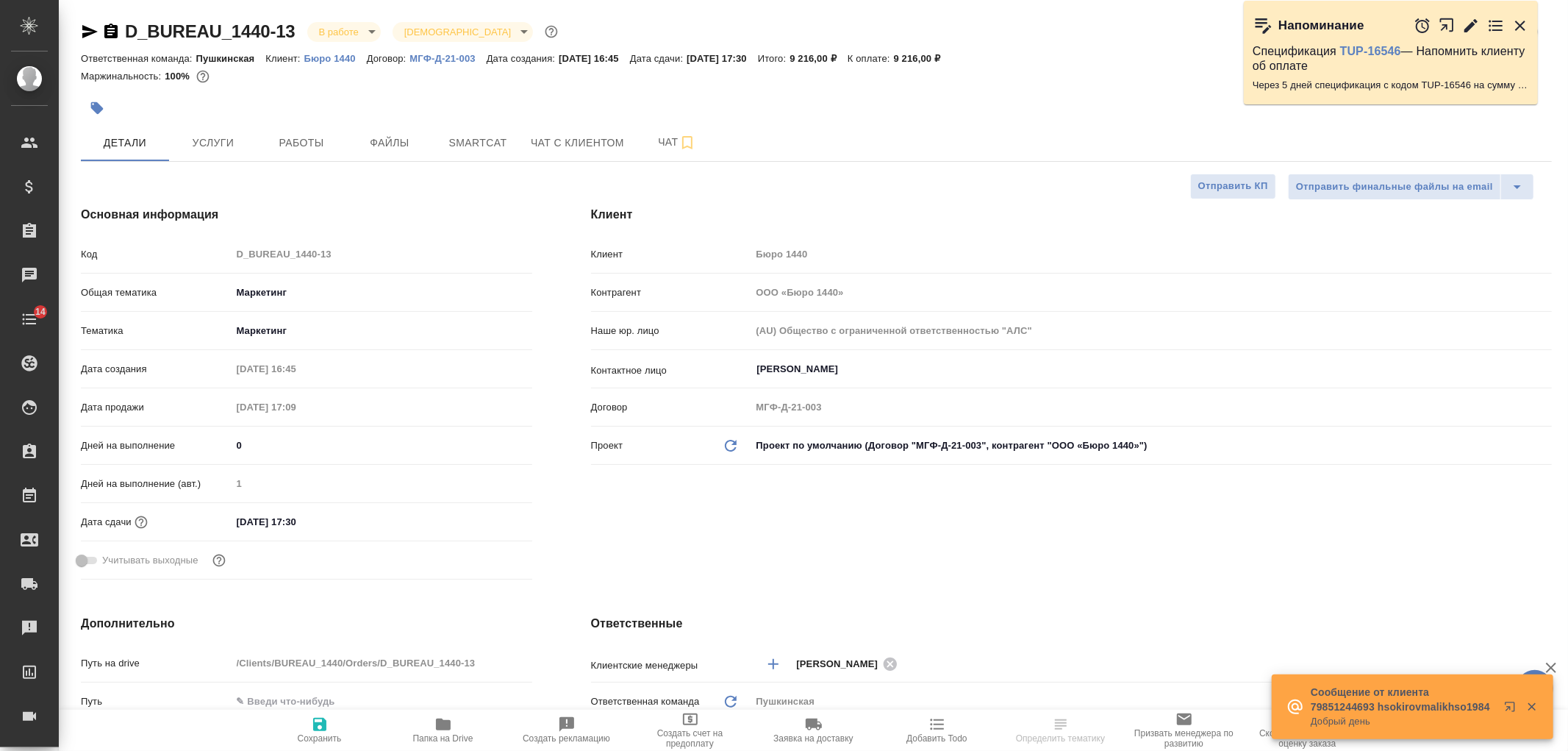
type textarea "x"
type input "[PERSON_NAME]"
type input "Сеитов Павел"
click at [224, 158] on button "Услуги" at bounding box center [213, 142] width 88 height 37
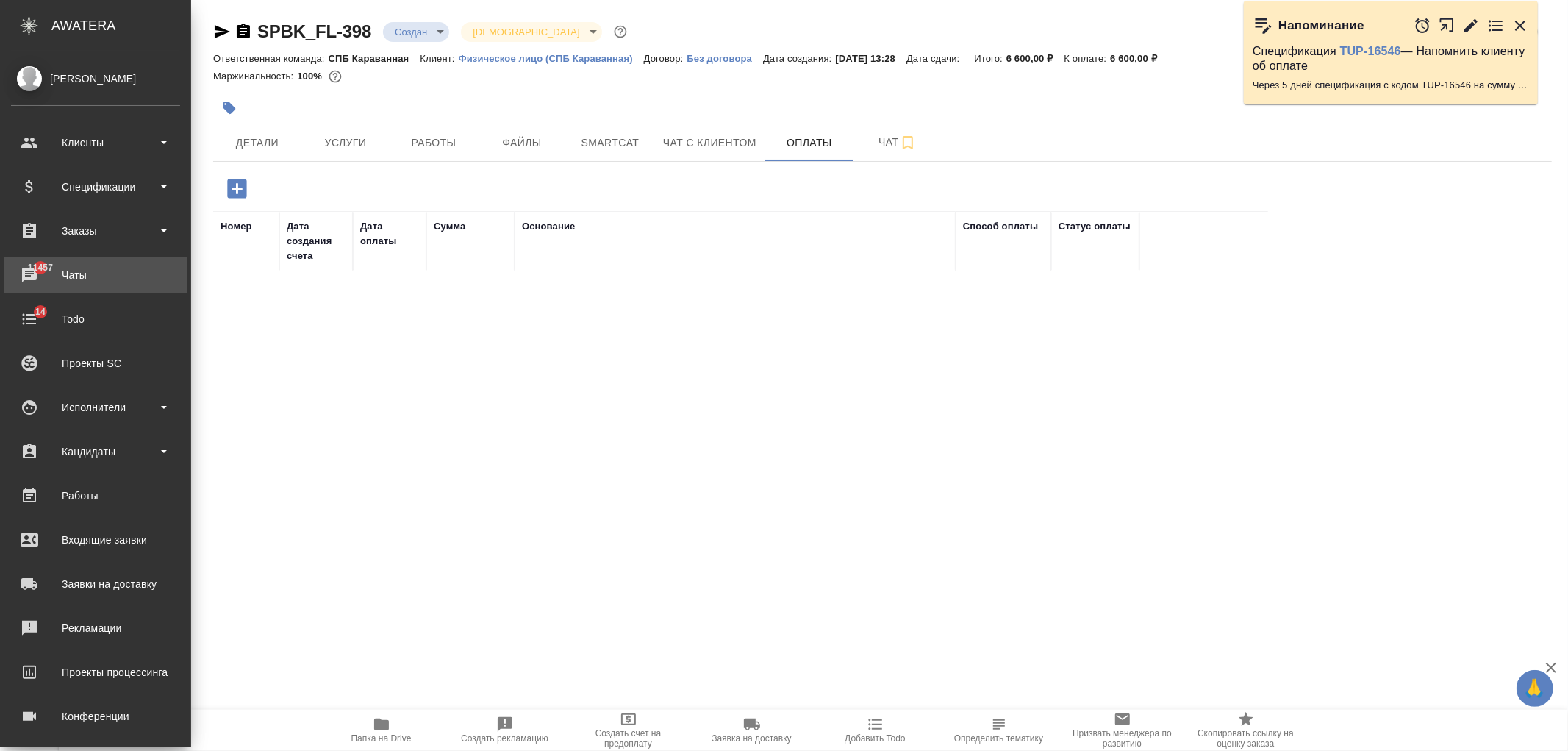
click at [97, 277] on div "Чаты" at bounding box center [95, 275] width 169 height 22
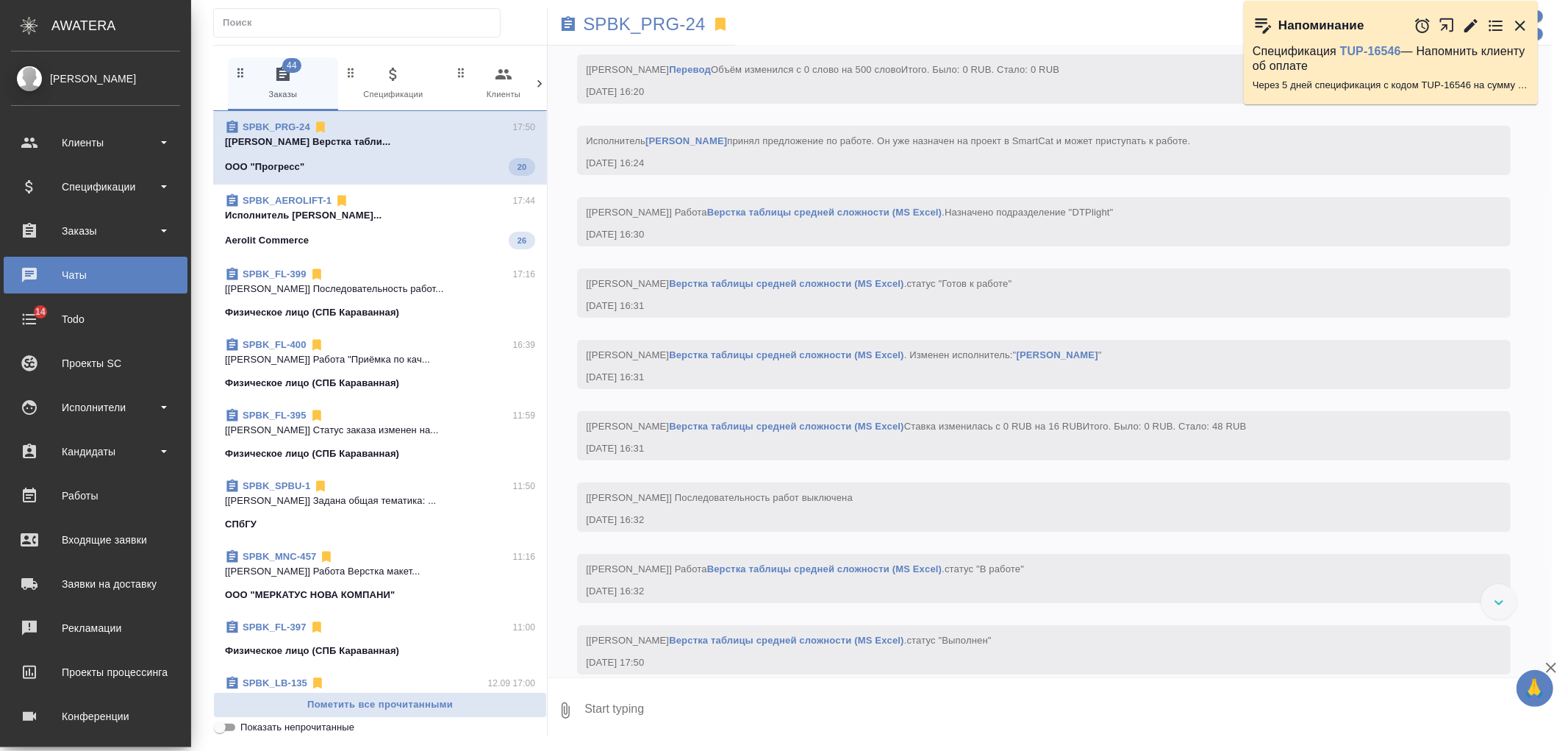
scroll to position [4348, 0]
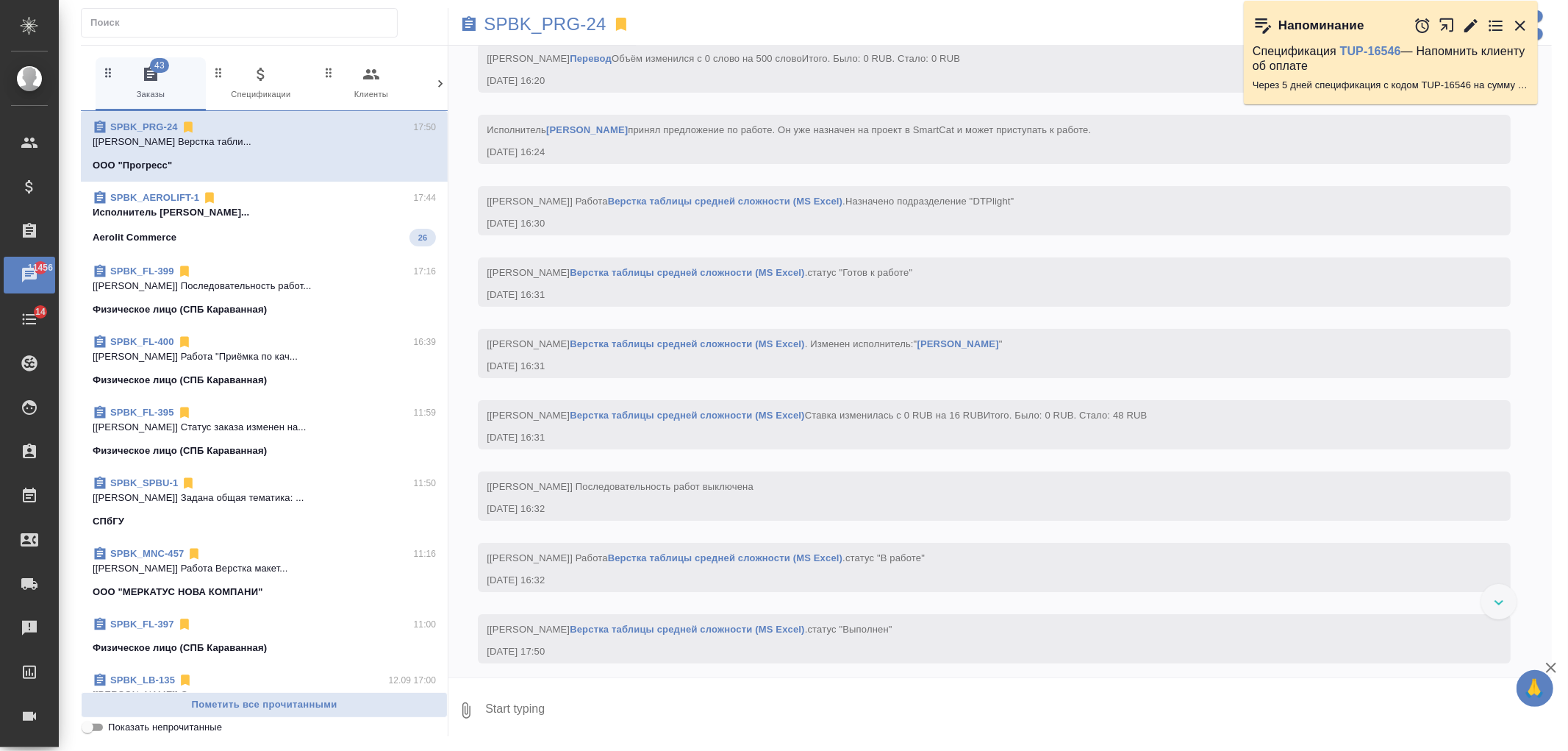
click at [334, 215] on p "Исполнитель [PERSON_NAME]..." at bounding box center [264, 212] width 344 height 15
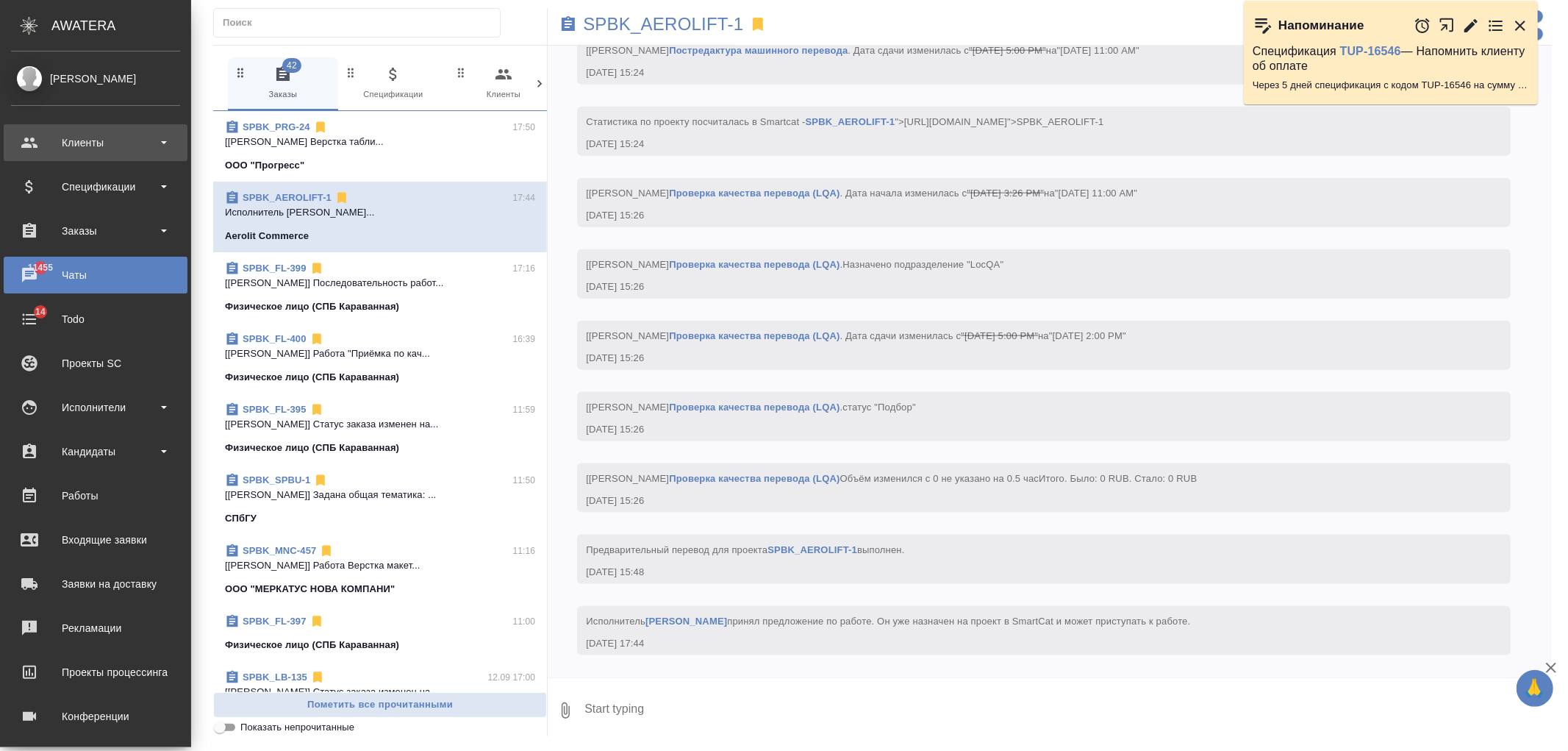
scroll to position [6255, 0]
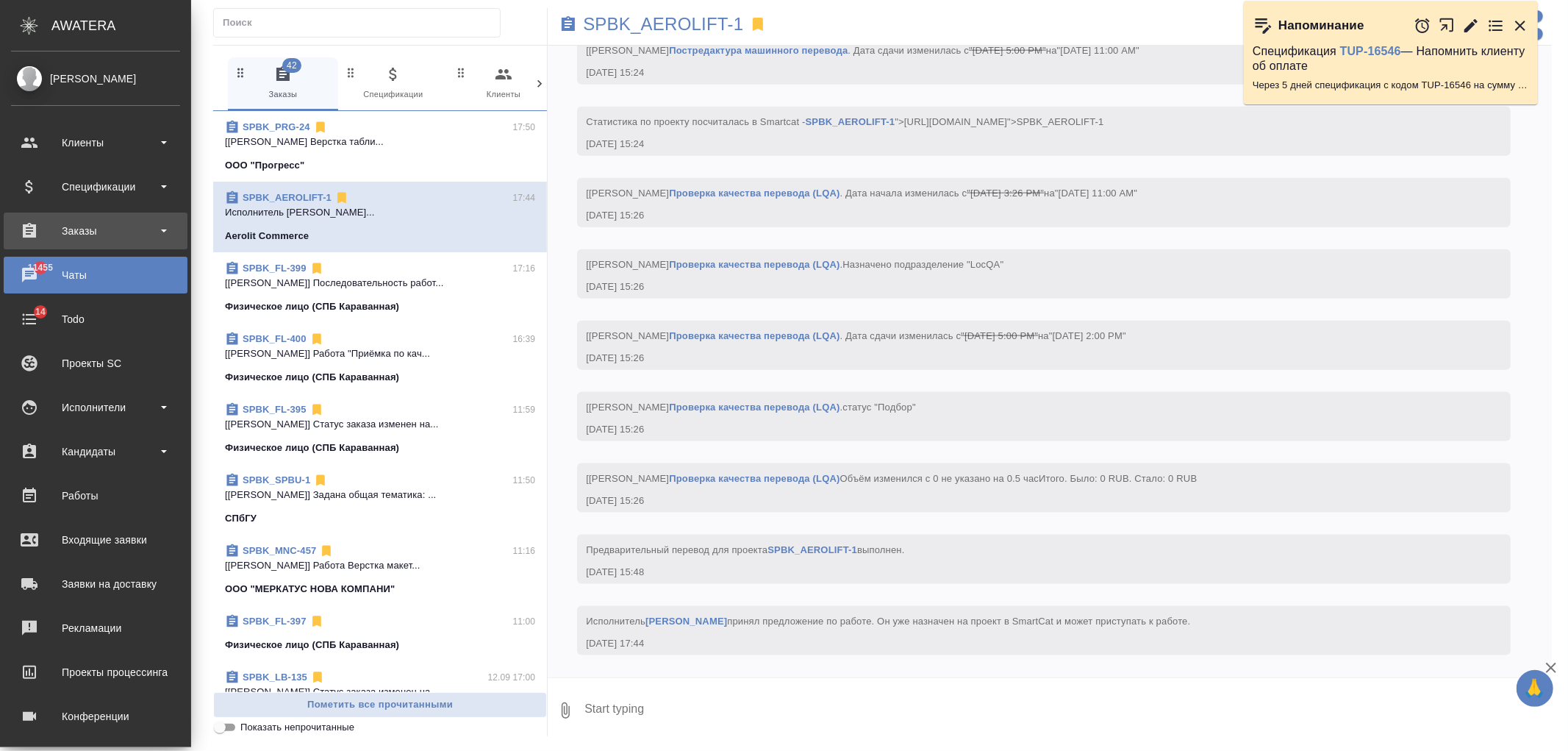
click at [132, 248] on div "Заказы" at bounding box center [96, 231] width 184 height 37
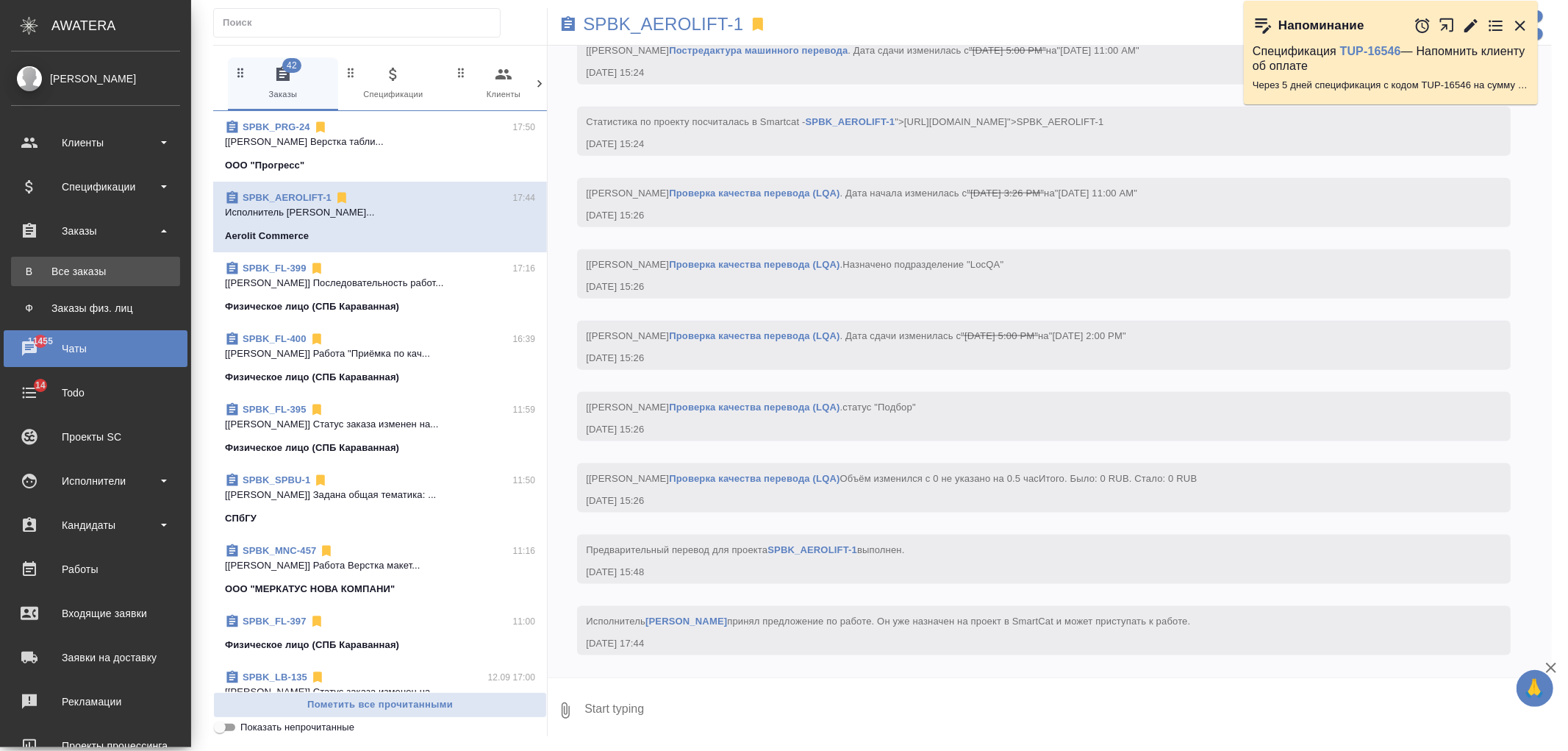
click at [106, 268] on div "Все заказы" at bounding box center [96, 271] width 155 height 15
